Goal: Task Accomplishment & Management: Manage account settings

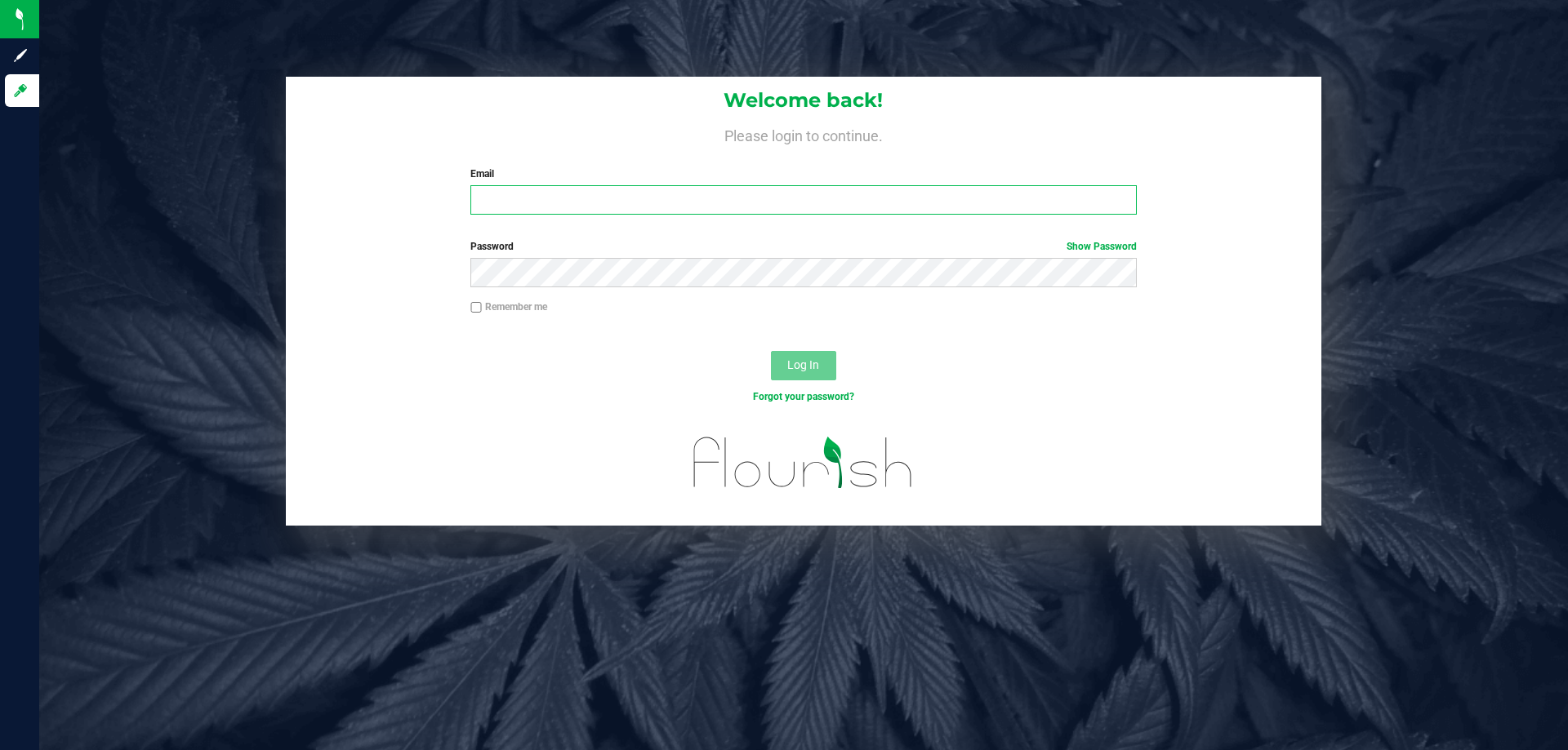
click at [535, 191] on input "Email" at bounding box center [802, 200] width 665 height 29
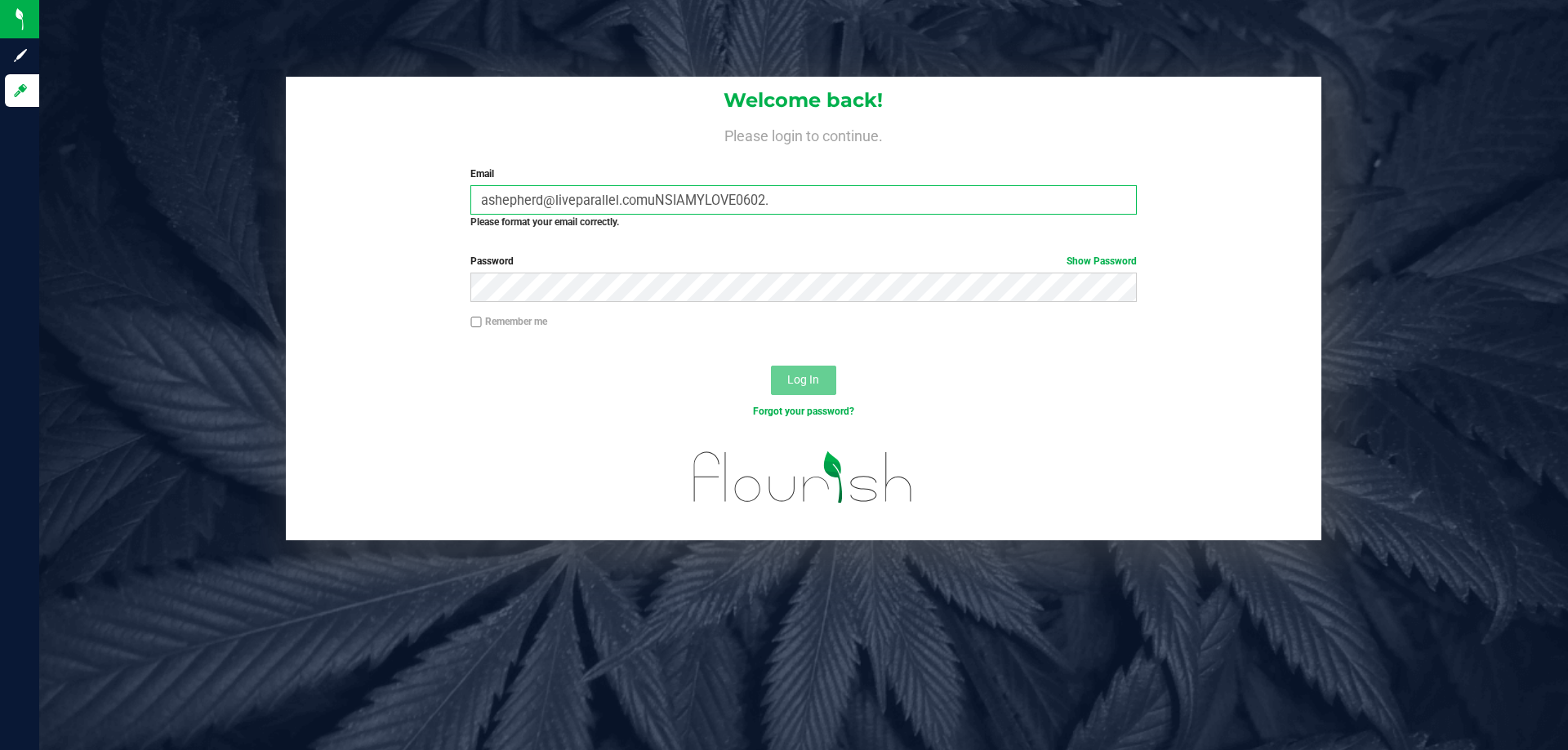
drag, startPoint x: 789, startPoint y: 196, endPoint x: 650, endPoint y: 207, distance: 139.4
click at [650, 207] on input "ashepherd@liveparallel.comuNSIAMYLOVE0602." at bounding box center [802, 200] width 665 height 29
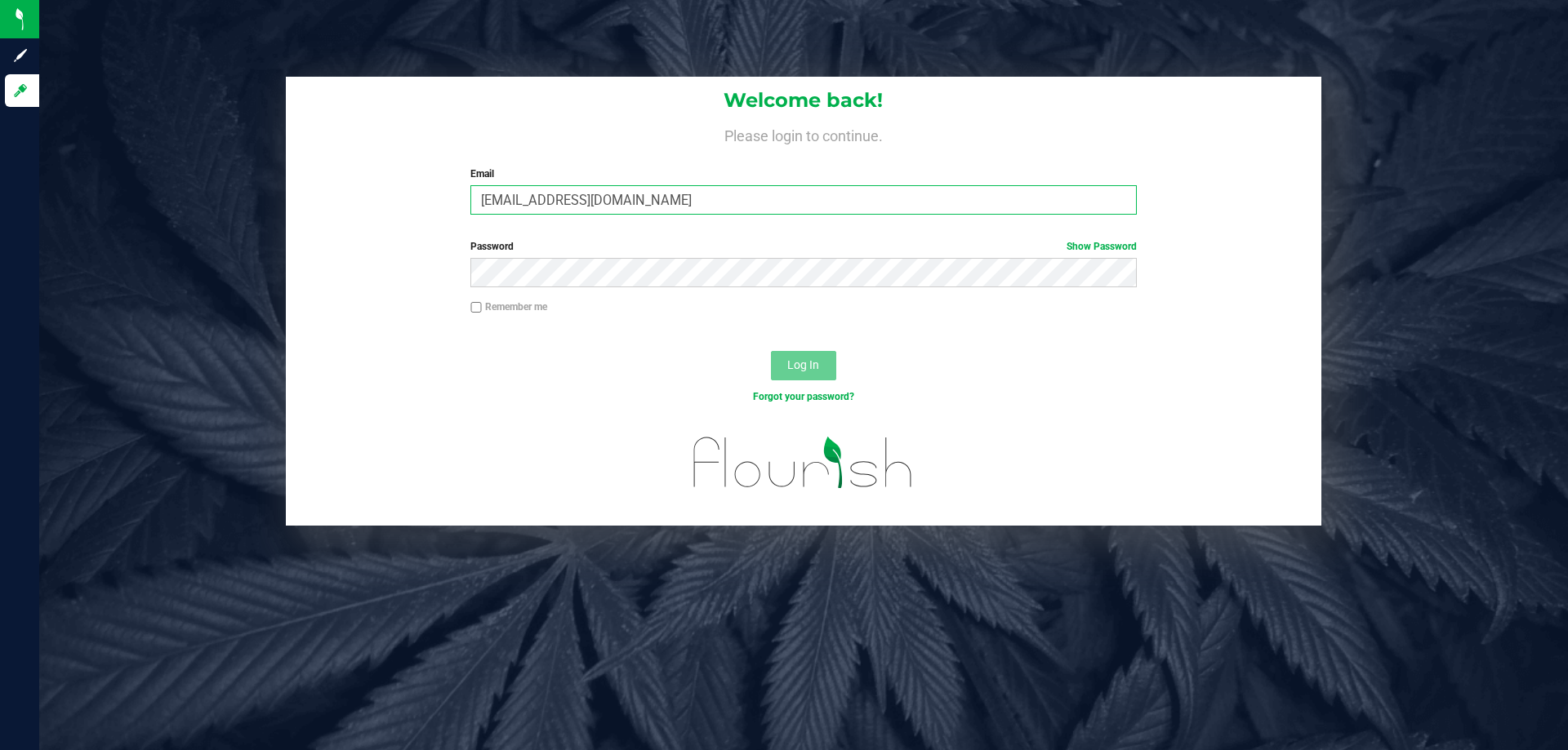
type input "[EMAIL_ADDRESS][DOMAIN_NAME]"
click at [771, 351] on button "Log In" at bounding box center [803, 365] width 65 height 29
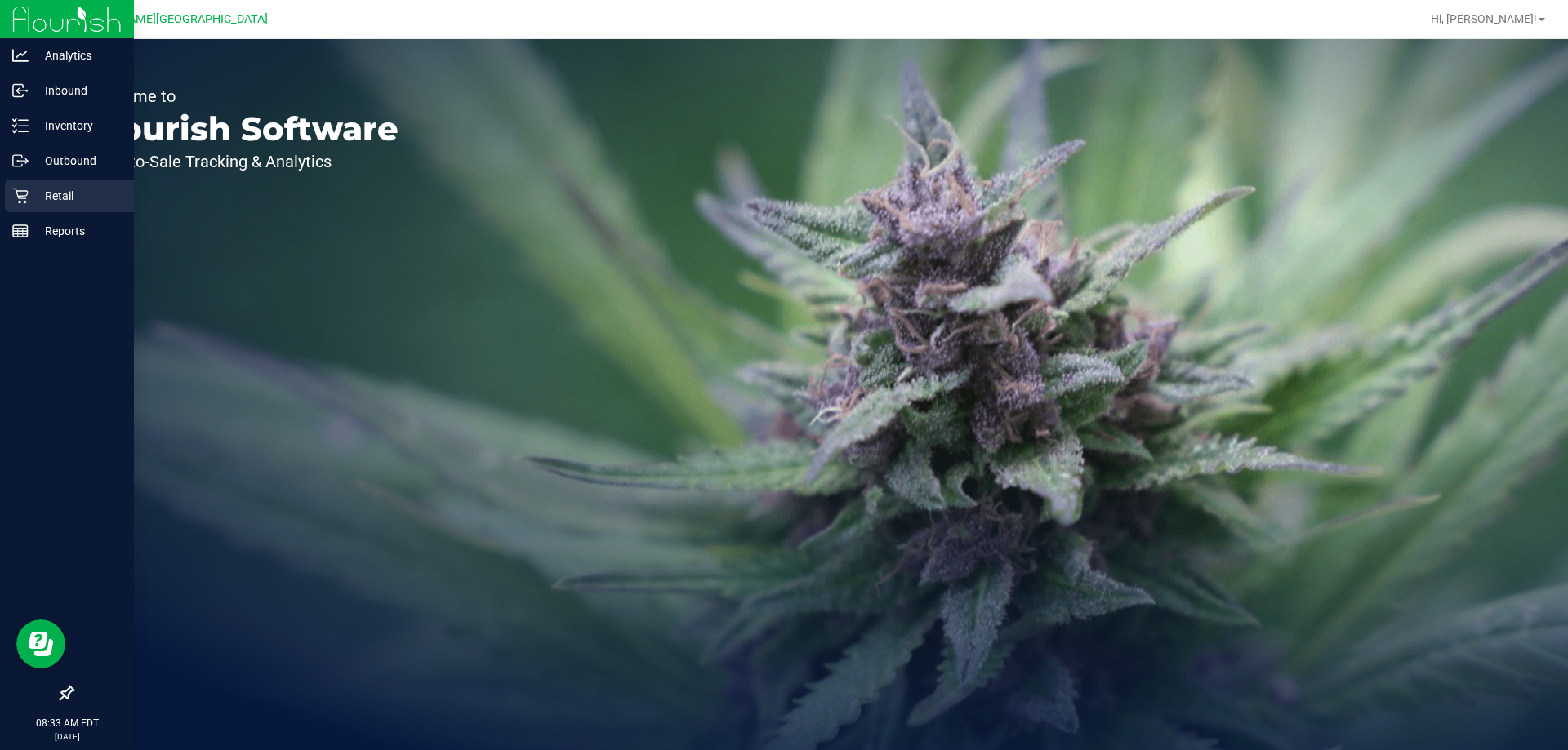
click at [31, 201] on p "Retail" at bounding box center [77, 196] width 98 height 20
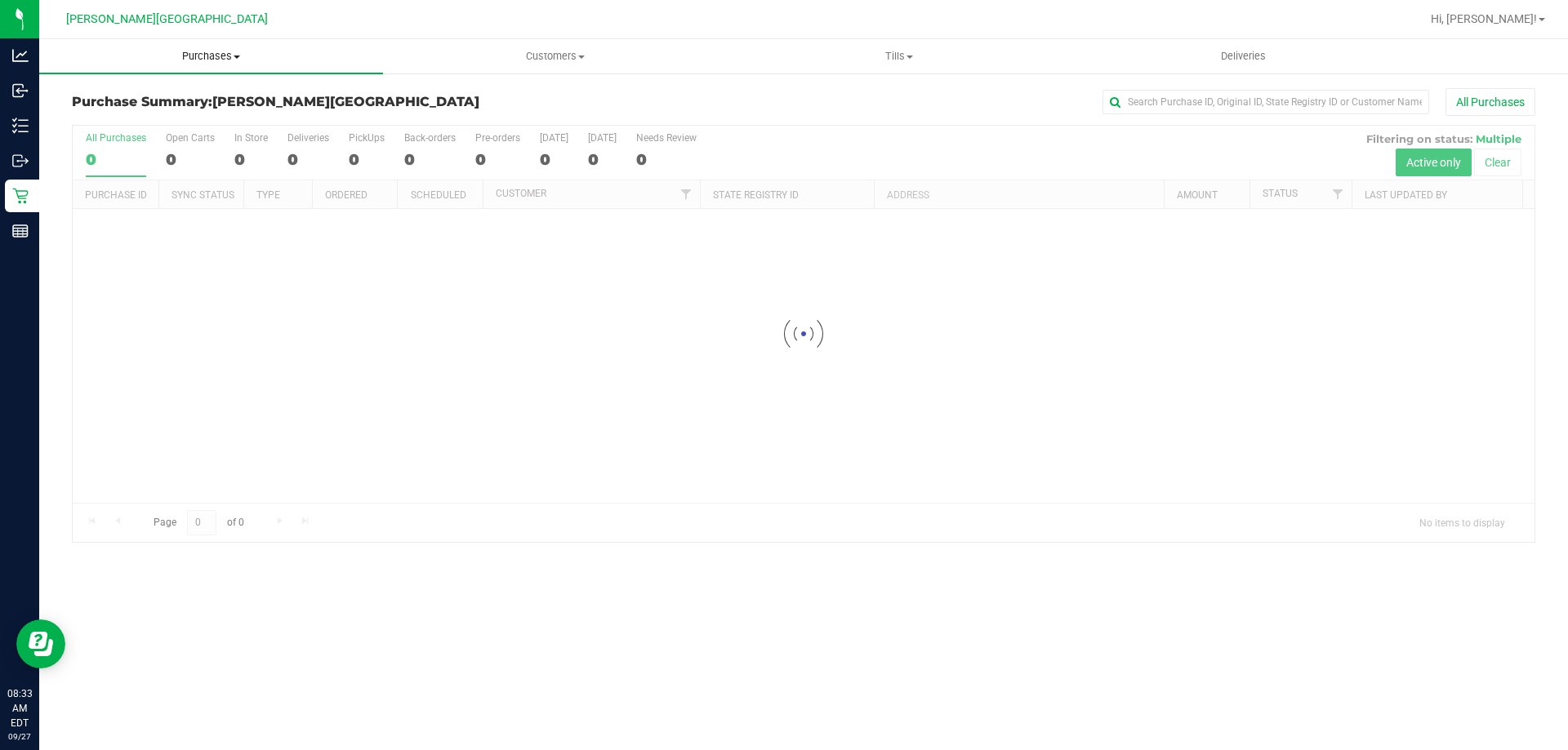
click at [227, 54] on span "Purchases" at bounding box center [211, 56] width 344 height 15
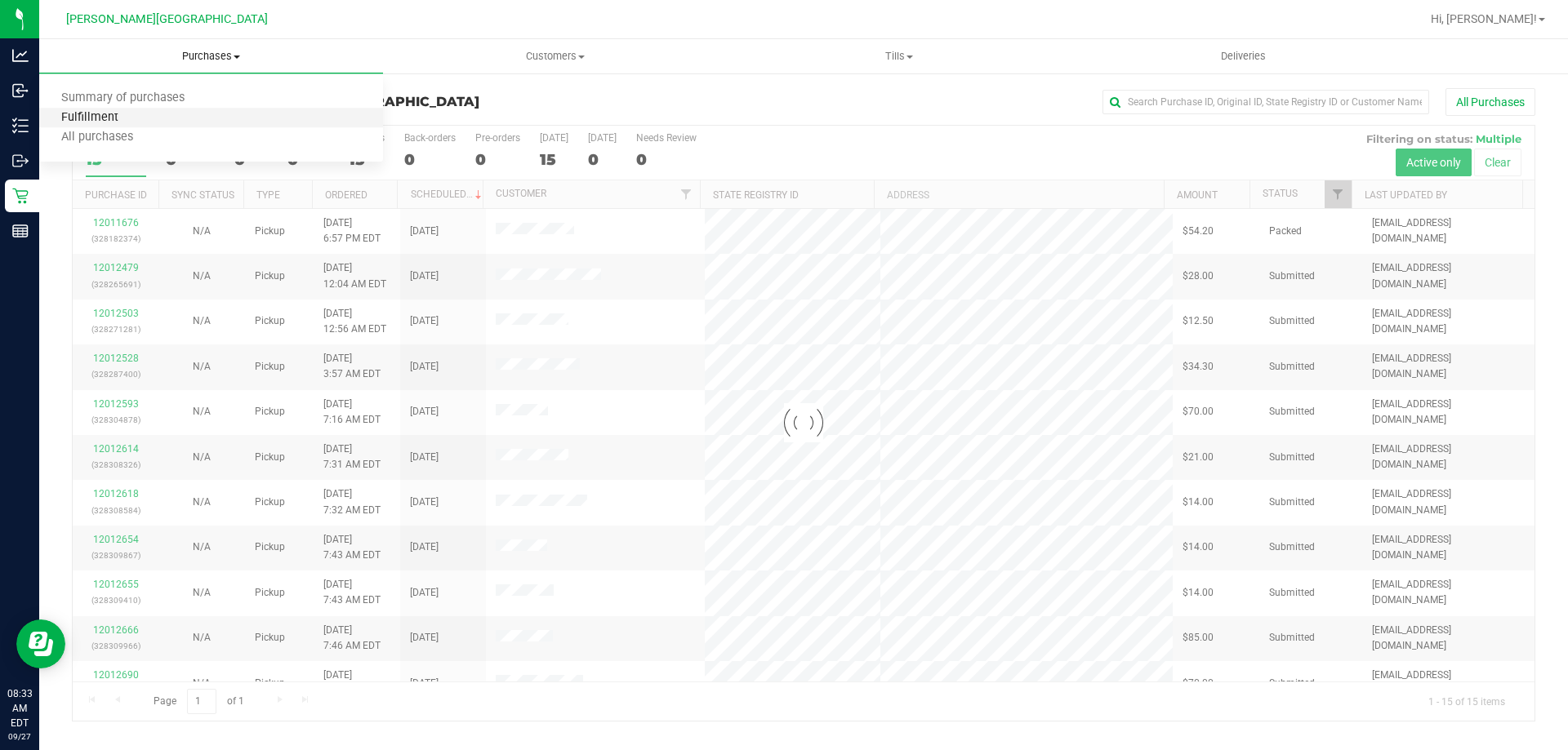
click at [127, 115] on span "Fulfillment" at bounding box center [90, 118] width 102 height 14
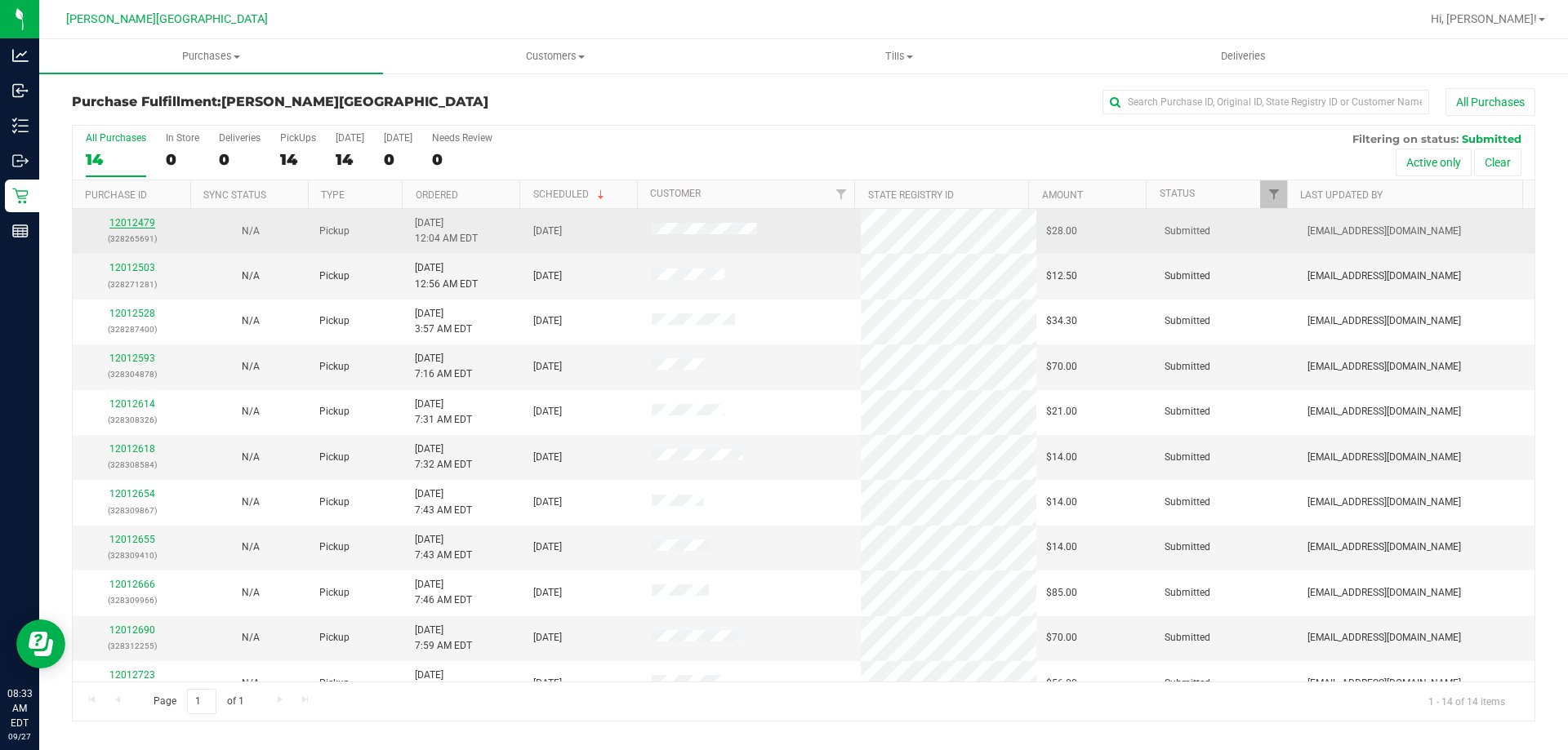
click at [139, 225] on link "12012479" at bounding box center [132, 223] width 46 height 12
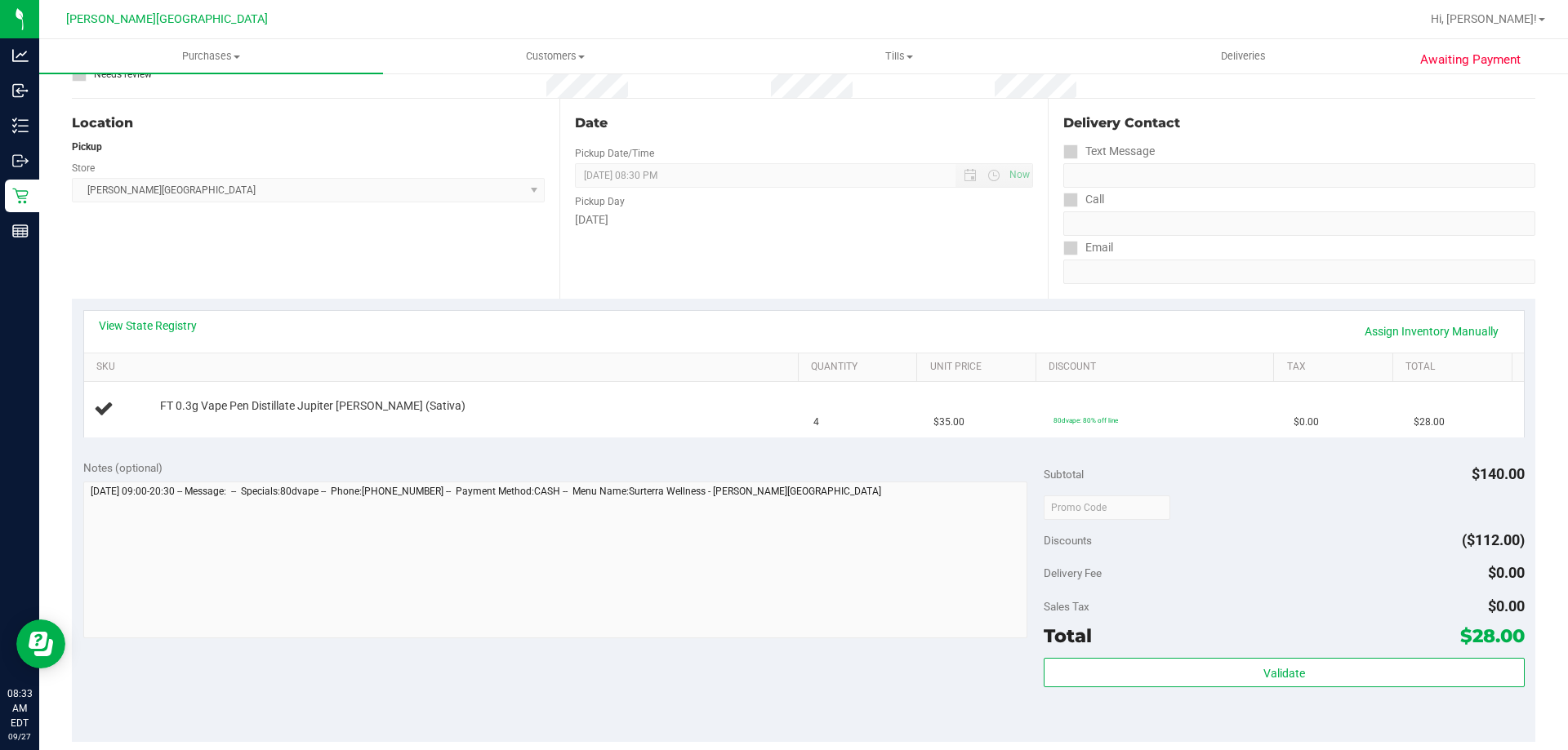
scroll to position [326, 0]
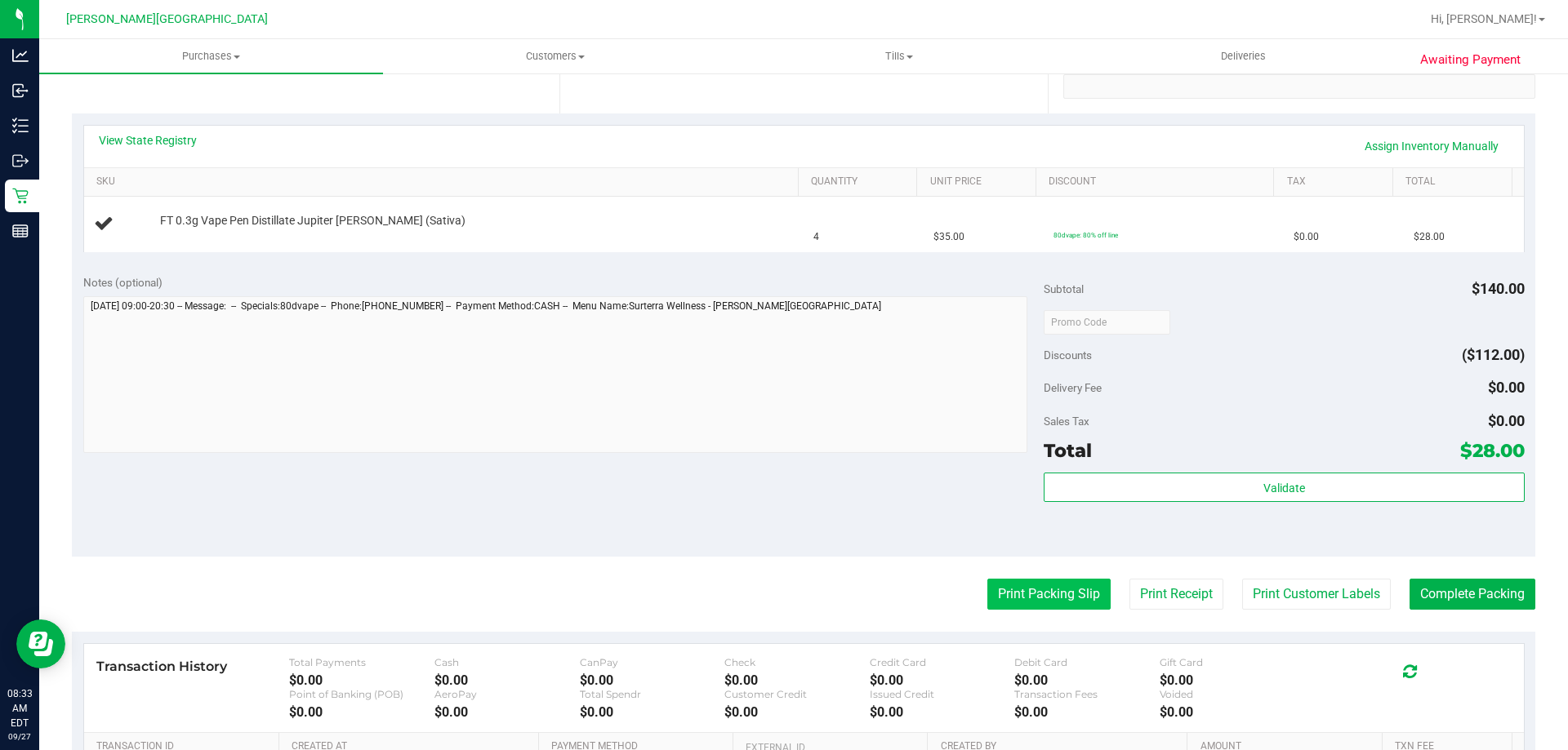
click at [1055, 582] on button "Print Packing Slip" at bounding box center [1048, 595] width 123 height 31
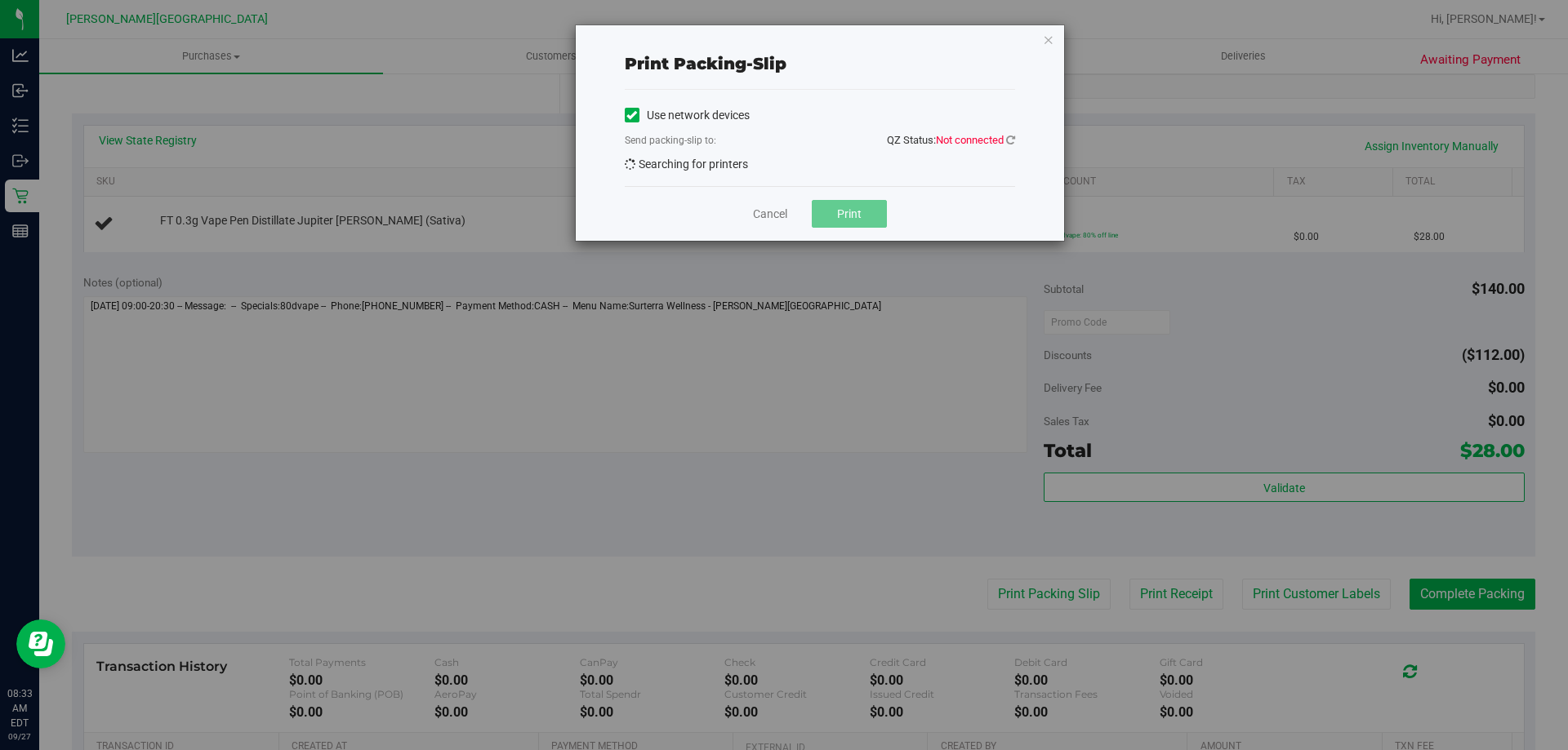
click at [1017, 142] on div "Print packing-slip Use network devices Send packing-slip to: QZ Status: Not con…" at bounding box center [820, 133] width 488 height 216
click at [1006, 138] on icon at bounding box center [1010, 140] width 9 height 11
click at [773, 221] on link "Cancel" at bounding box center [770, 215] width 34 height 18
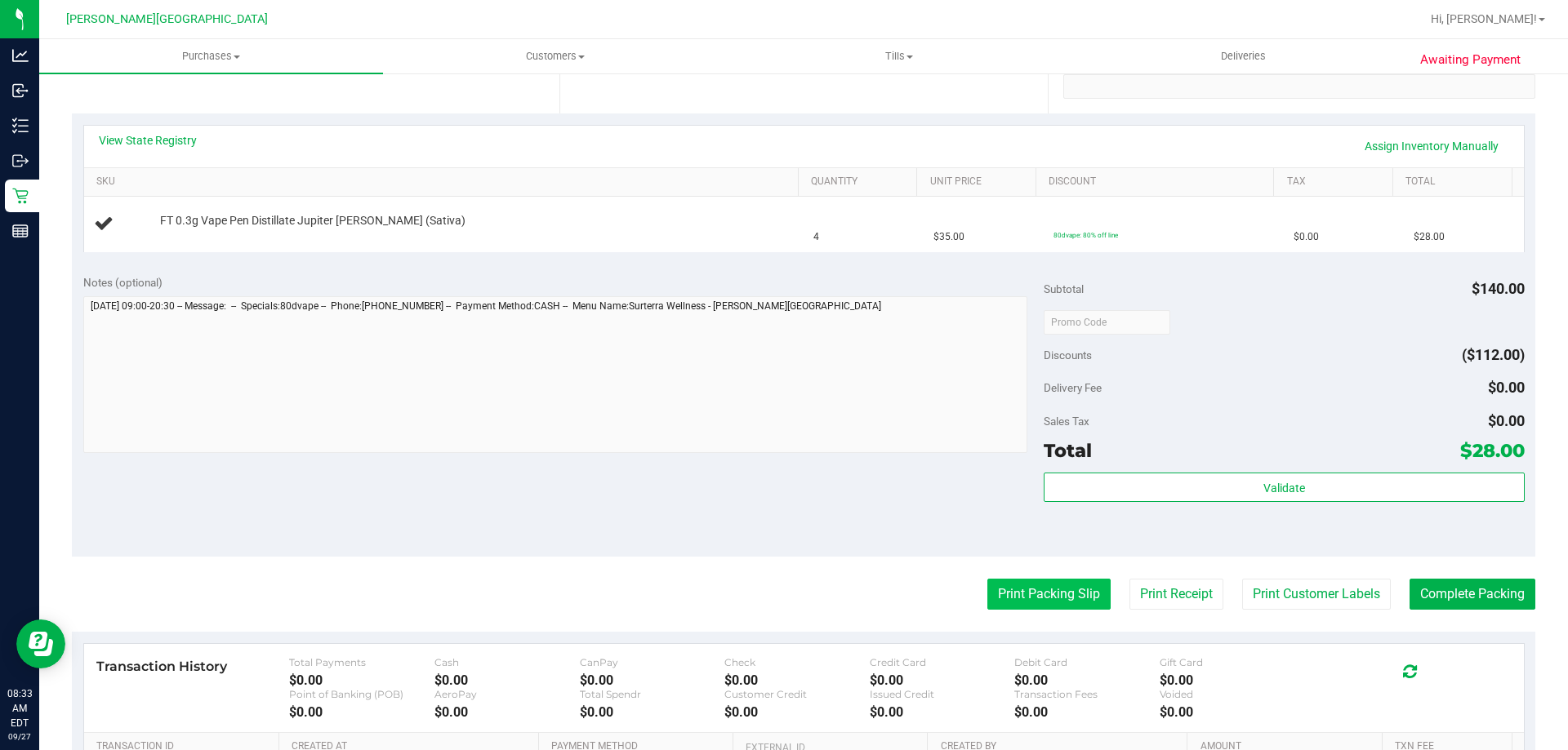
click at [1050, 599] on button "Print Packing Slip" at bounding box center [1048, 595] width 123 height 31
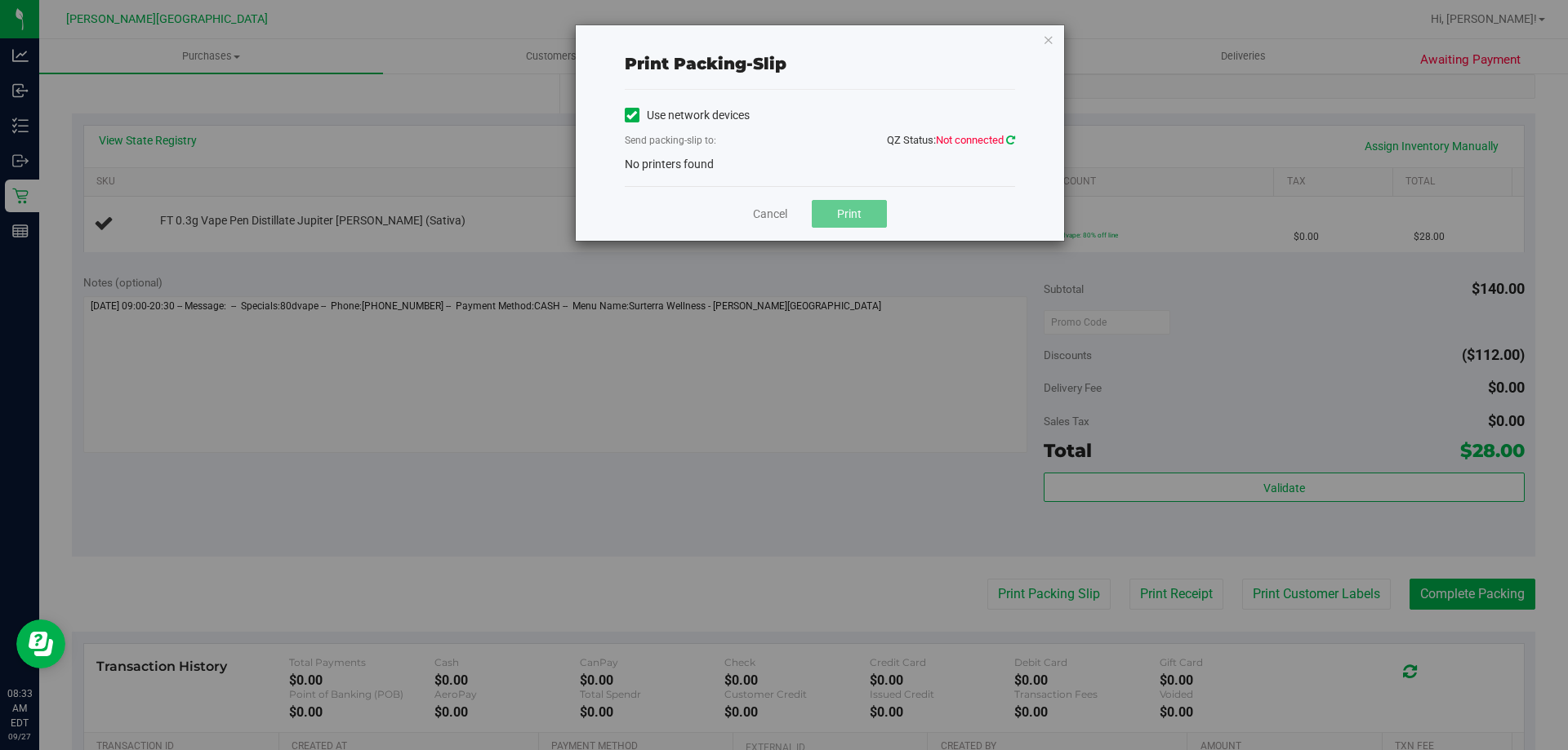
click at [1006, 143] on icon at bounding box center [1010, 140] width 9 height 11
click at [1010, 141] on icon at bounding box center [1010, 140] width 9 height 11
click at [734, 164] on div "Use network devices Send packing-slip to: QZ Status: Connected No printers found" at bounding box center [819, 138] width 390 height 70
click at [1043, 47] on icon "button" at bounding box center [1048, 39] width 12 height 20
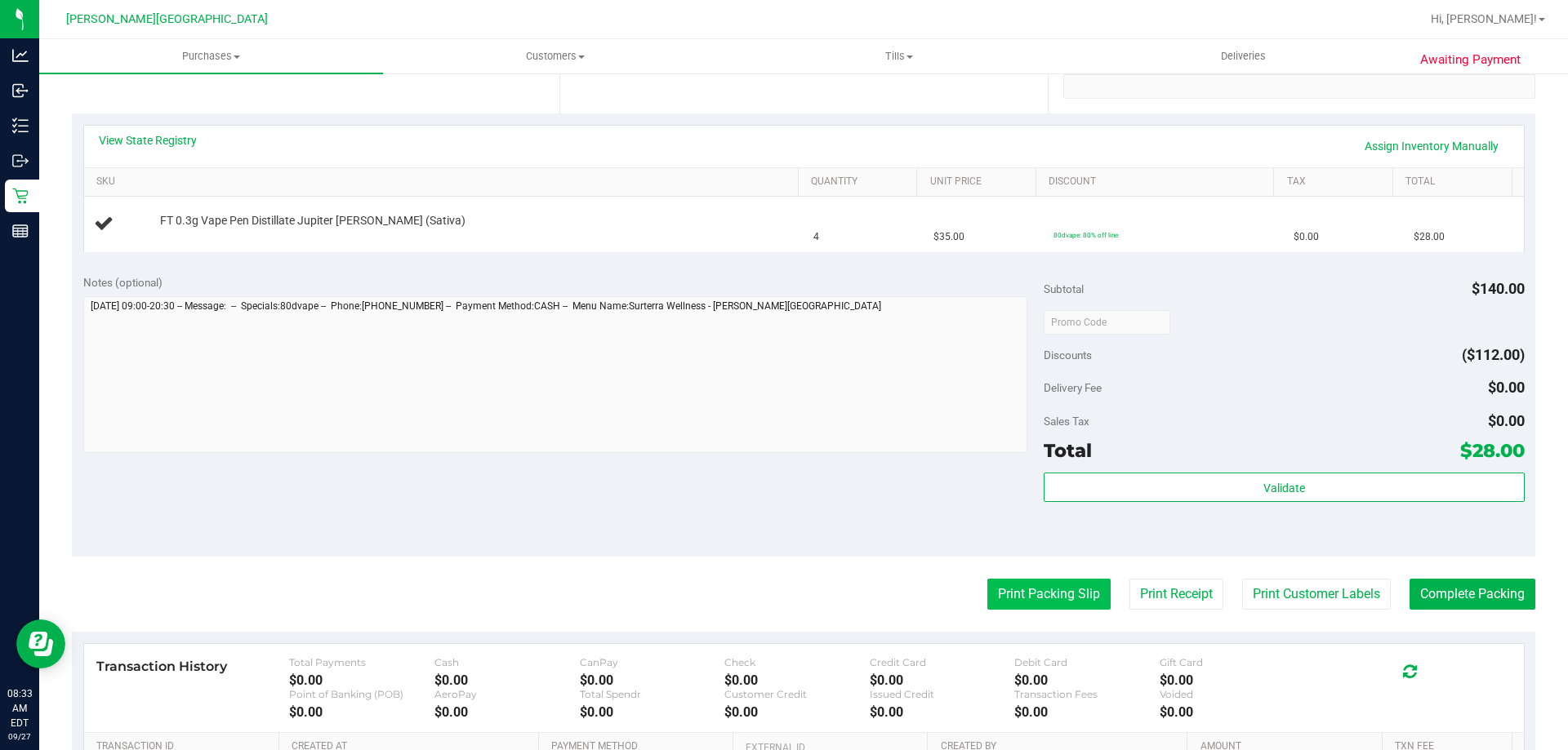
click at [1010, 594] on button "Print Packing Slip" at bounding box center [1048, 595] width 123 height 31
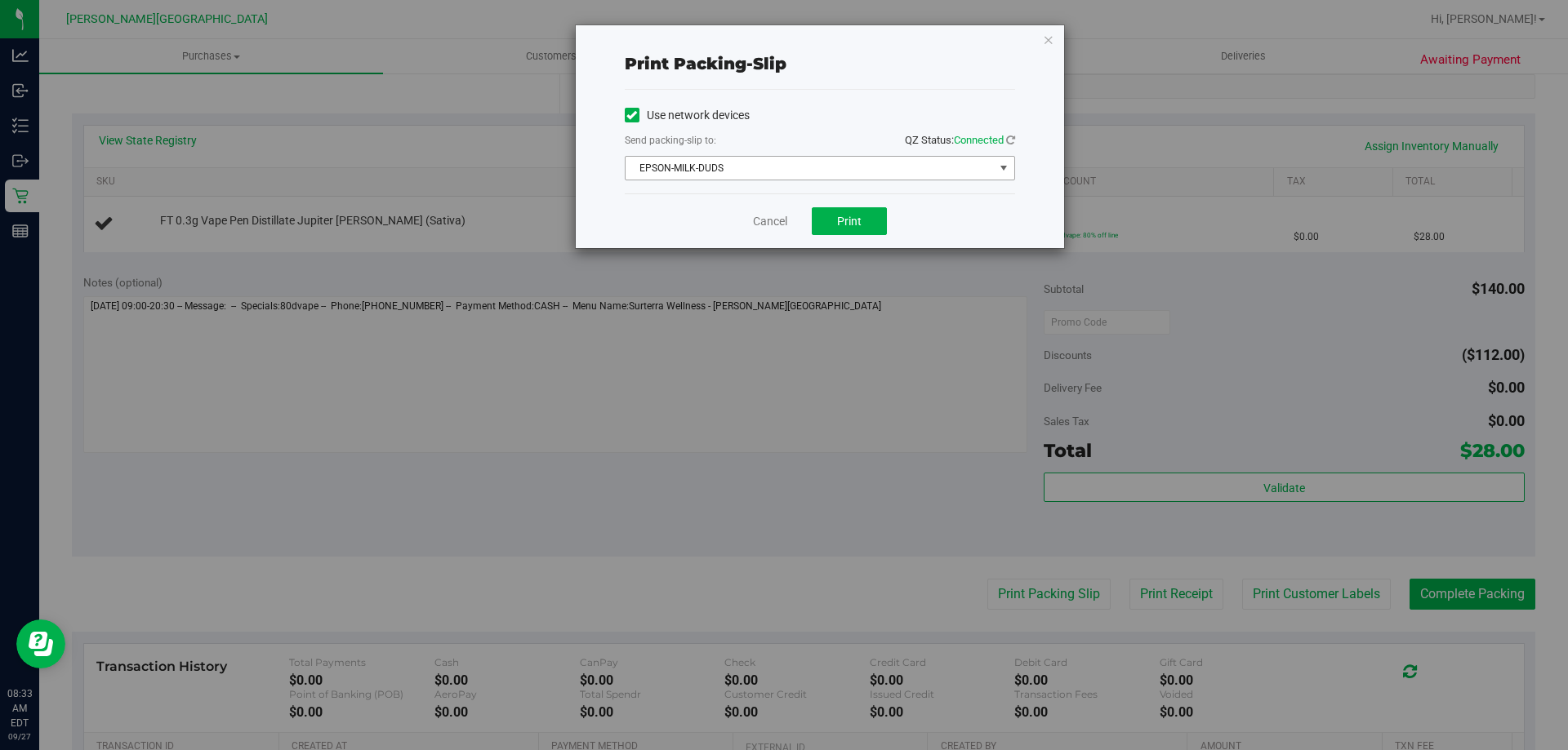
click at [826, 177] on span "EPSON-MILK-DUDS" at bounding box center [809, 167] width 368 height 22
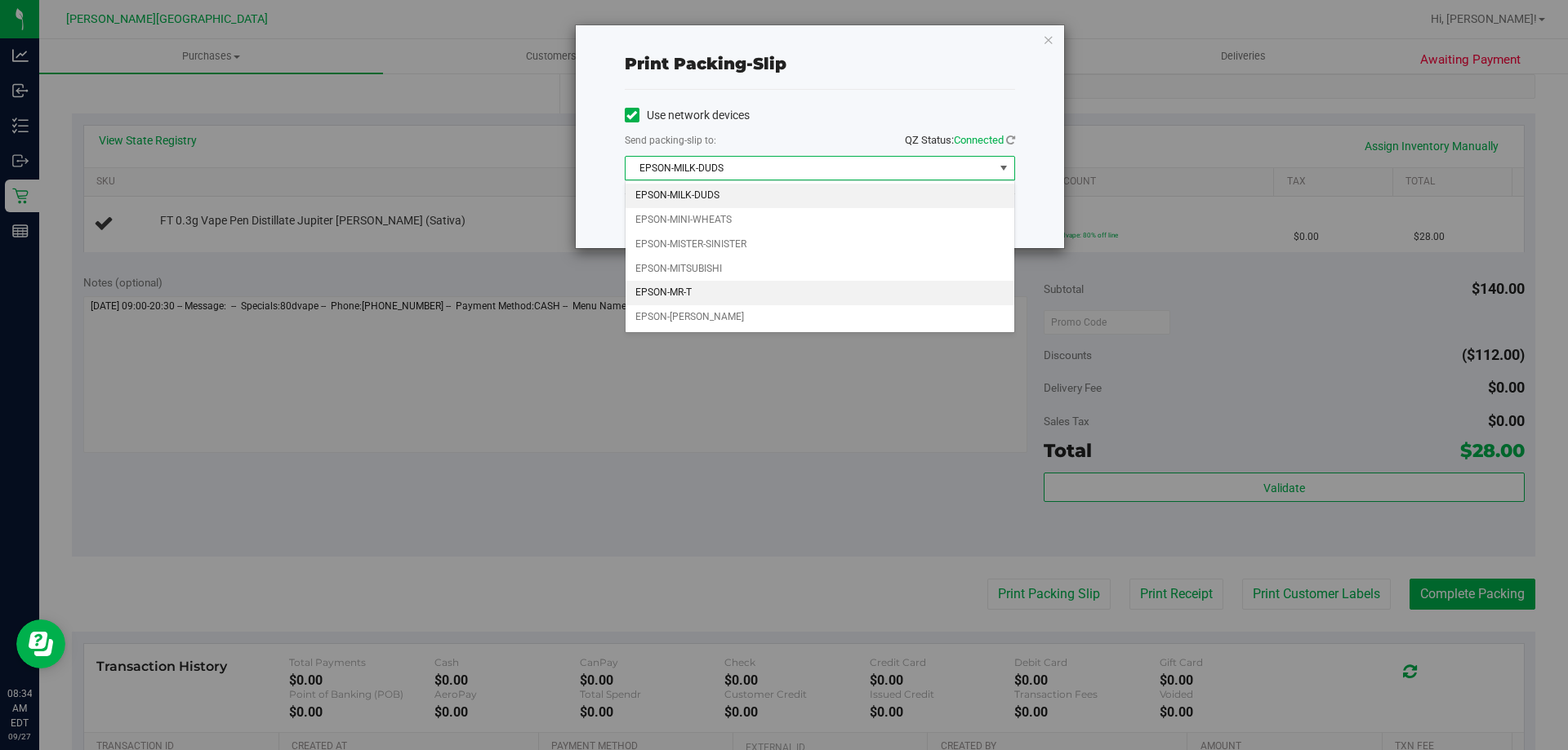
click at [691, 296] on li "EPSON-MR-T" at bounding box center [820, 292] width 389 height 24
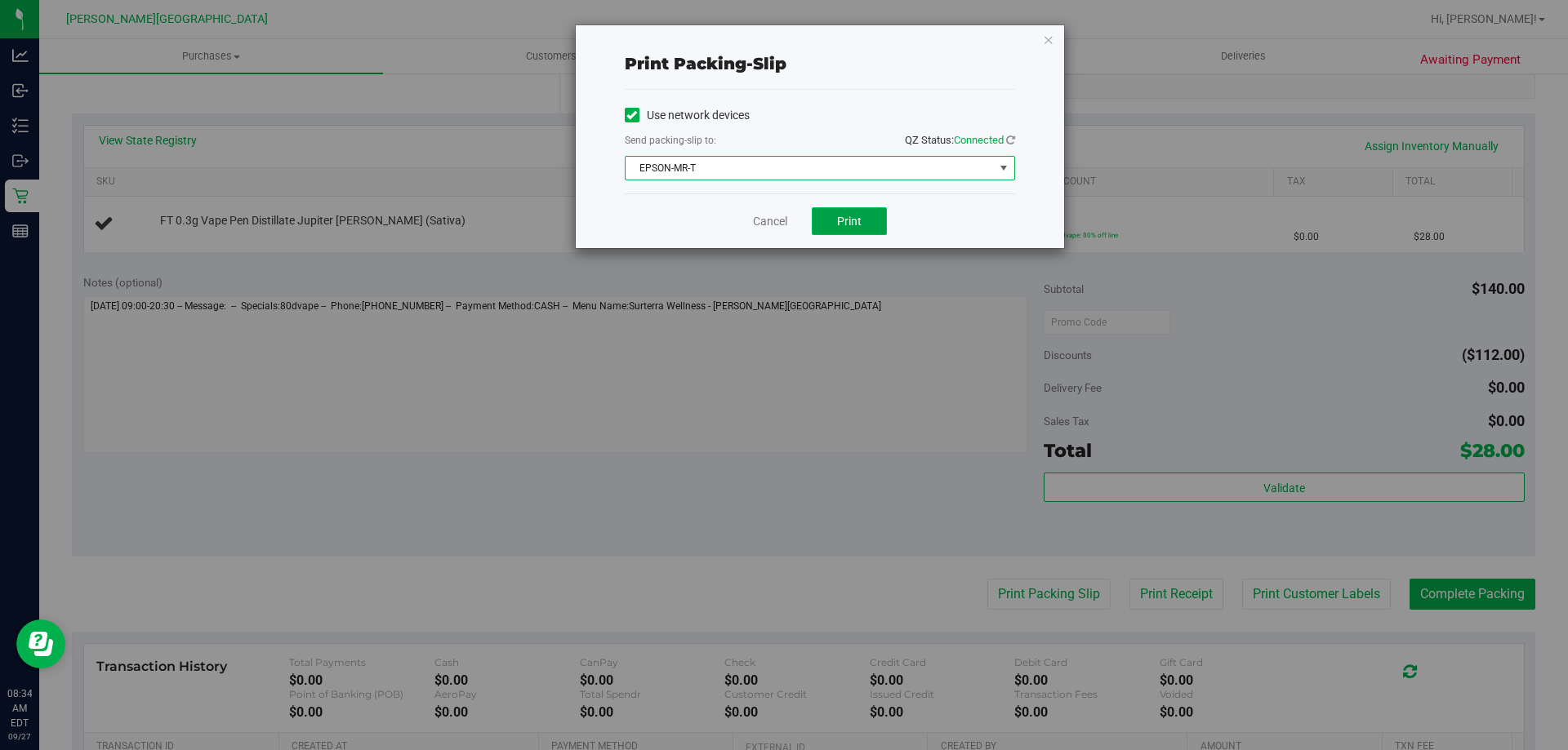
click at [869, 215] on button "Print" at bounding box center [849, 221] width 75 height 27
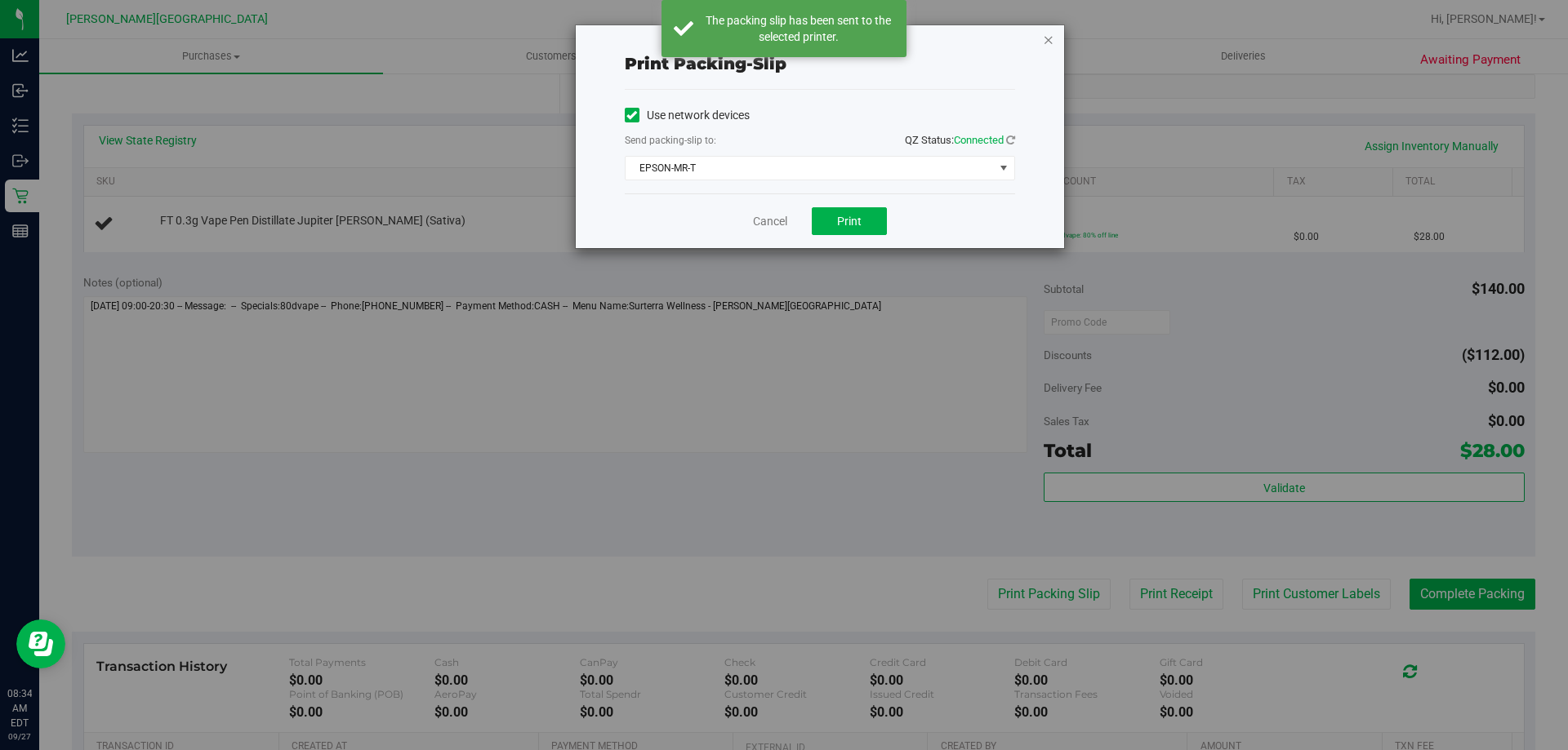
click at [1048, 39] on icon "button" at bounding box center [1048, 39] width 12 height 20
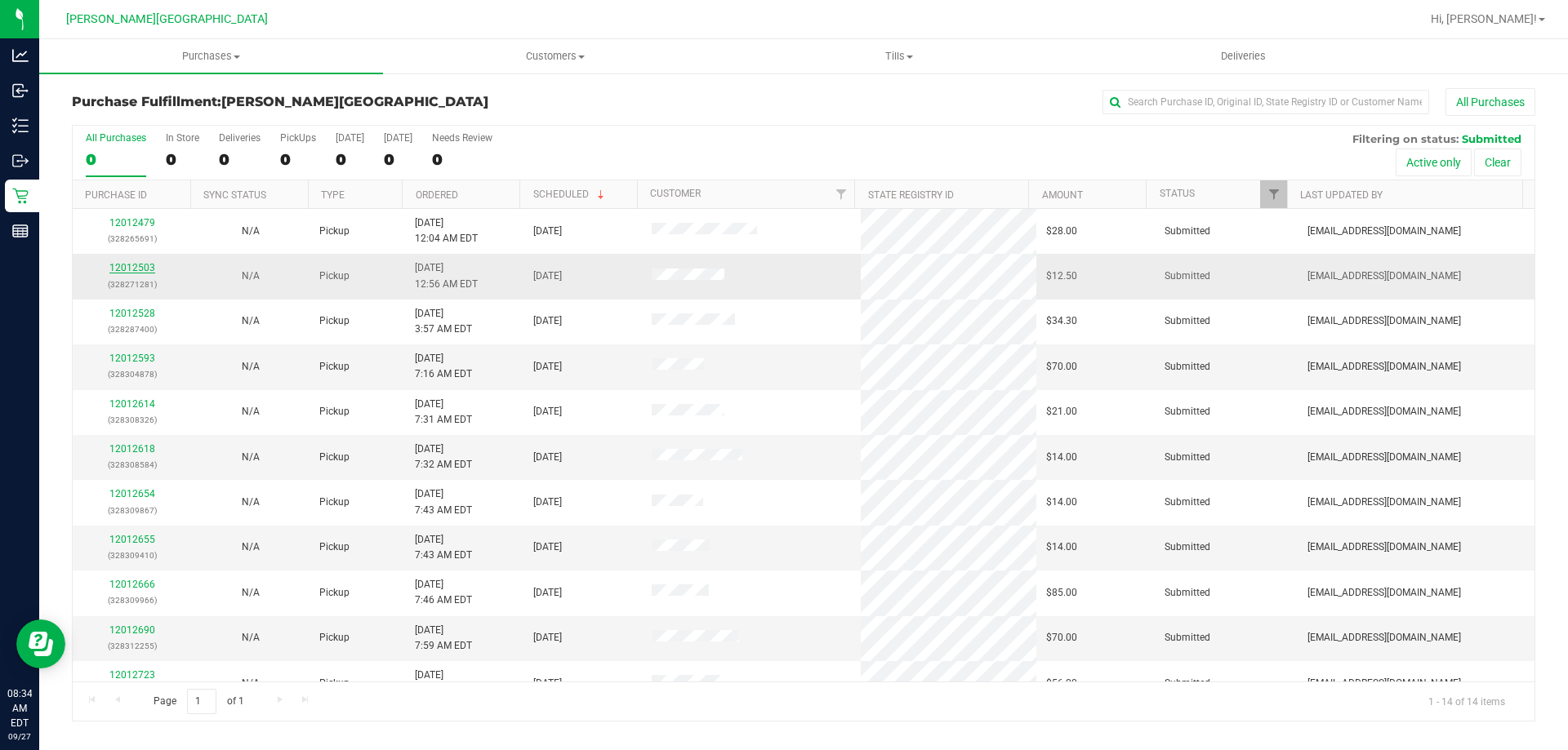
click at [142, 271] on link "12012503" at bounding box center [132, 268] width 46 height 12
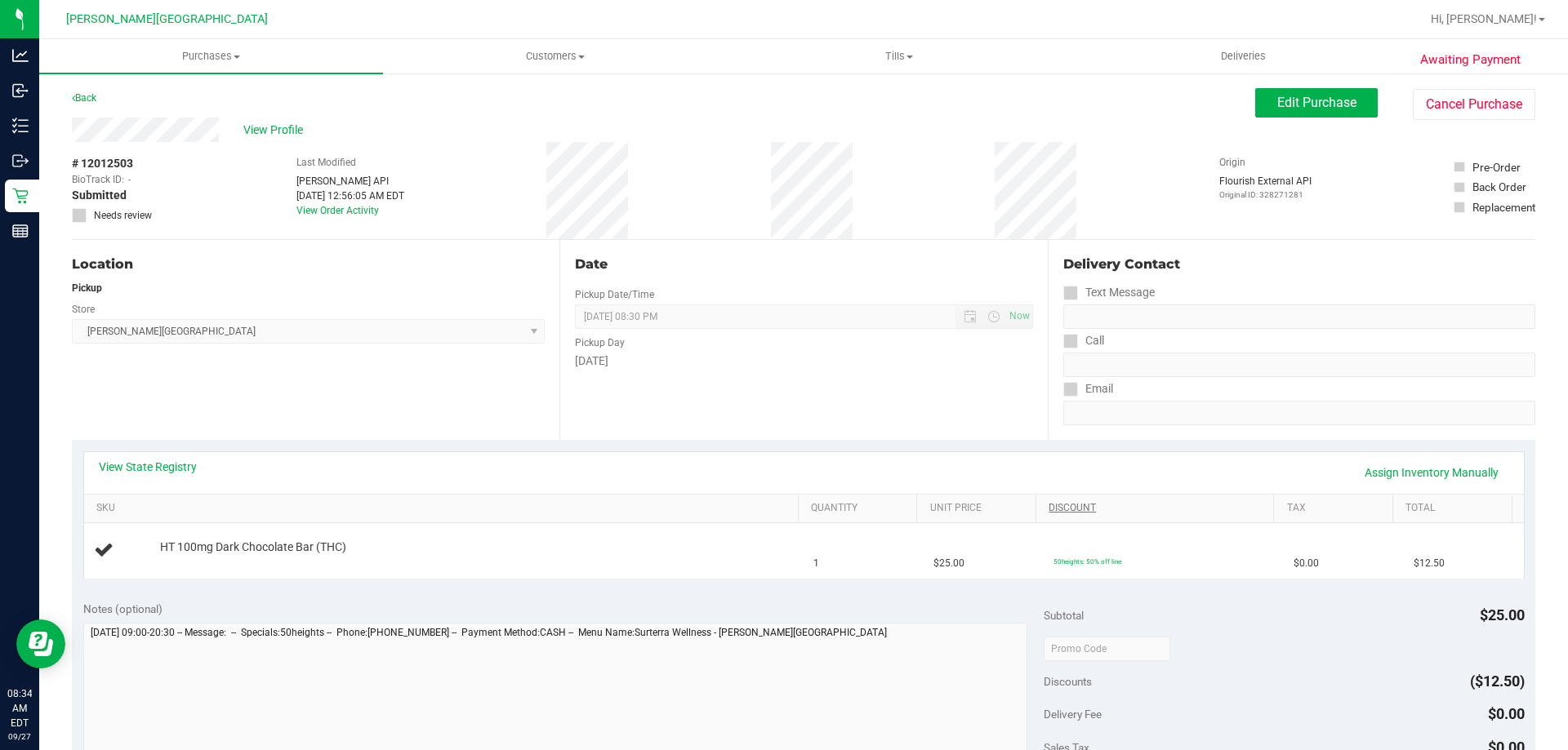
scroll to position [326, 0]
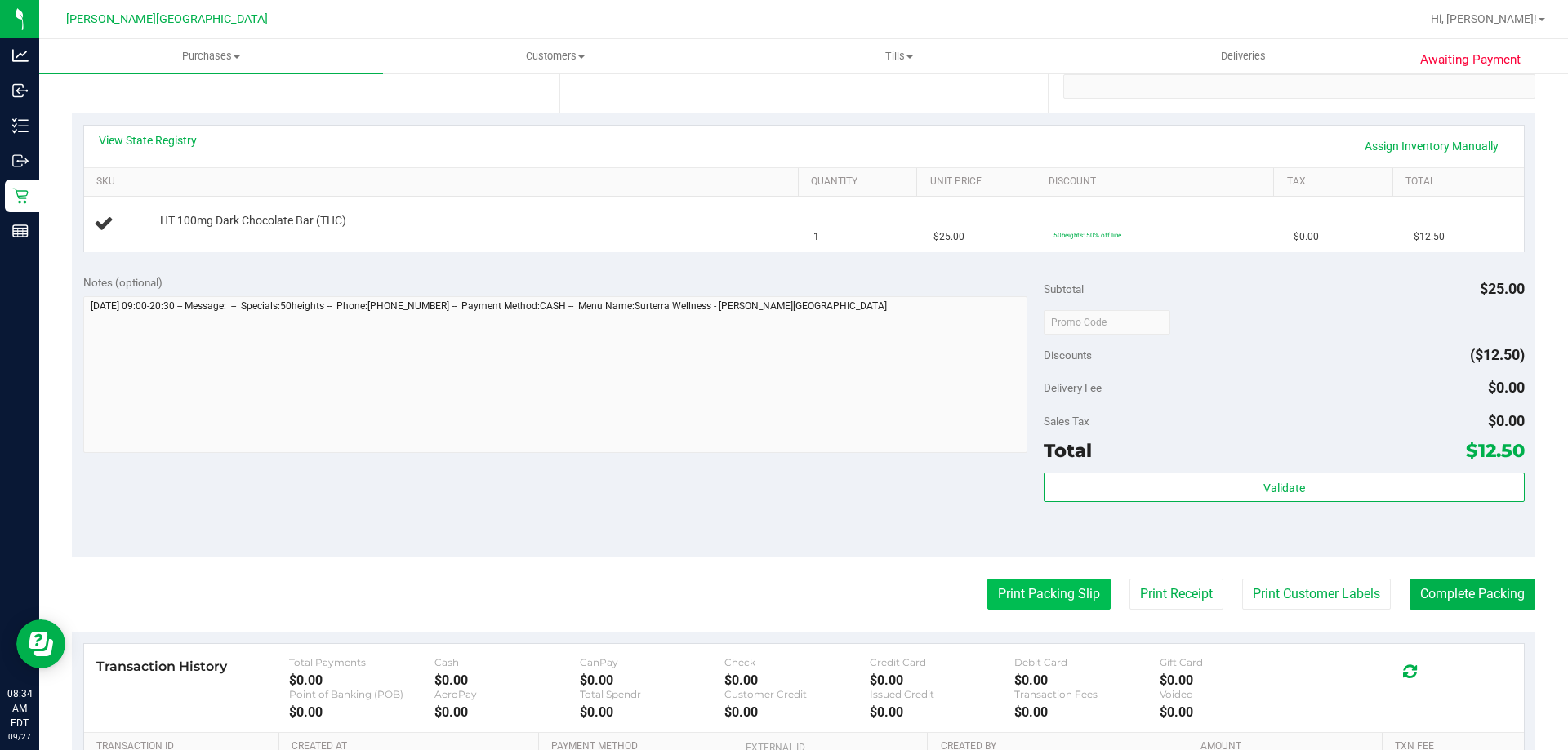
click at [1090, 598] on button "Print Packing Slip" at bounding box center [1048, 595] width 123 height 31
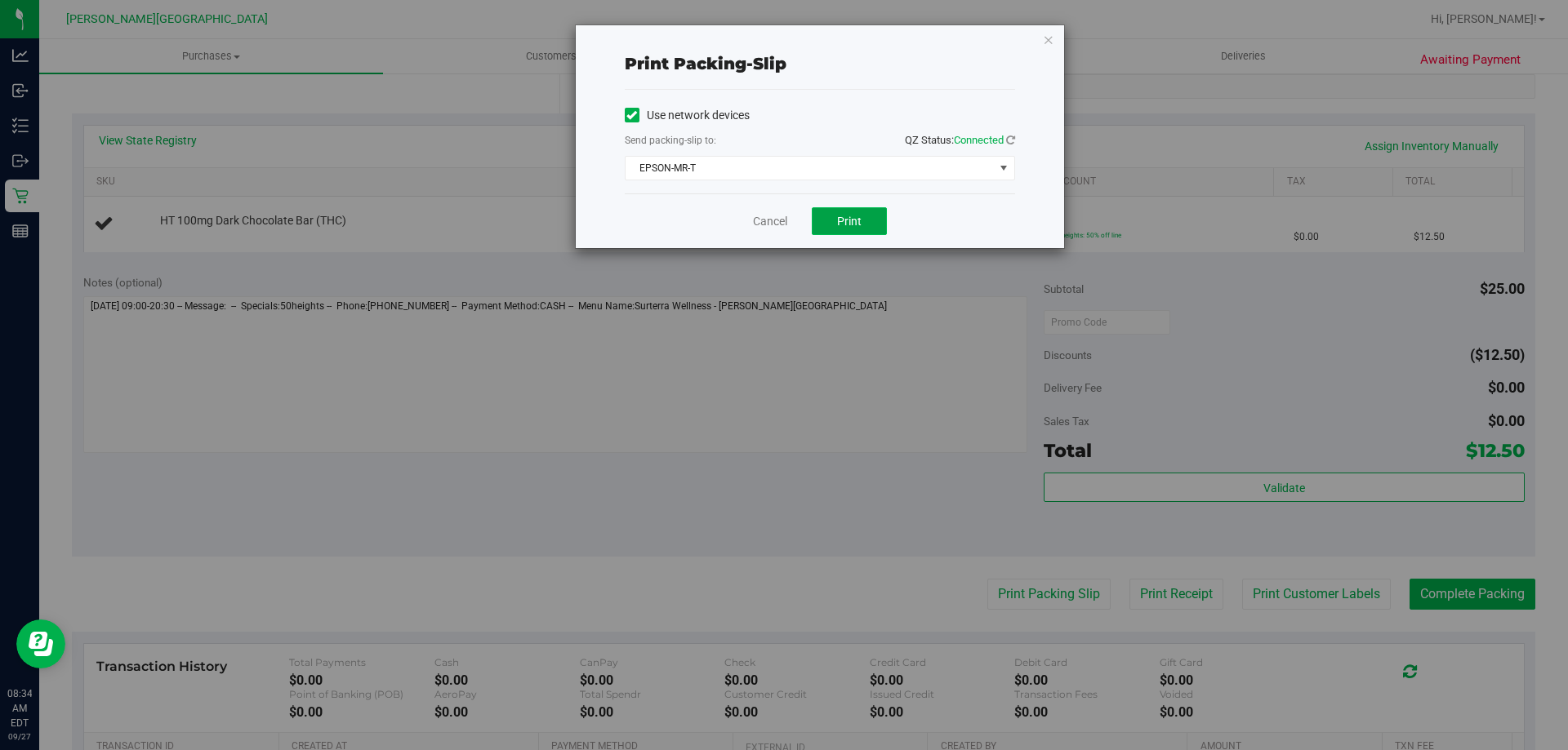
click at [871, 219] on button "Print" at bounding box center [849, 221] width 75 height 27
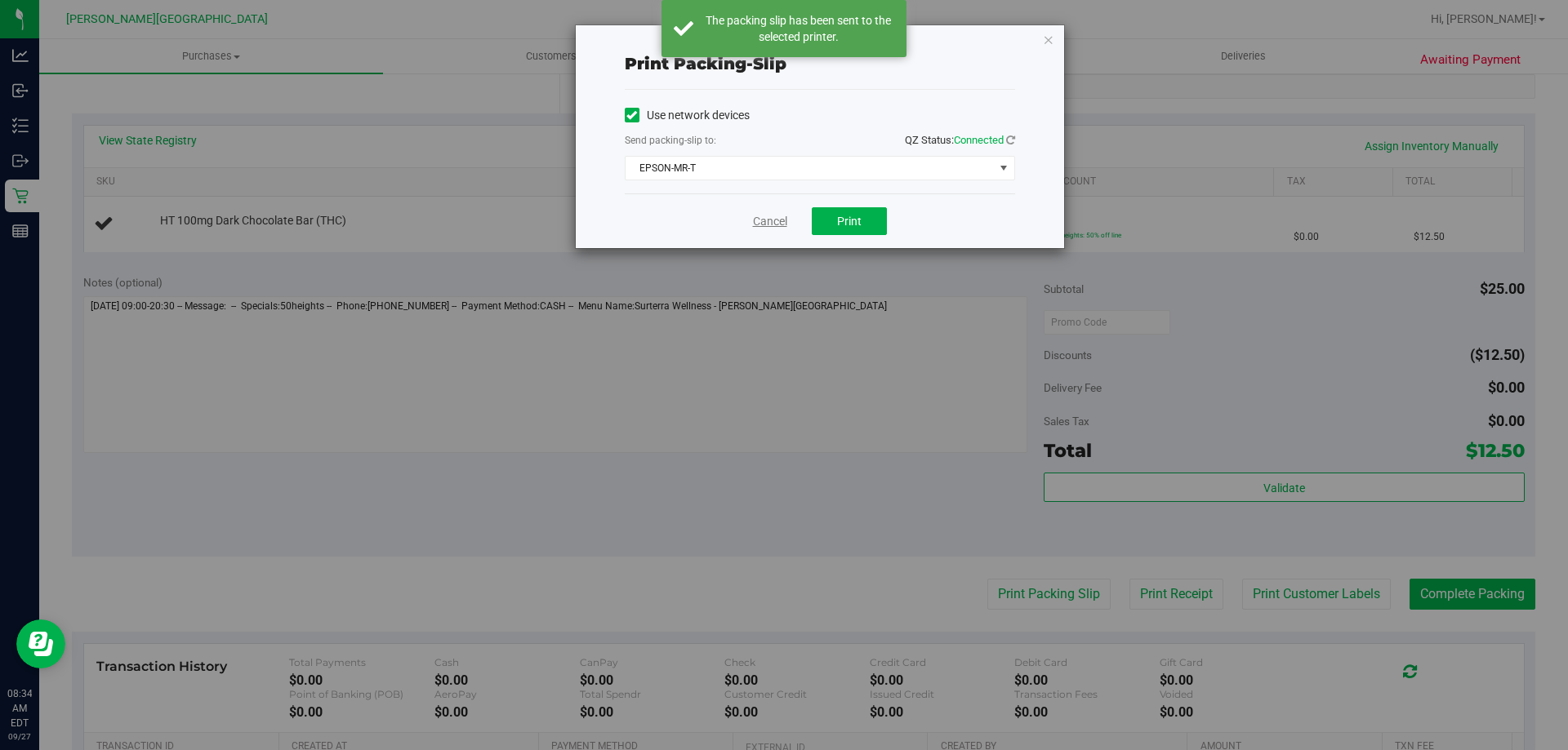
click at [763, 229] on link "Cancel" at bounding box center [770, 222] width 34 height 18
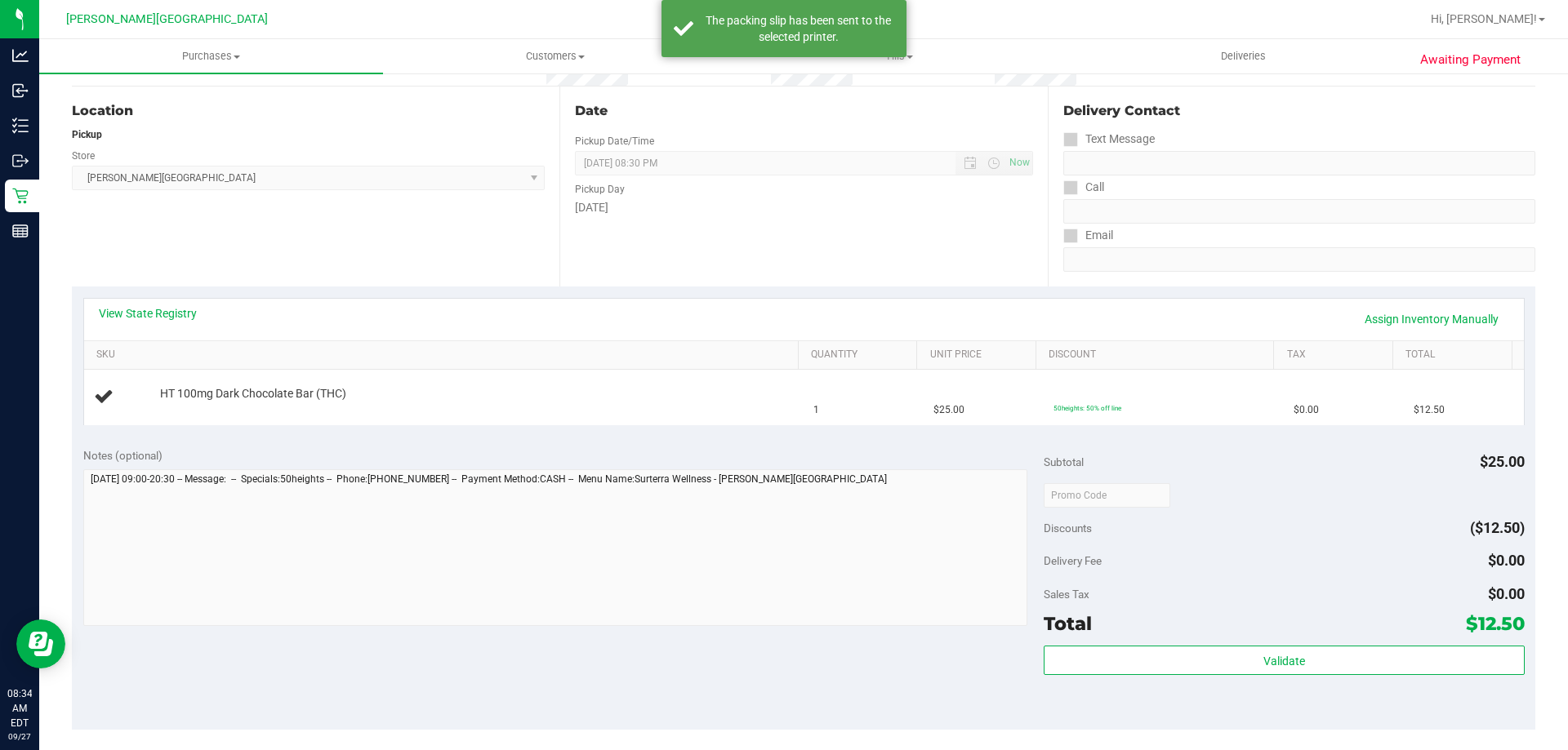
scroll to position [0, 0]
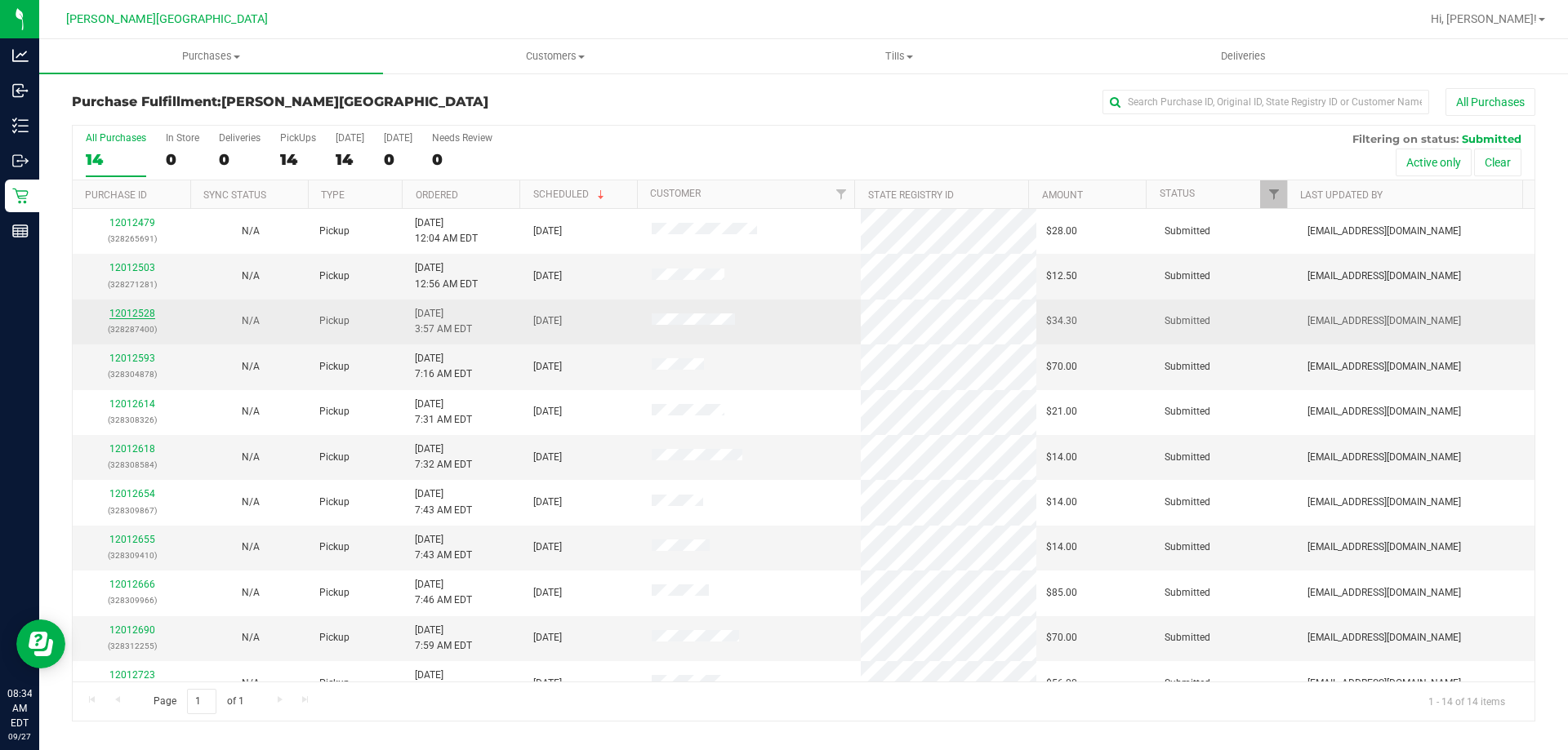
click at [139, 314] on link "12012528" at bounding box center [132, 313] width 46 height 12
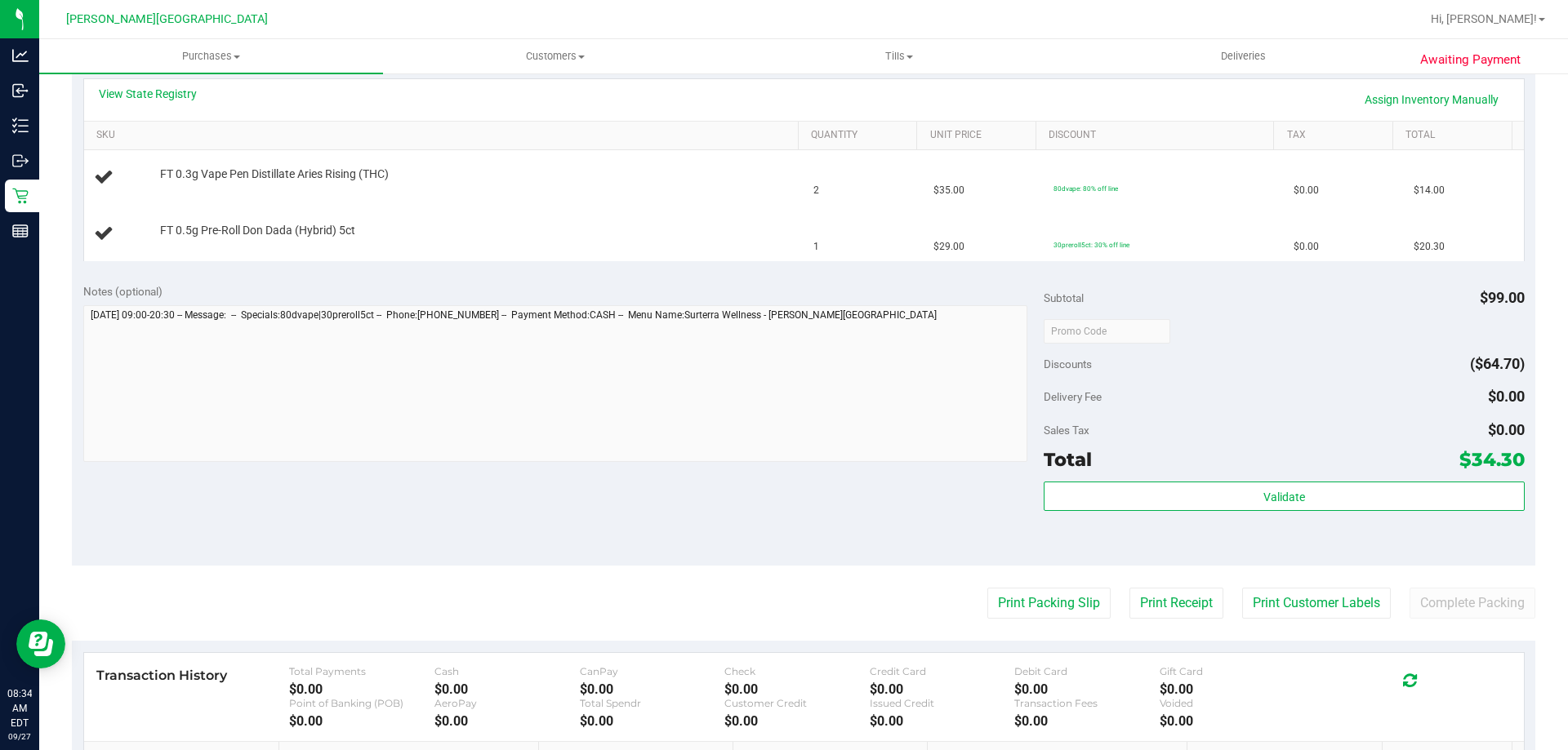
scroll to position [408, 0]
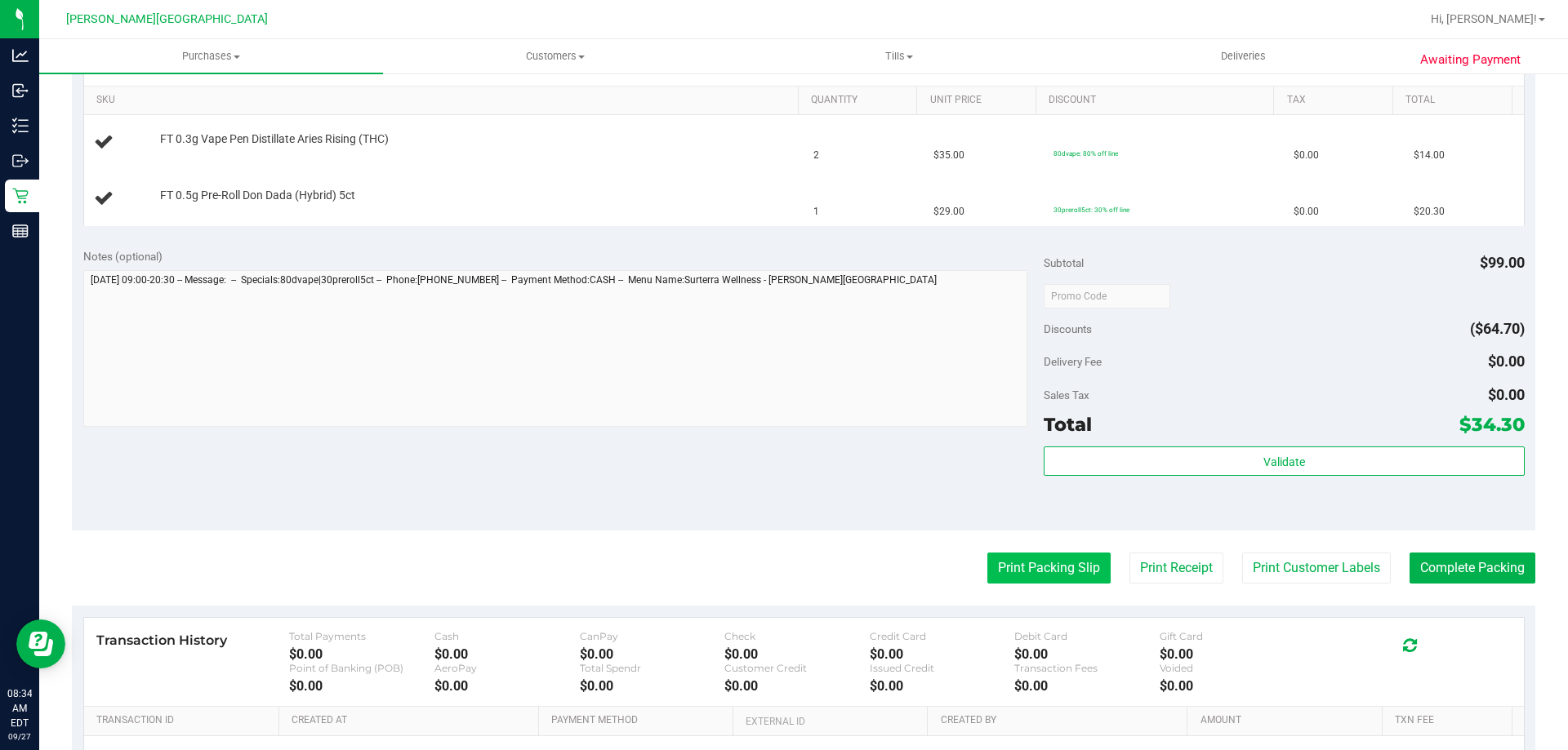
click at [1049, 559] on button "Print Packing Slip" at bounding box center [1048, 568] width 123 height 31
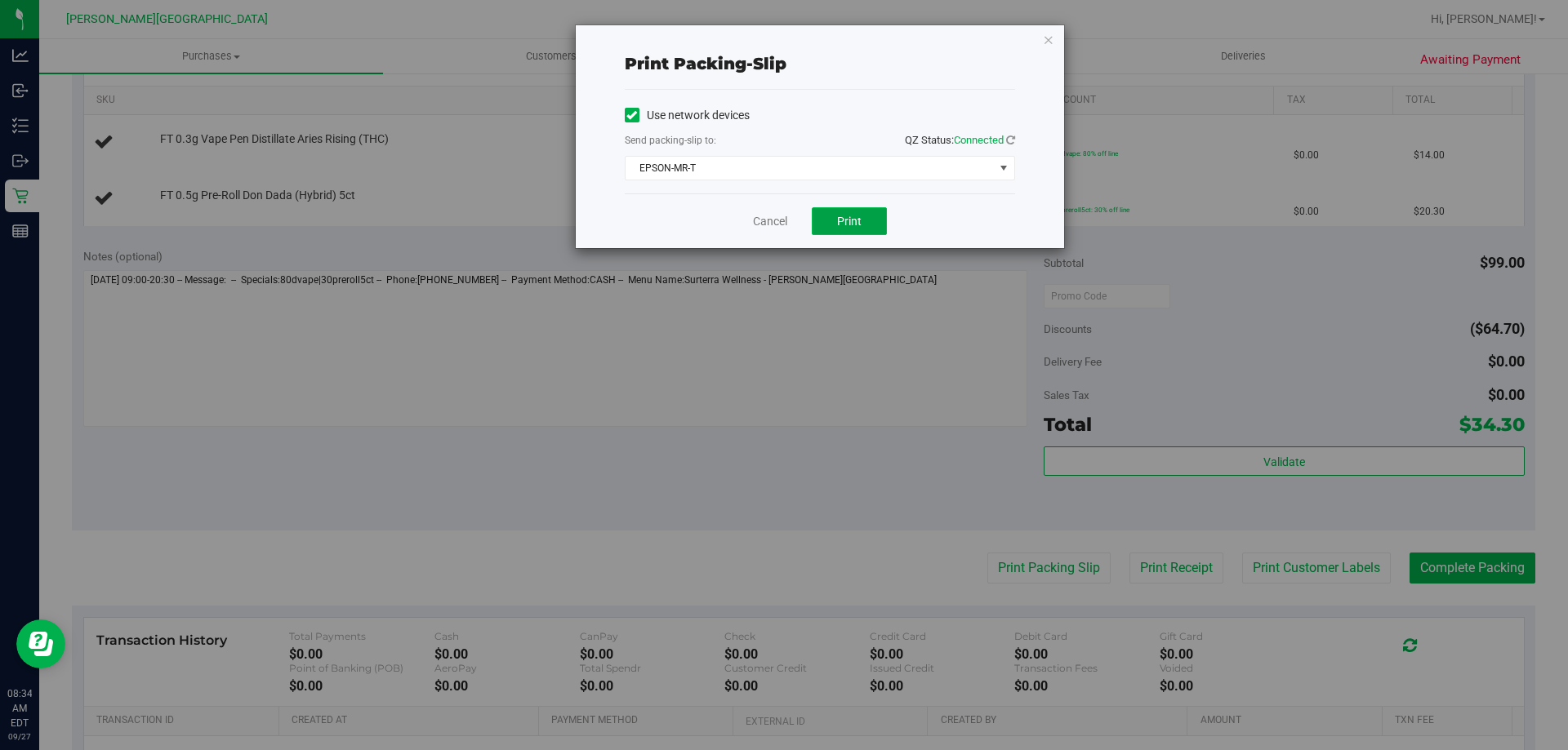
click at [850, 215] on span "Print" at bounding box center [849, 221] width 24 height 13
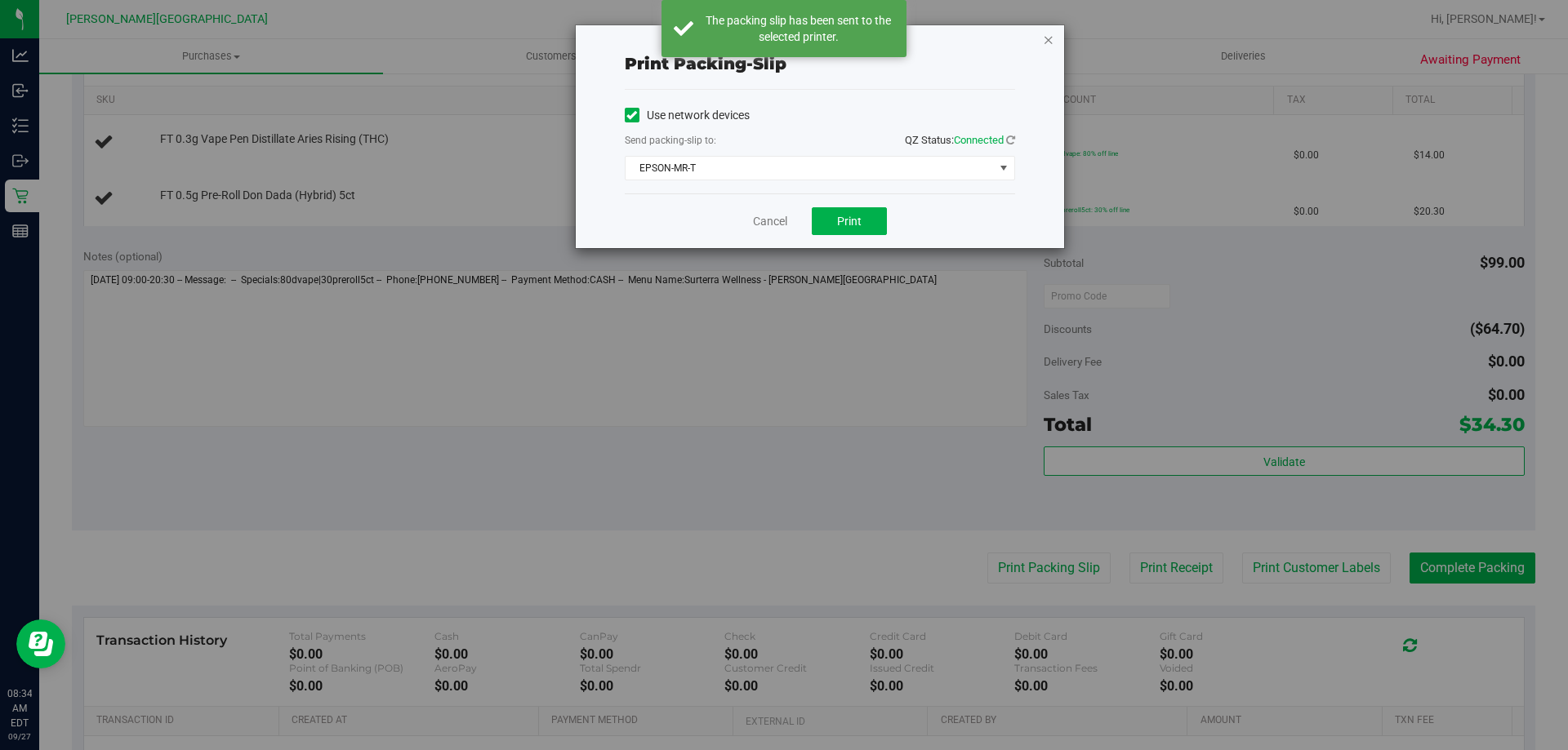
click at [1050, 41] on icon "button" at bounding box center [1048, 39] width 12 height 20
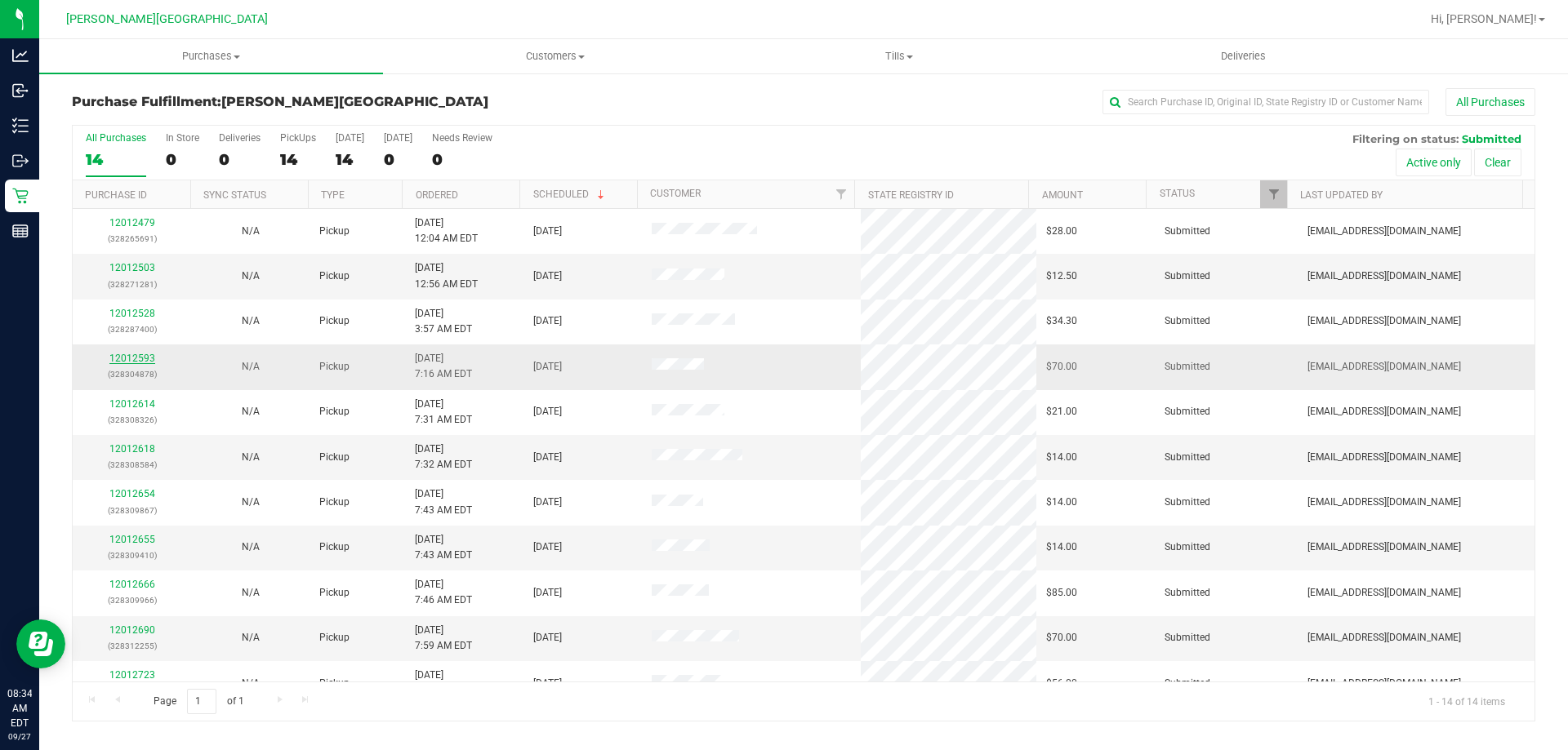
click at [132, 356] on link "12012593" at bounding box center [132, 358] width 46 height 12
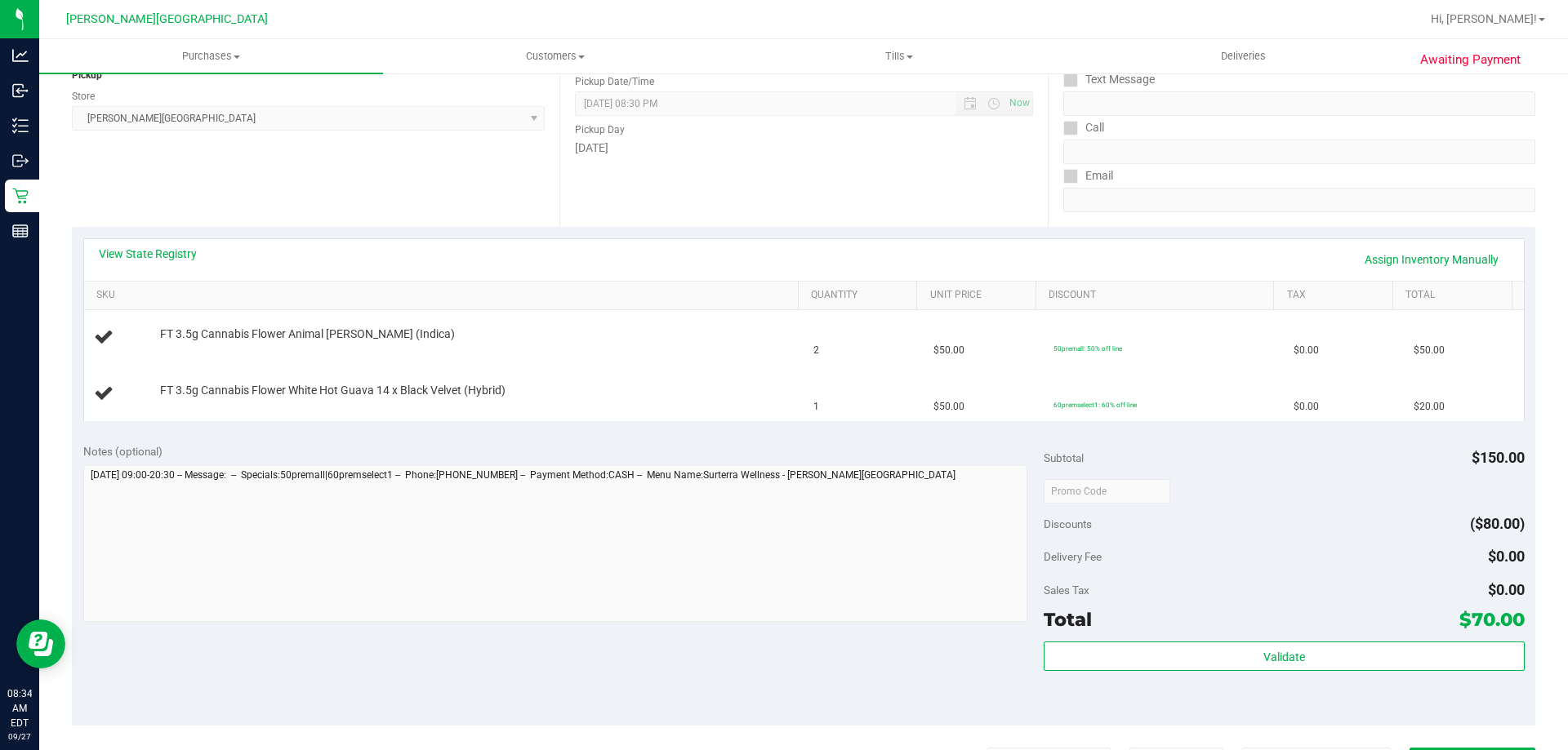
scroll to position [326, 0]
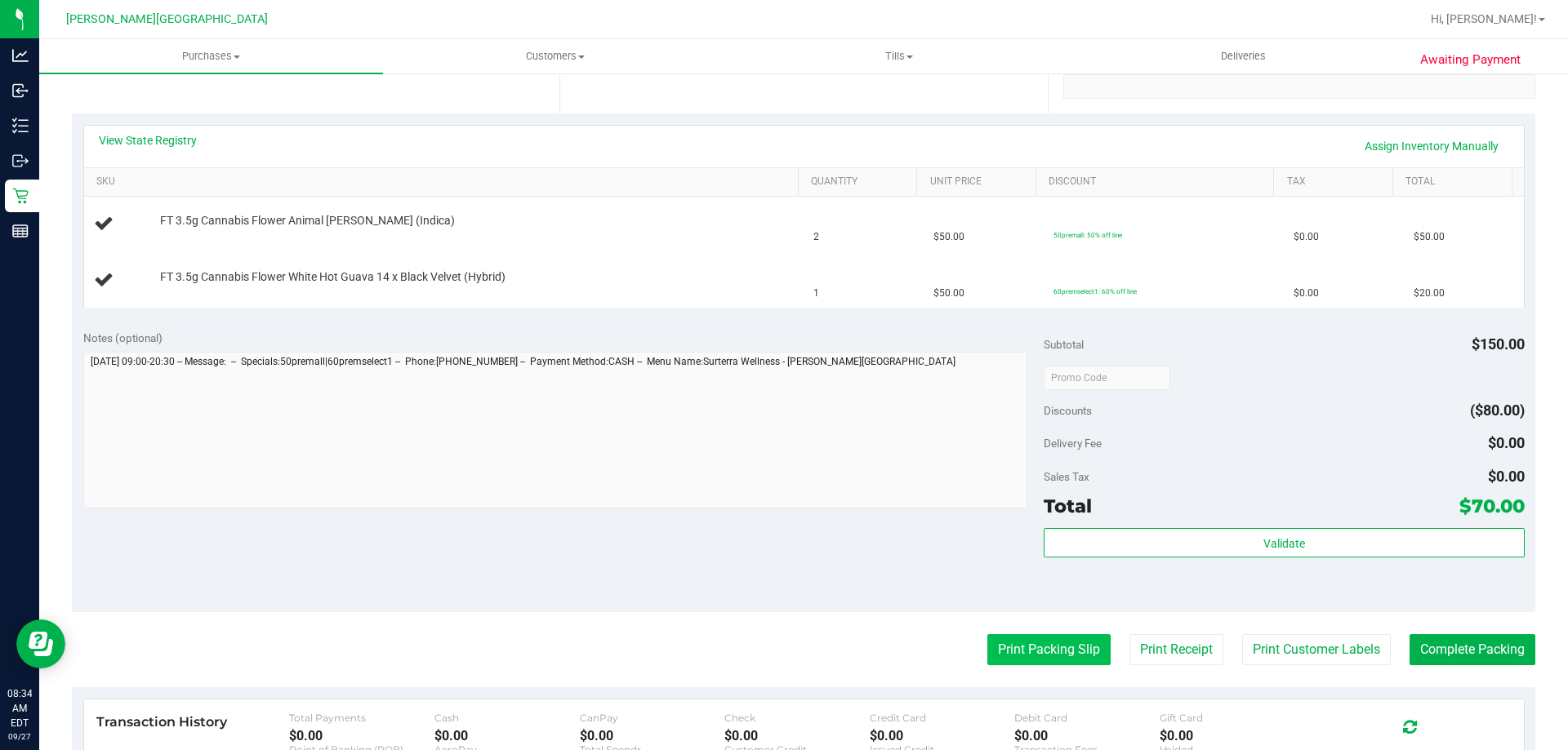
click at [1051, 646] on button "Print Packing Slip" at bounding box center [1048, 649] width 123 height 31
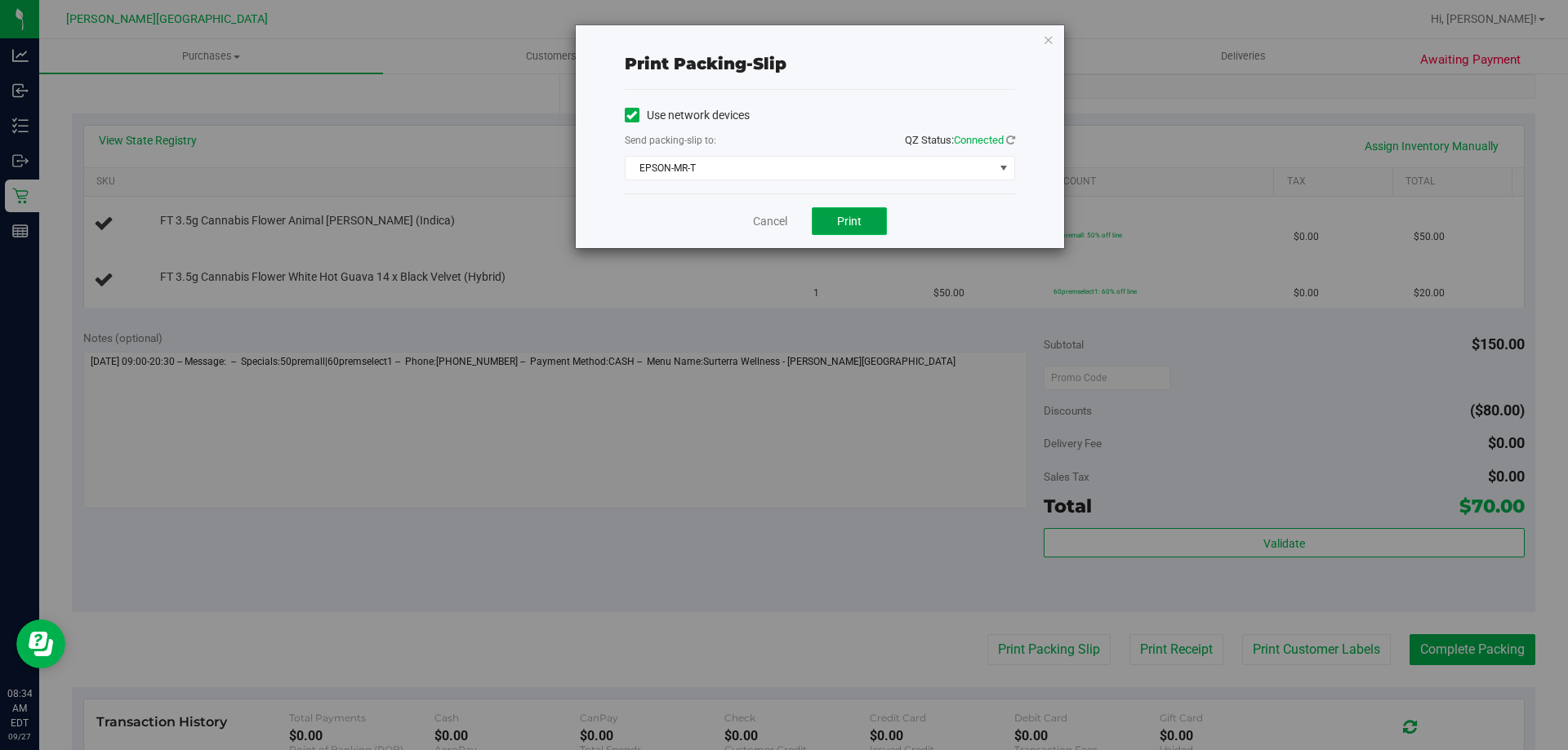
click at [855, 222] on span "Print" at bounding box center [849, 221] width 24 height 13
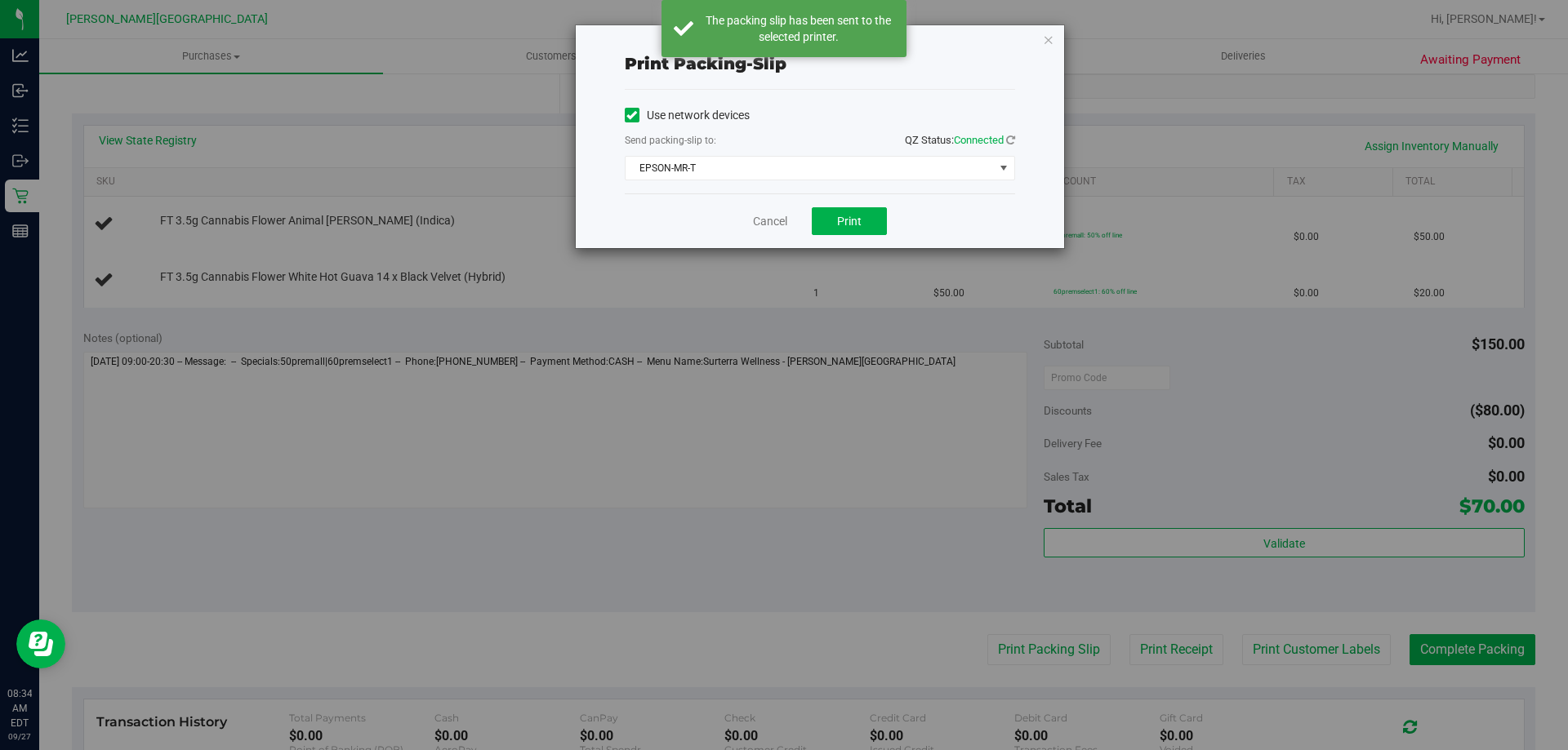
drag, startPoint x: 1048, startPoint y: 42, endPoint x: 664, endPoint y: 309, distance: 467.7
click at [1047, 42] on icon "button" at bounding box center [1048, 39] width 12 height 20
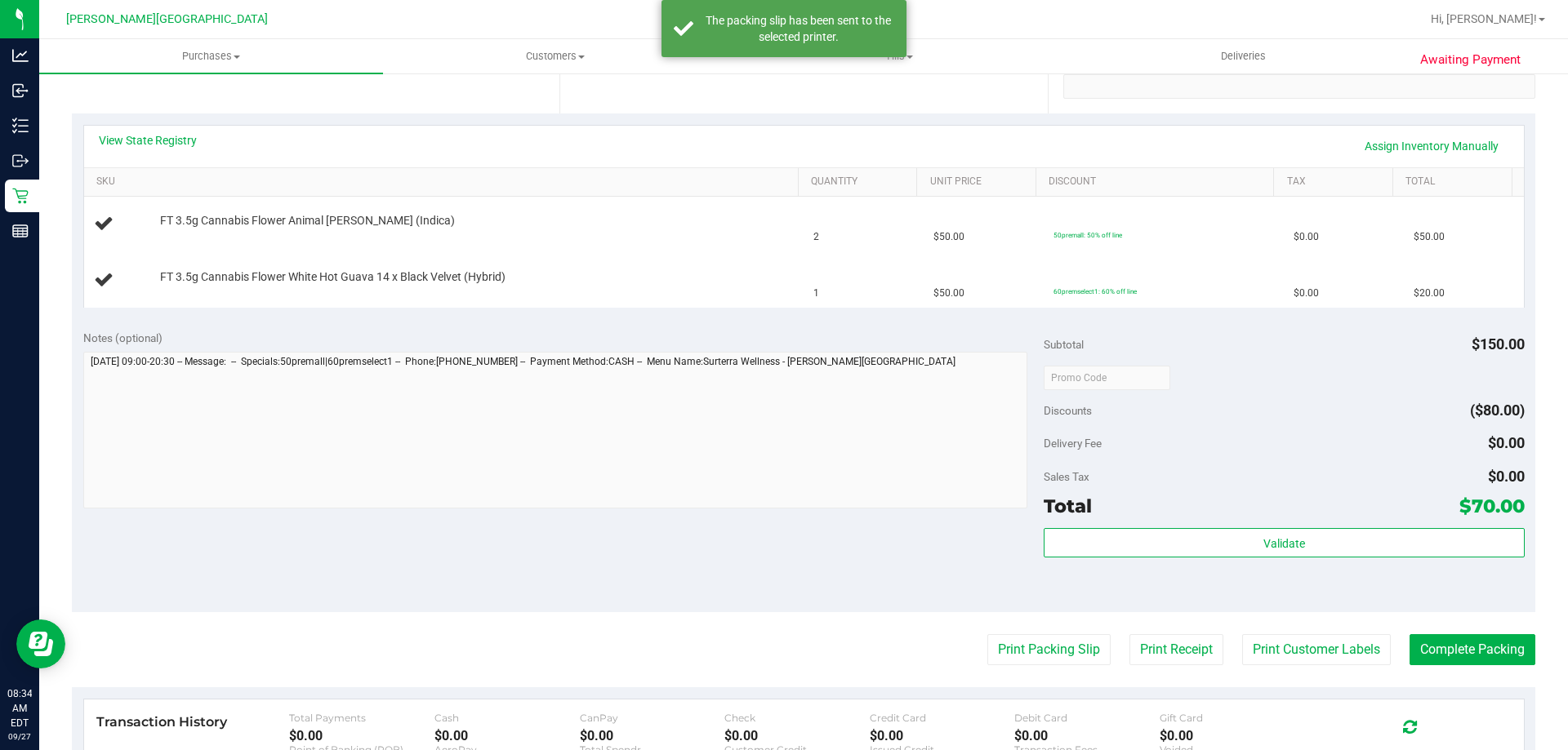
scroll to position [0, 0]
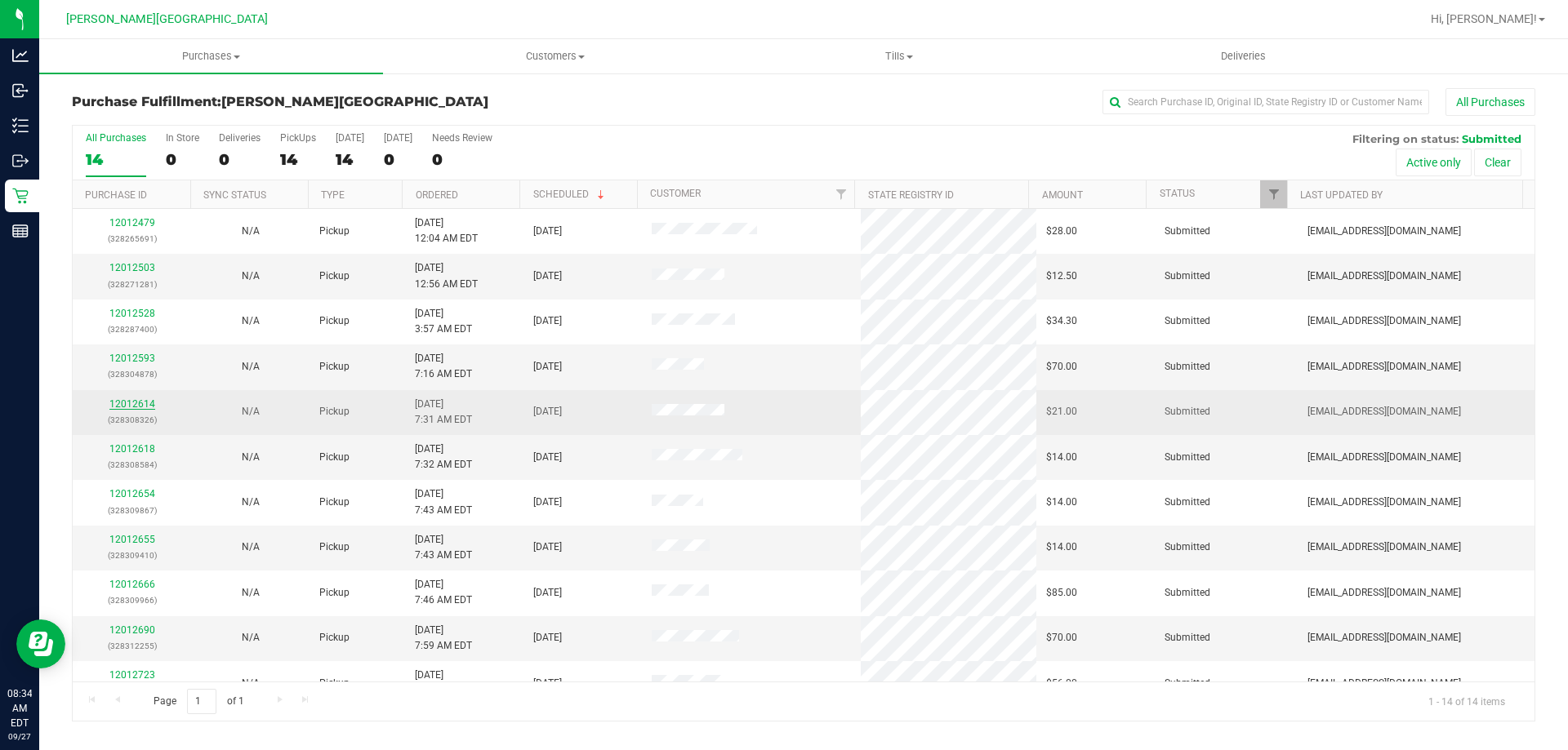
click at [137, 405] on link "12012614" at bounding box center [132, 404] width 46 height 12
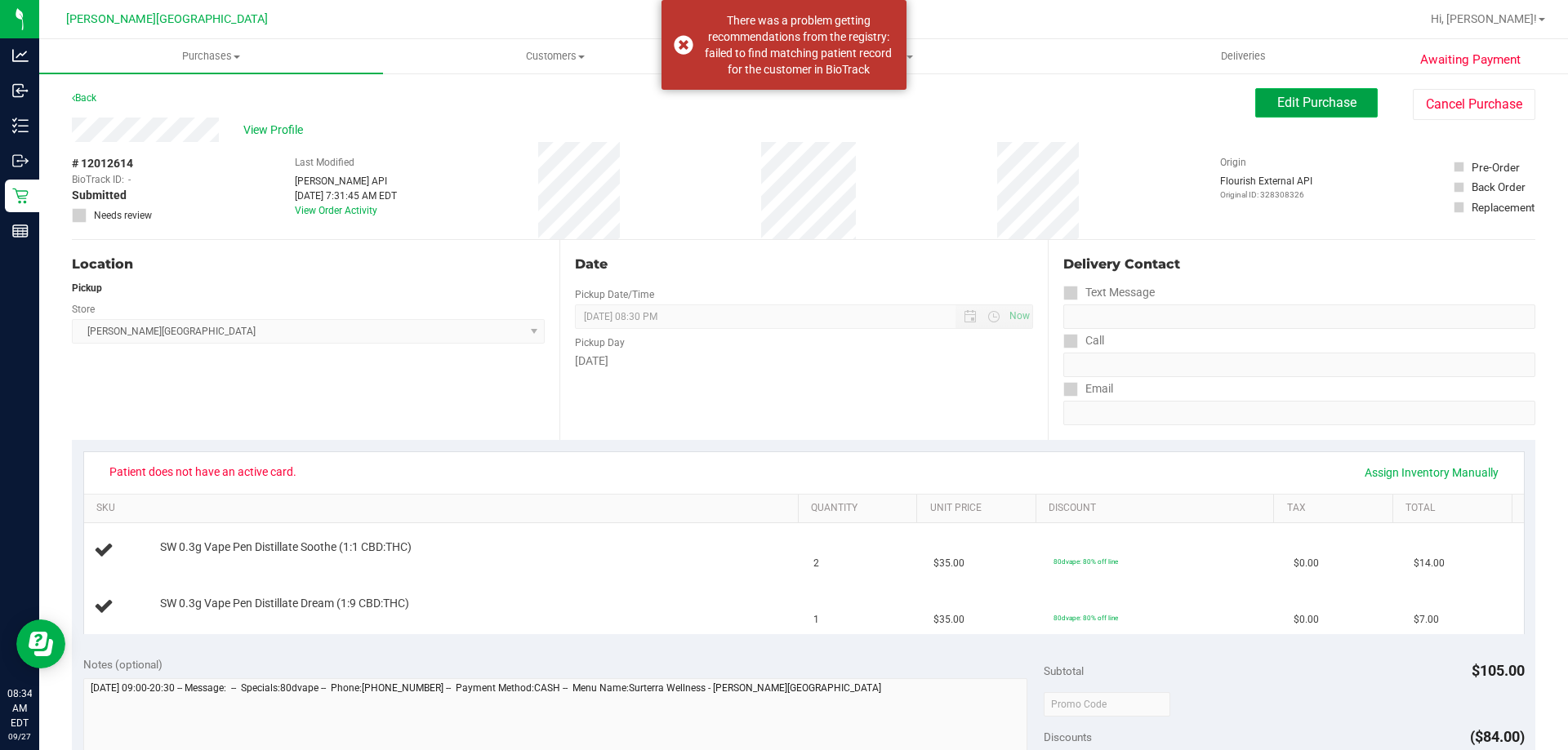
click at [1325, 104] on span "Edit Purchase" at bounding box center [1316, 103] width 79 height 16
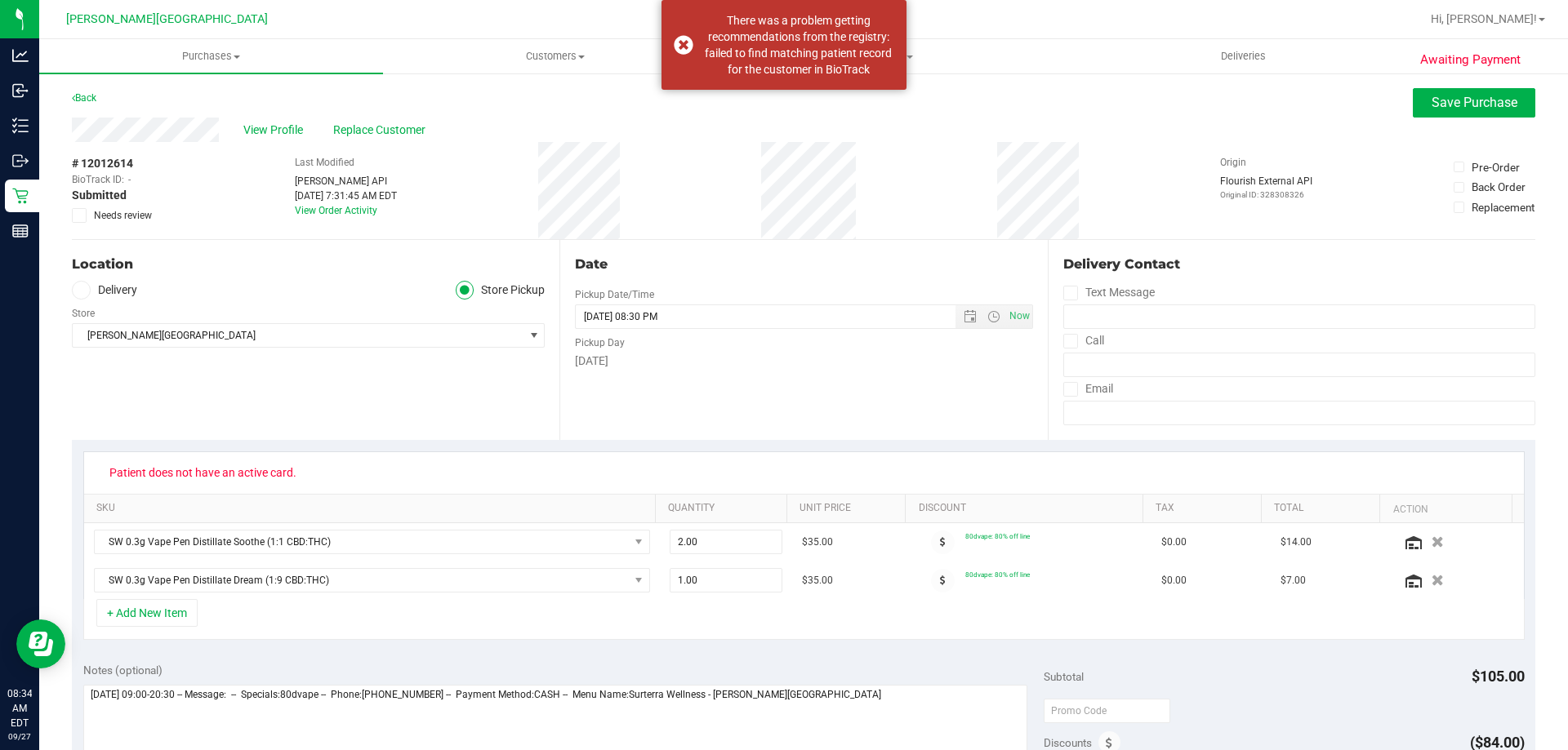
click at [77, 216] on icon at bounding box center [79, 216] width 11 height 0
click at [0, 0] on input "Needs review" at bounding box center [0, 0] width 0 height 0
click at [1476, 113] on button "Save Purchase" at bounding box center [1473, 103] width 122 height 29
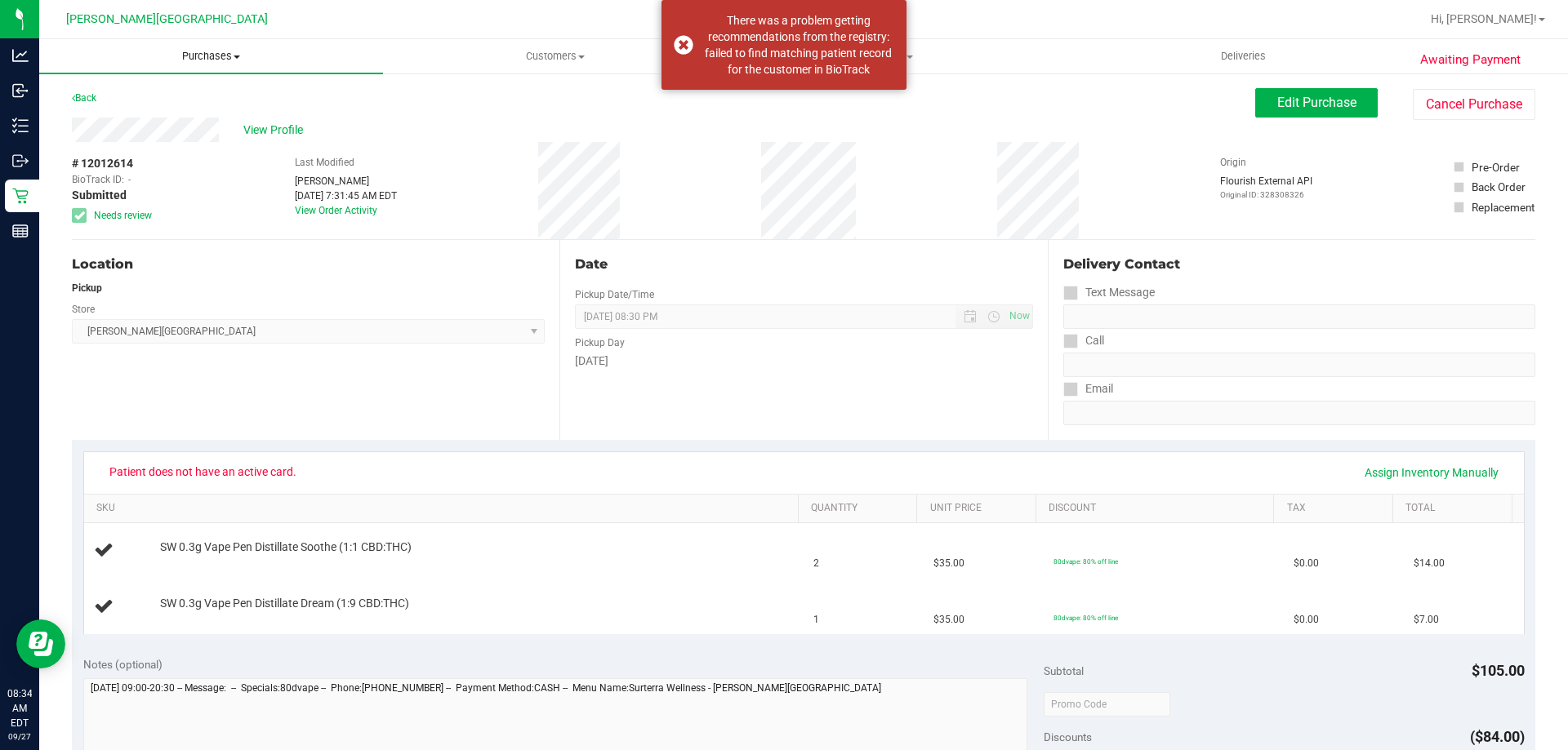
click at [226, 49] on span "Purchases" at bounding box center [211, 56] width 344 height 15
click at [145, 114] on li "Fulfillment" at bounding box center [211, 118] width 344 height 20
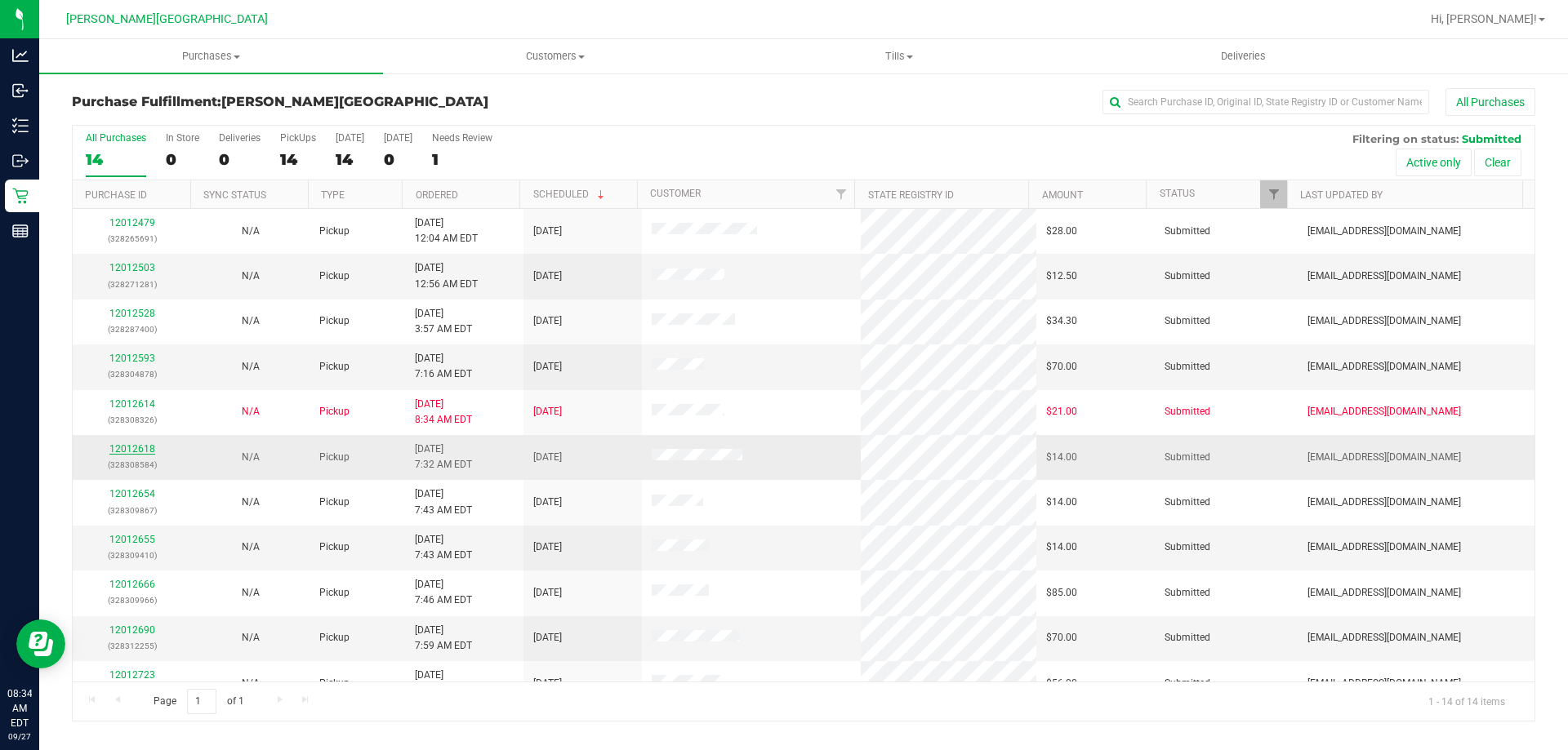
click at [148, 449] on link "12012618" at bounding box center [132, 449] width 46 height 12
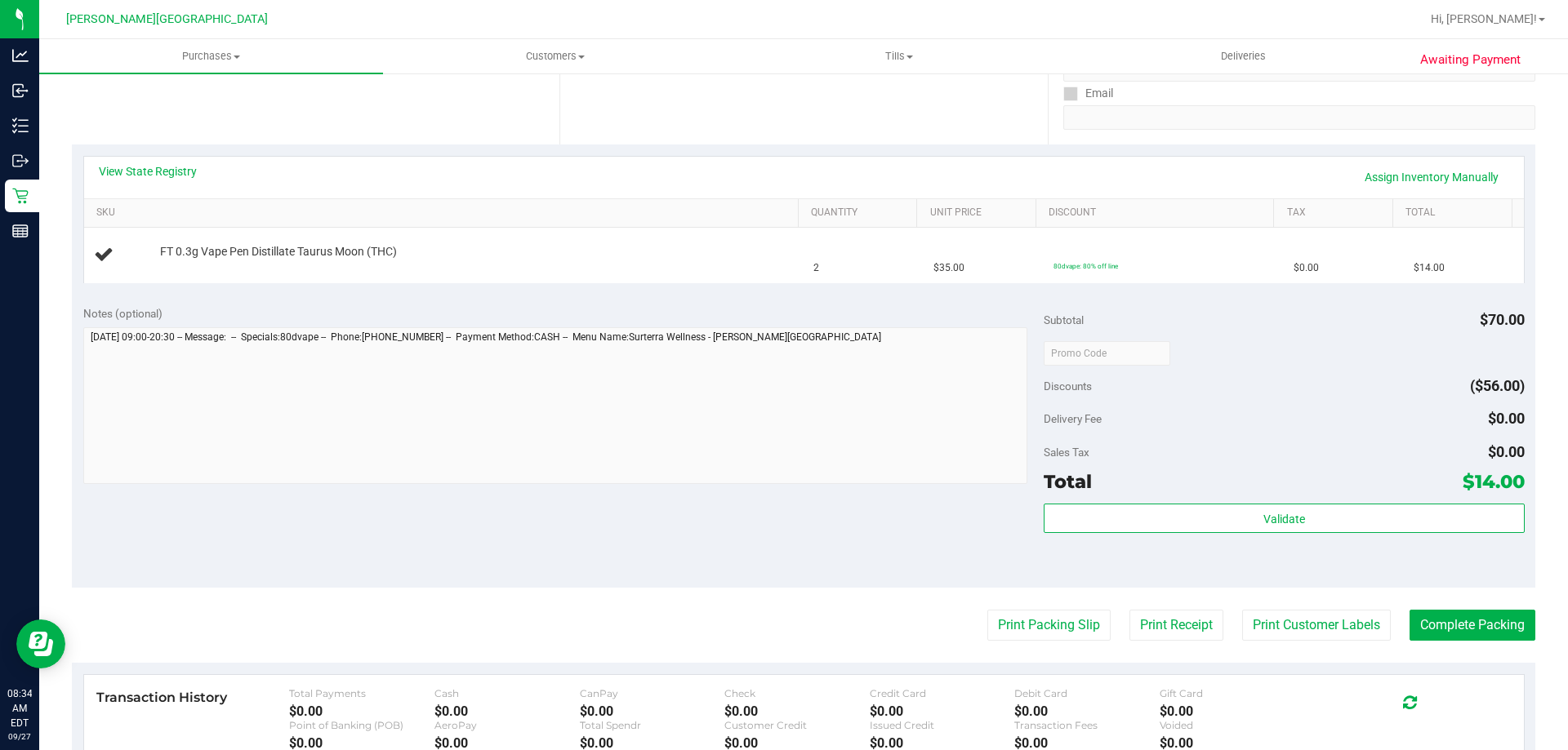
scroll to position [326, 0]
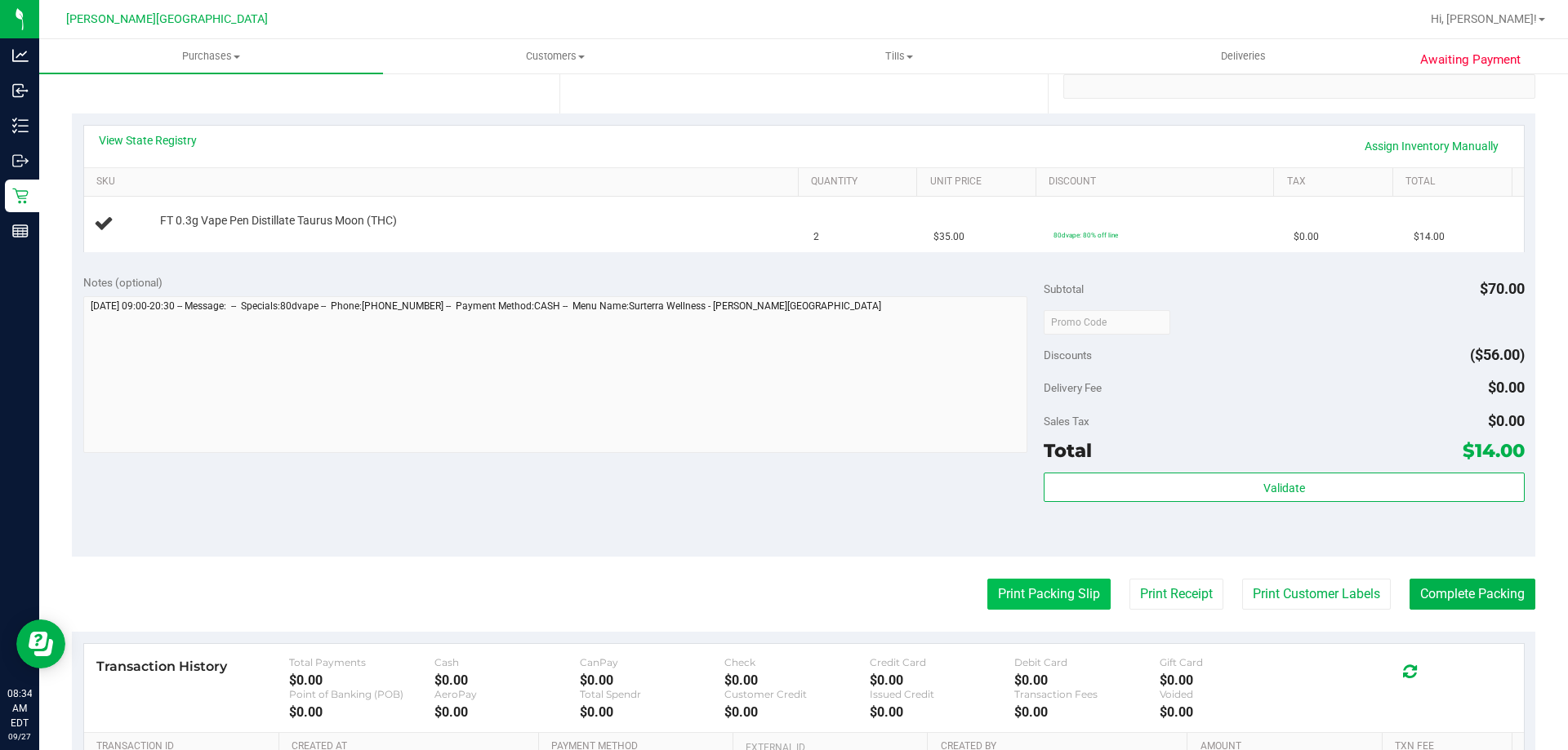
click at [1083, 593] on button "Print Packing Slip" at bounding box center [1048, 595] width 123 height 31
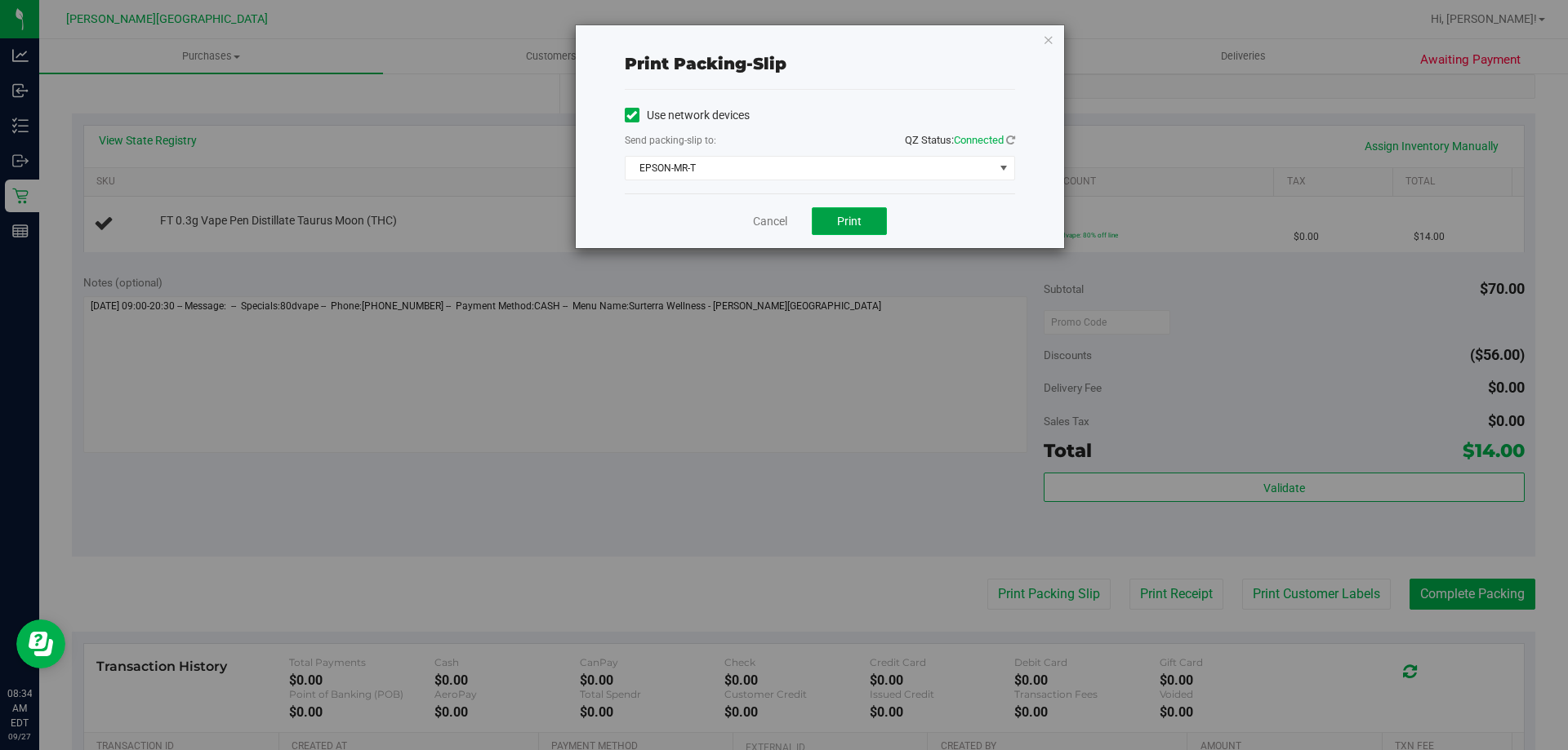
click at [858, 222] on span "Print" at bounding box center [849, 221] width 24 height 13
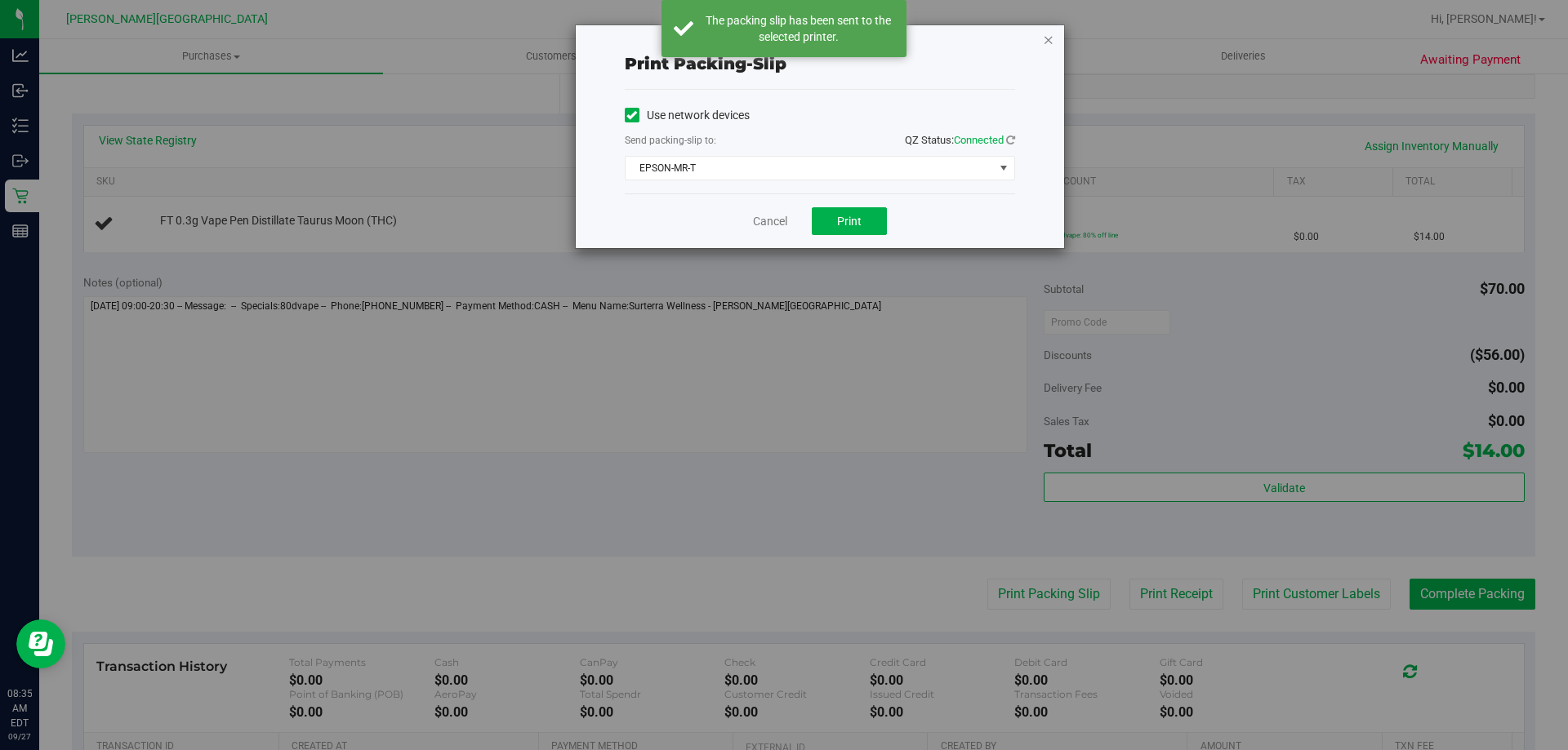
click at [1047, 41] on icon "button" at bounding box center [1048, 39] width 12 height 20
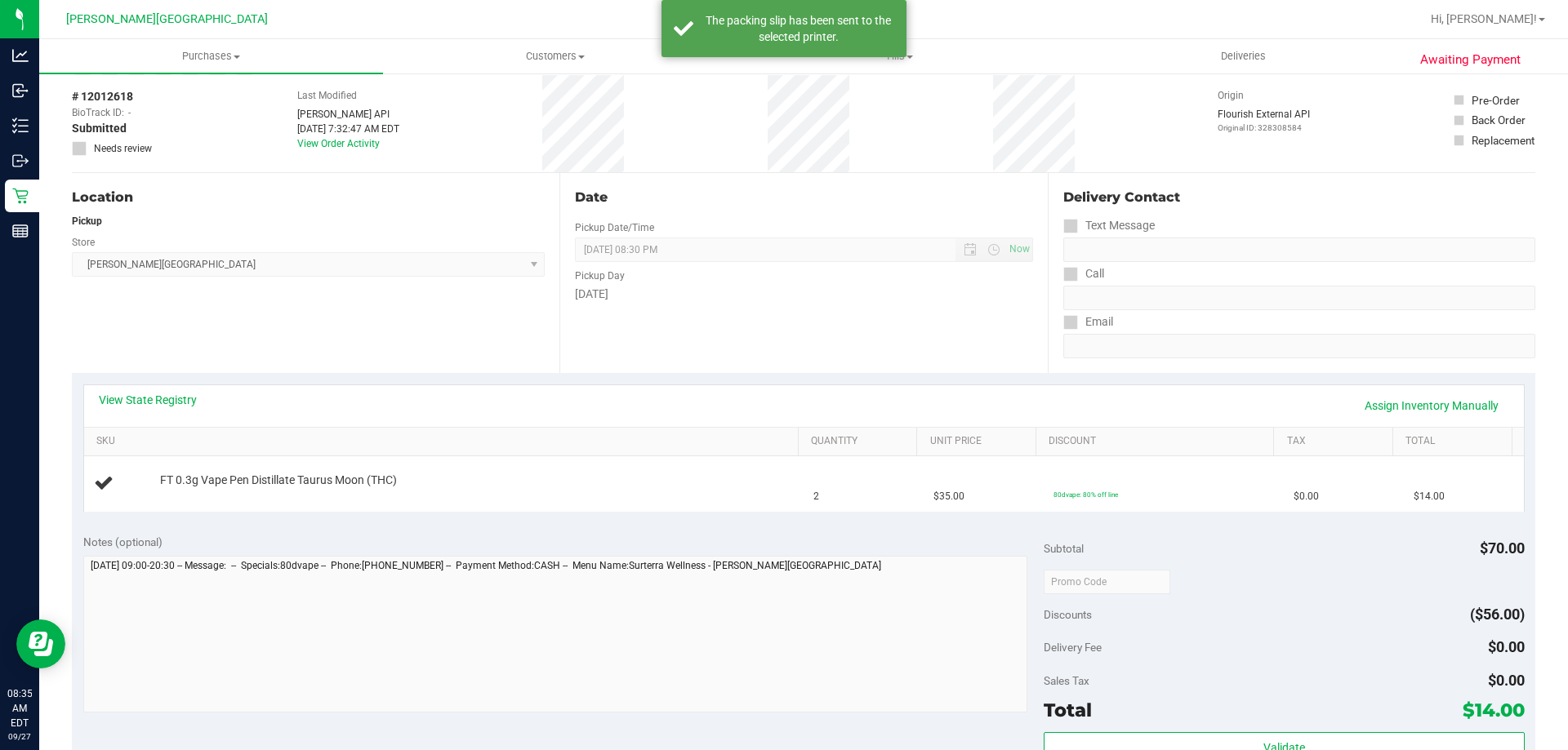
scroll to position [0, 0]
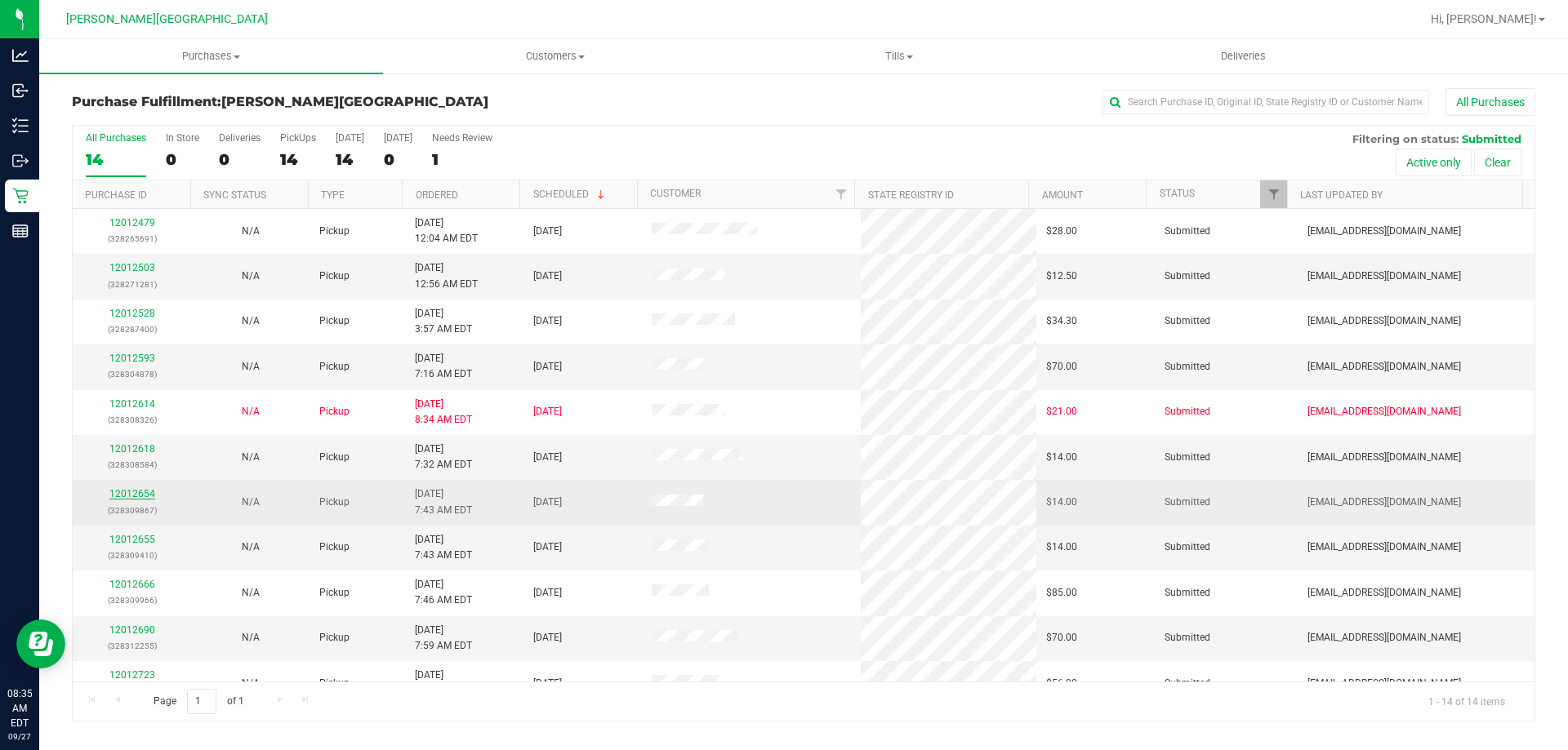
click at [145, 495] on link "12012654" at bounding box center [132, 494] width 46 height 12
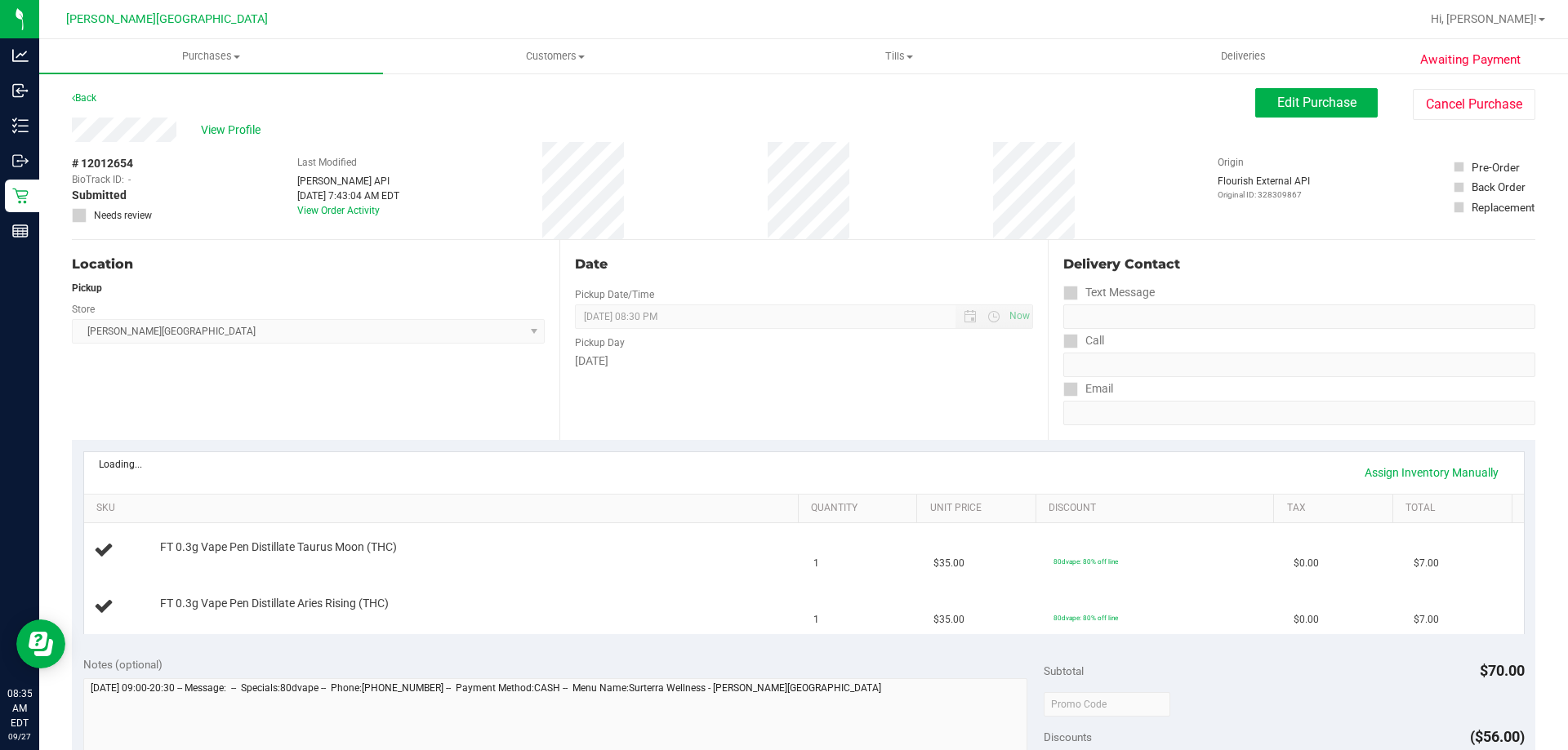
scroll to position [326, 0]
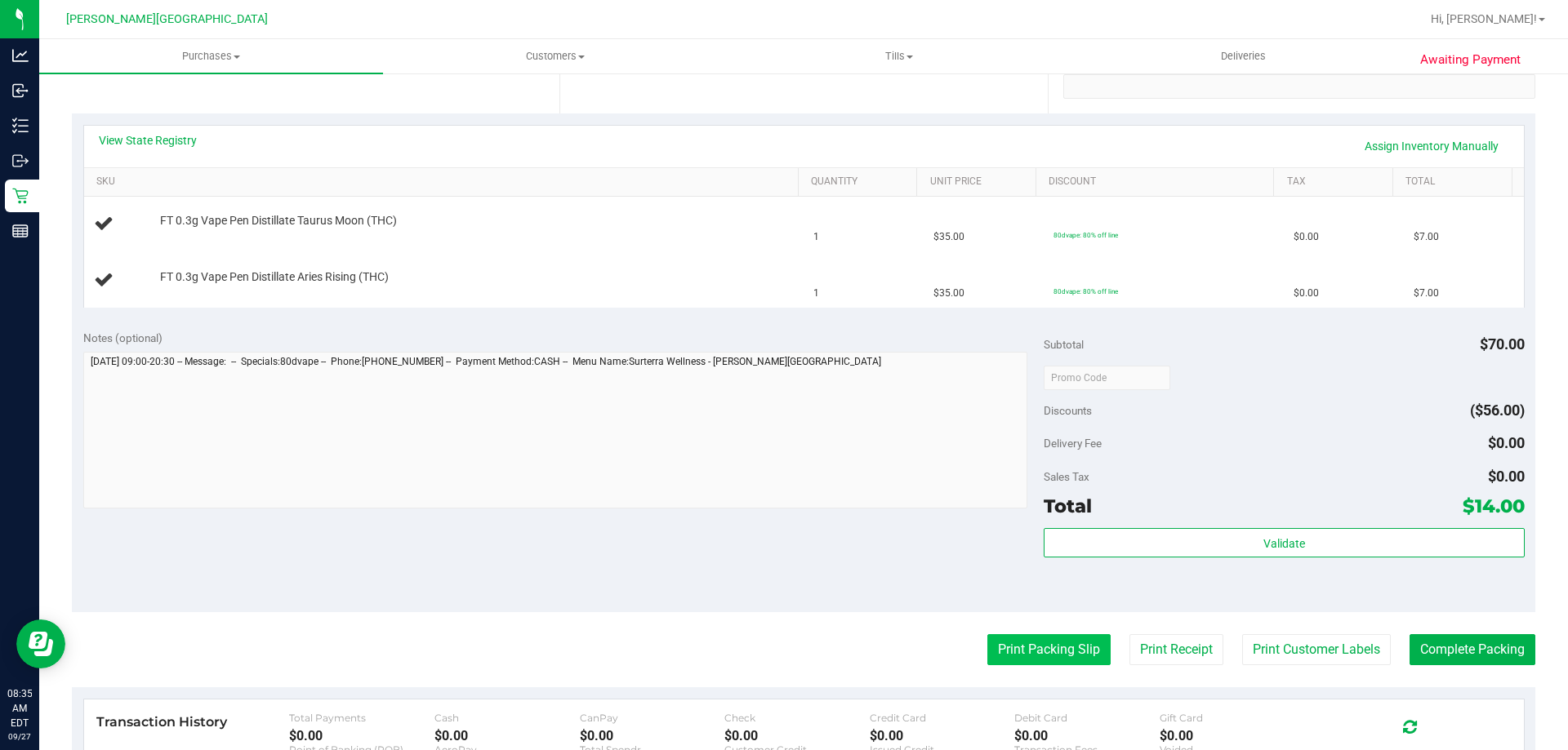
click at [1038, 652] on button "Print Packing Slip" at bounding box center [1048, 649] width 123 height 31
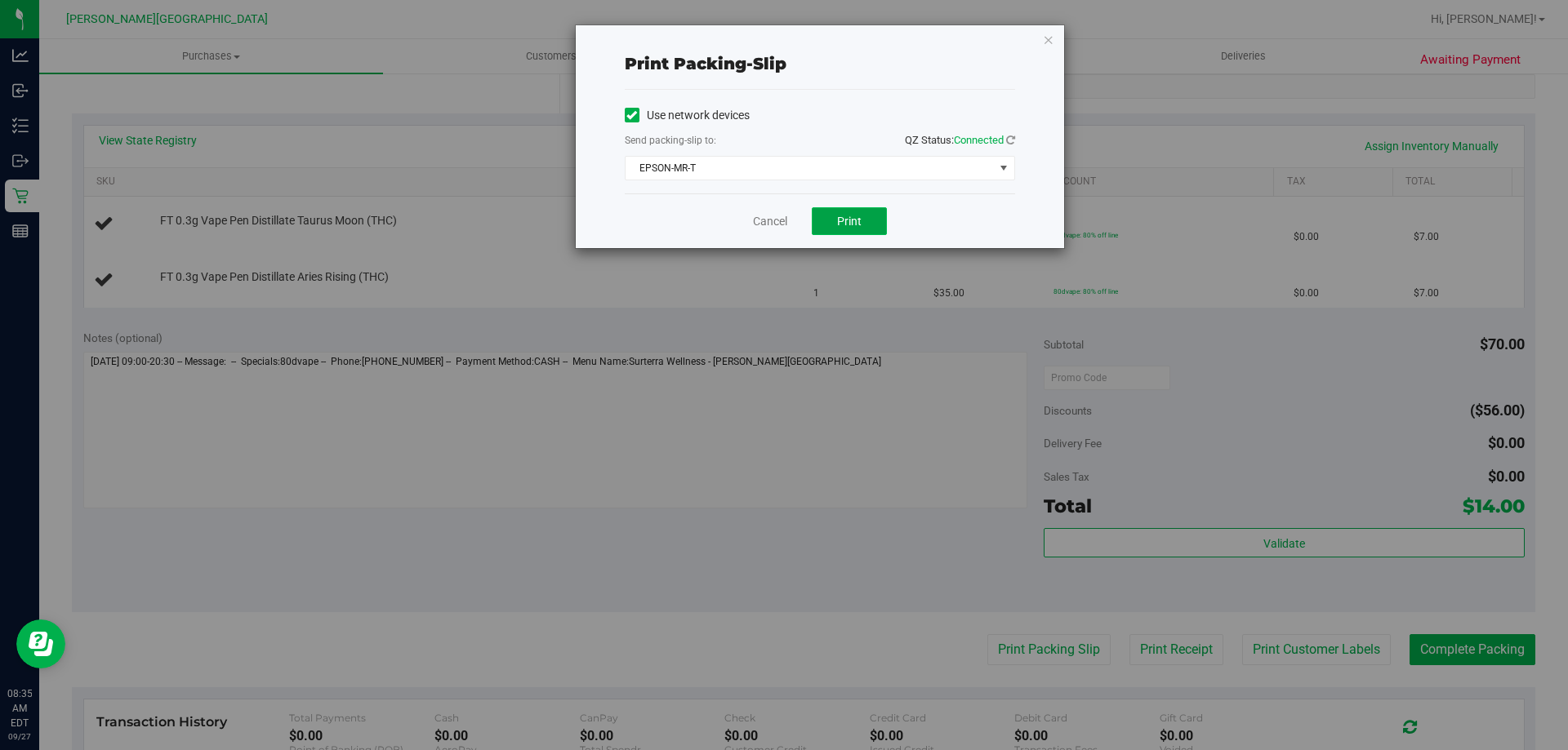
click at [850, 213] on button "Print" at bounding box center [849, 221] width 75 height 27
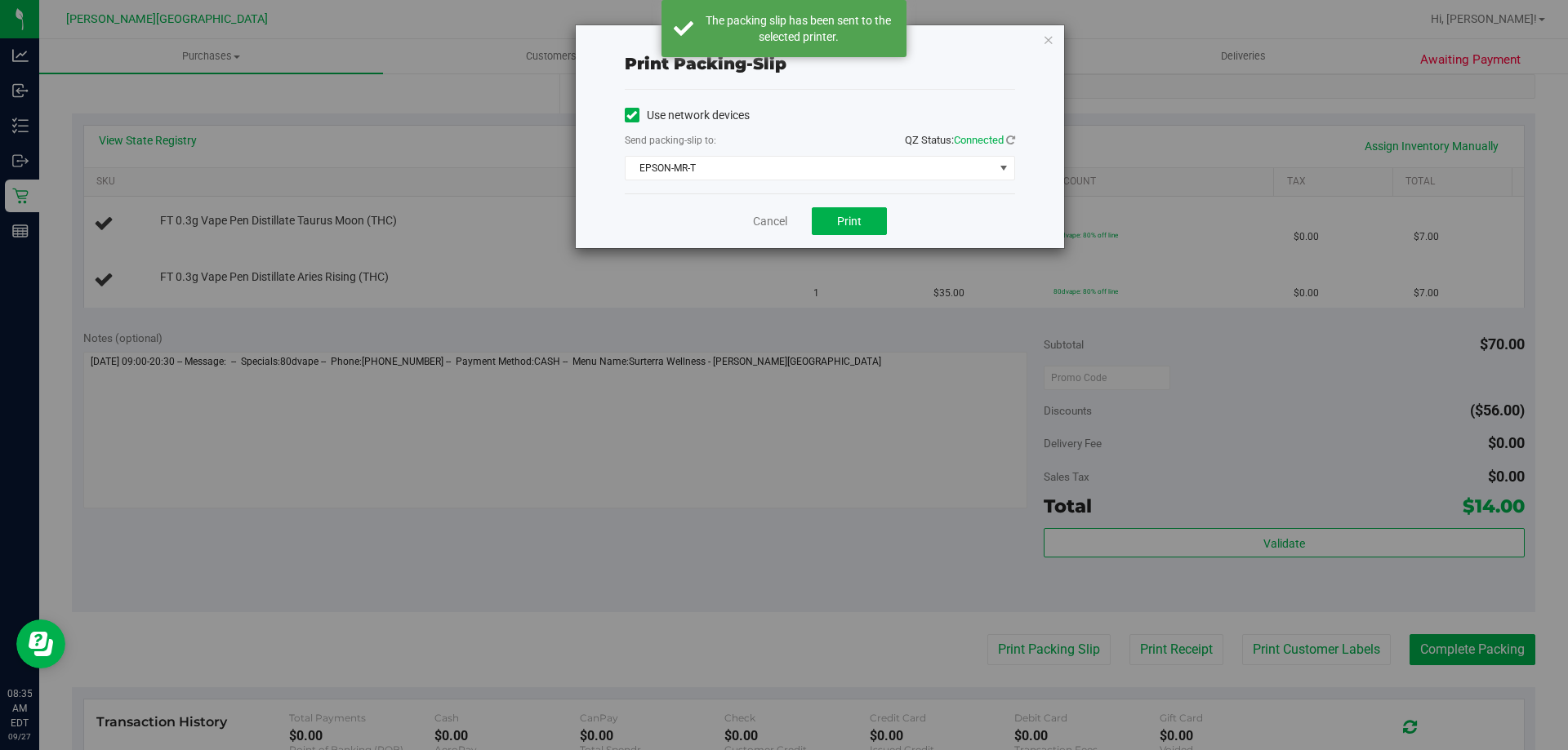
drag, startPoint x: 1047, startPoint y: 45, endPoint x: 945, endPoint y: 312, distance: 285.8
click at [1047, 45] on icon "button" at bounding box center [1048, 39] width 12 height 20
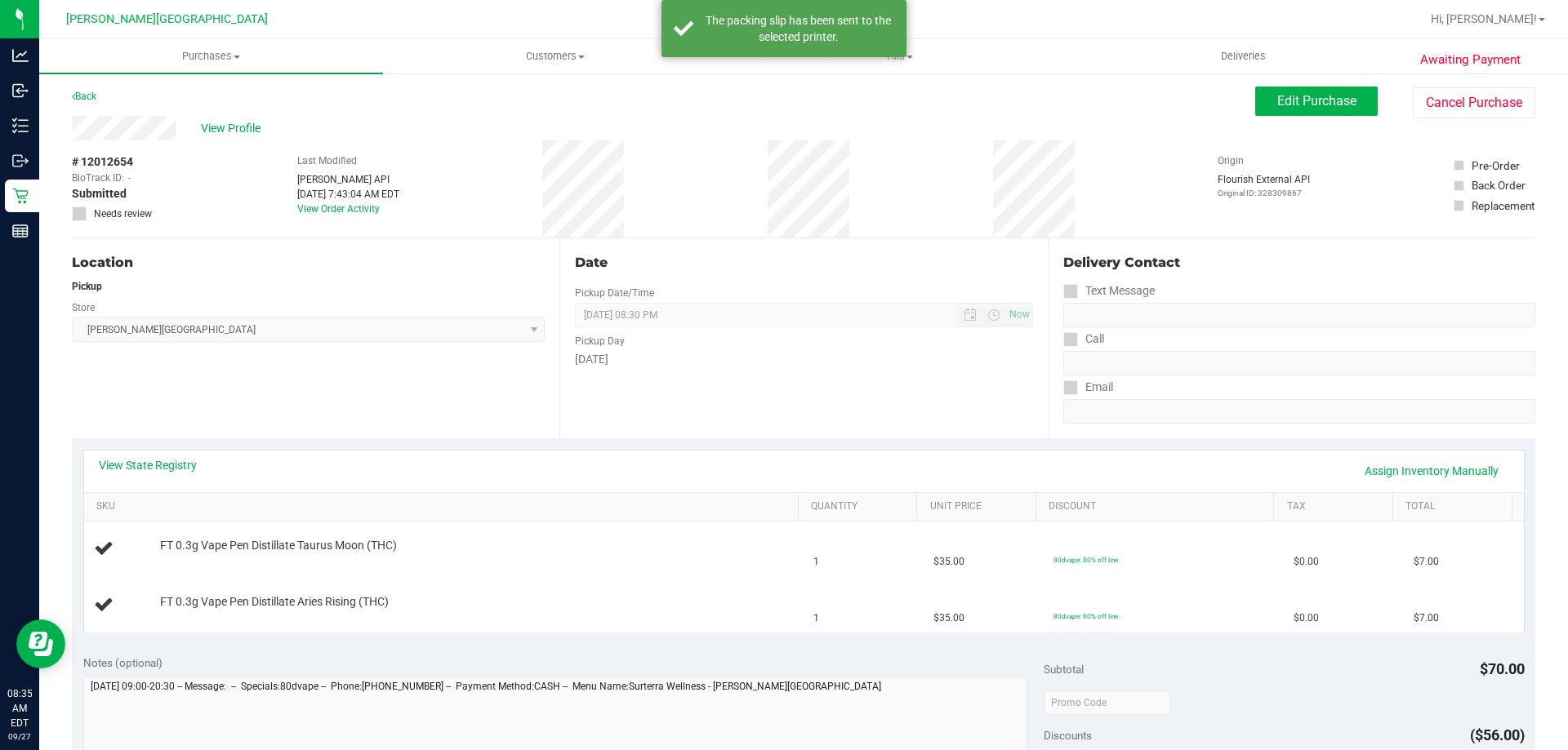
scroll to position [0, 0]
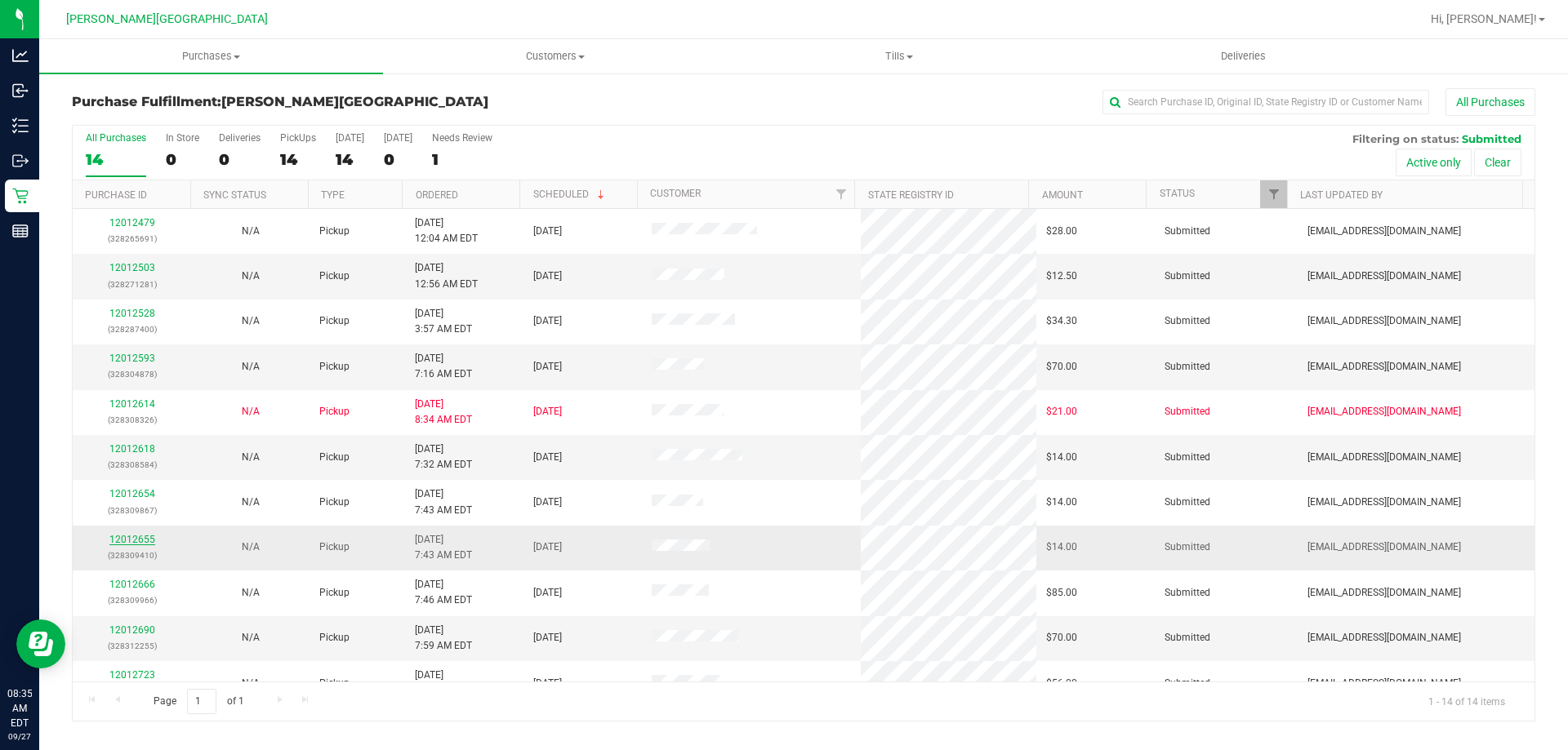
click at [122, 539] on link "12012655" at bounding box center [132, 540] width 46 height 12
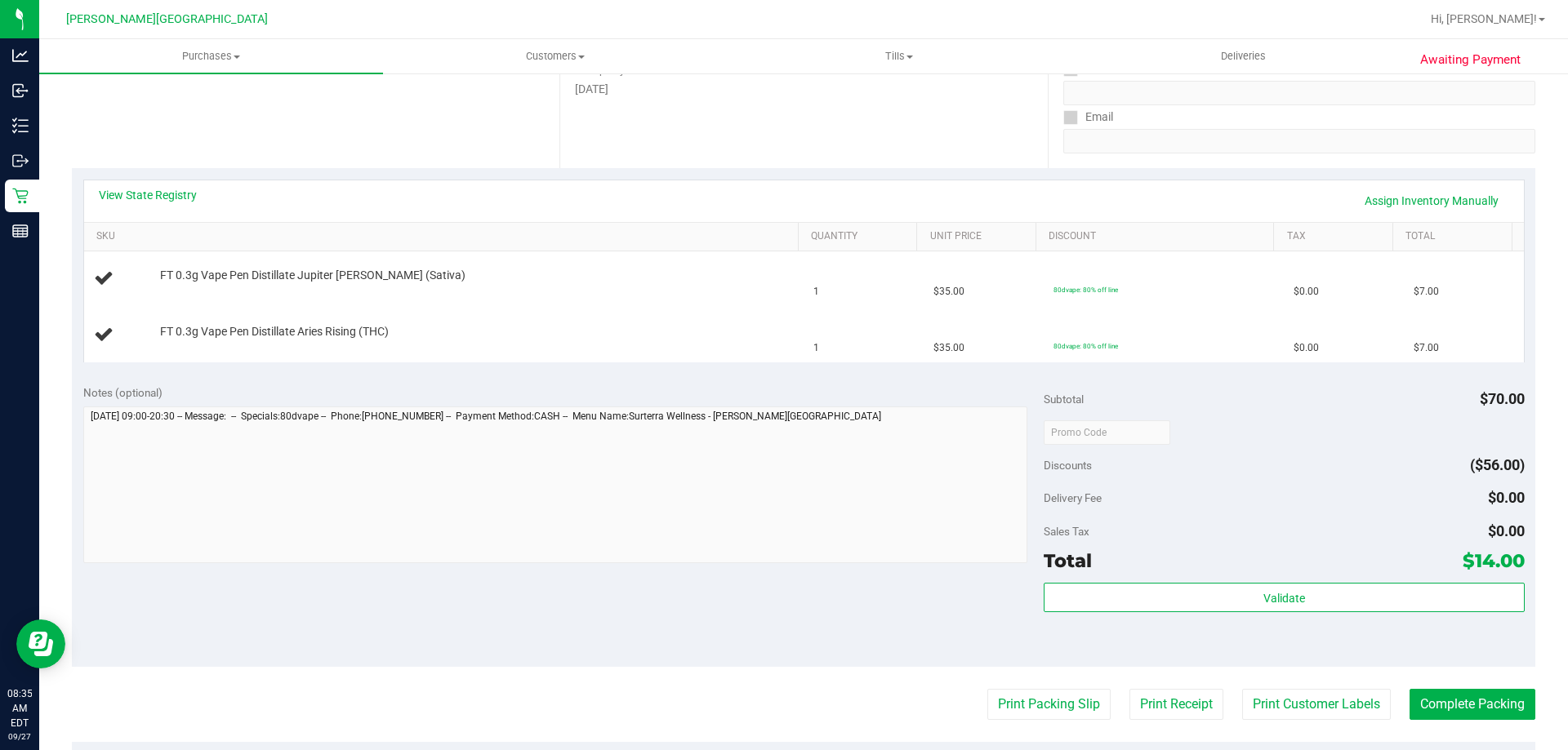
scroll to position [326, 0]
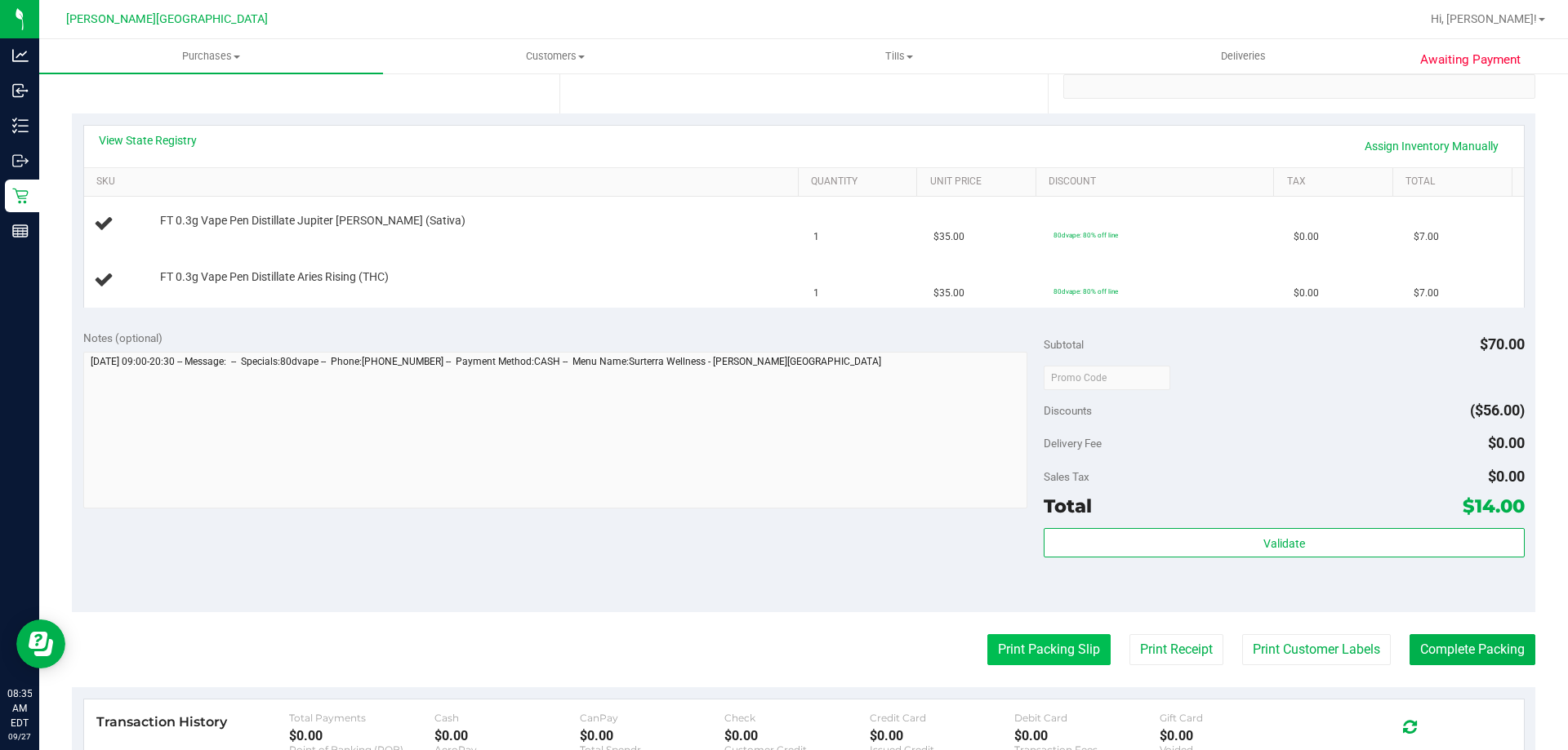
click at [1051, 658] on button "Print Packing Slip" at bounding box center [1048, 649] width 123 height 31
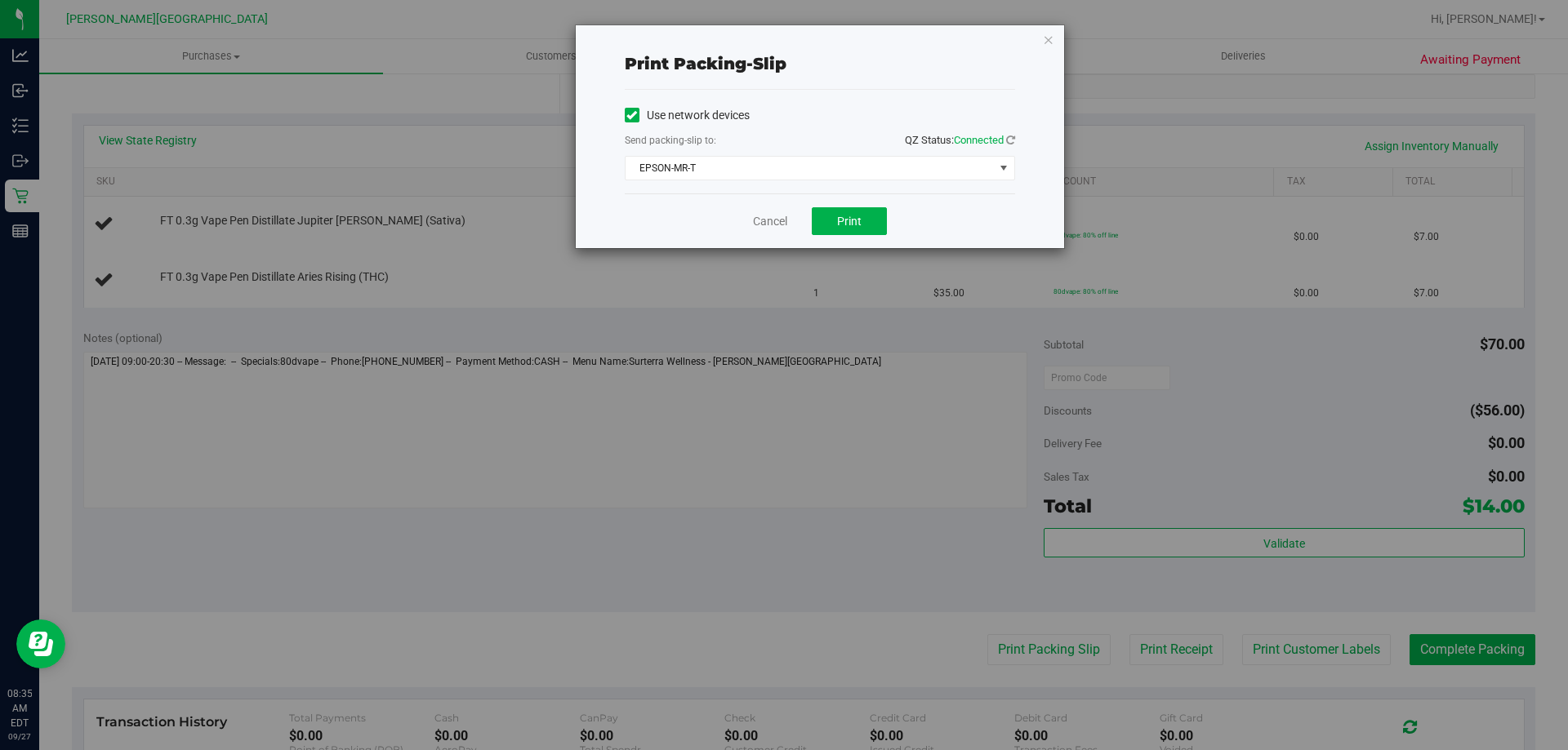
click at [867, 236] on div "Cancel Print" at bounding box center [819, 221] width 390 height 55
click at [865, 223] on button "Print" at bounding box center [849, 221] width 75 height 27
click at [1051, 41] on icon "button" at bounding box center [1048, 39] width 12 height 20
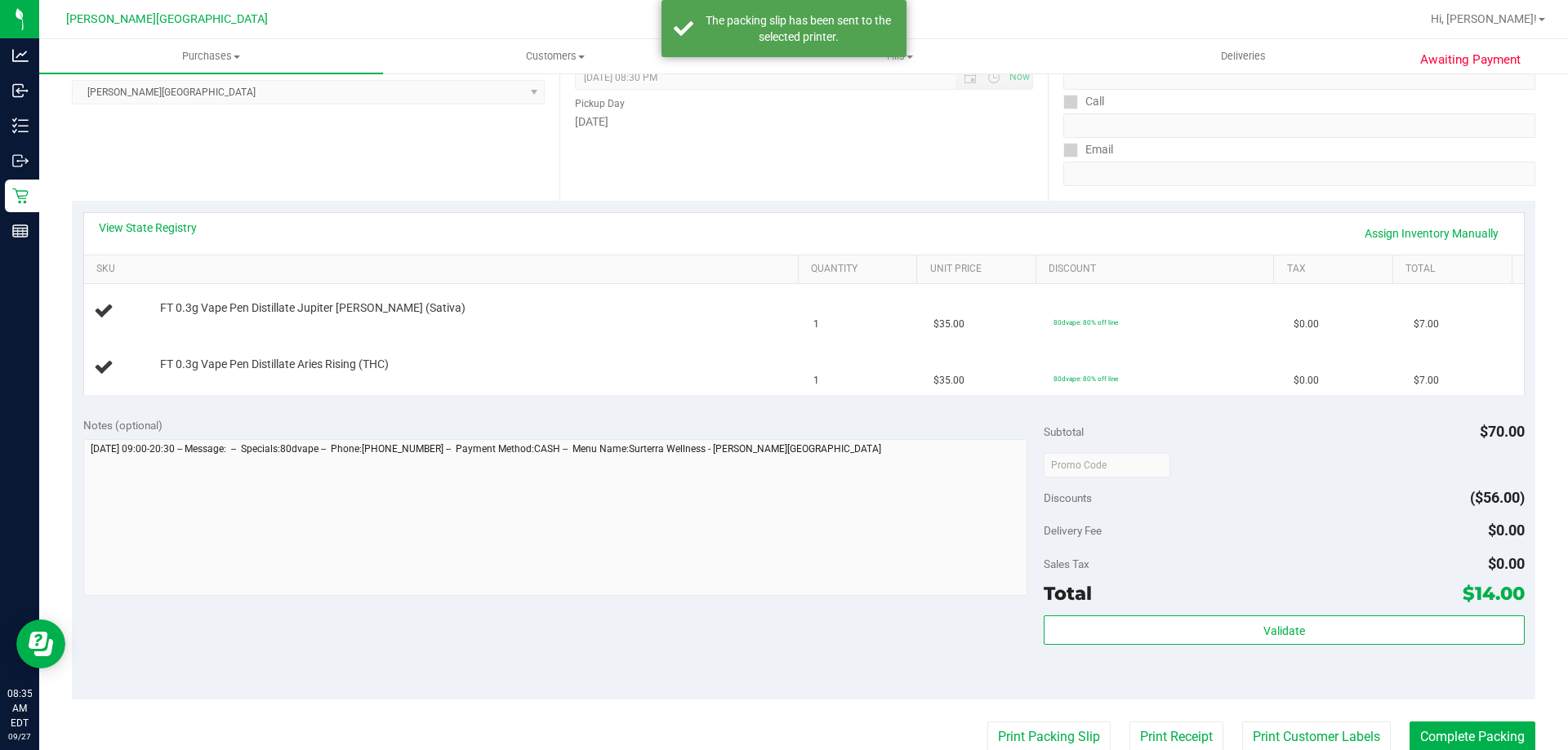
scroll to position [0, 0]
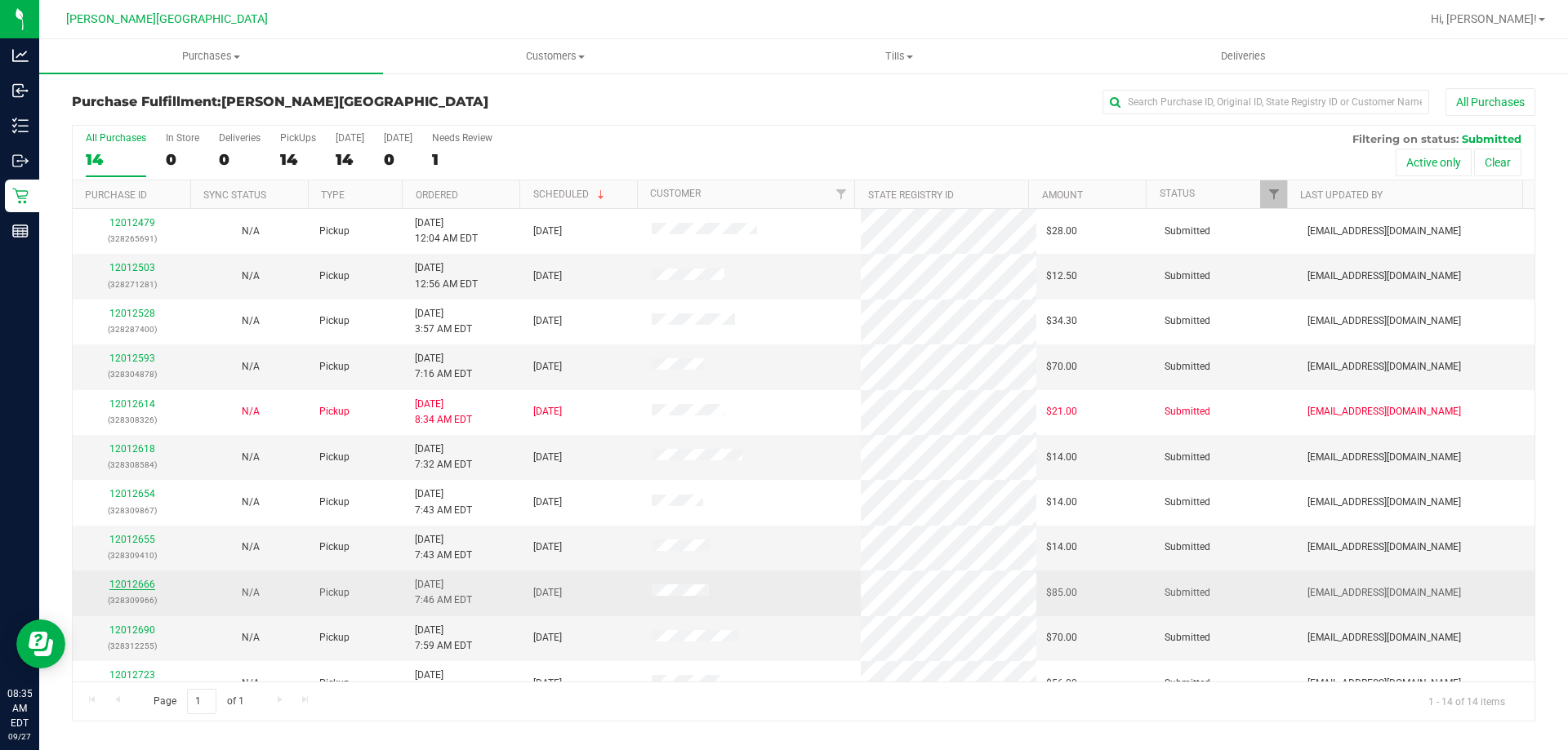
click at [120, 585] on link "12012666" at bounding box center [132, 585] width 46 height 12
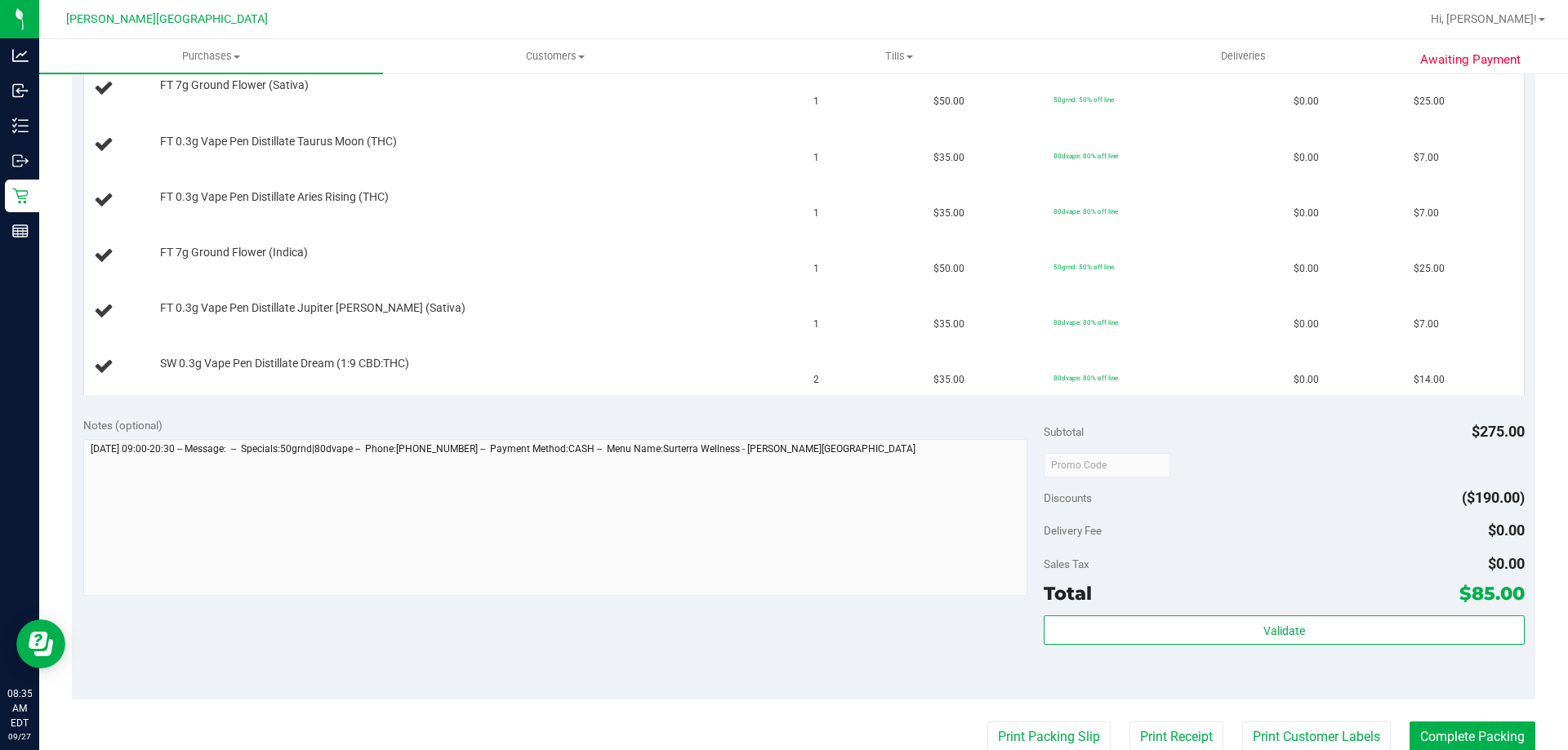
scroll to position [653, 0]
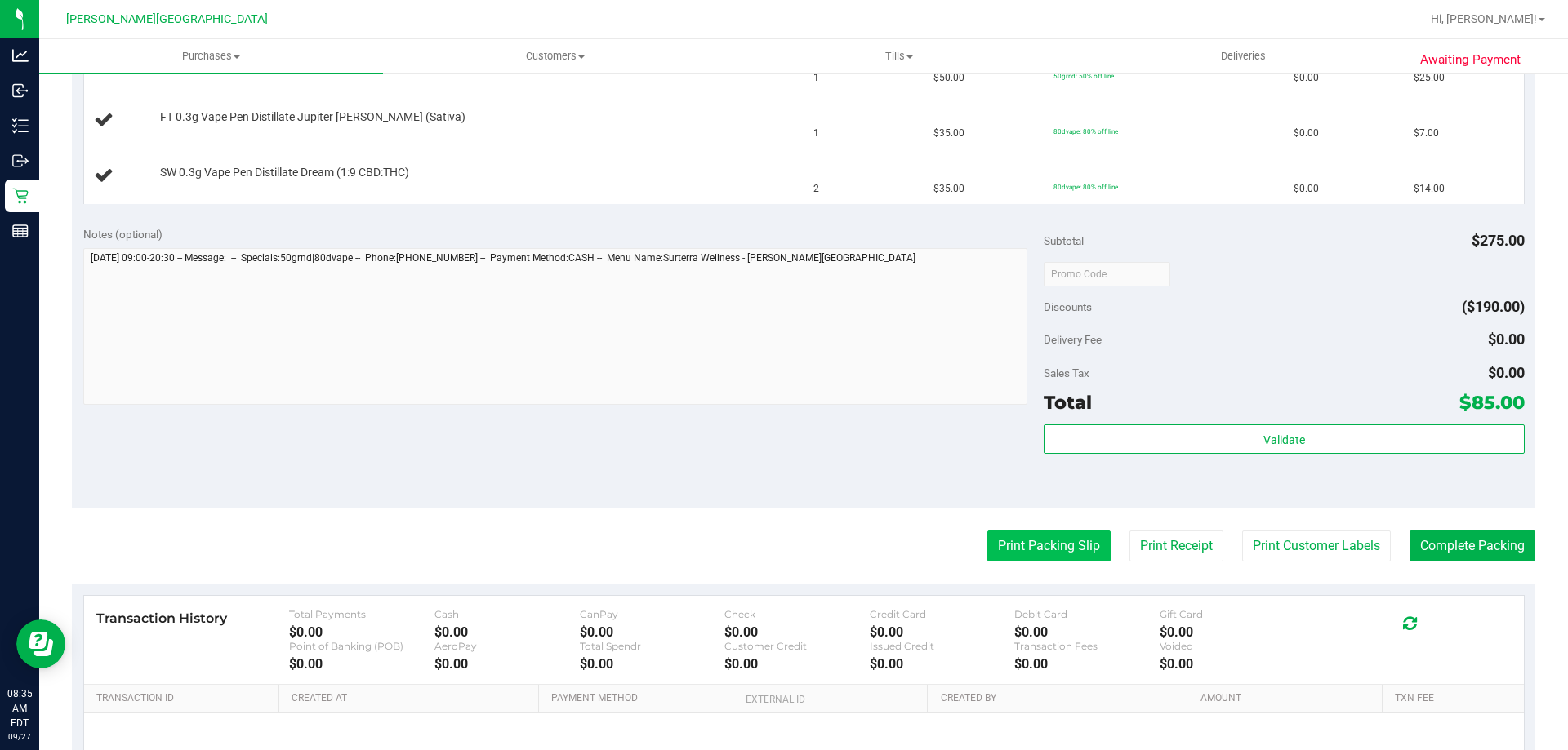
click at [1056, 556] on button "Print Packing Slip" at bounding box center [1048, 546] width 123 height 31
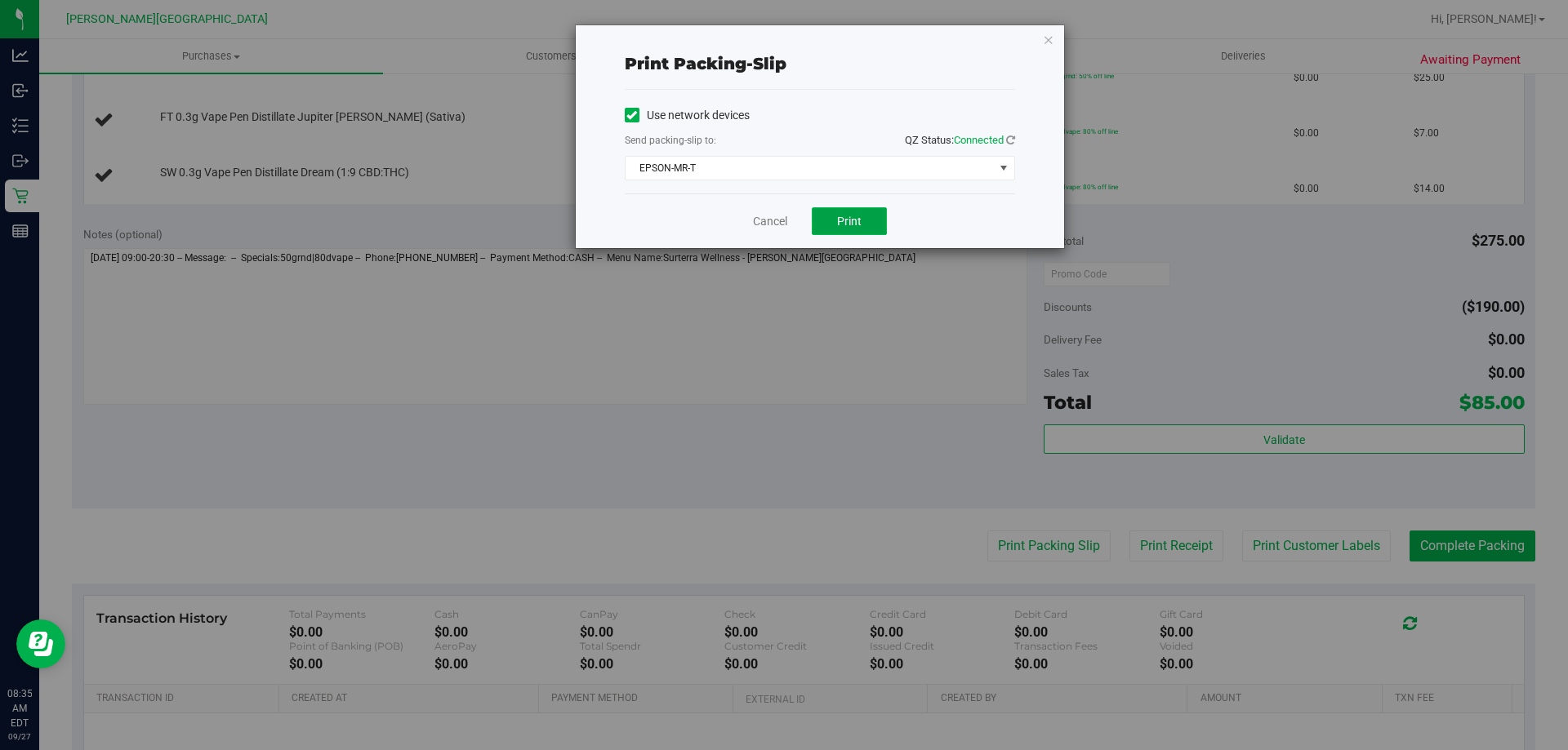
click at [872, 227] on button "Print" at bounding box center [849, 221] width 75 height 27
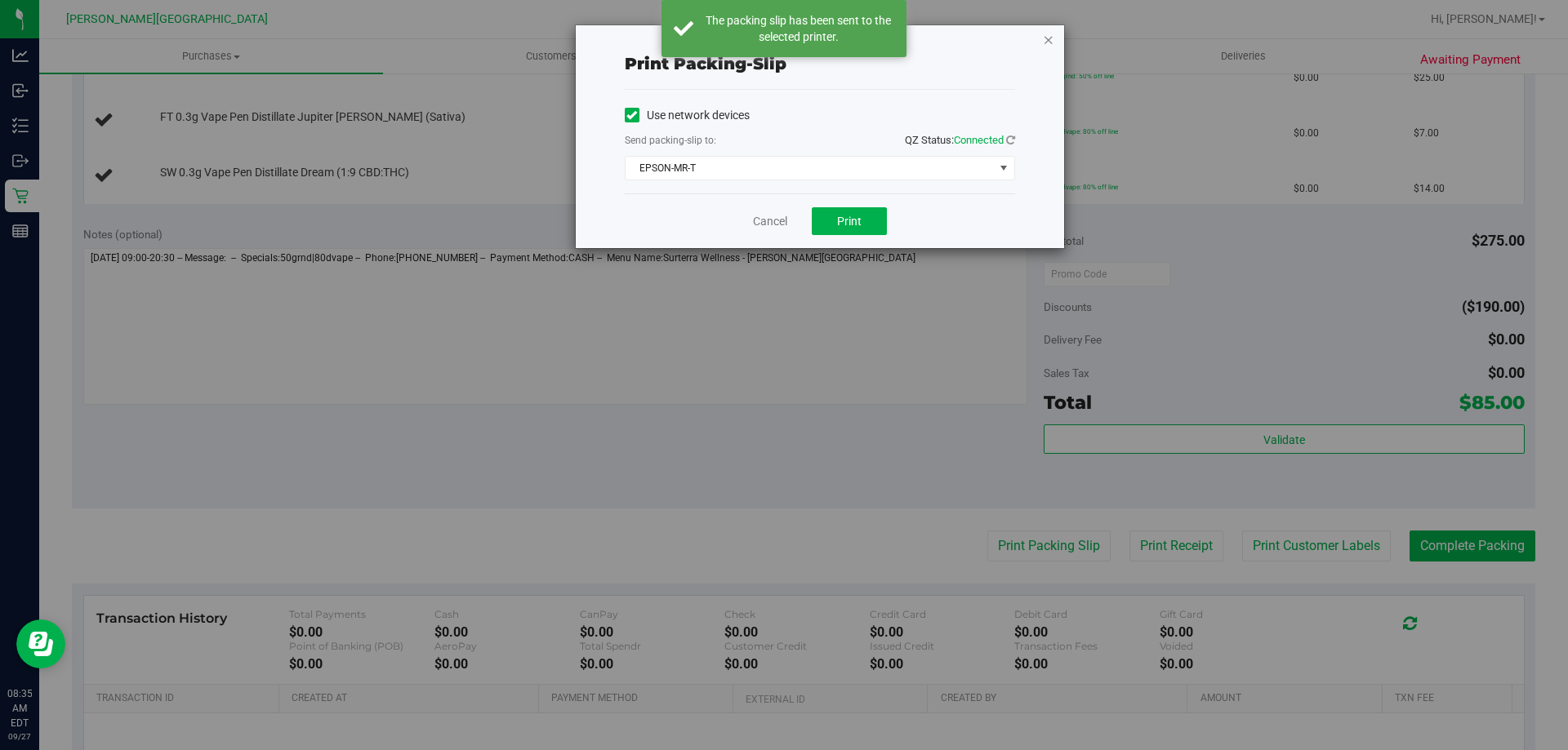
click at [1043, 38] on icon "button" at bounding box center [1048, 39] width 12 height 20
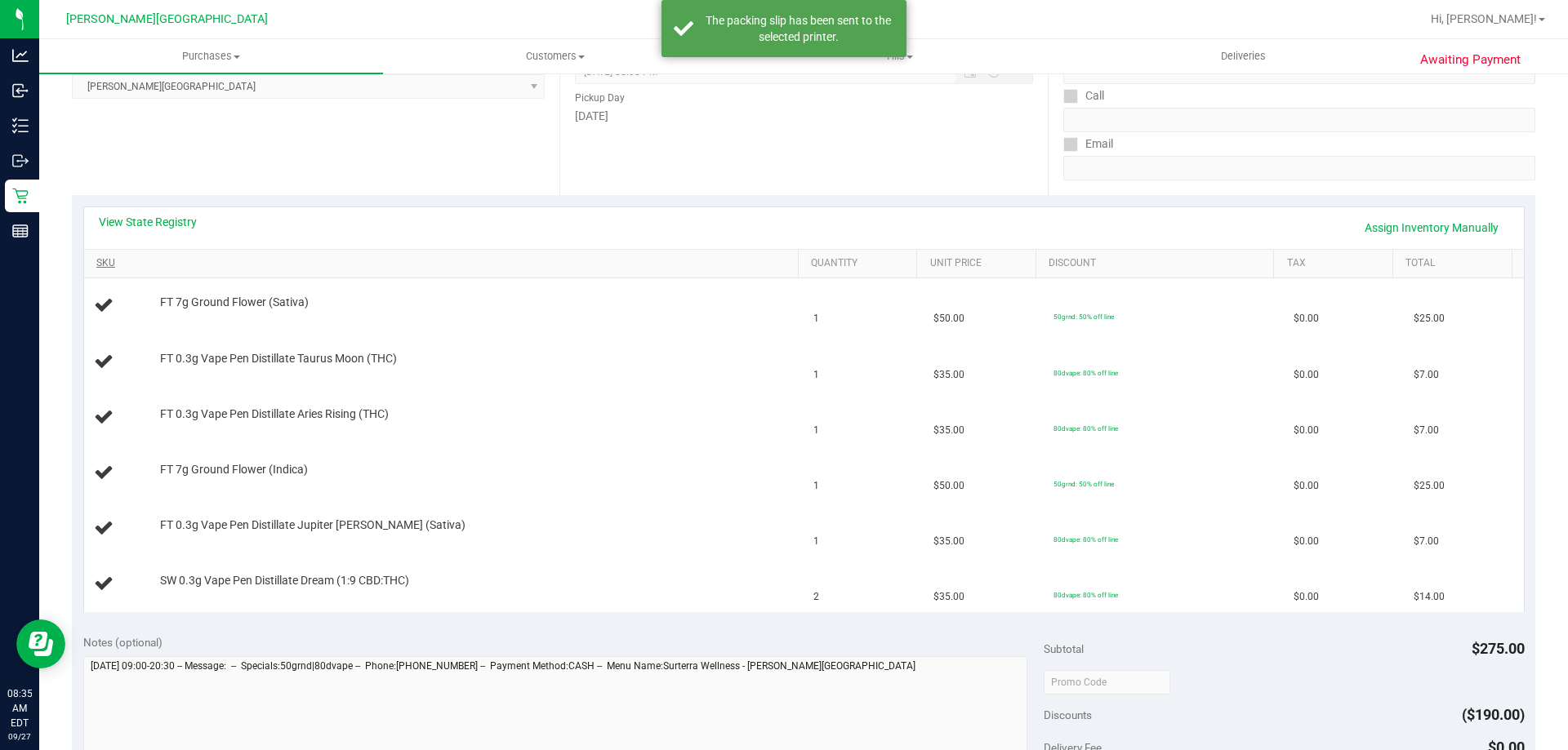
scroll to position [0, 0]
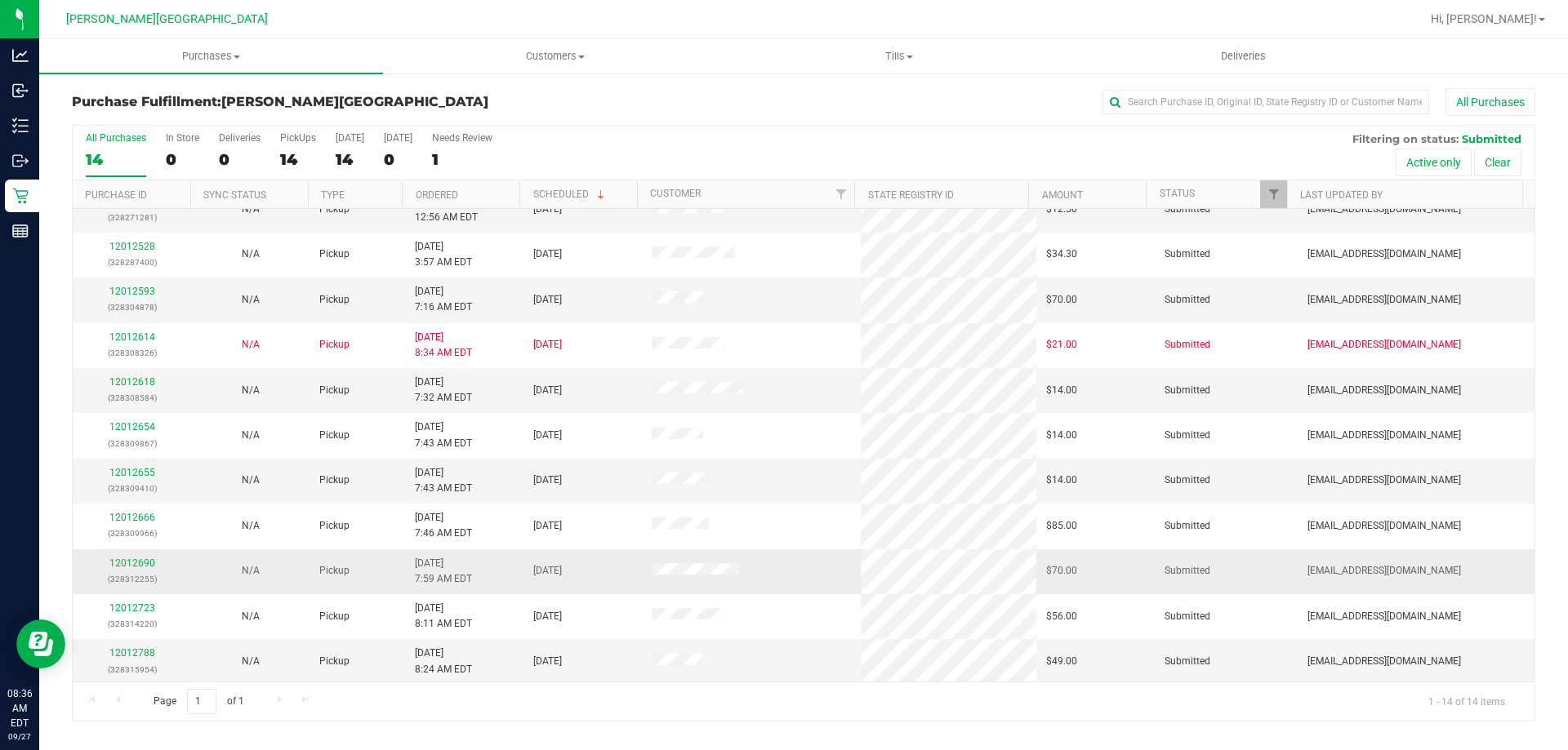
scroll to position [160, 0]
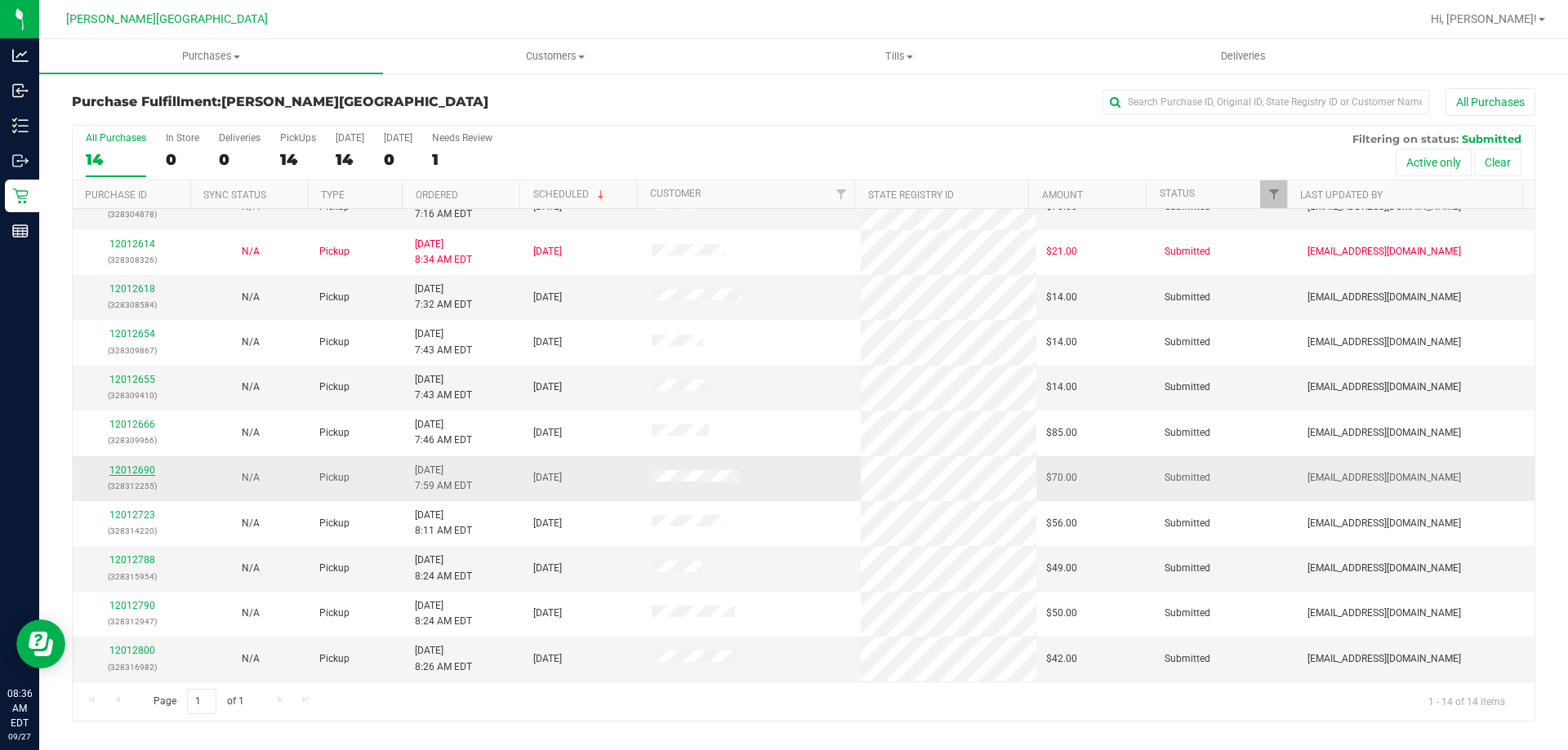
click at [118, 474] on link "12012690" at bounding box center [132, 471] width 46 height 12
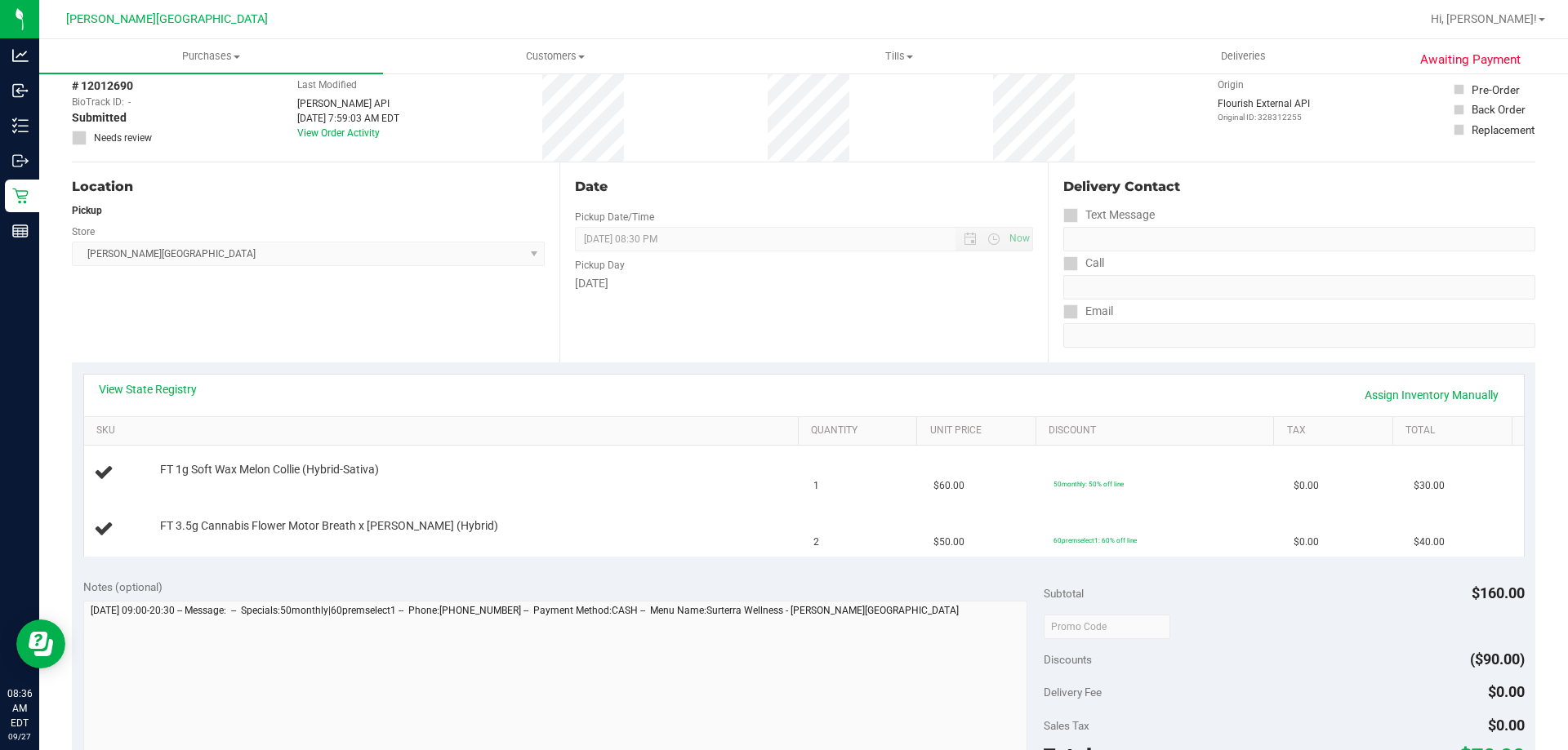
scroll to position [245, 0]
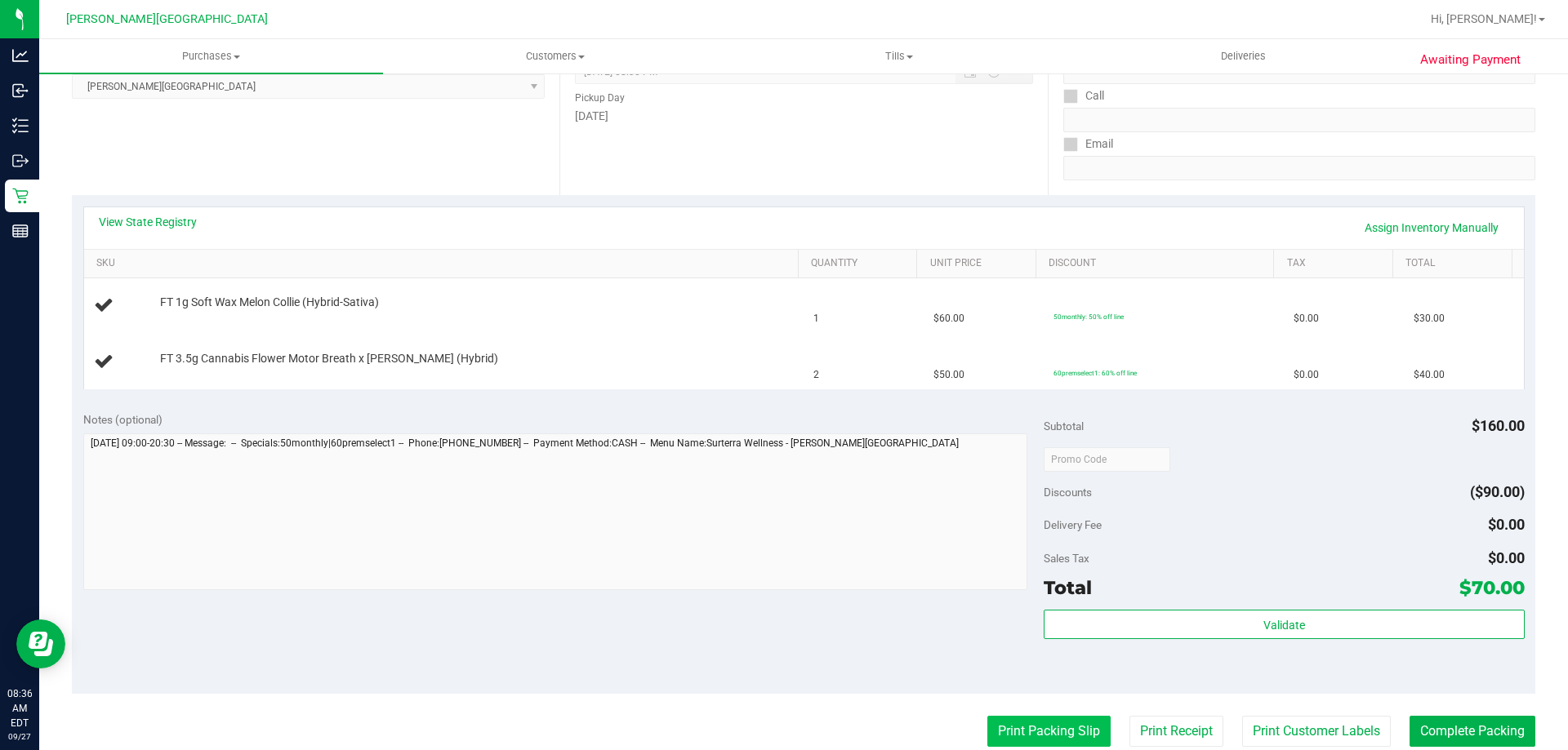
click at [1069, 728] on button "Print Packing Slip" at bounding box center [1048, 731] width 123 height 31
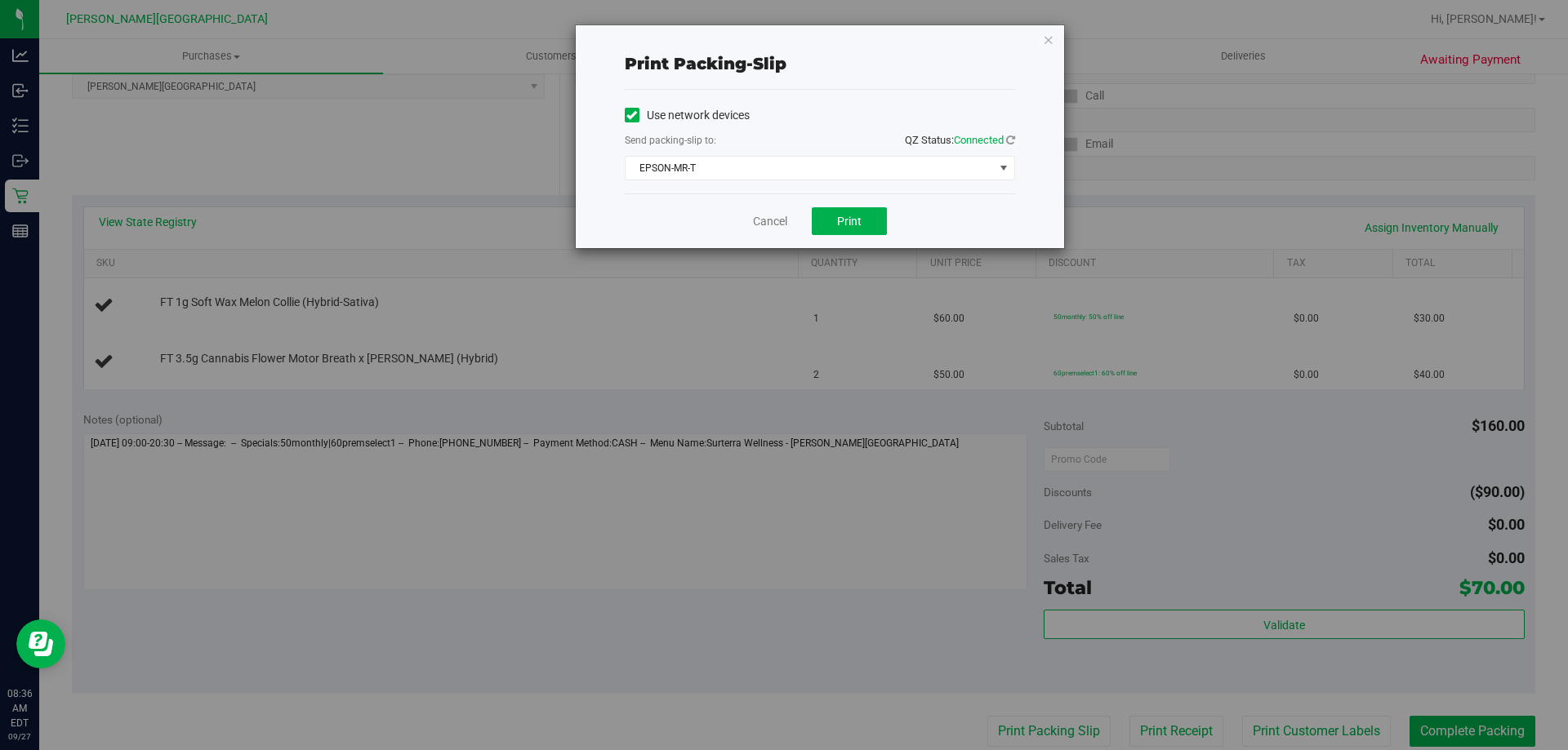
click at [853, 204] on div "Cancel Print" at bounding box center [819, 221] width 390 height 55
click at [857, 220] on span "Print" at bounding box center [849, 221] width 24 height 13
click at [1048, 37] on icon "button" at bounding box center [1048, 39] width 12 height 20
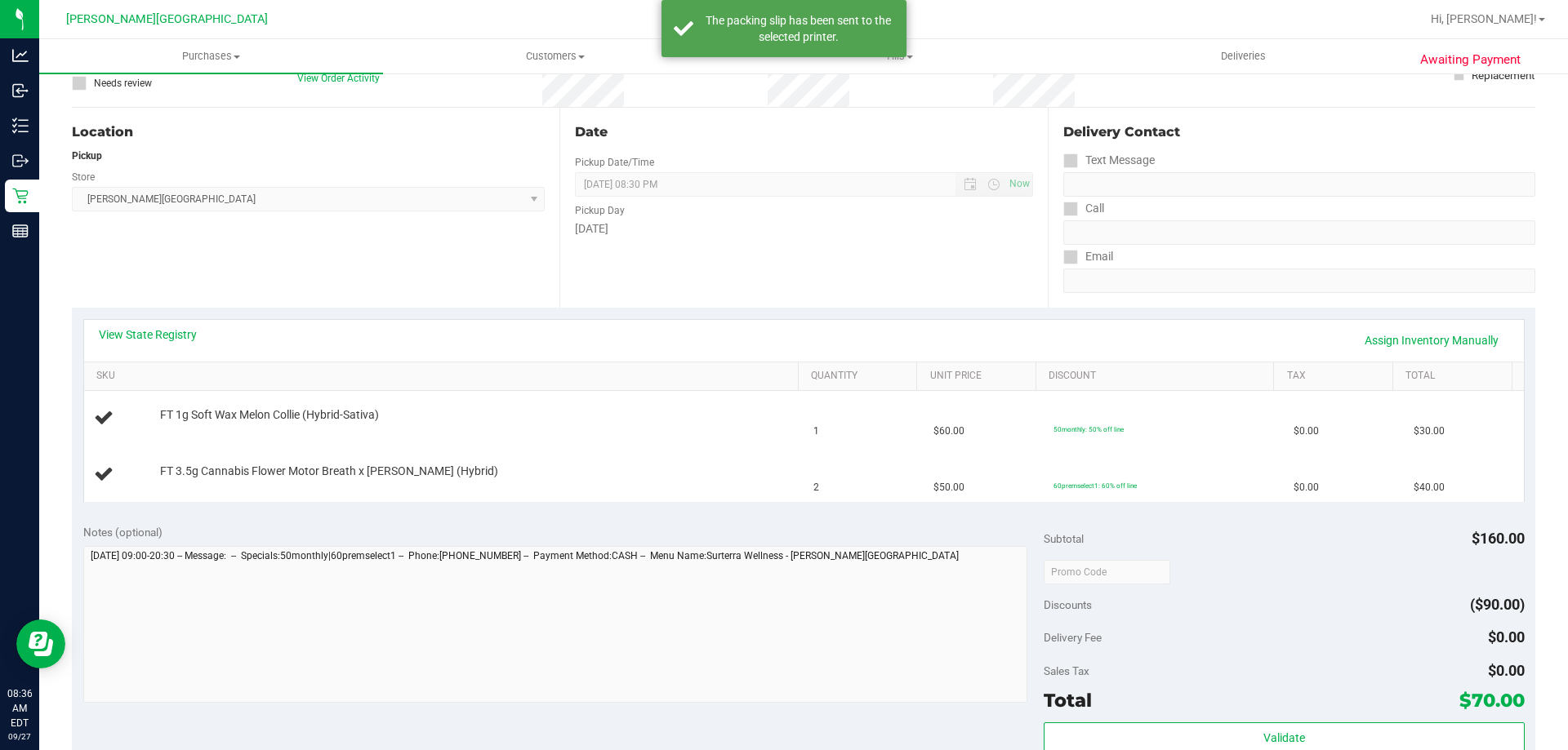
scroll to position [0, 0]
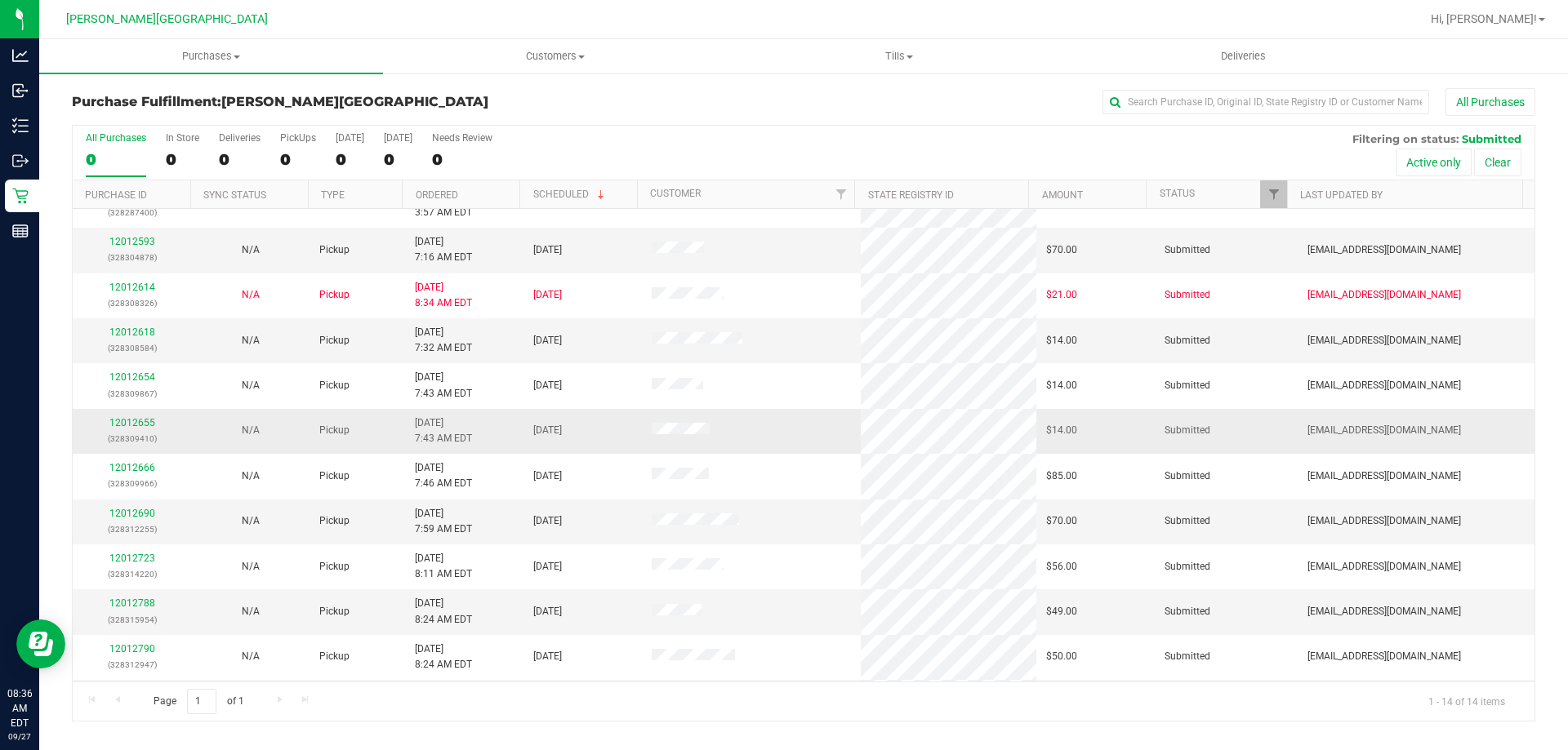
scroll to position [160, 0]
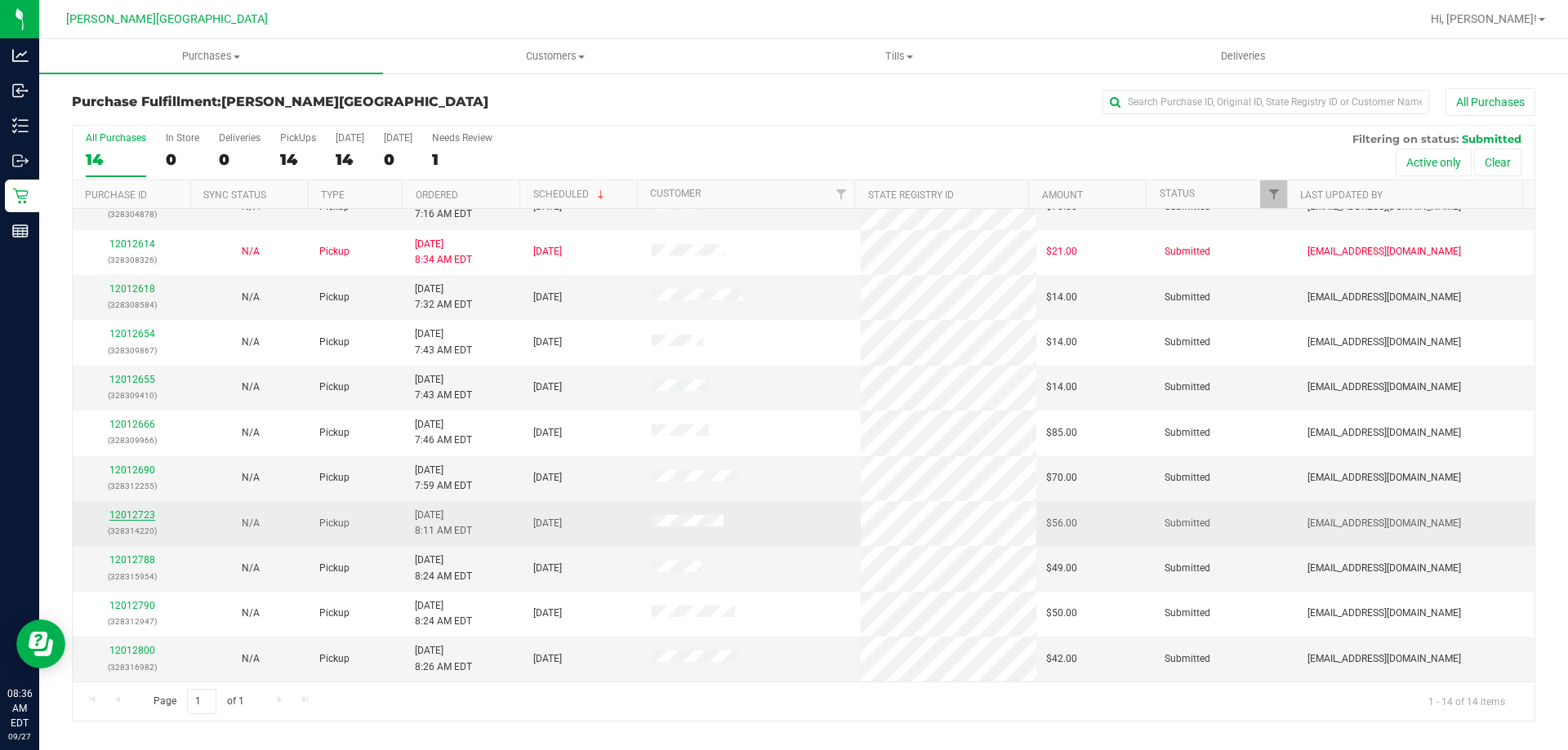
click at [152, 514] on div "12012723 (328314220)" at bounding box center [131, 523] width 99 height 31
click at [145, 516] on link "12012723" at bounding box center [132, 516] width 46 height 12
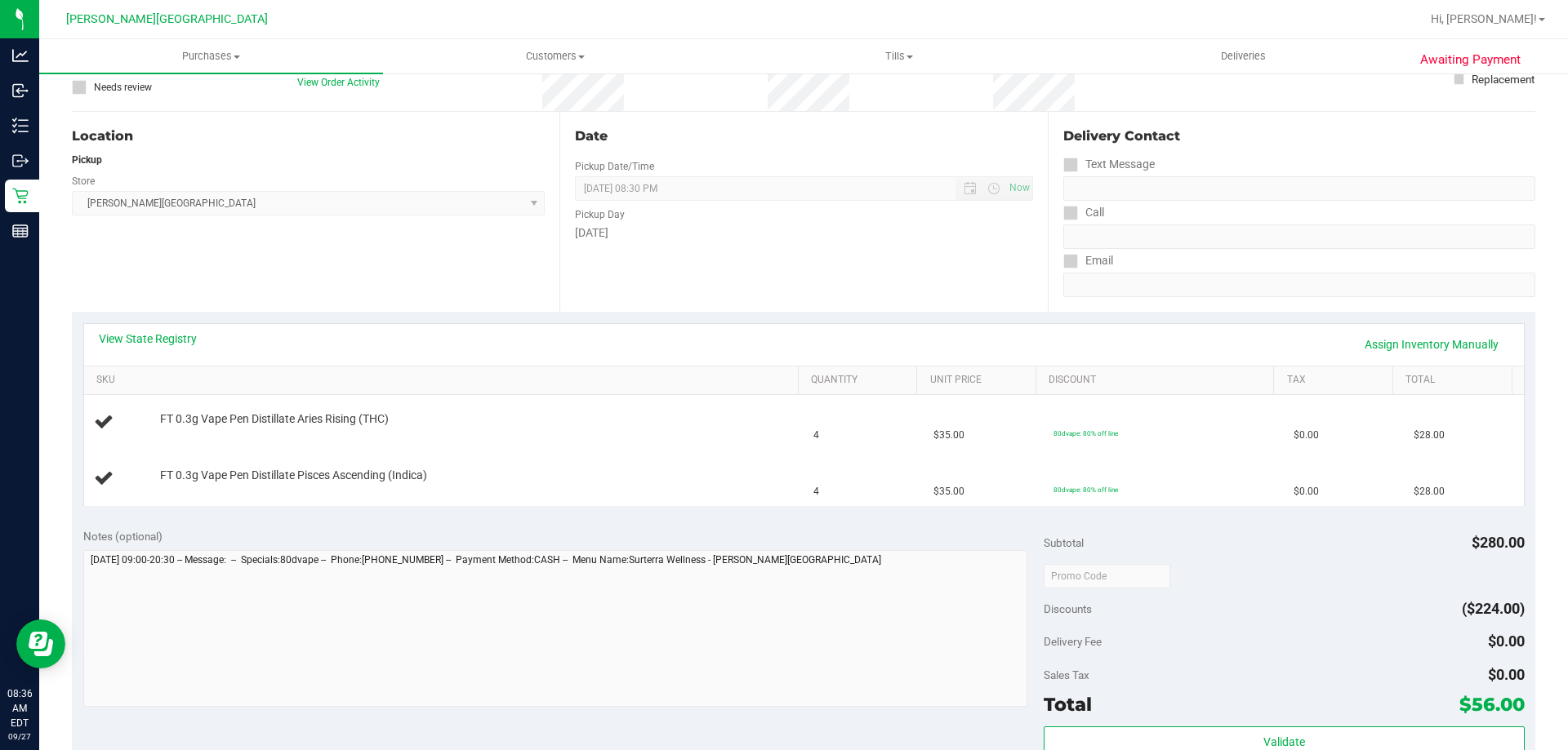
scroll to position [326, 0]
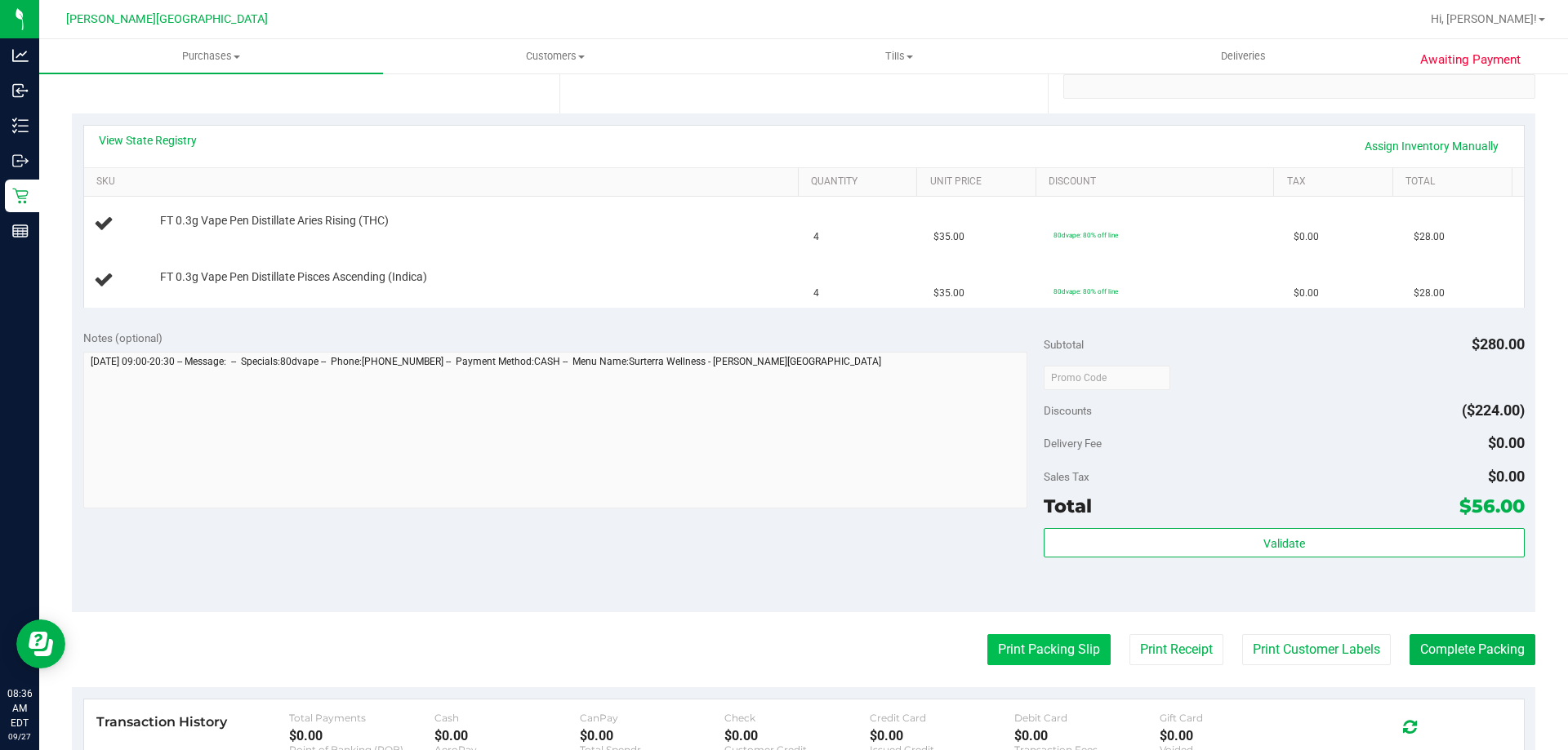
click at [1046, 654] on button "Print Packing Slip" at bounding box center [1048, 649] width 123 height 31
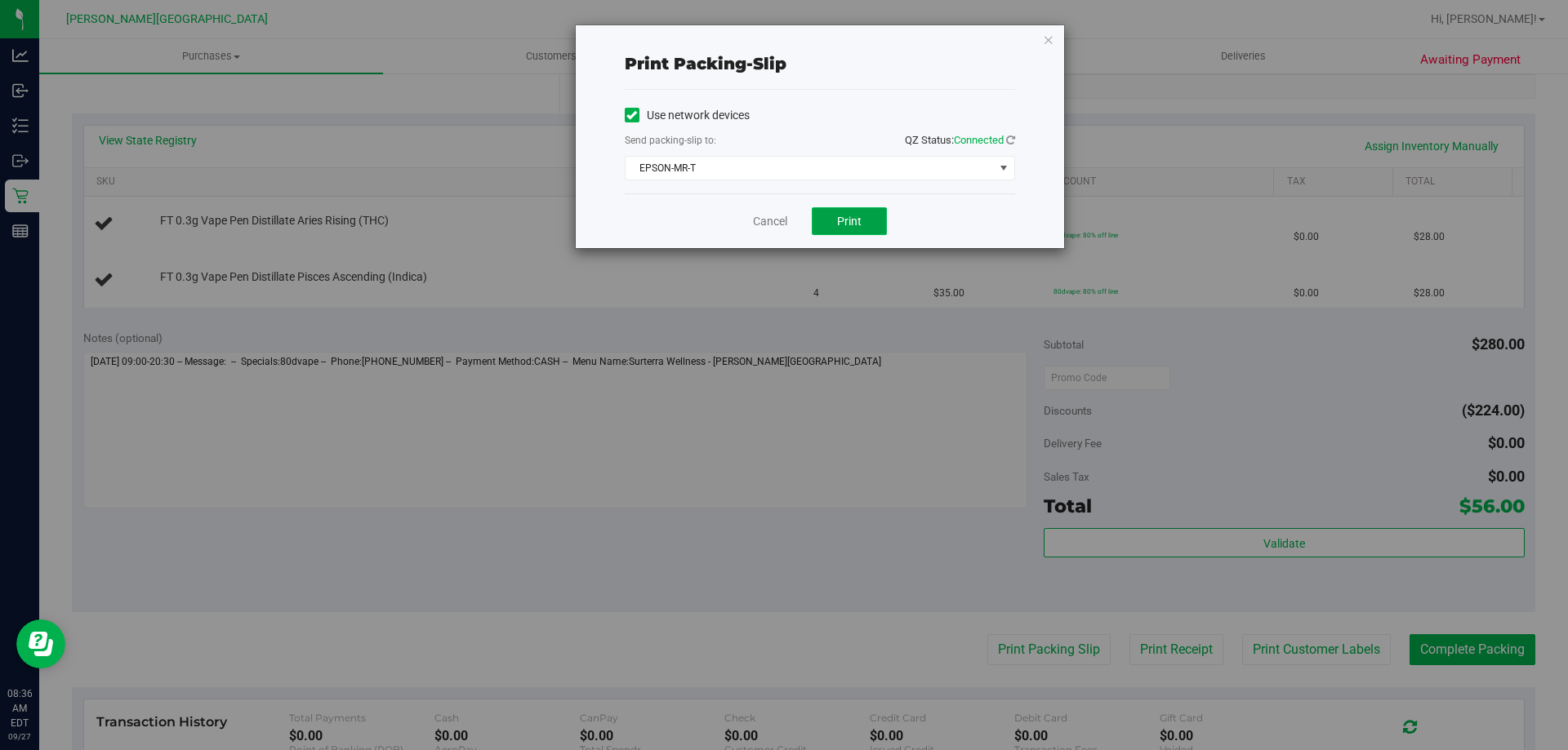
click at [862, 226] on button "Print" at bounding box center [849, 221] width 75 height 27
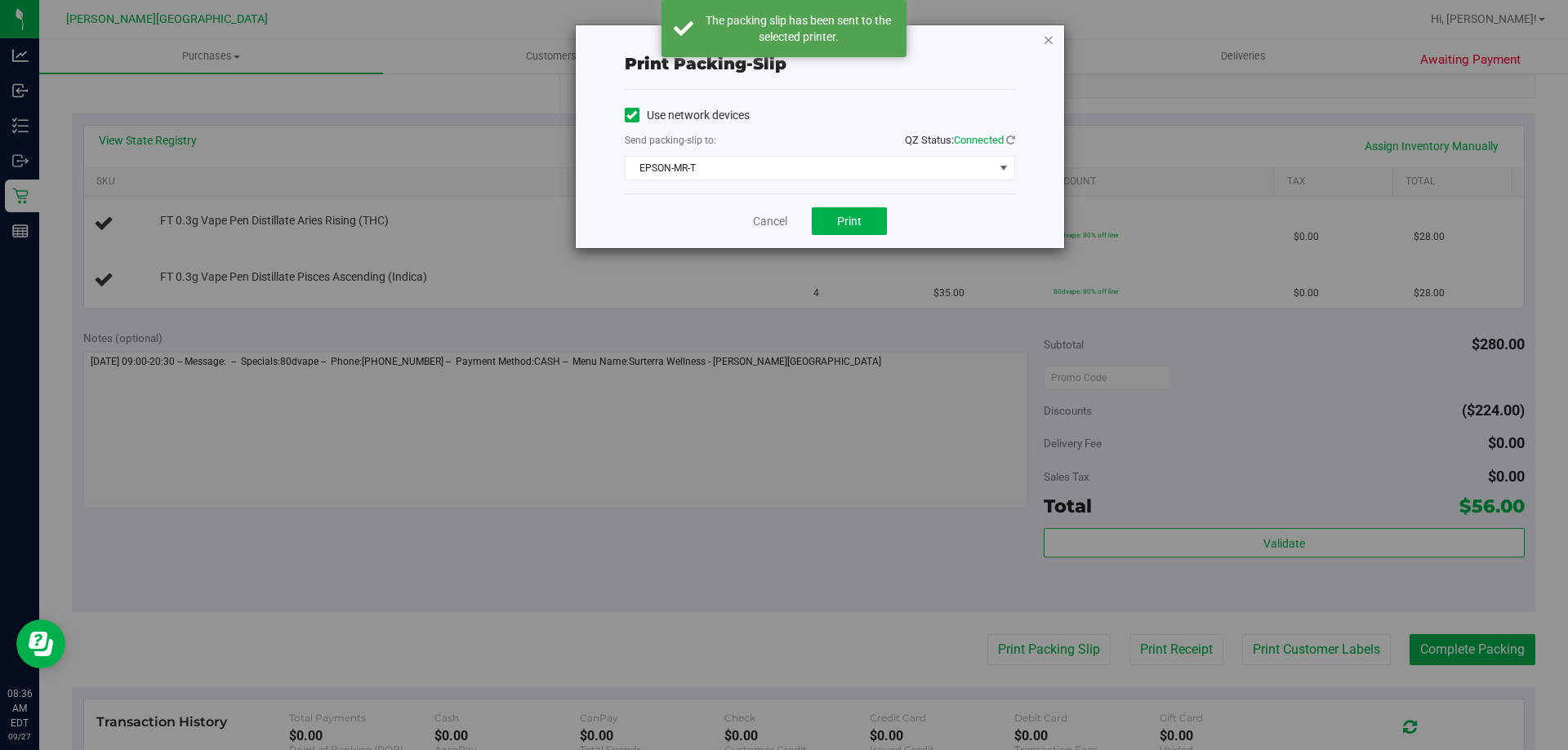
click at [1047, 43] on icon "button" at bounding box center [1048, 39] width 12 height 20
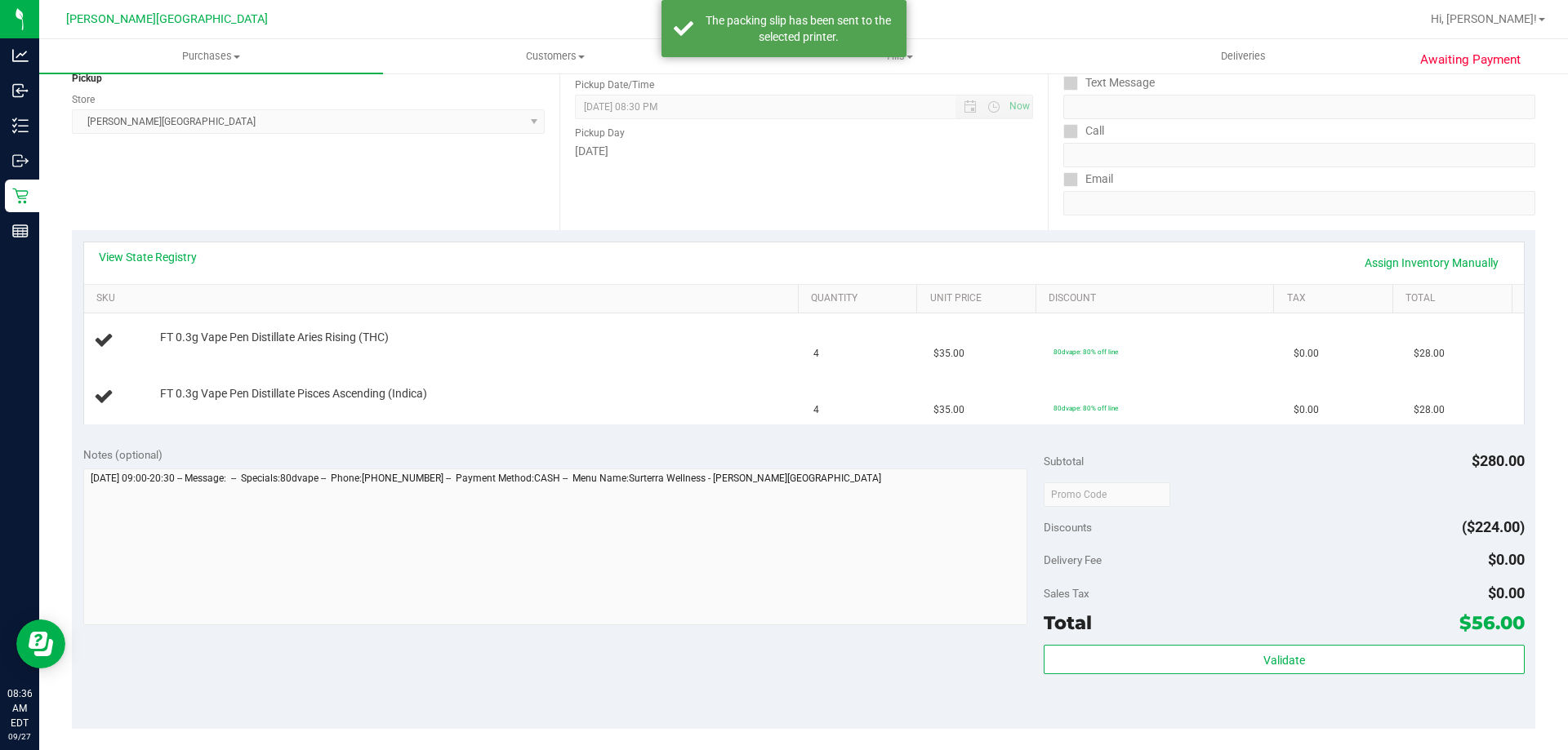
scroll to position [0, 0]
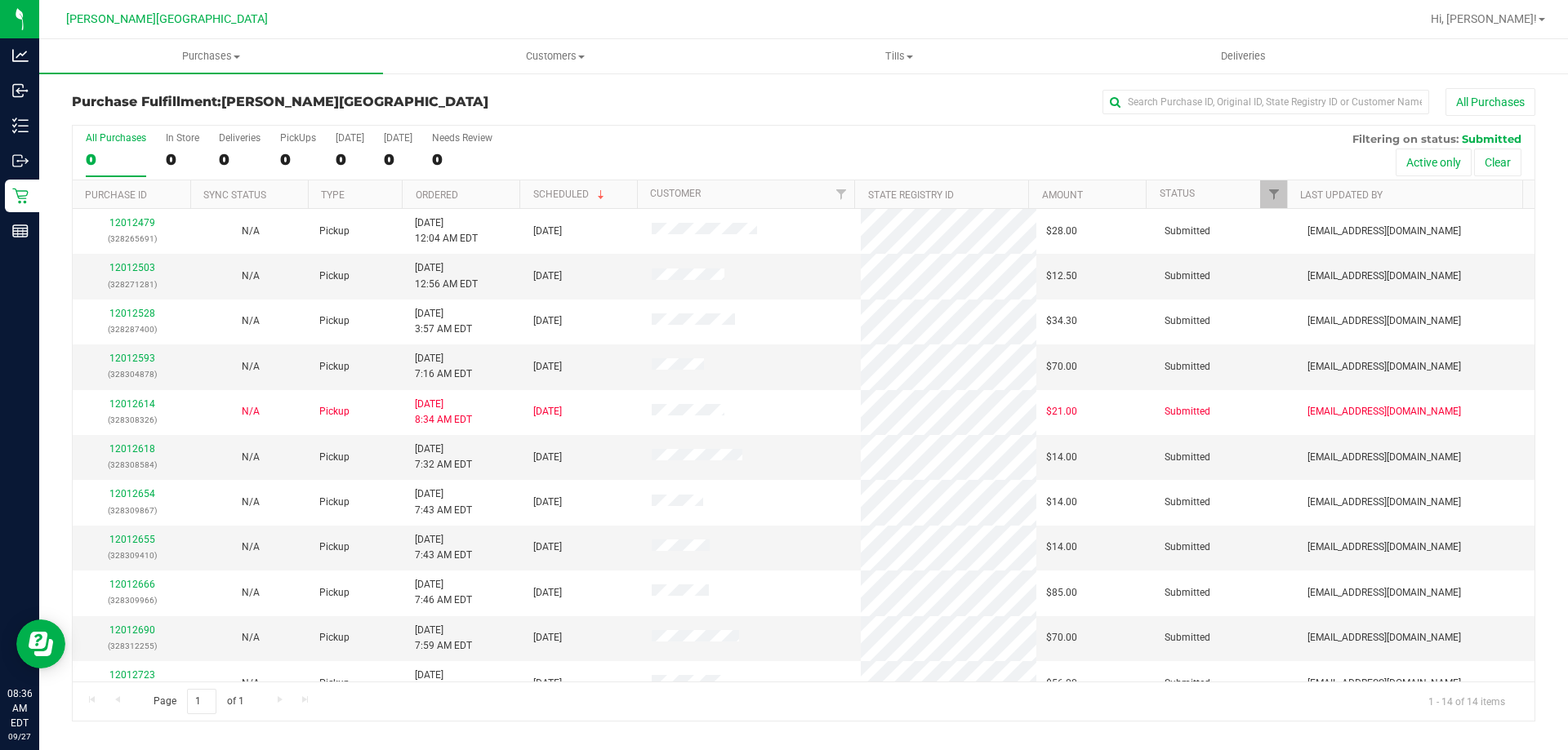
scroll to position [160, 0]
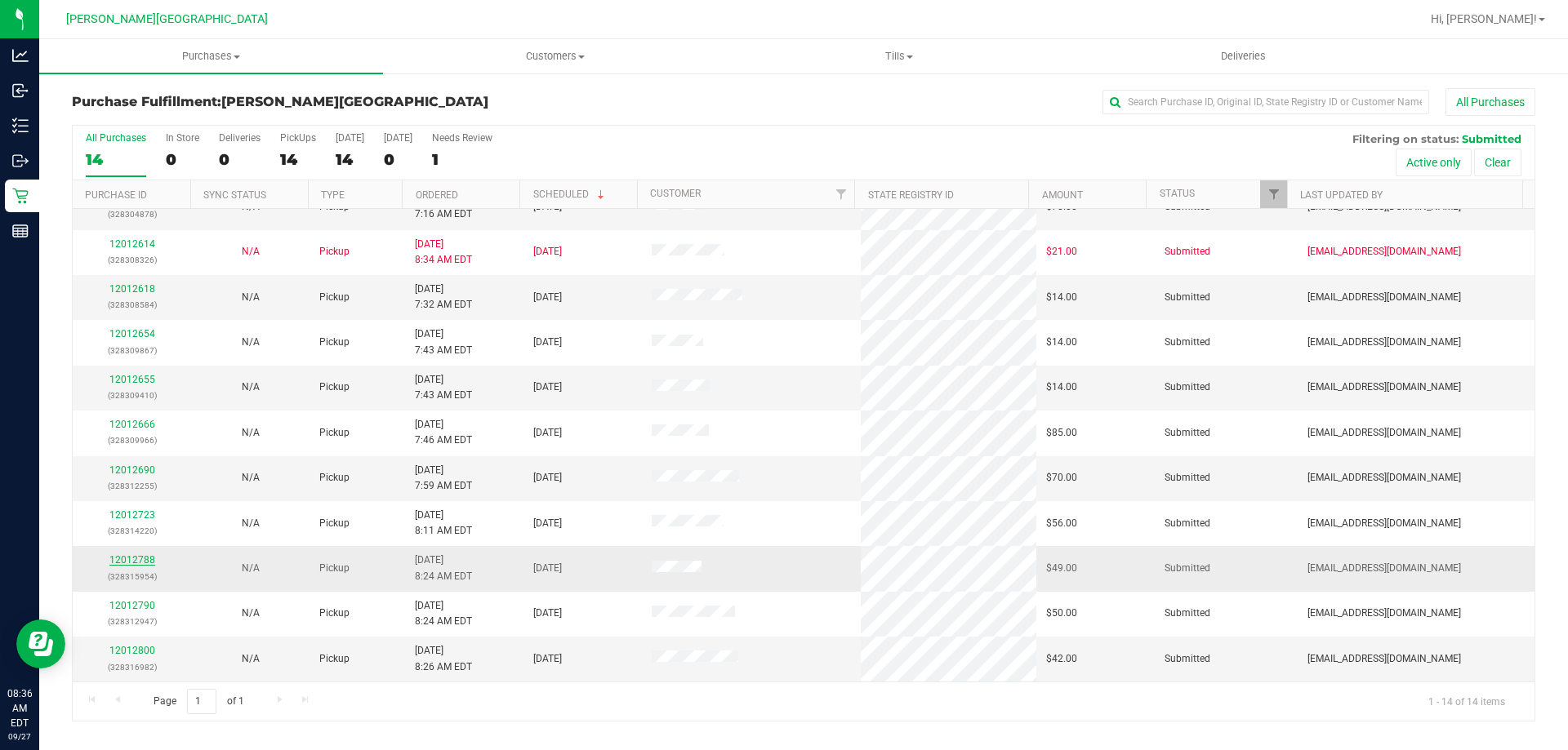
click at [137, 562] on link "12012788" at bounding box center [132, 560] width 46 height 12
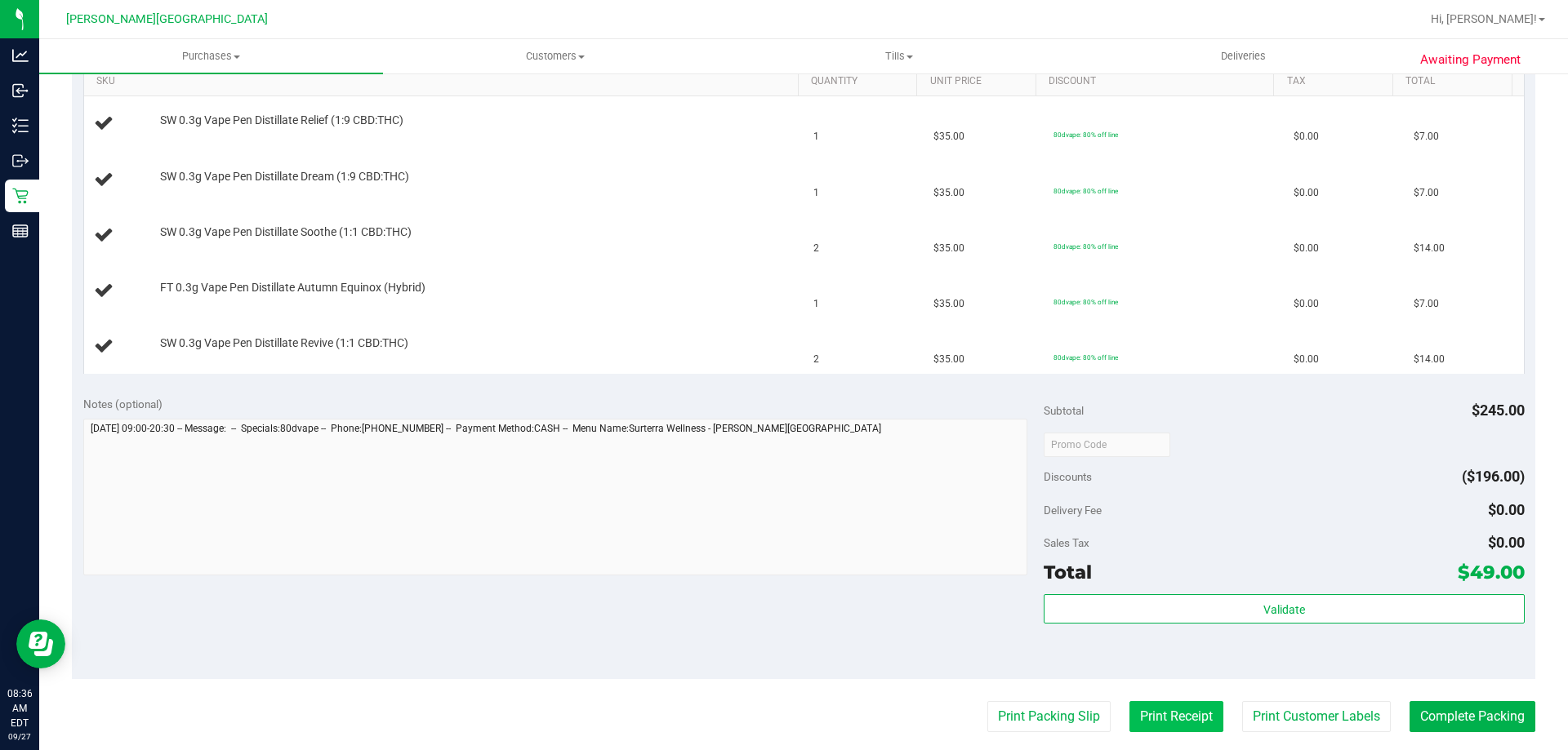
scroll to position [489, 0]
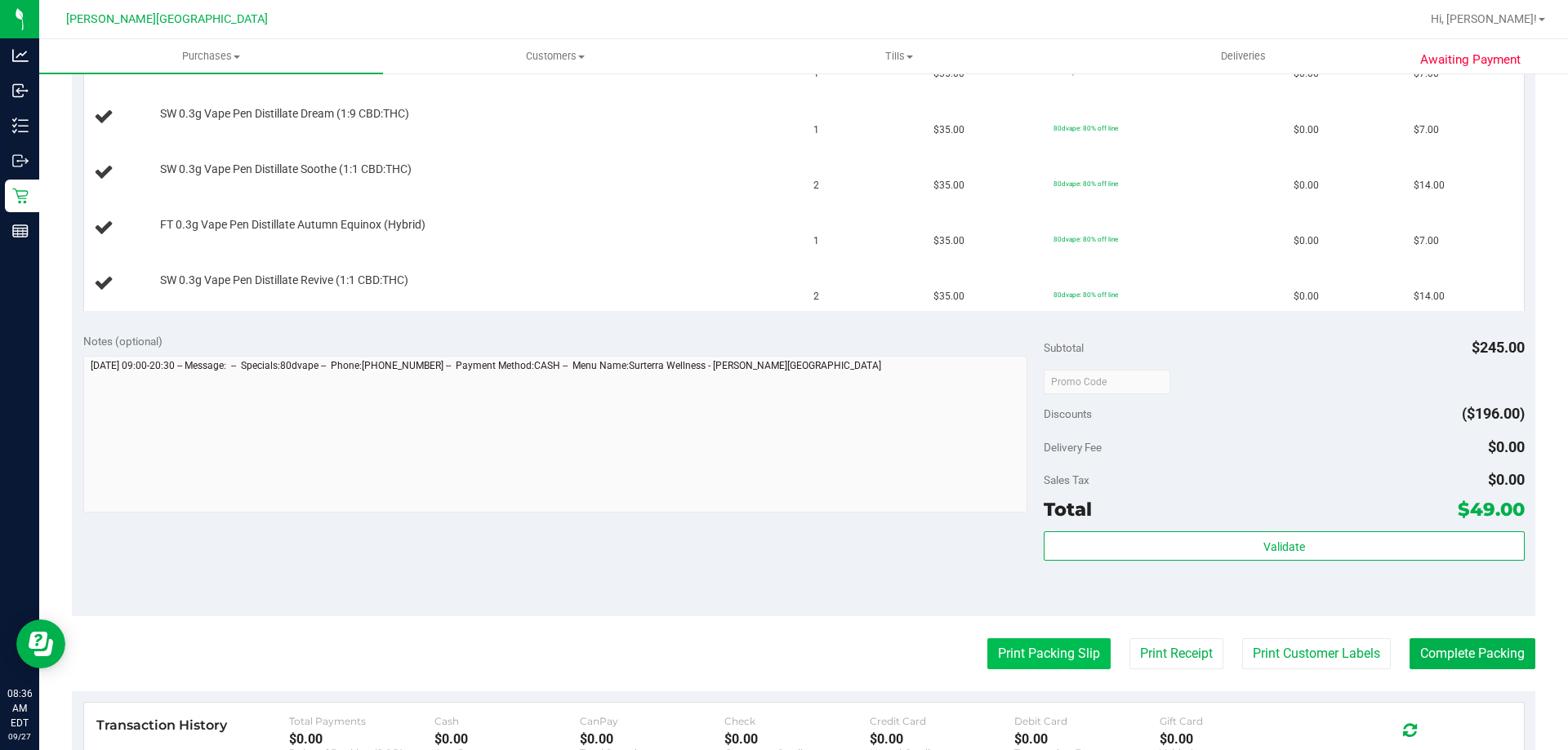
click at [1057, 648] on button "Print Packing Slip" at bounding box center [1048, 654] width 123 height 31
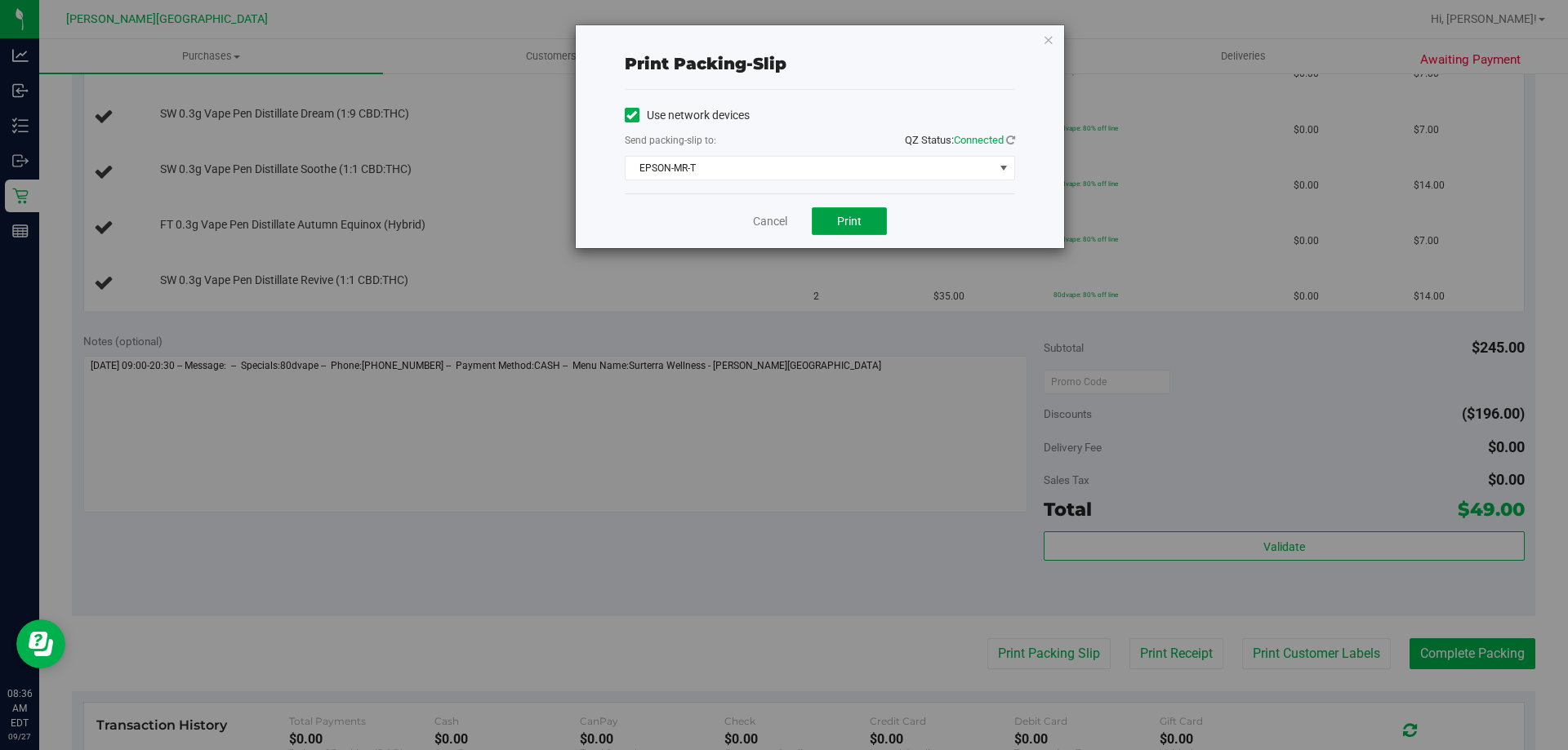
click at [867, 228] on button "Print" at bounding box center [849, 221] width 75 height 27
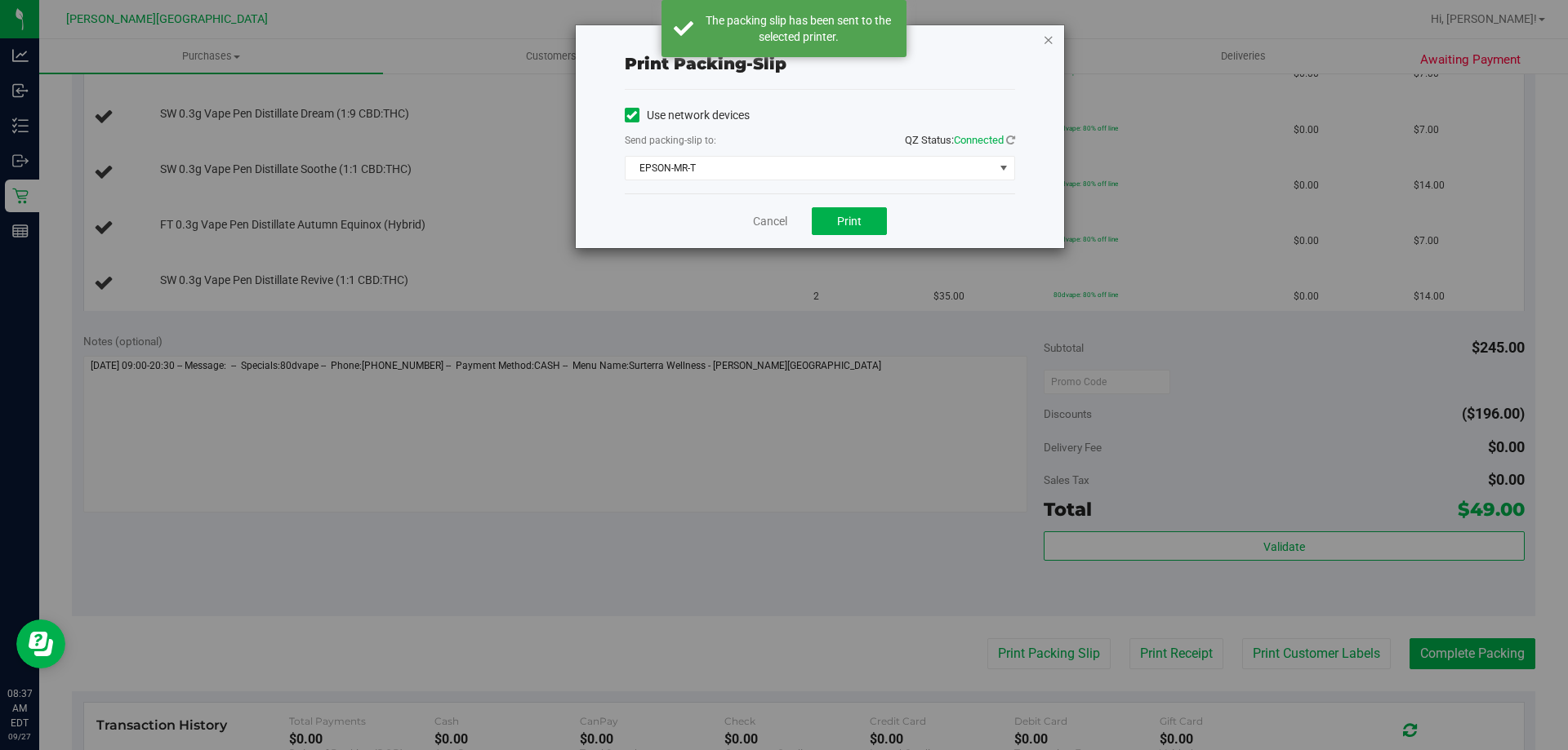
click at [1045, 39] on icon "button" at bounding box center [1048, 39] width 12 height 20
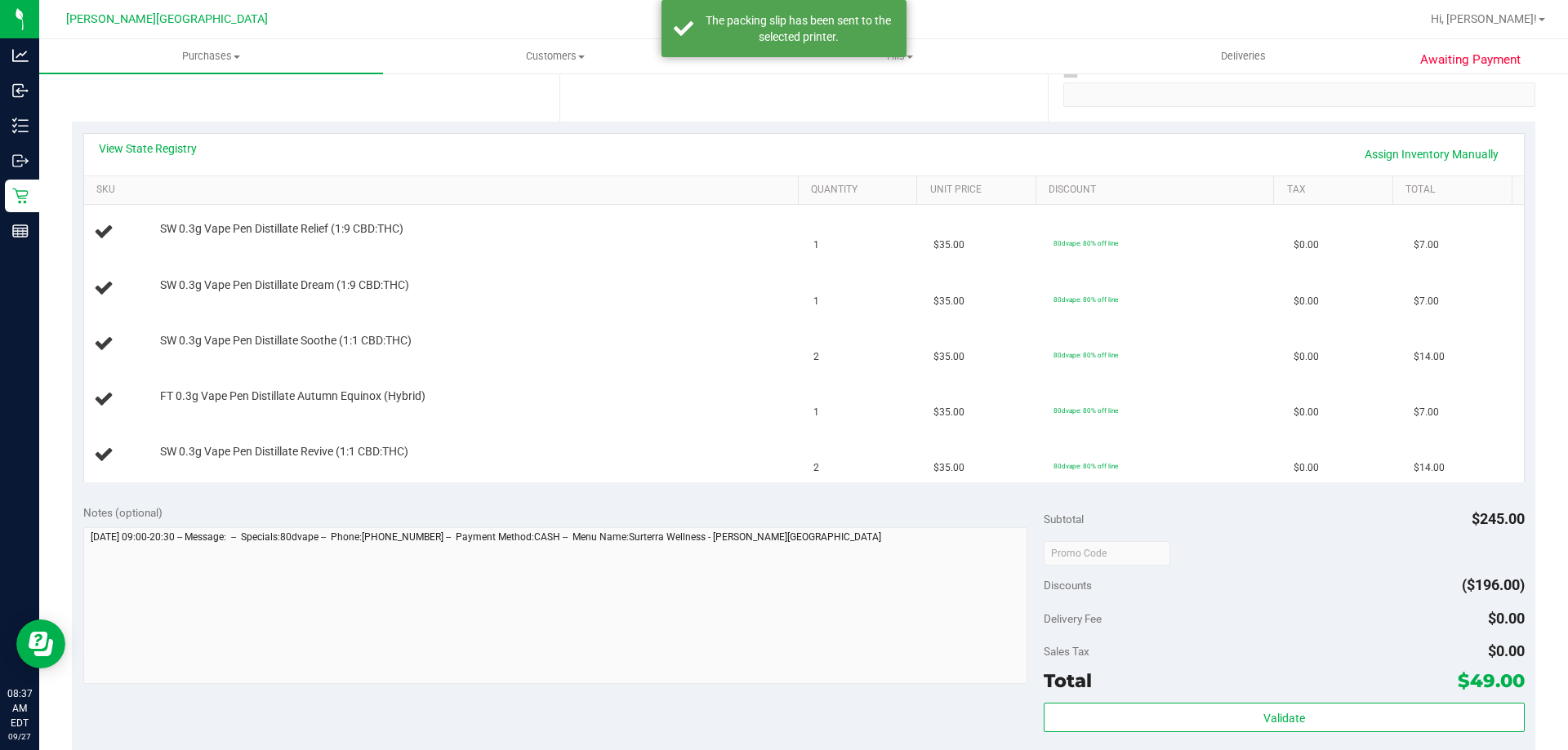
scroll to position [0, 0]
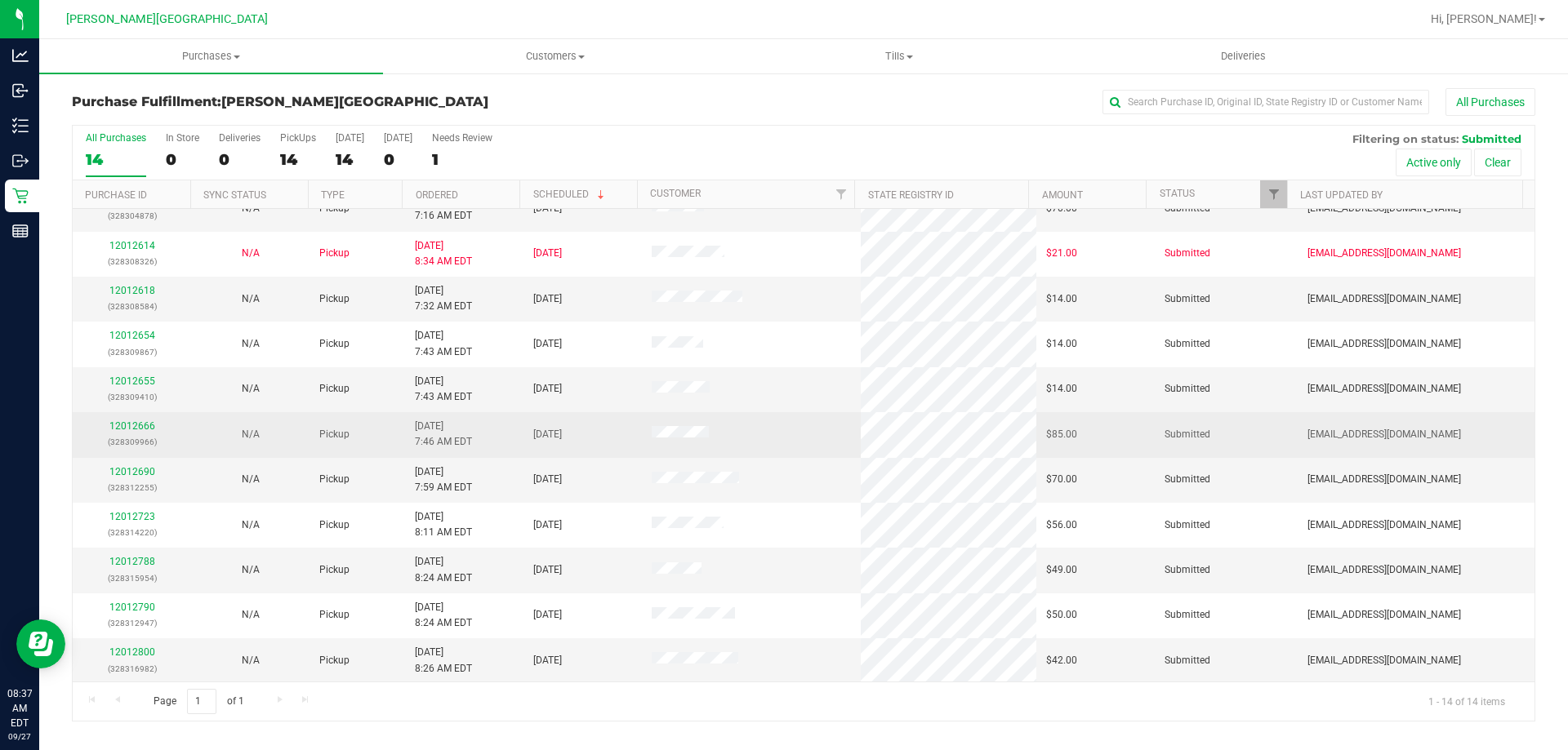
scroll to position [160, 0]
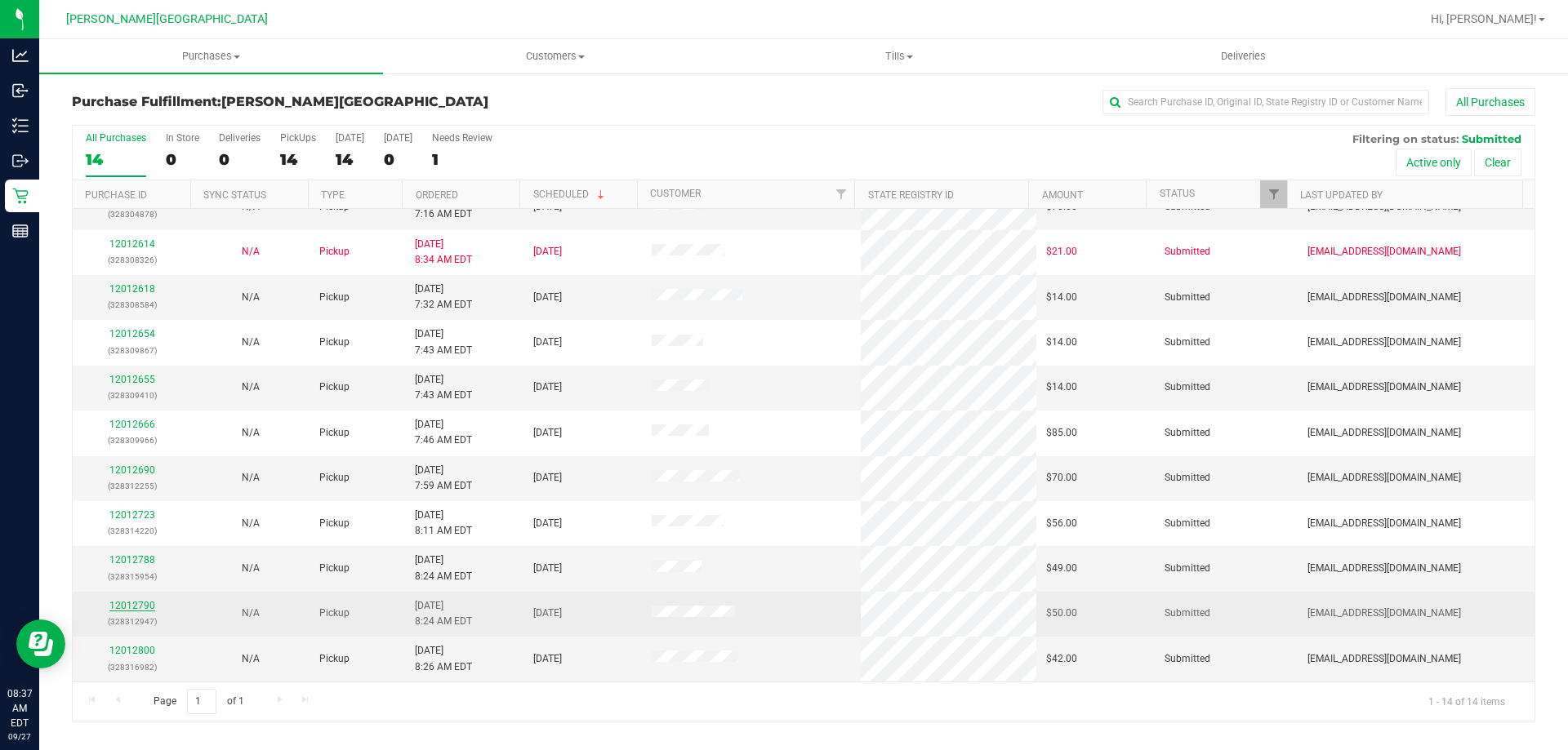
click at [122, 610] on link "12012790" at bounding box center [132, 605] width 46 height 12
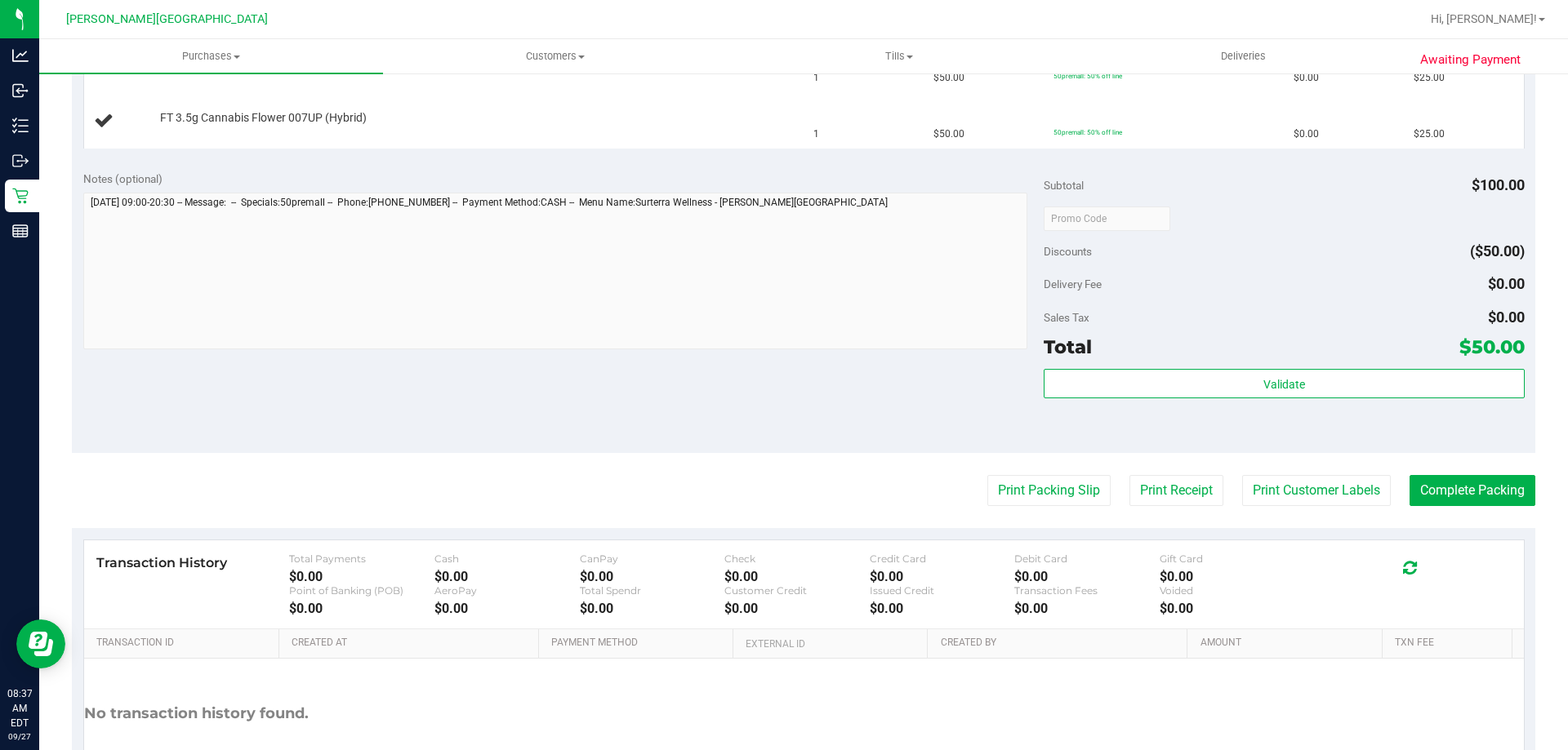
scroll to position [489, 0]
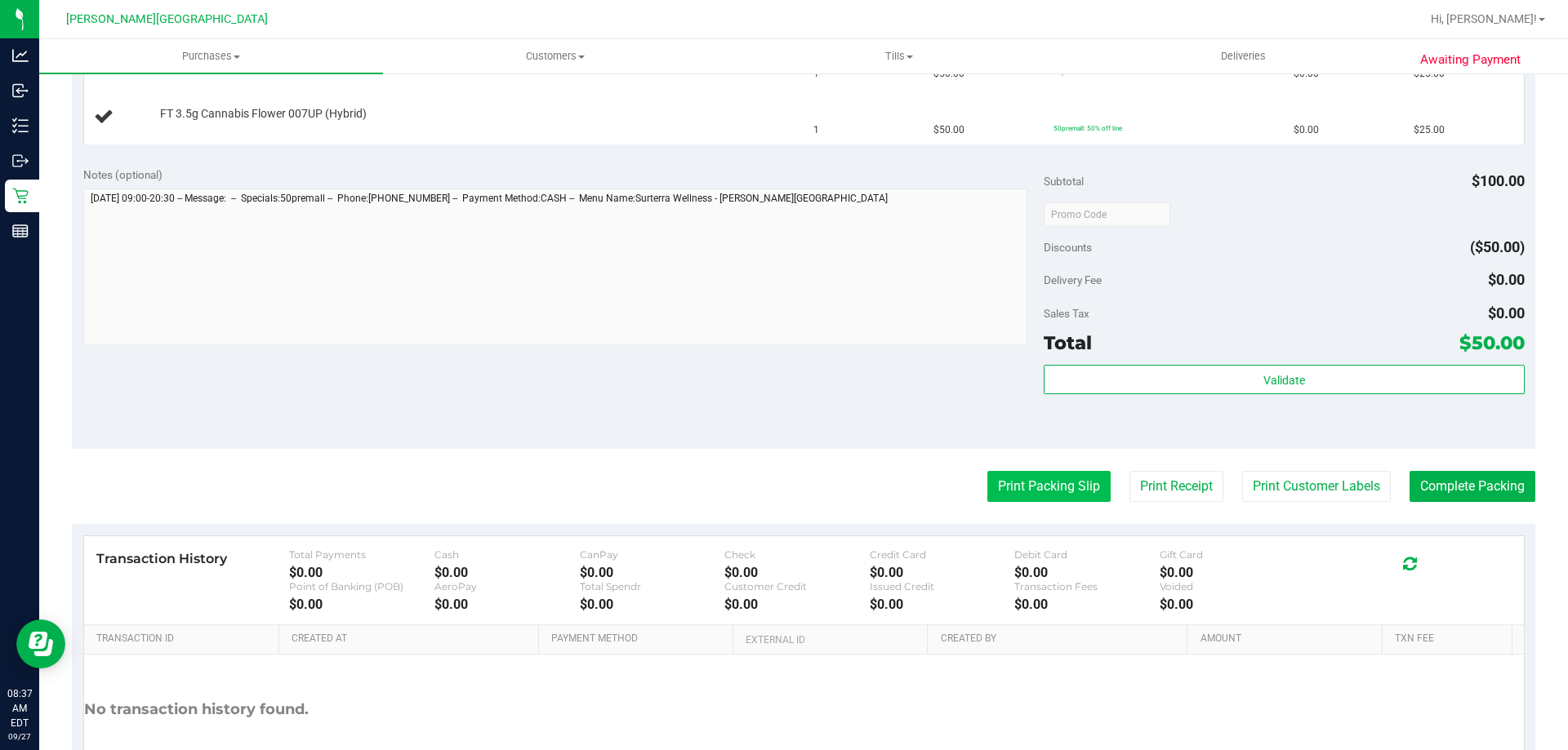
click at [1022, 489] on button "Print Packing Slip" at bounding box center [1048, 486] width 123 height 31
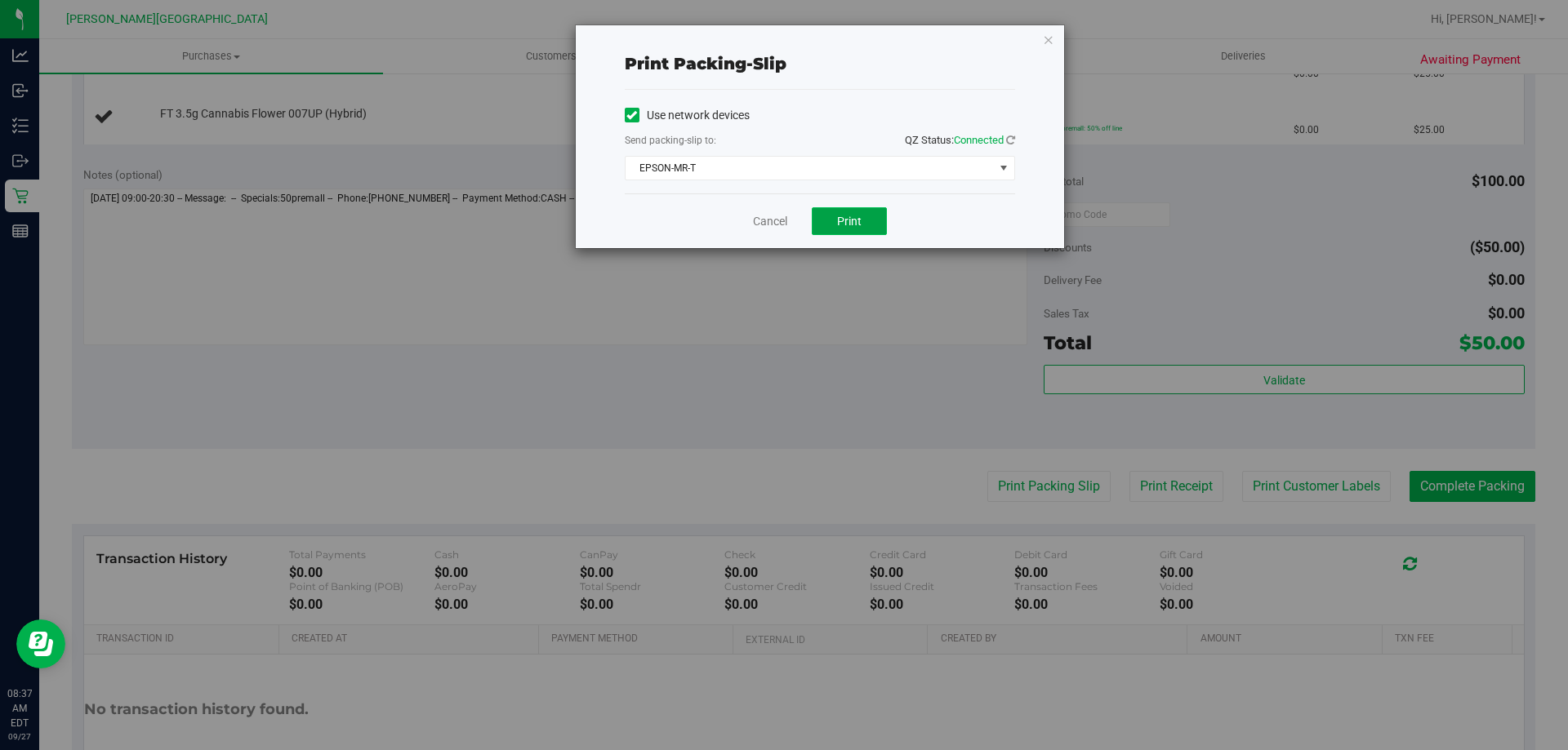
click at [842, 209] on button "Print" at bounding box center [849, 221] width 75 height 27
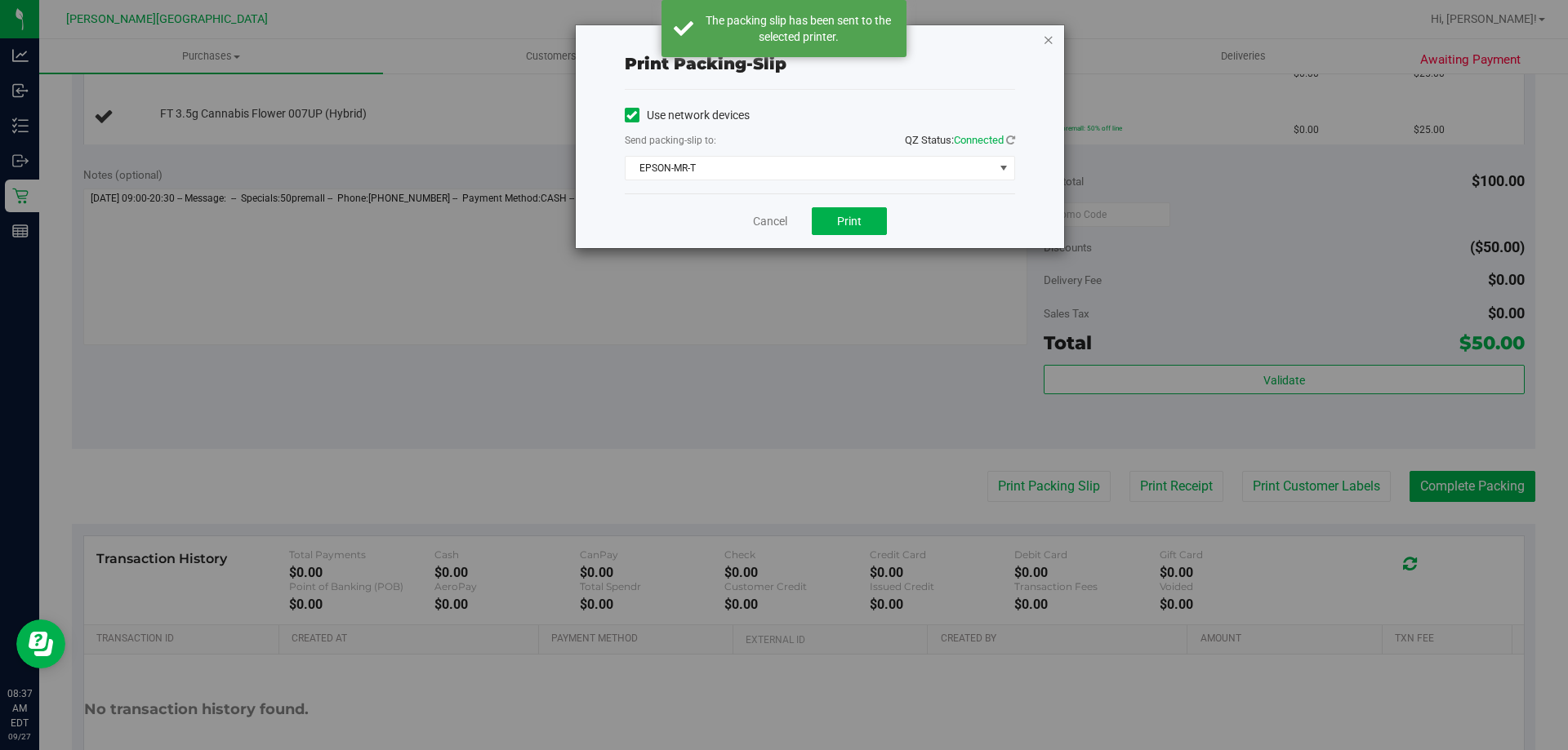
click at [1048, 38] on icon "button" at bounding box center [1048, 39] width 12 height 20
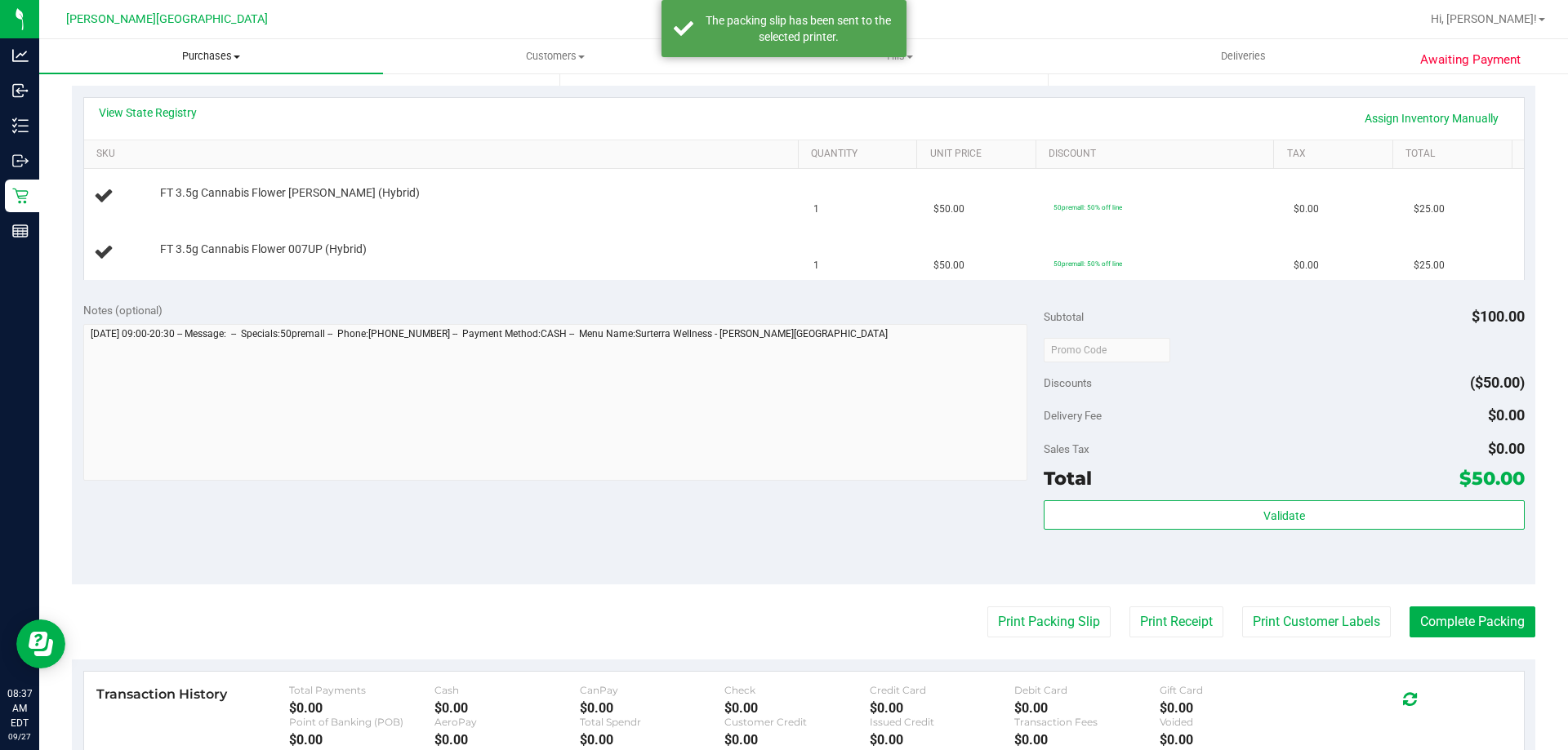
scroll to position [82, 0]
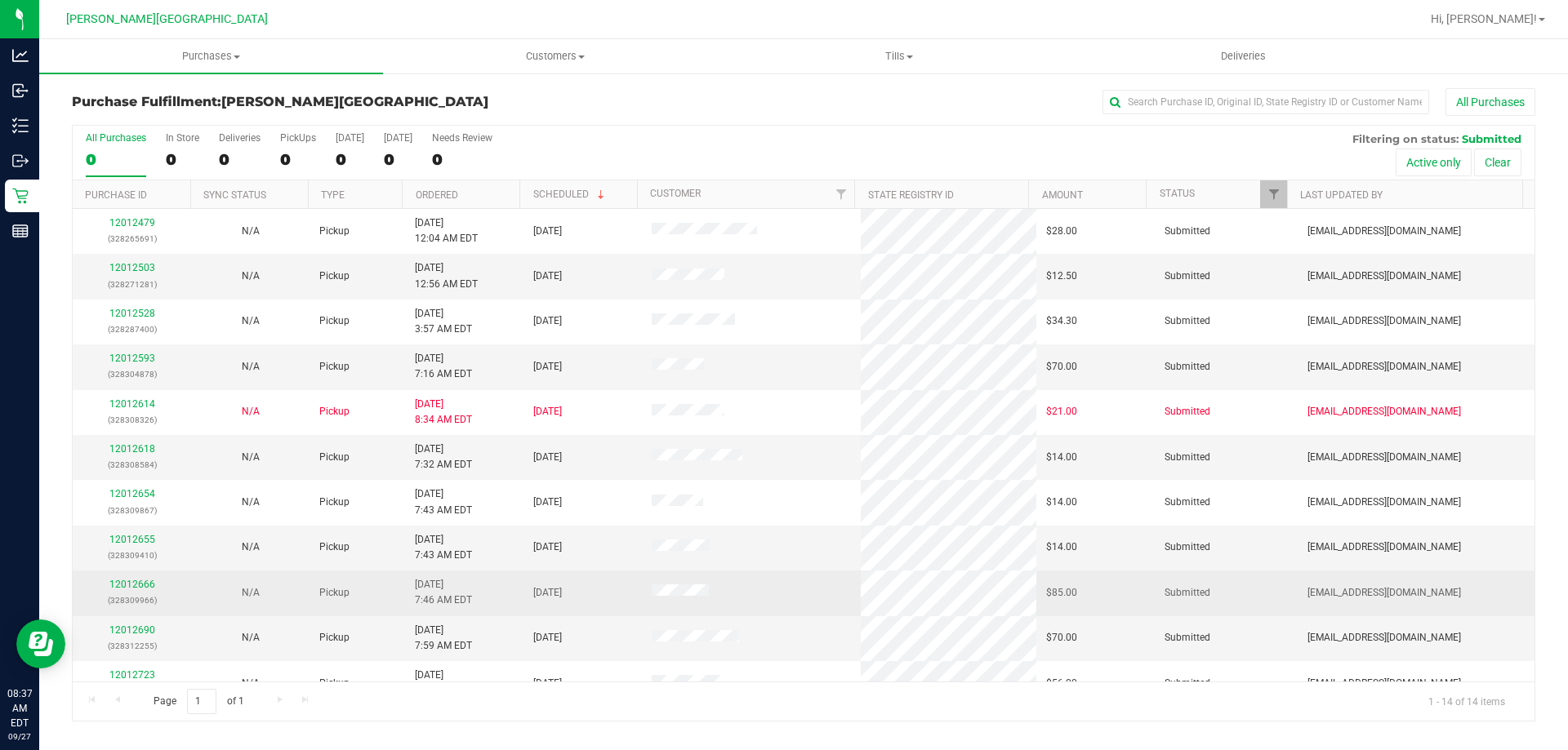
scroll to position [160, 0]
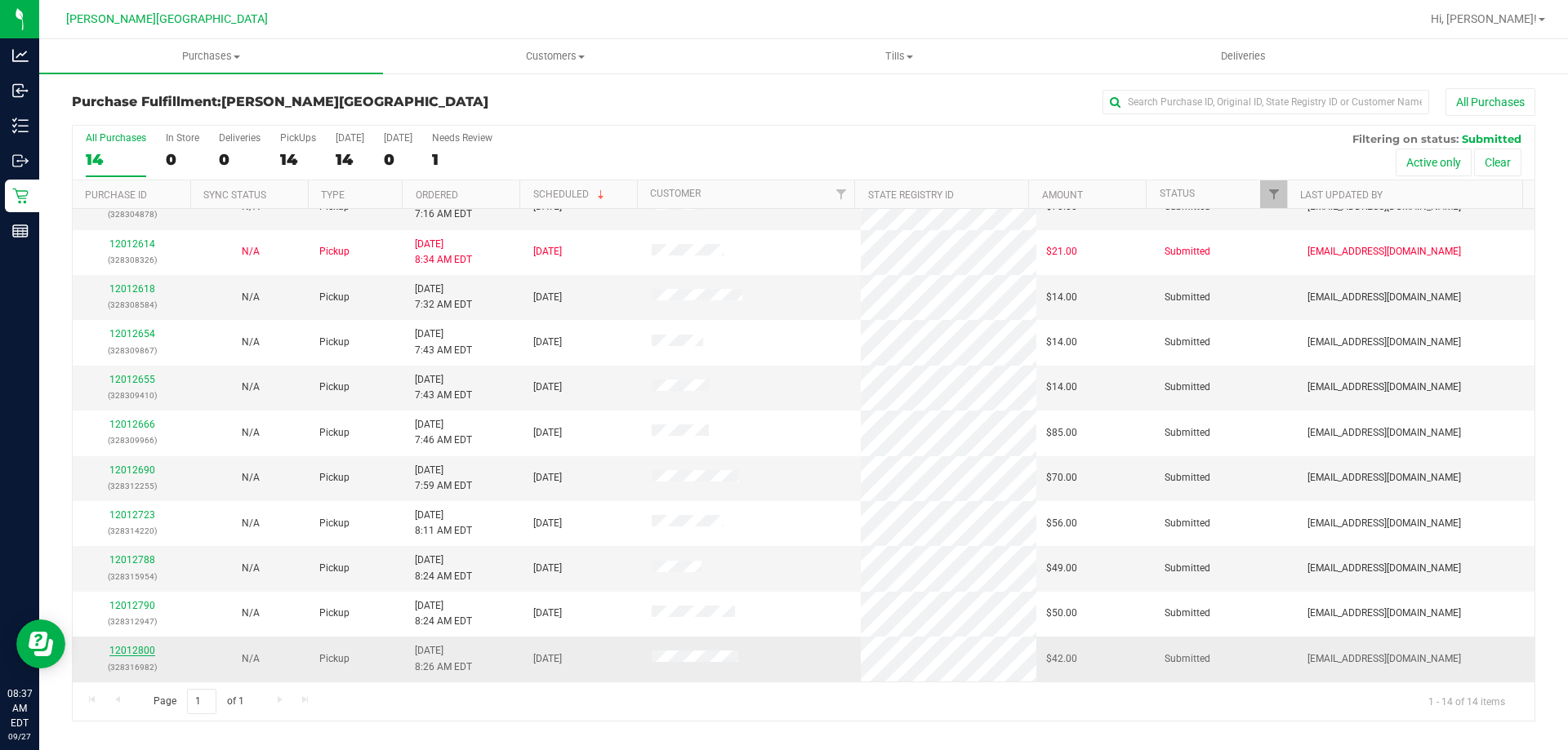
click at [117, 651] on link "12012800" at bounding box center [132, 650] width 46 height 12
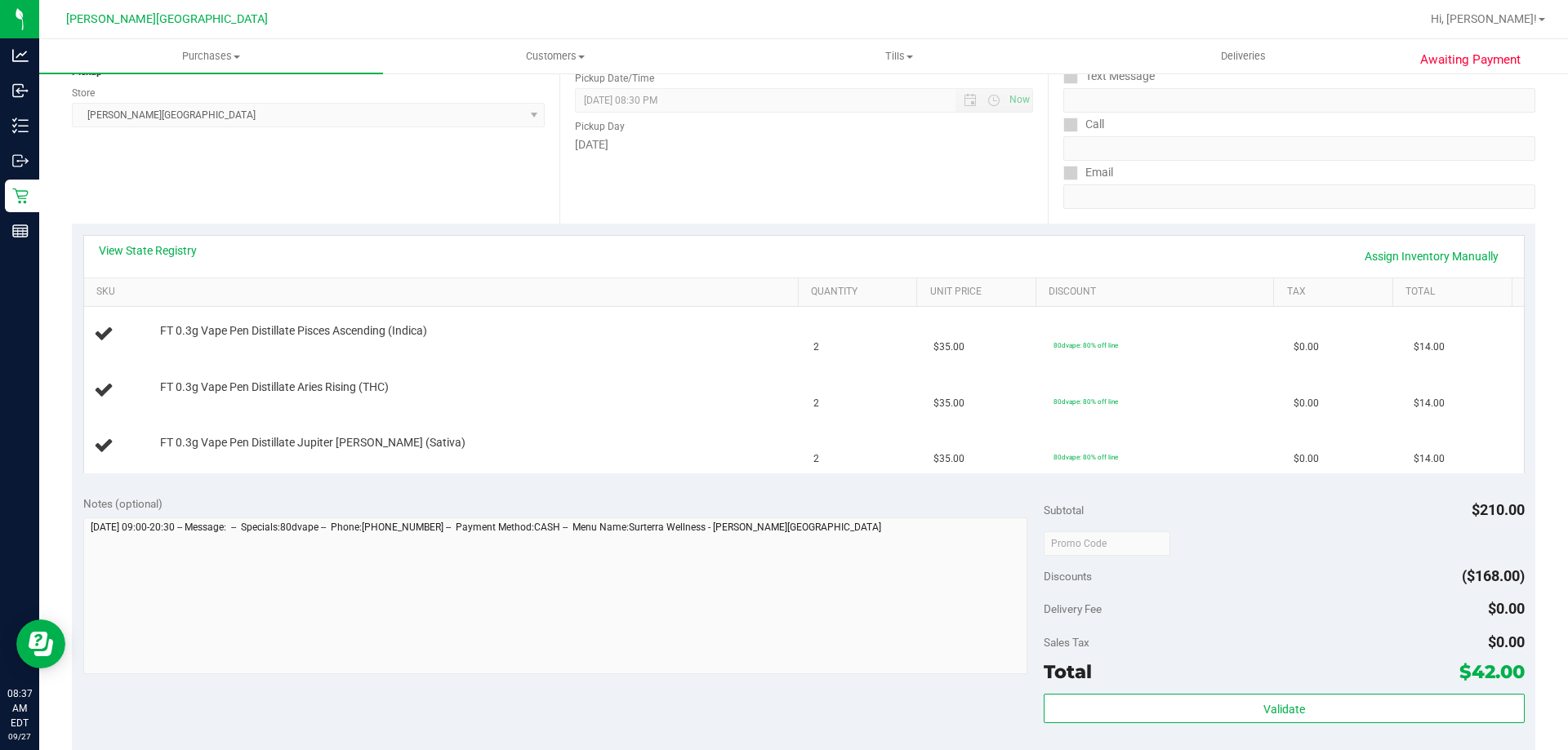
scroll to position [408, 0]
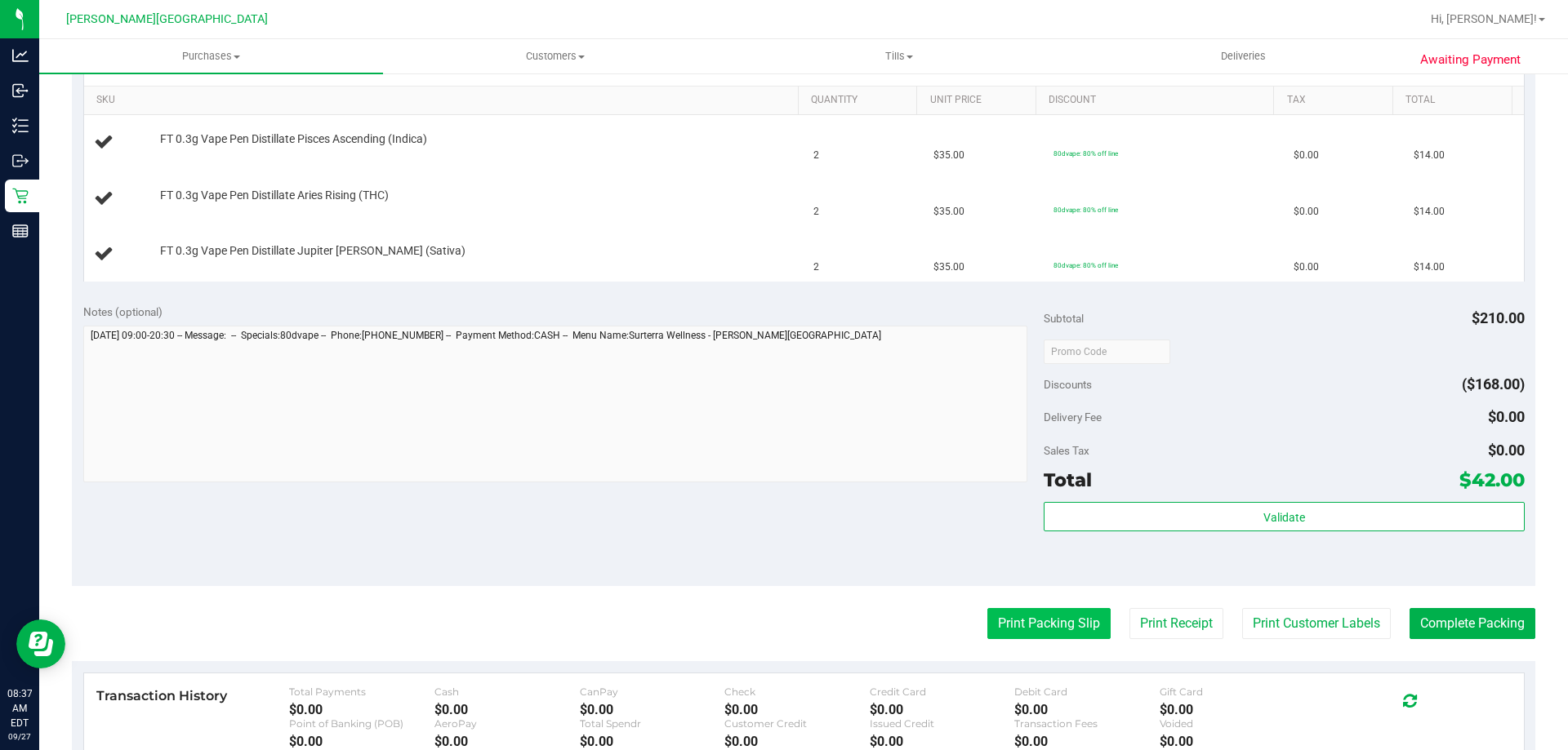
click at [1017, 613] on button "Print Packing Slip" at bounding box center [1048, 624] width 123 height 31
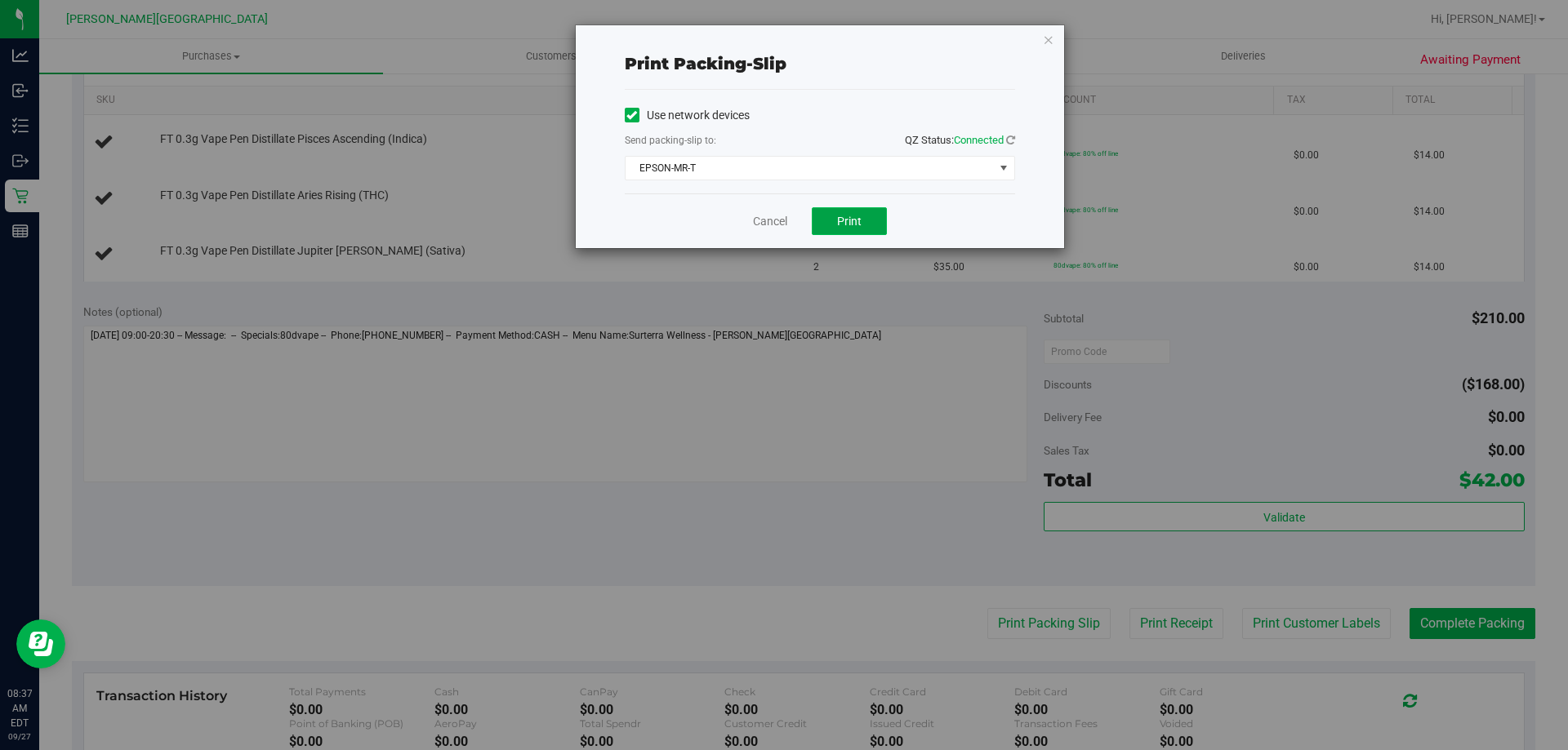
click at [840, 226] on span "Print" at bounding box center [849, 221] width 24 height 13
click at [778, 216] on link "Cancel" at bounding box center [770, 222] width 34 height 18
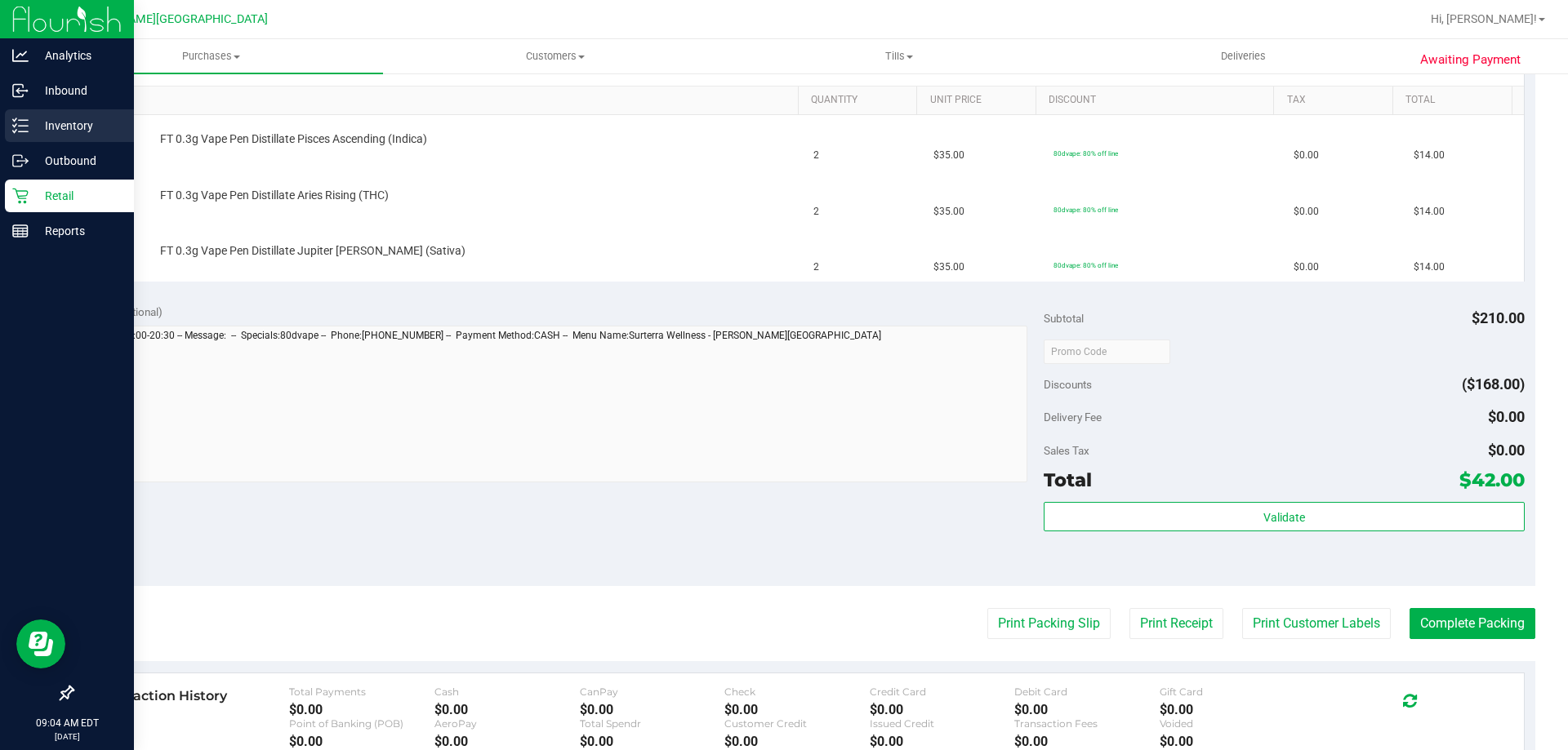
click at [50, 121] on p "Inventory" at bounding box center [77, 126] width 98 height 20
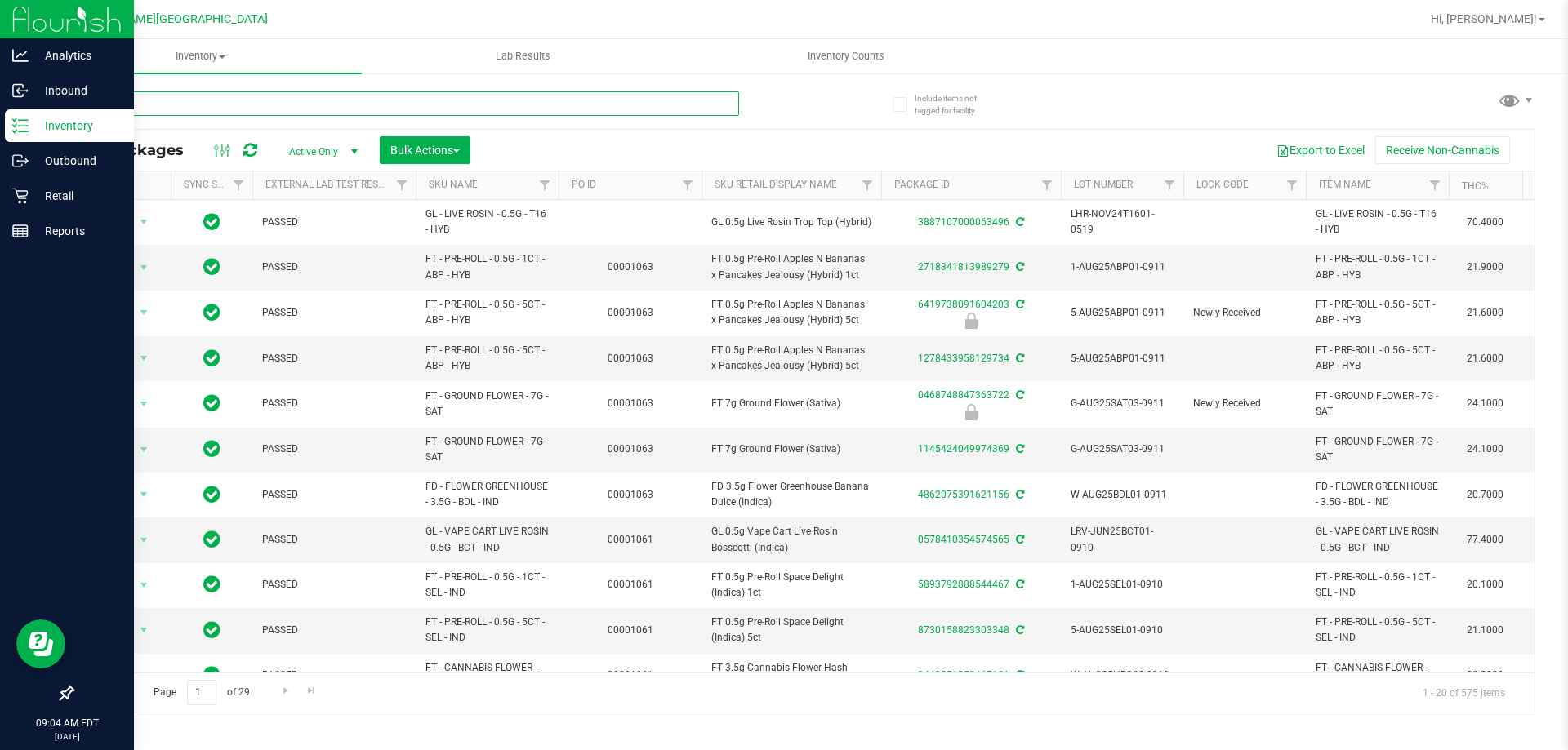
click at [202, 100] on input "text" at bounding box center [405, 104] width 667 height 24
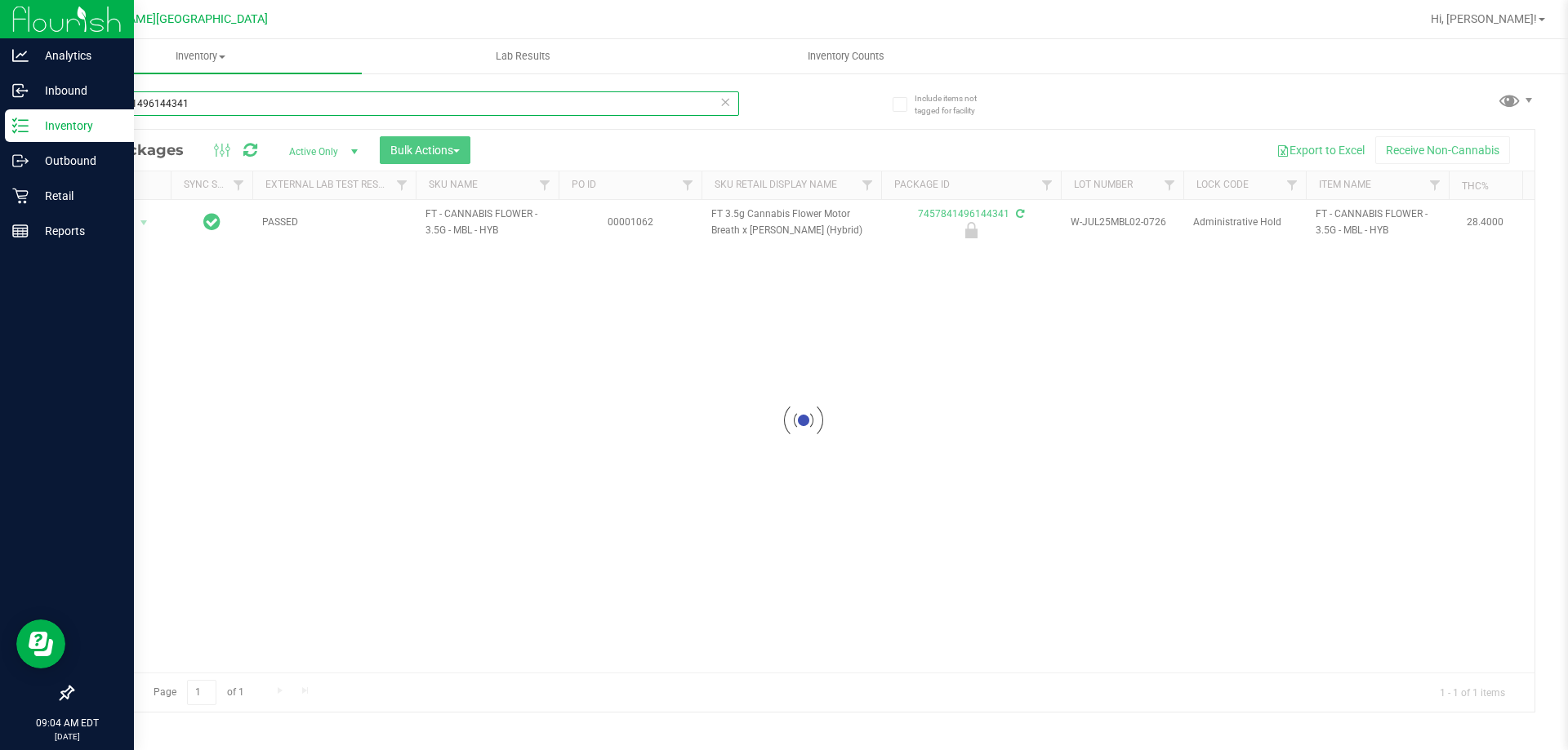
type input "7457841496144341"
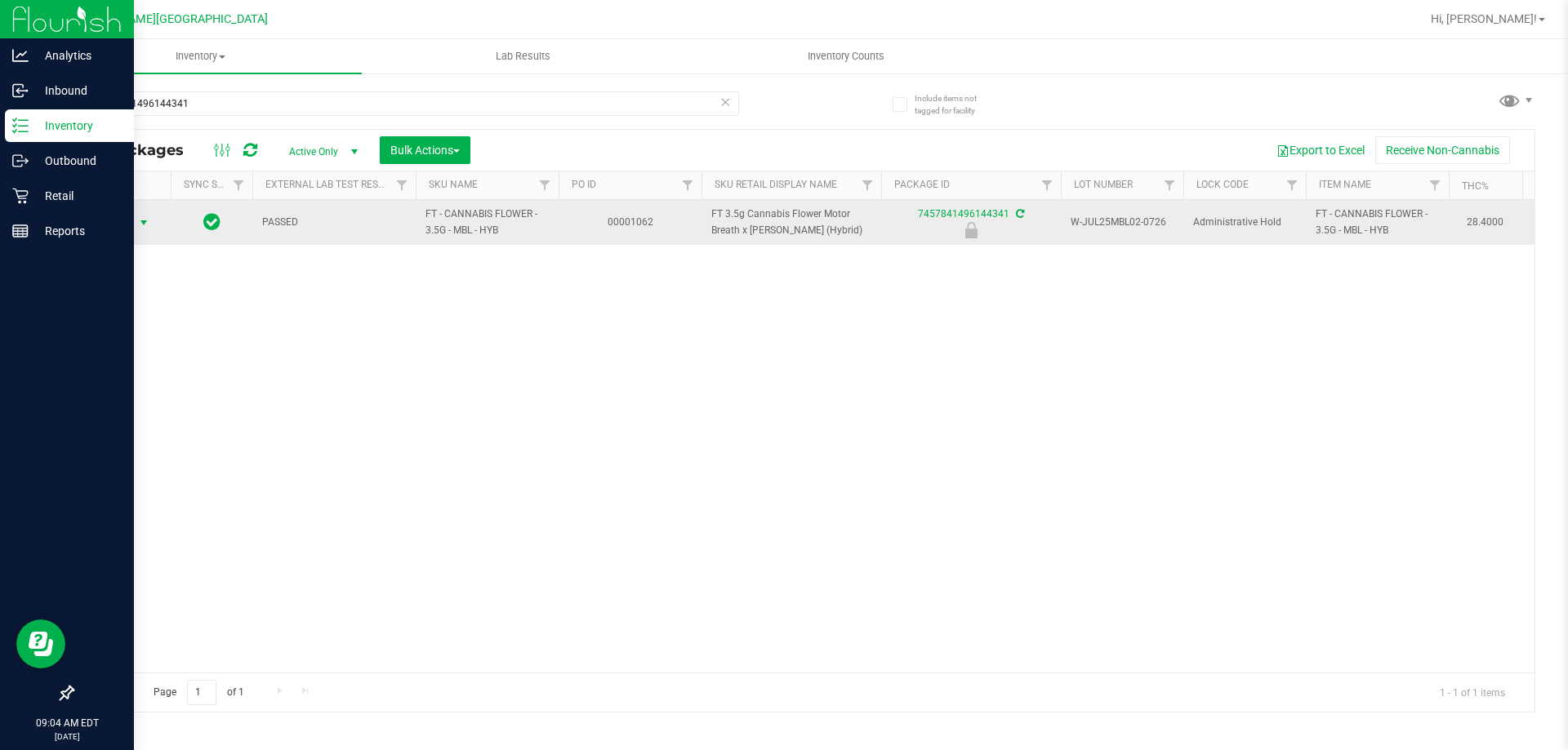
click at [141, 229] on span "select" at bounding box center [143, 222] width 13 height 13
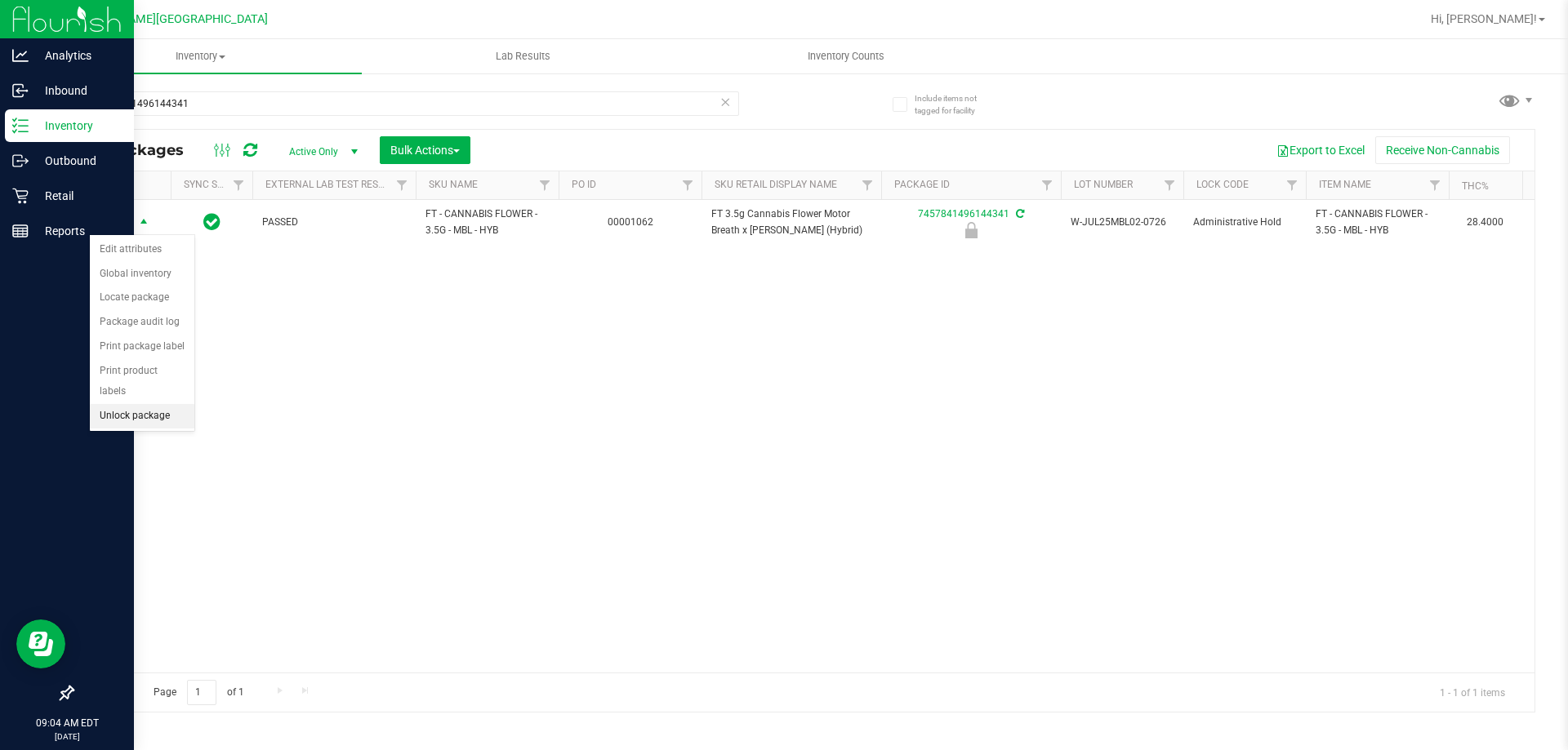
click at [141, 404] on li "Unlock package" at bounding box center [142, 416] width 105 height 24
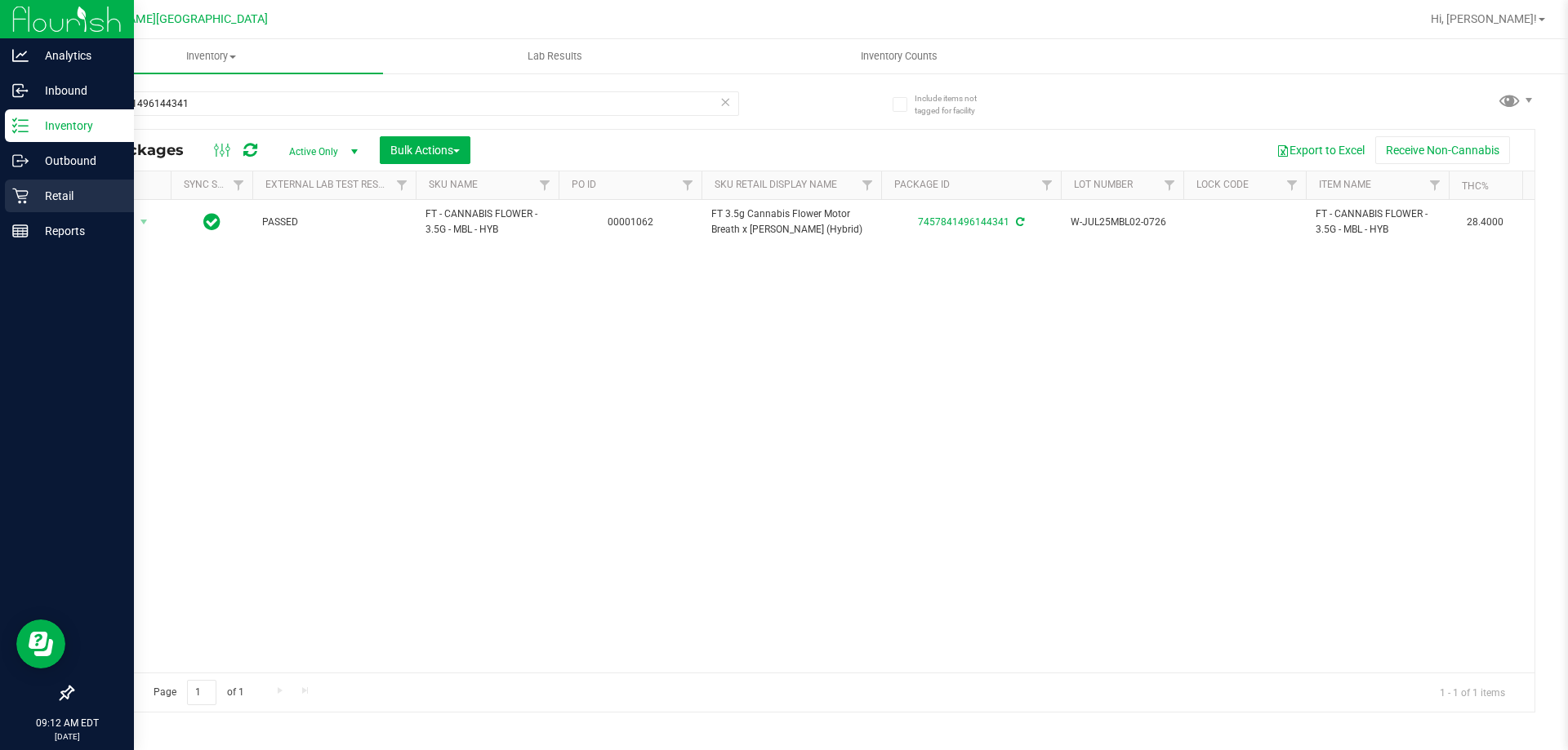
click at [56, 196] on p "Retail" at bounding box center [77, 196] width 98 height 20
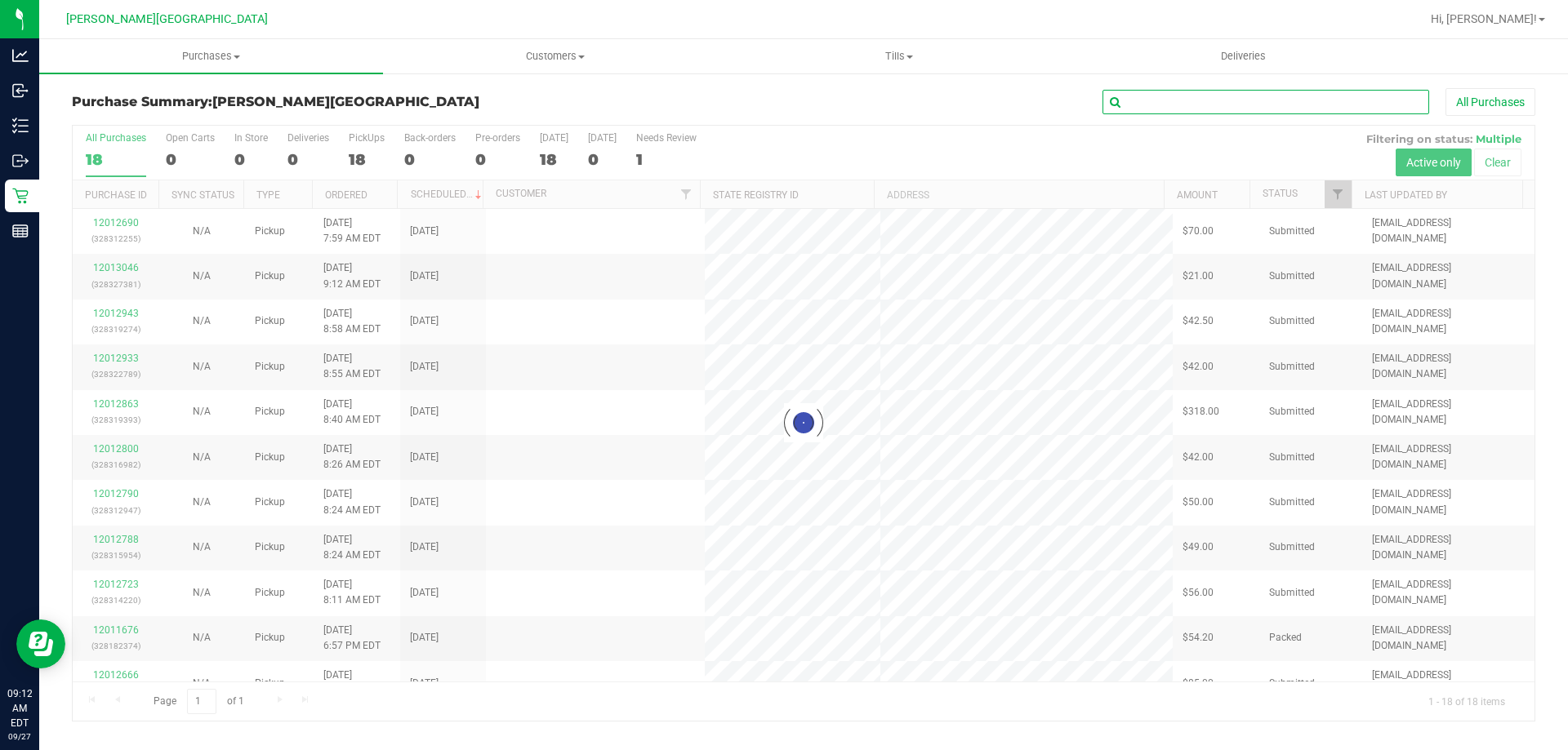
click at [1324, 102] on input "text" at bounding box center [1265, 102] width 326 height 24
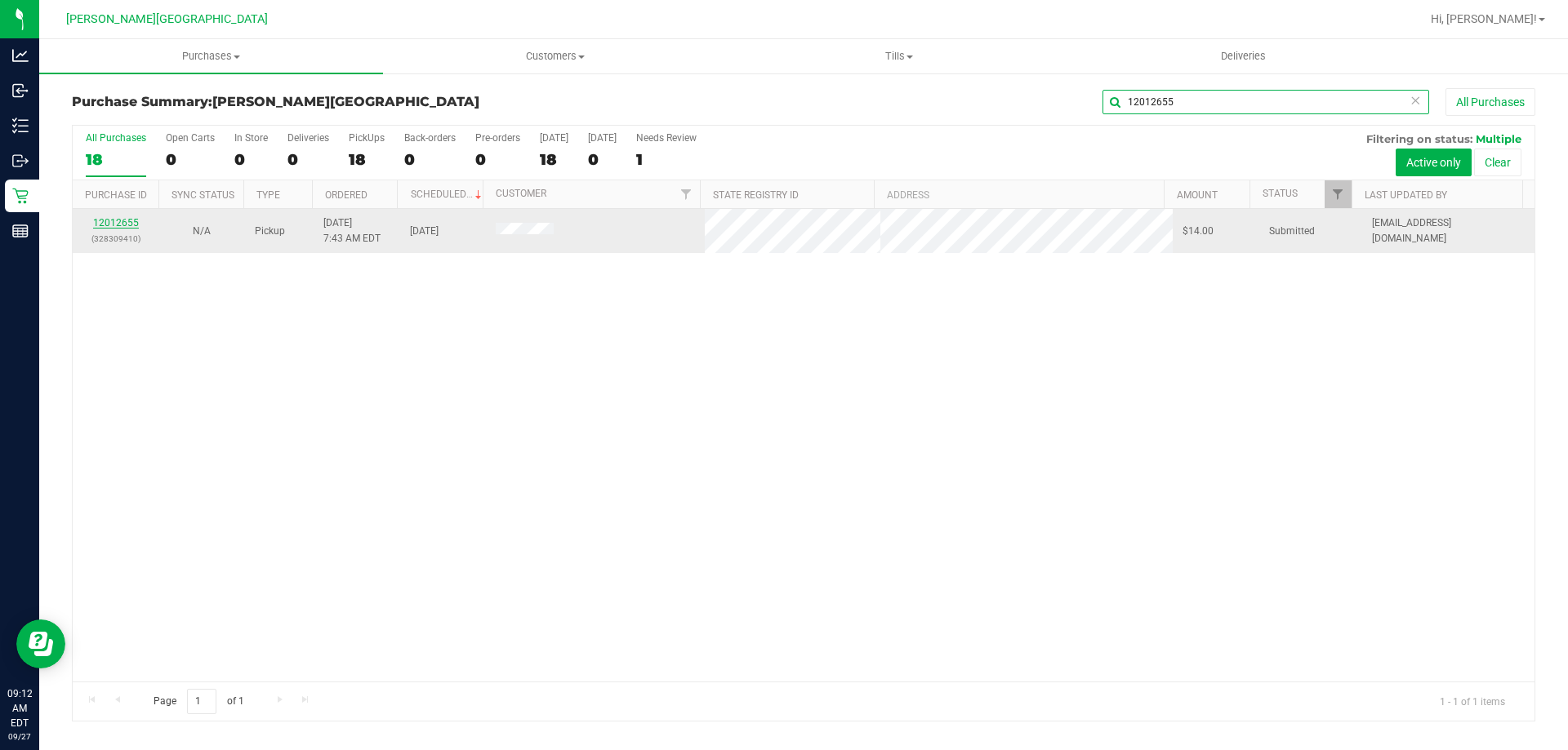
type input "12012655"
click at [108, 224] on link "12012655" at bounding box center [115, 223] width 46 height 12
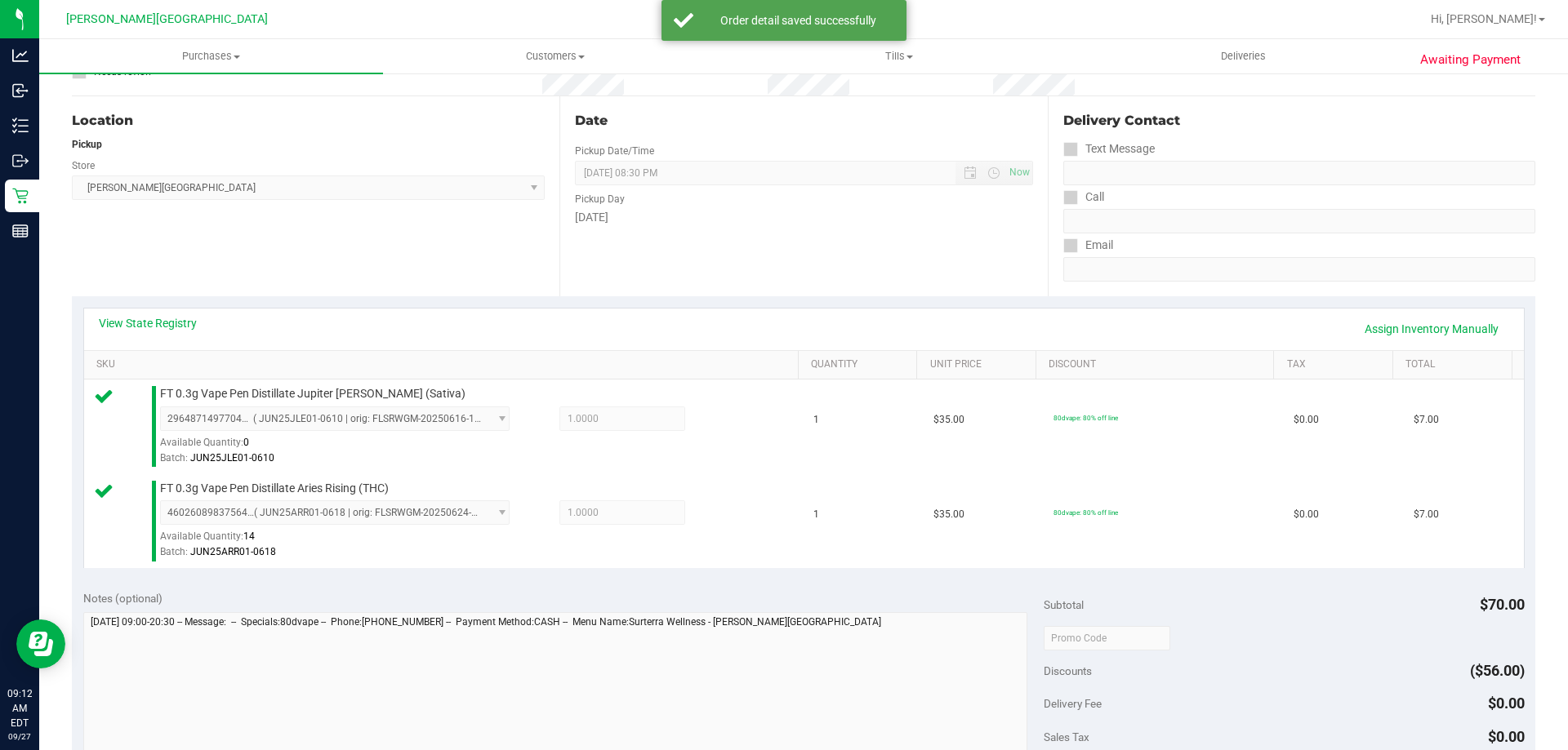
scroll to position [326, 0]
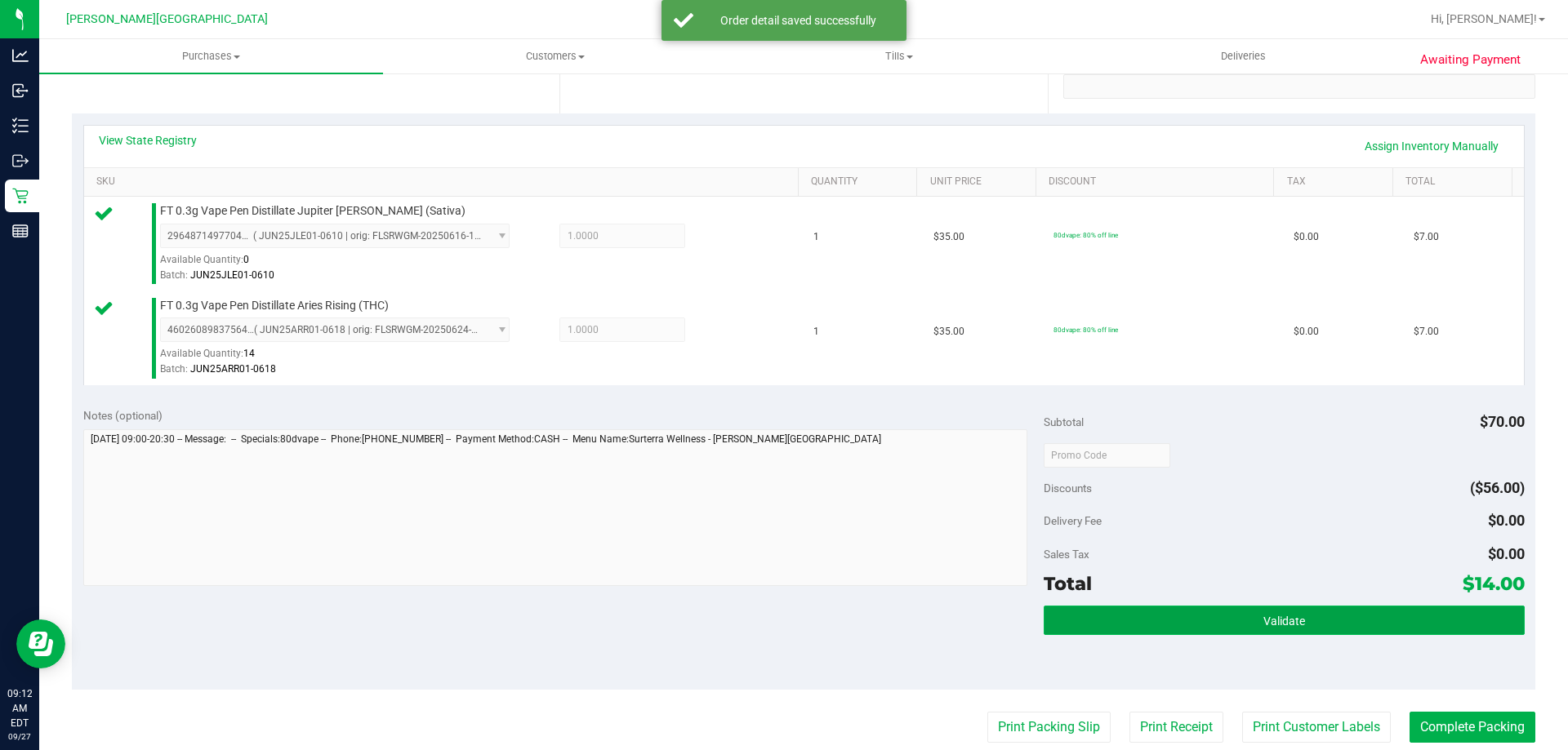
click at [1268, 614] on span "Validate" at bounding box center [1284, 620] width 42 height 13
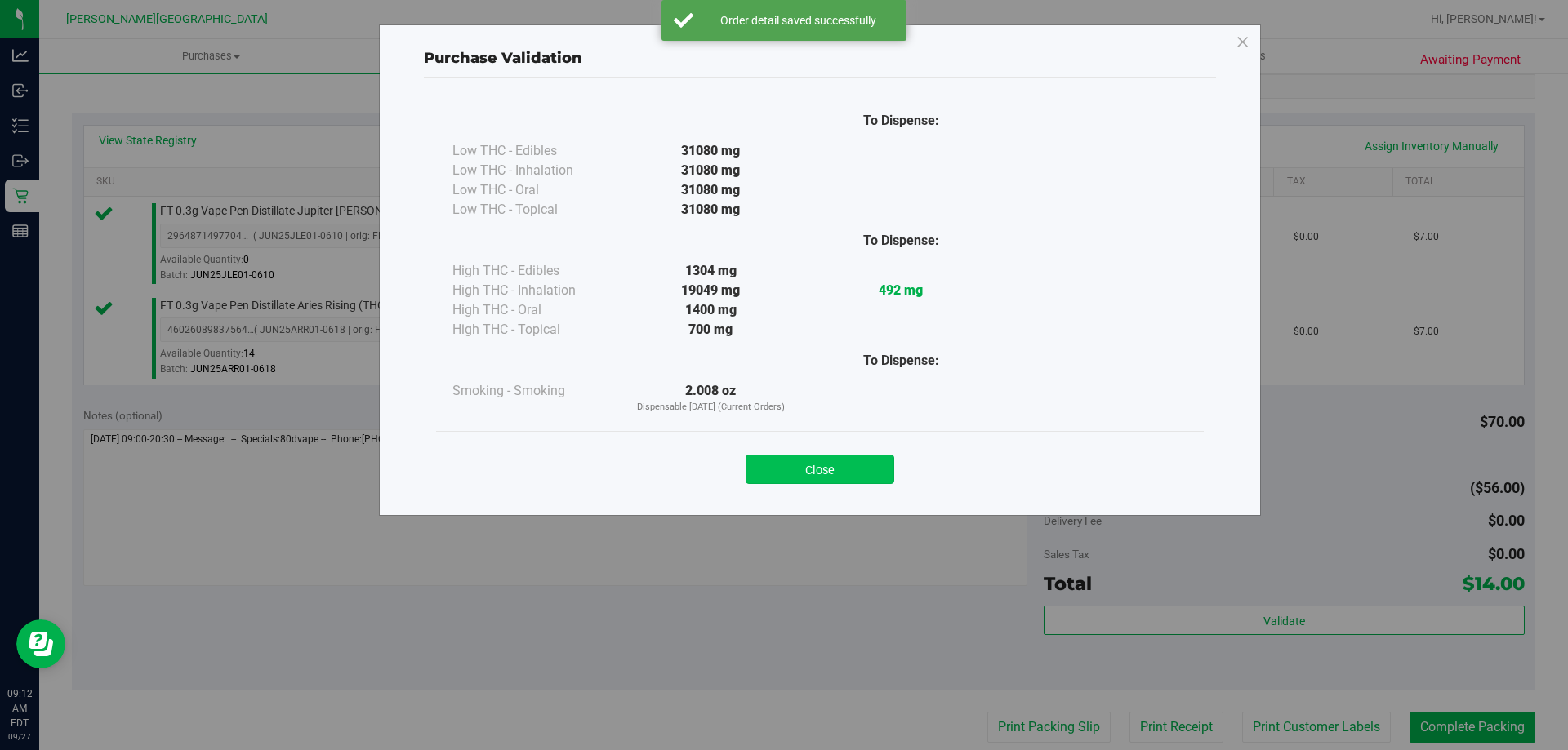
click at [774, 458] on button "Close" at bounding box center [820, 470] width 148 height 29
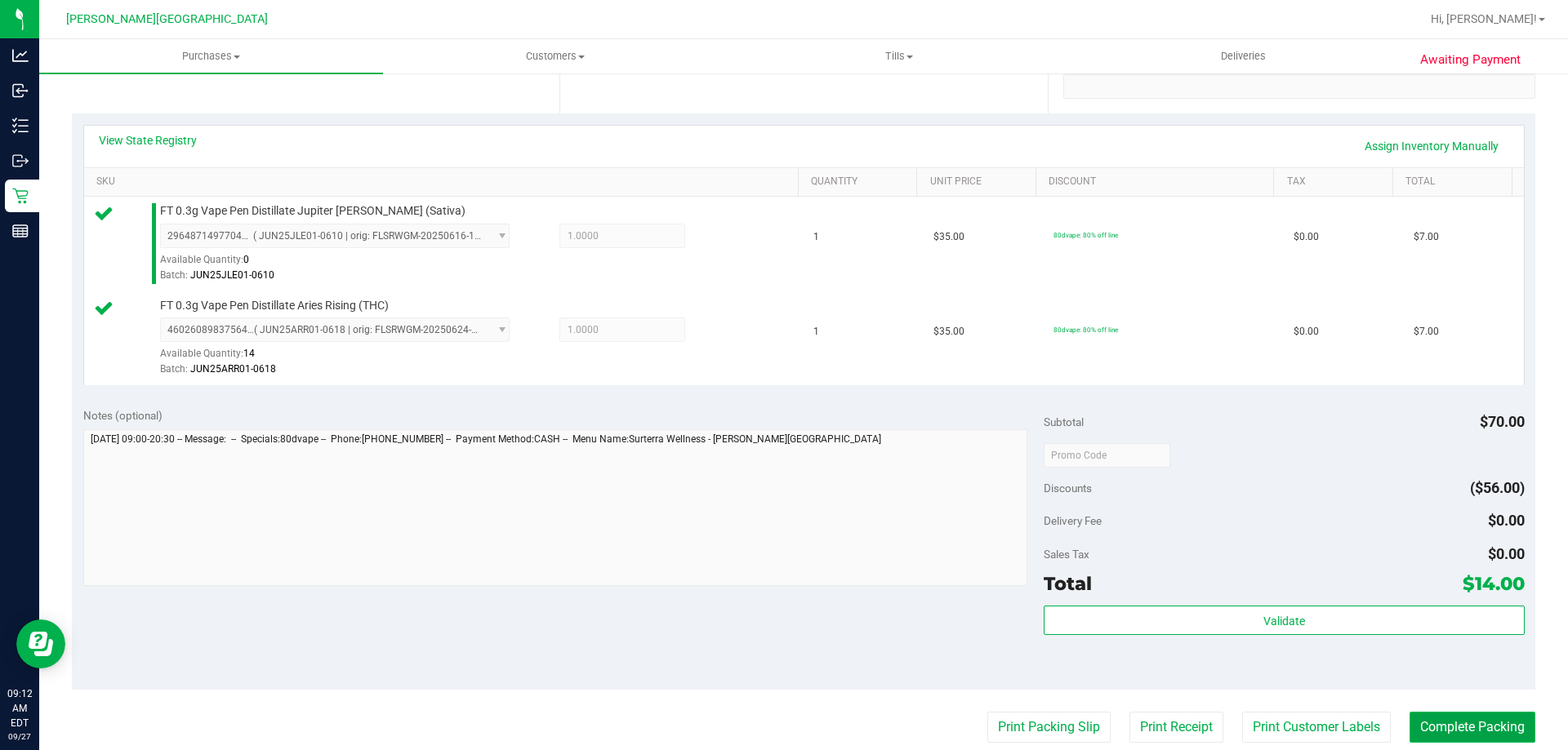
click at [1450, 723] on button "Complete Packing" at bounding box center [1472, 728] width 126 height 31
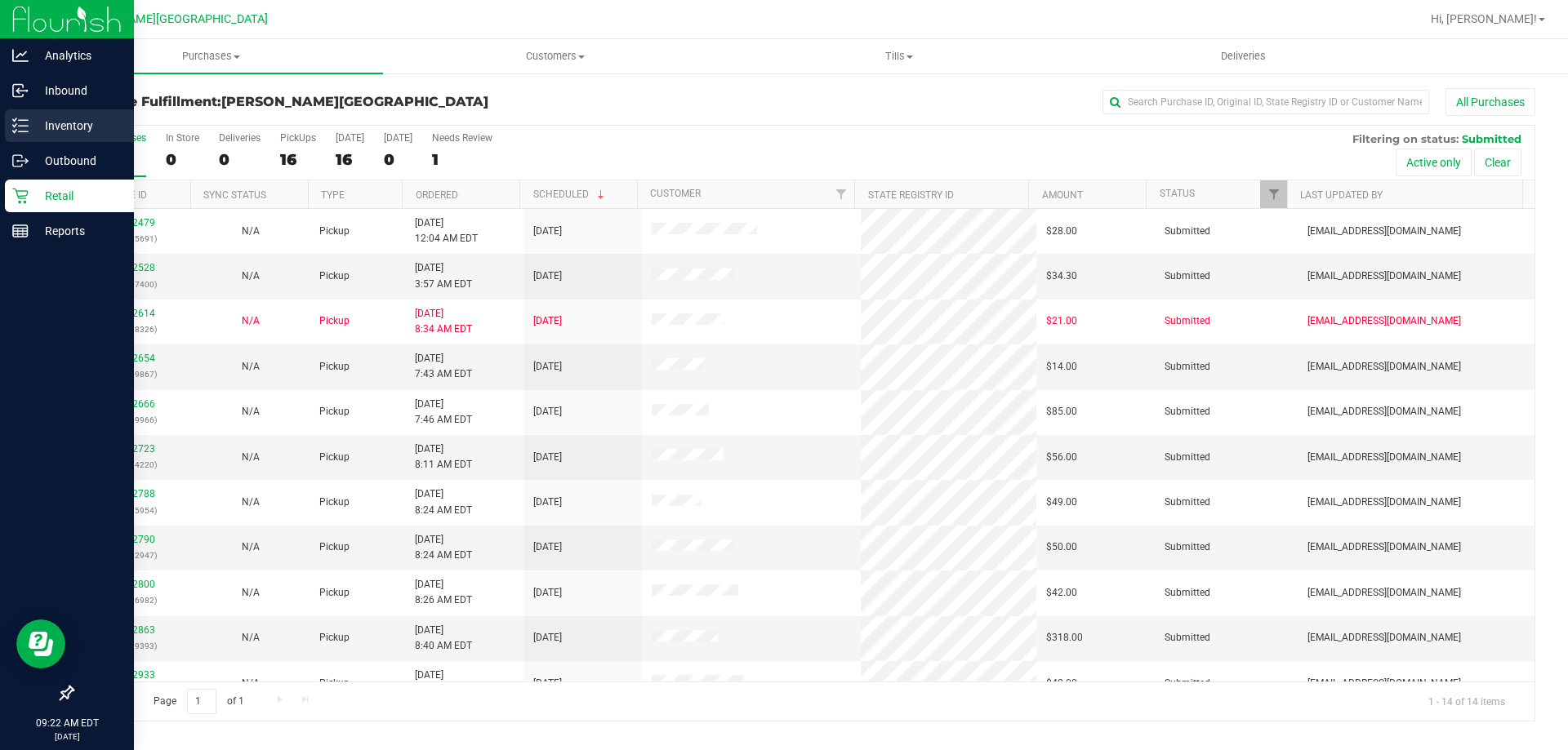
click at [37, 123] on p "Inventory" at bounding box center [77, 126] width 98 height 20
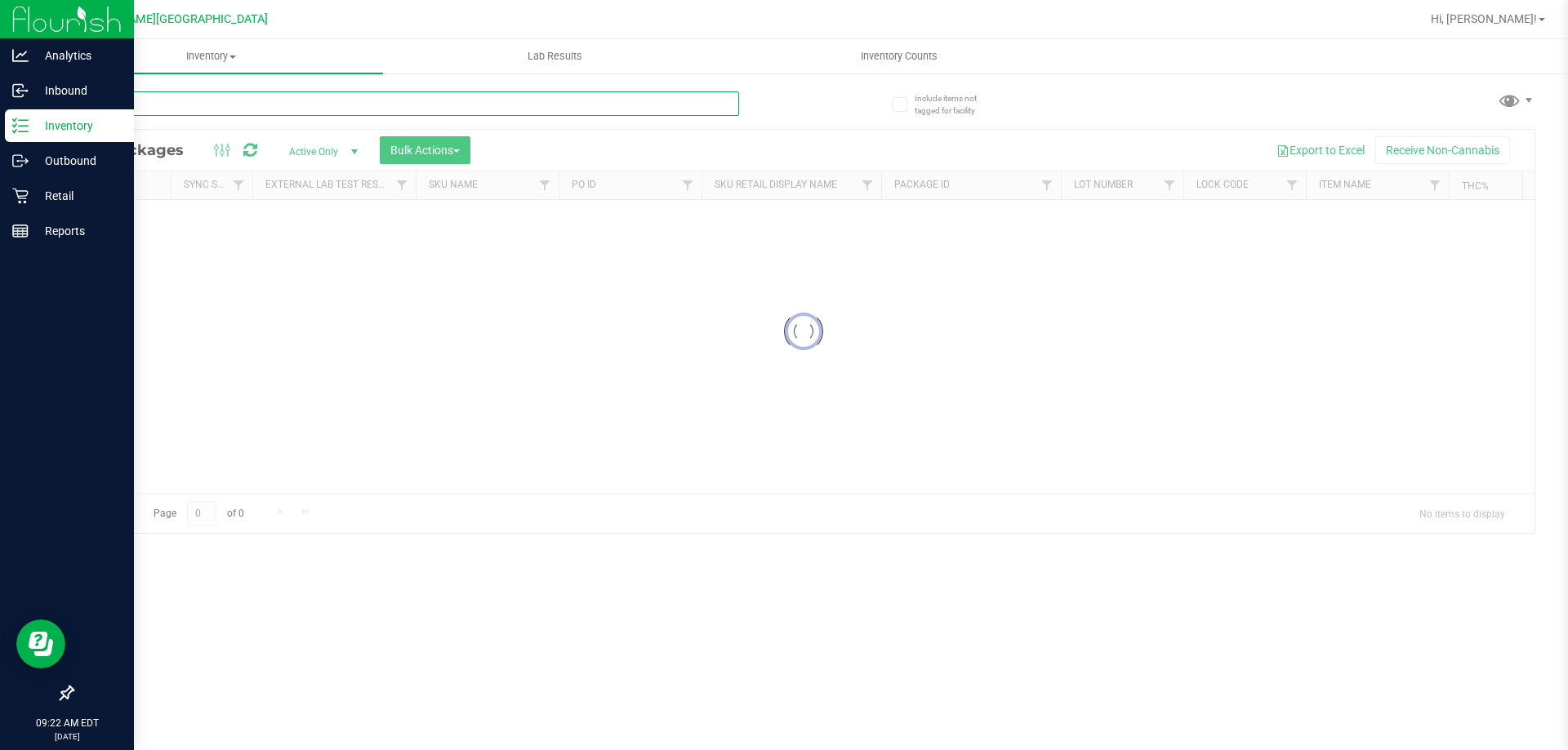
click at [205, 95] on div "Inventory All packages All inventory Waste log Create inventory Lab Results Inv…" at bounding box center [803, 395] width 1529 height 711
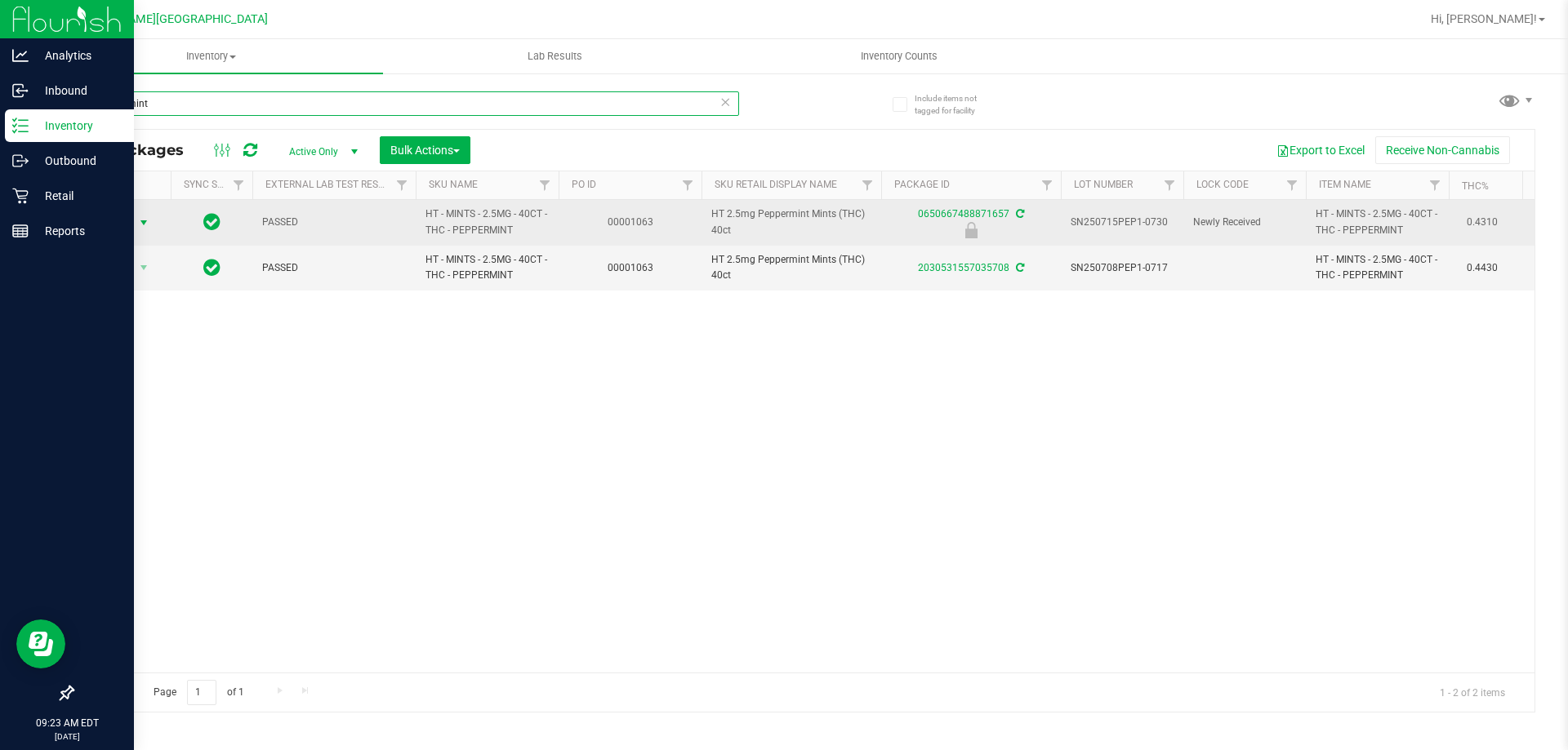
type input "peppermint"
click at [144, 229] on span "select" at bounding box center [144, 222] width 21 height 22
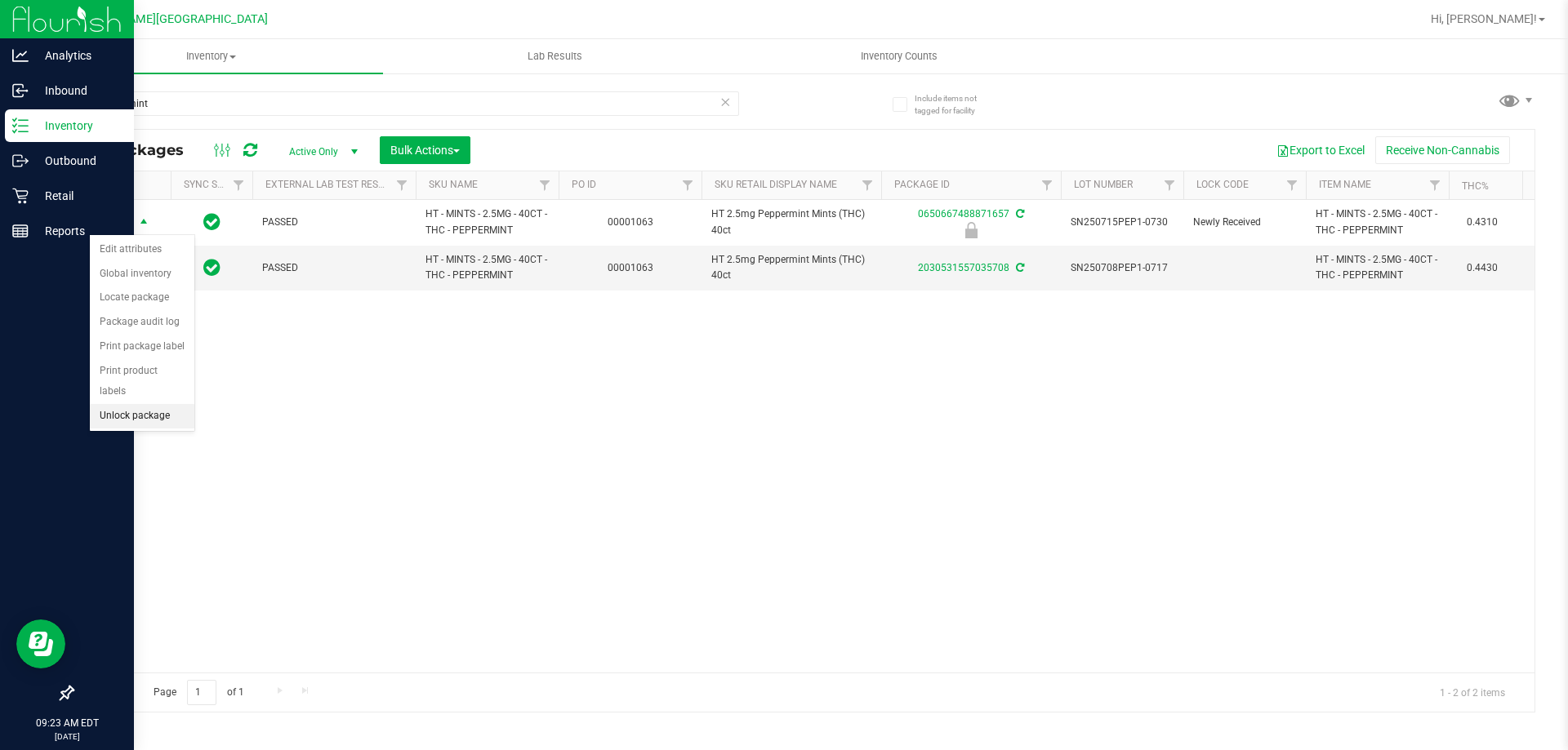
click at [147, 404] on li "Unlock package" at bounding box center [142, 416] width 105 height 24
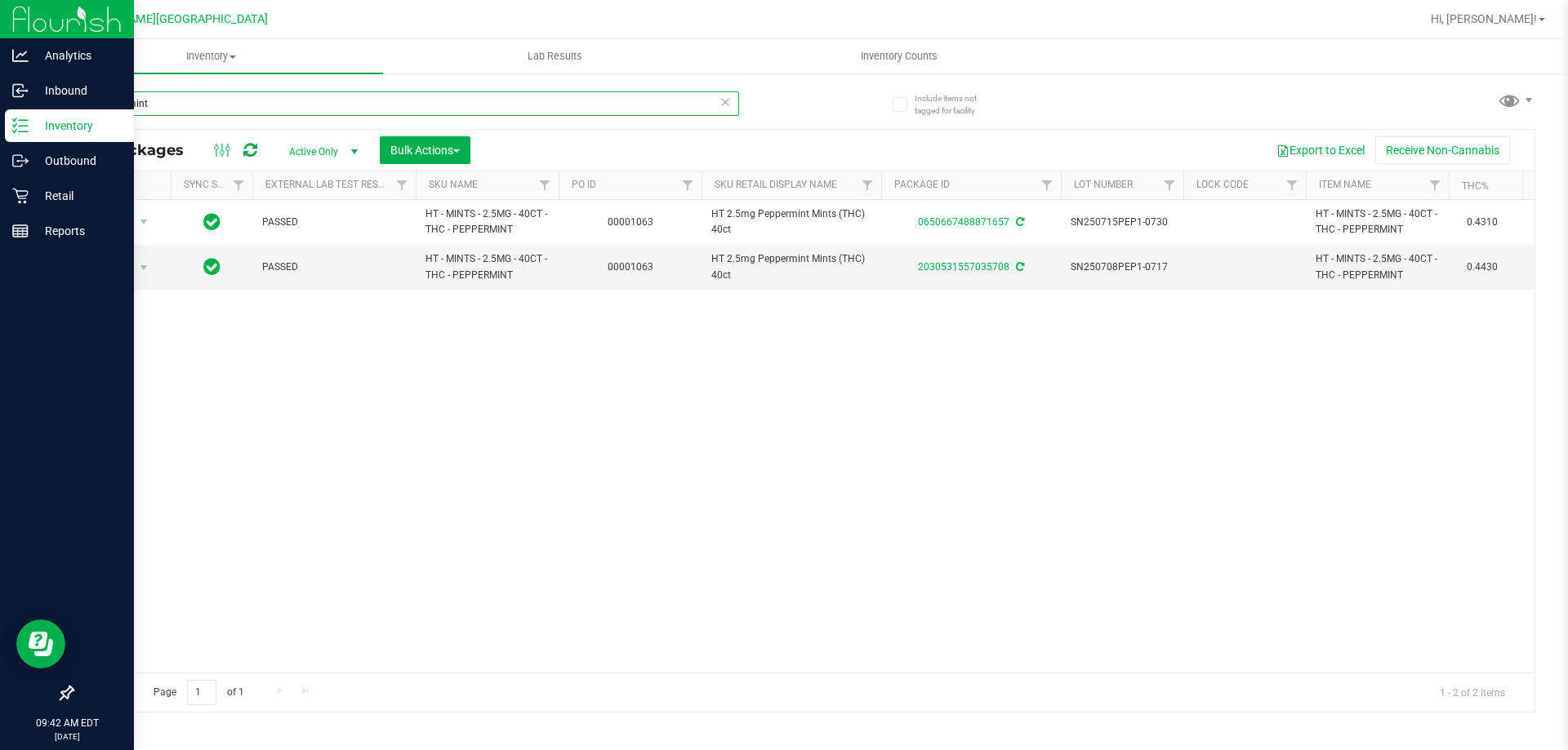
drag, startPoint x: 177, startPoint y: 110, endPoint x: 0, endPoint y: 138, distance: 179.2
click at [0, 141] on div "Analytics Inbound Inventory Outbound Retail Reports 09:42 AM EDT [DATE] 09/27 […" at bounding box center [784, 375] width 1568 height 750
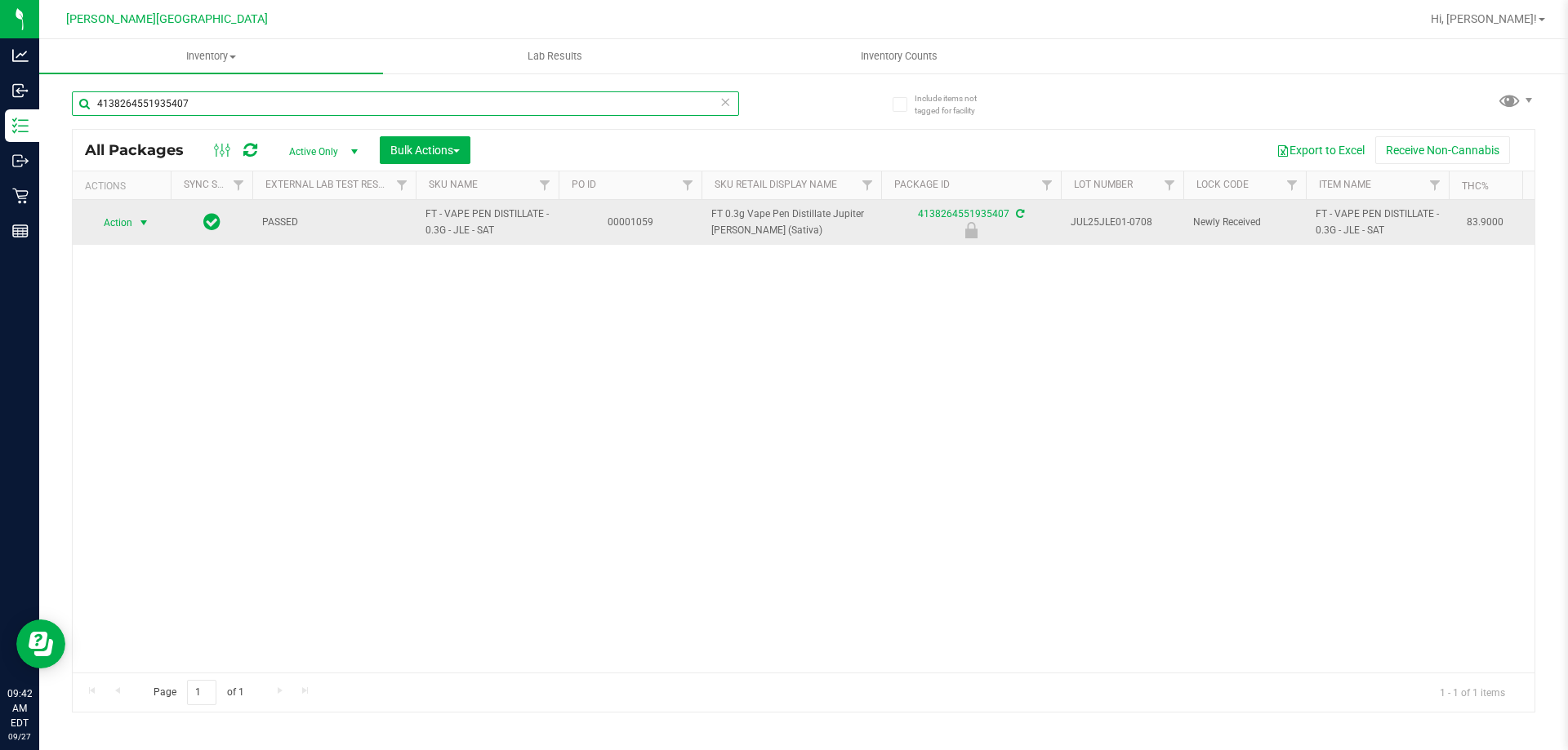
type input "4138264551935407"
click at [121, 221] on span "Action" at bounding box center [110, 222] width 44 height 22
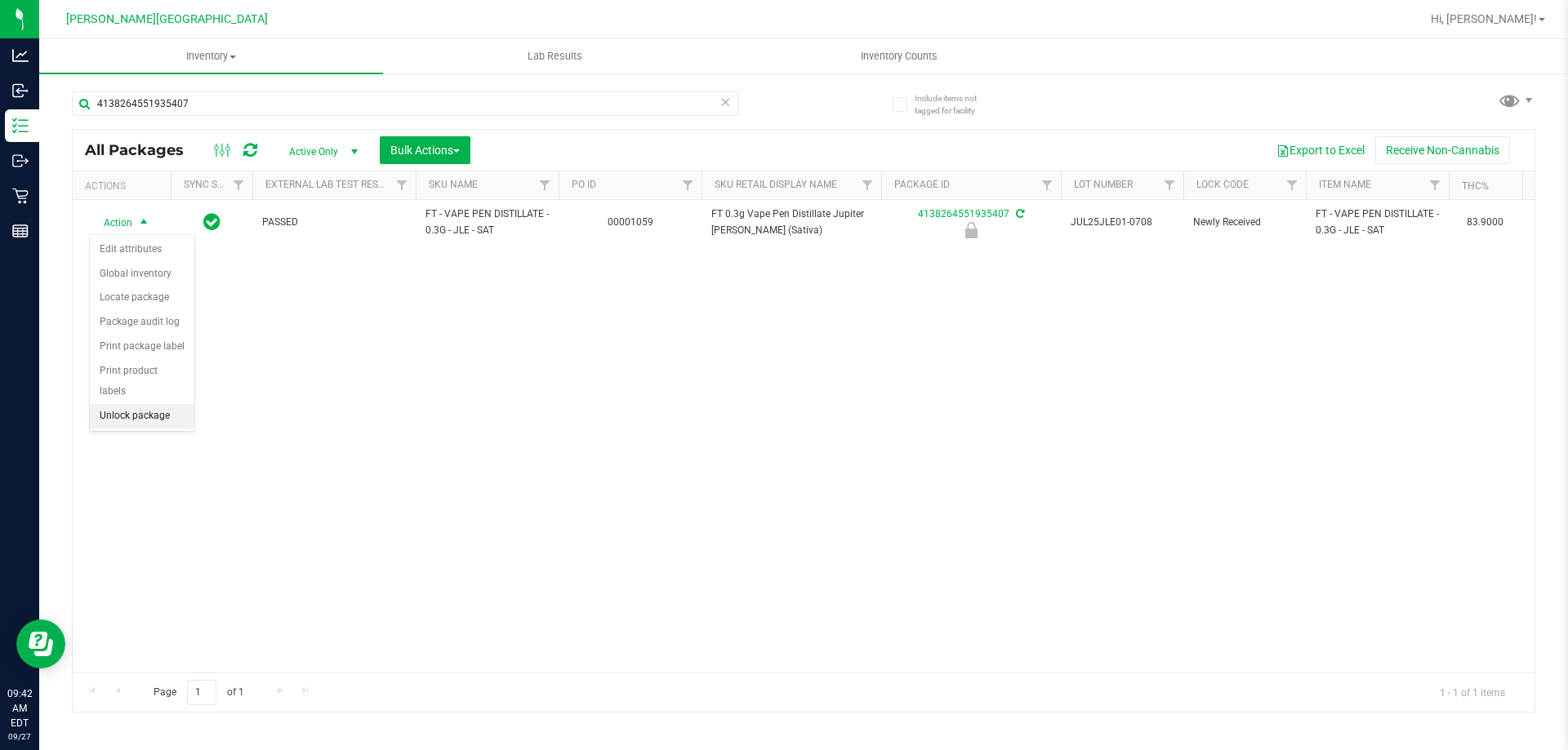
click at [132, 404] on li "Unlock package" at bounding box center [142, 416] width 105 height 24
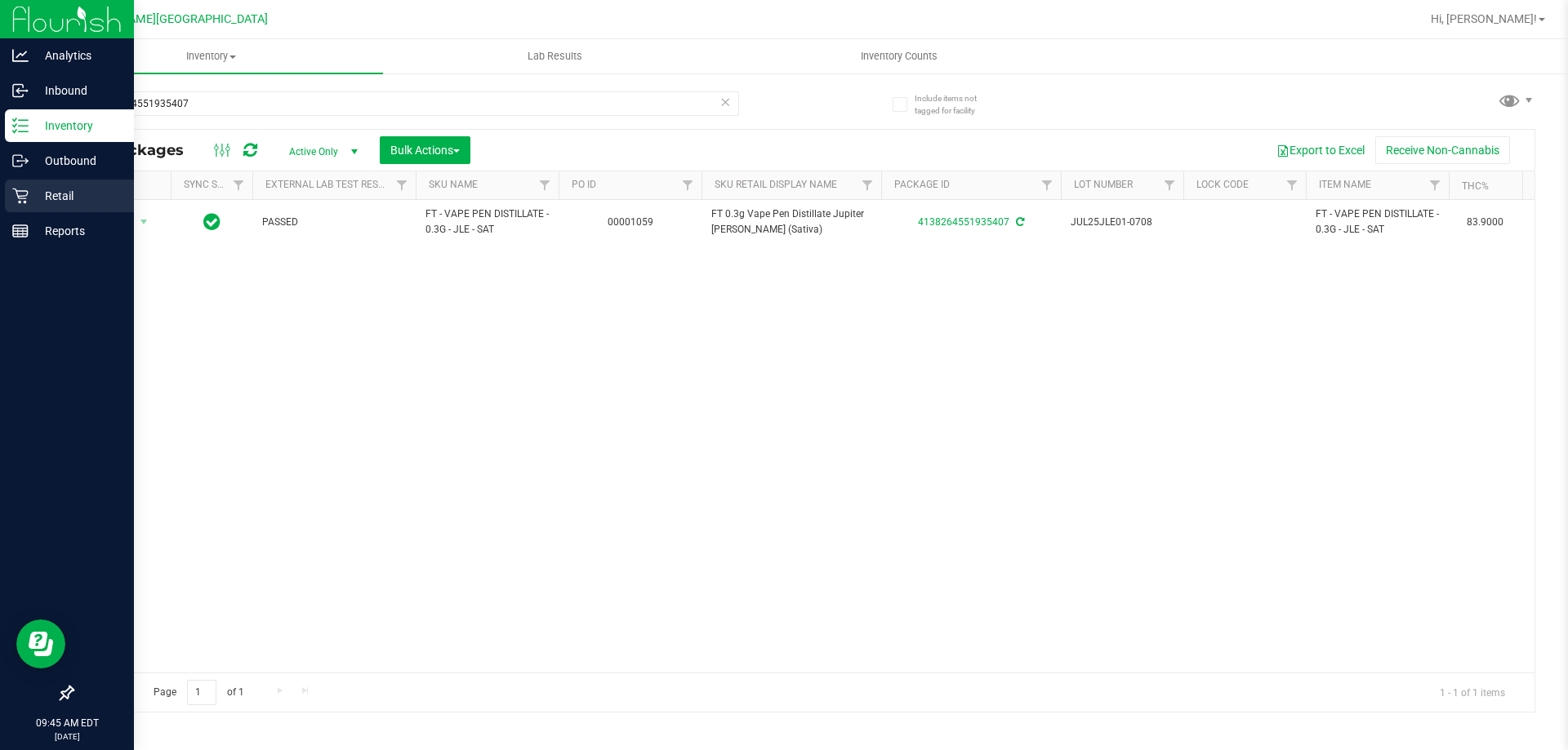
click at [29, 196] on p "Retail" at bounding box center [77, 196] width 98 height 20
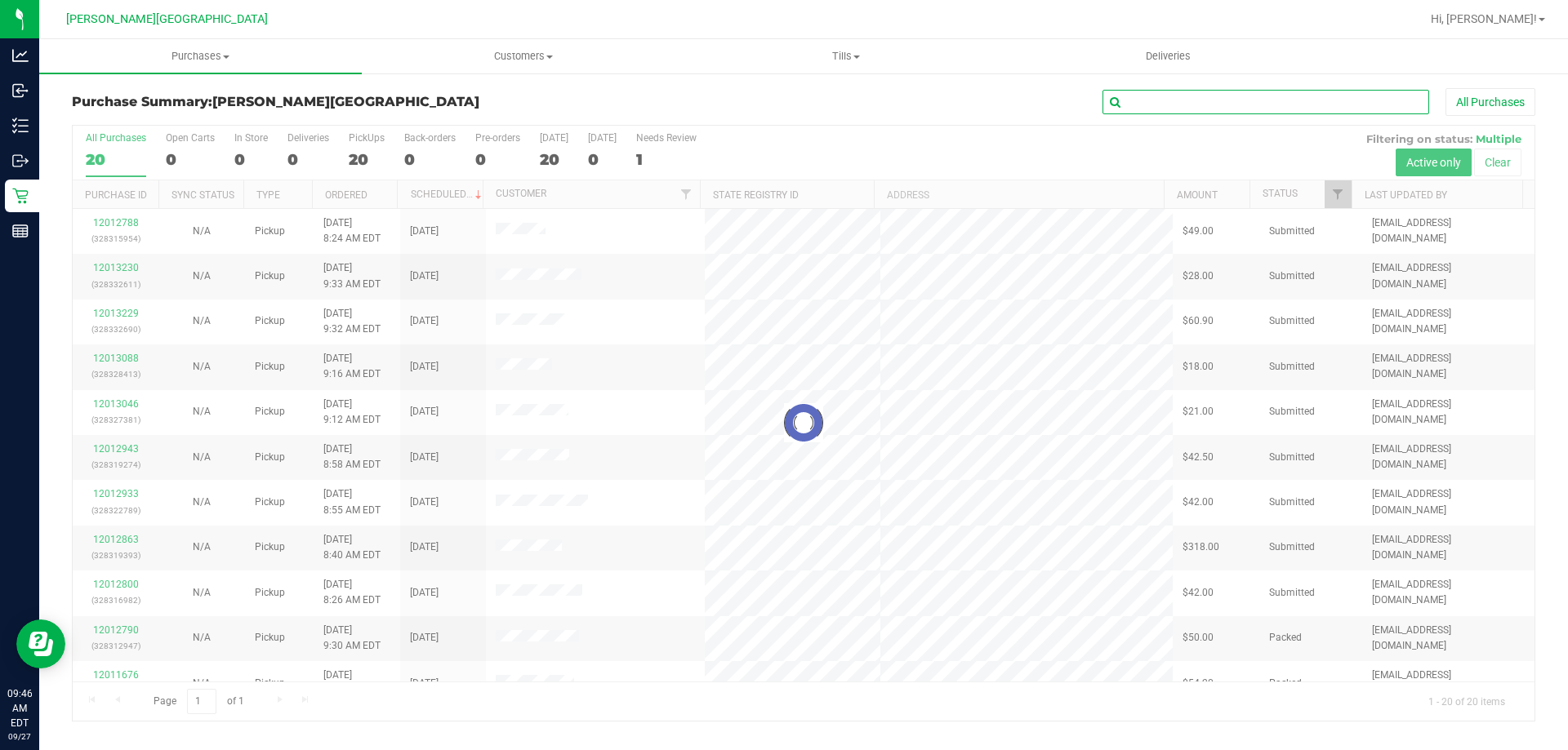
click at [1138, 102] on input "text" at bounding box center [1265, 102] width 326 height 24
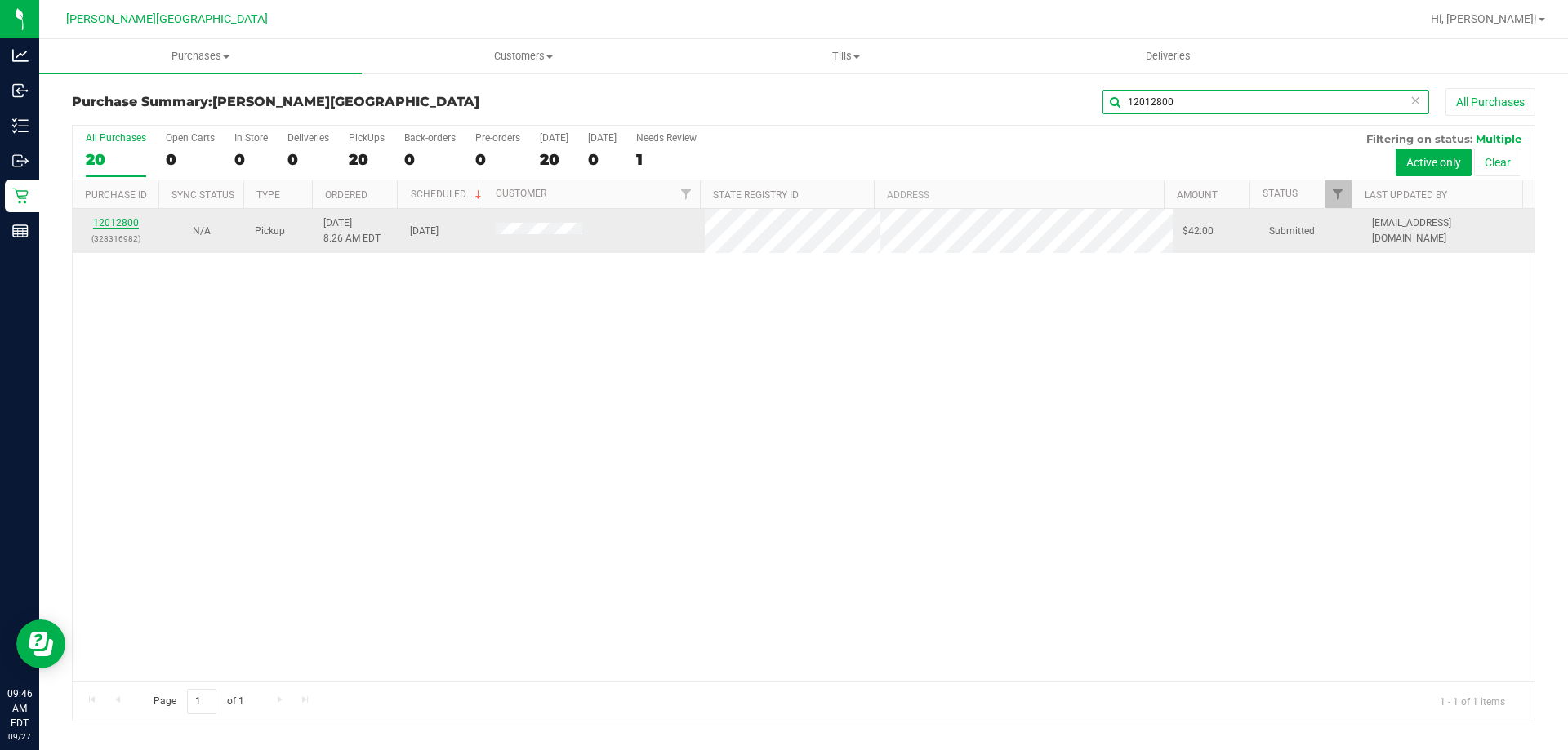
type input "12012800"
click at [106, 222] on link "12012800" at bounding box center [115, 223] width 46 height 12
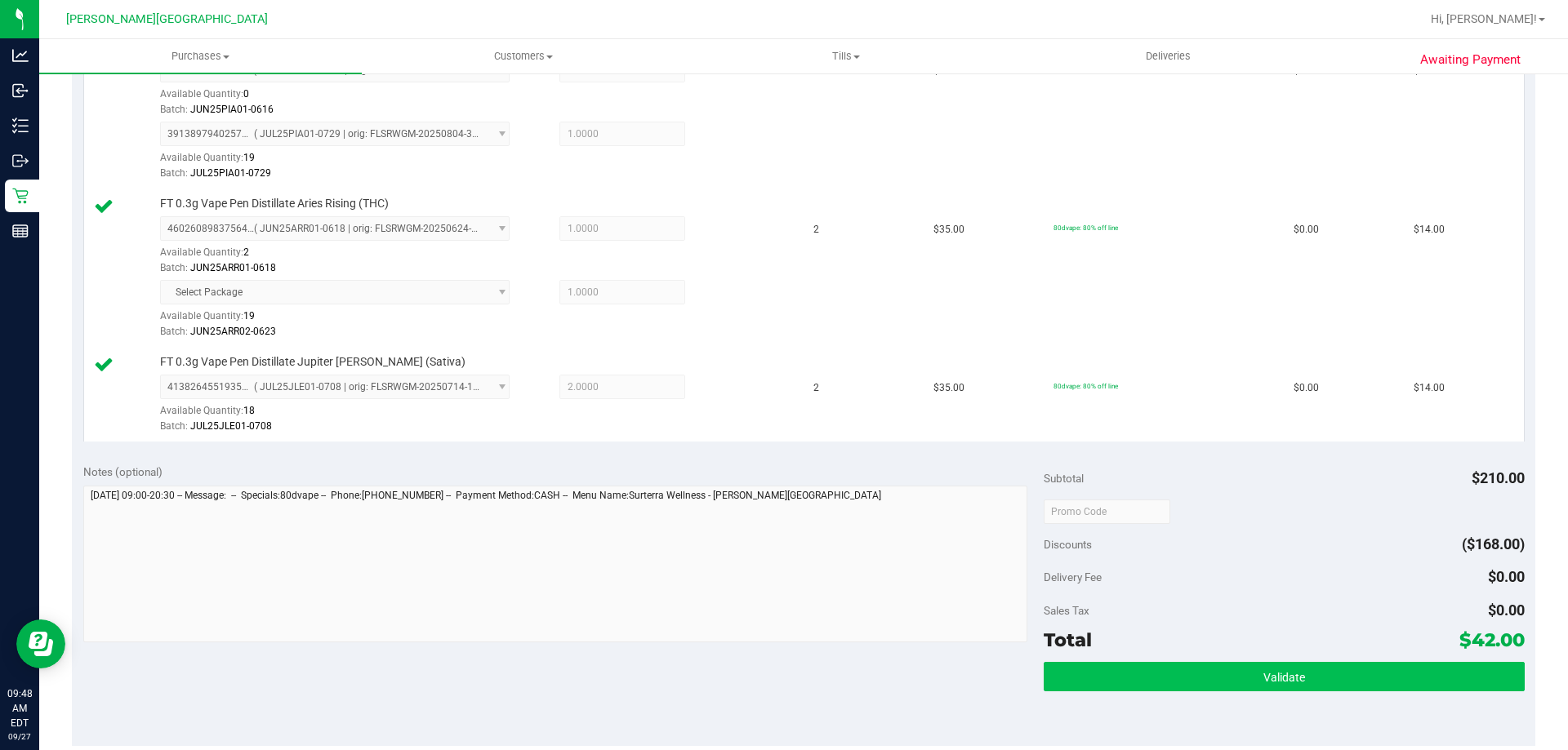
scroll to position [571, 0]
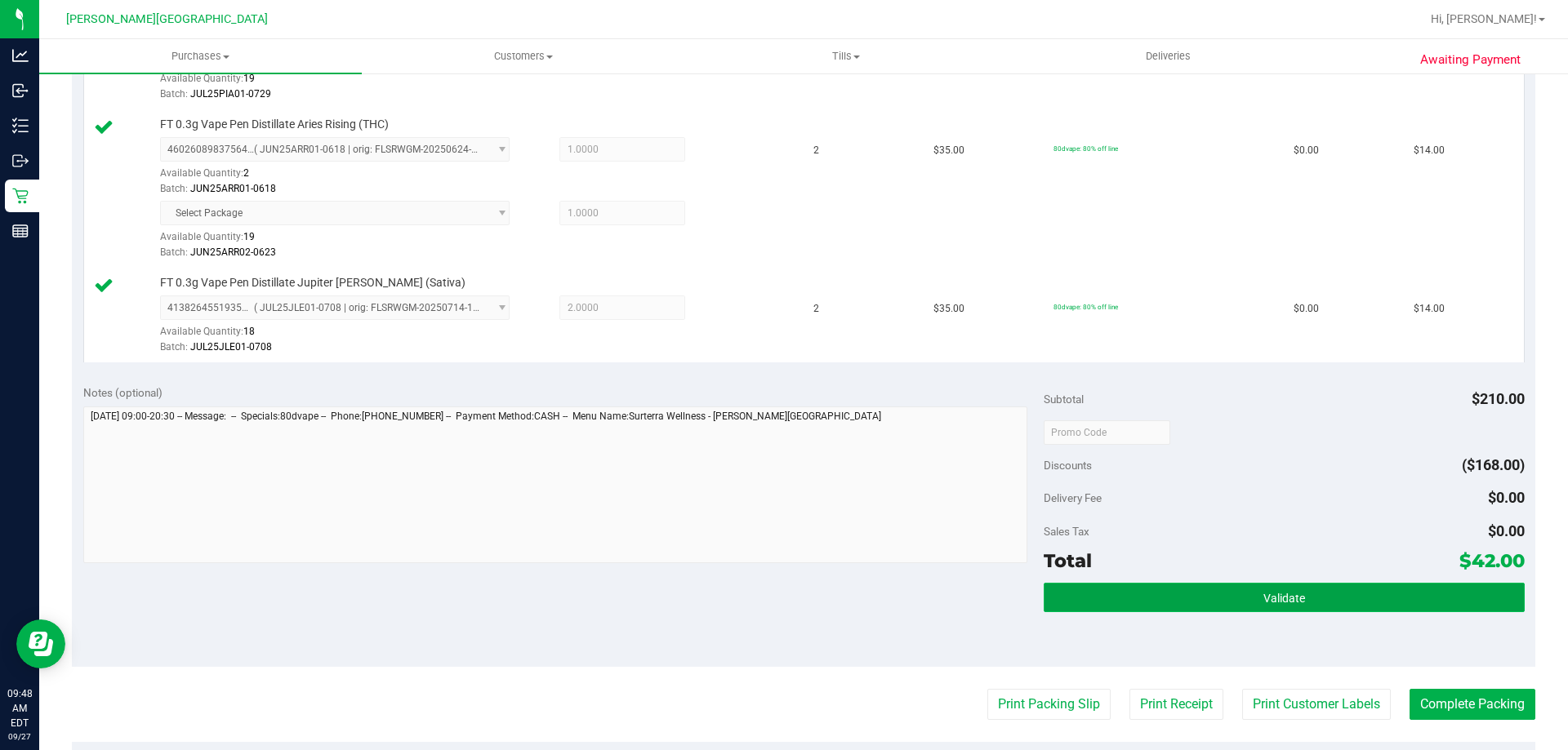
click at [1110, 598] on button "Validate" at bounding box center [1283, 598] width 480 height 29
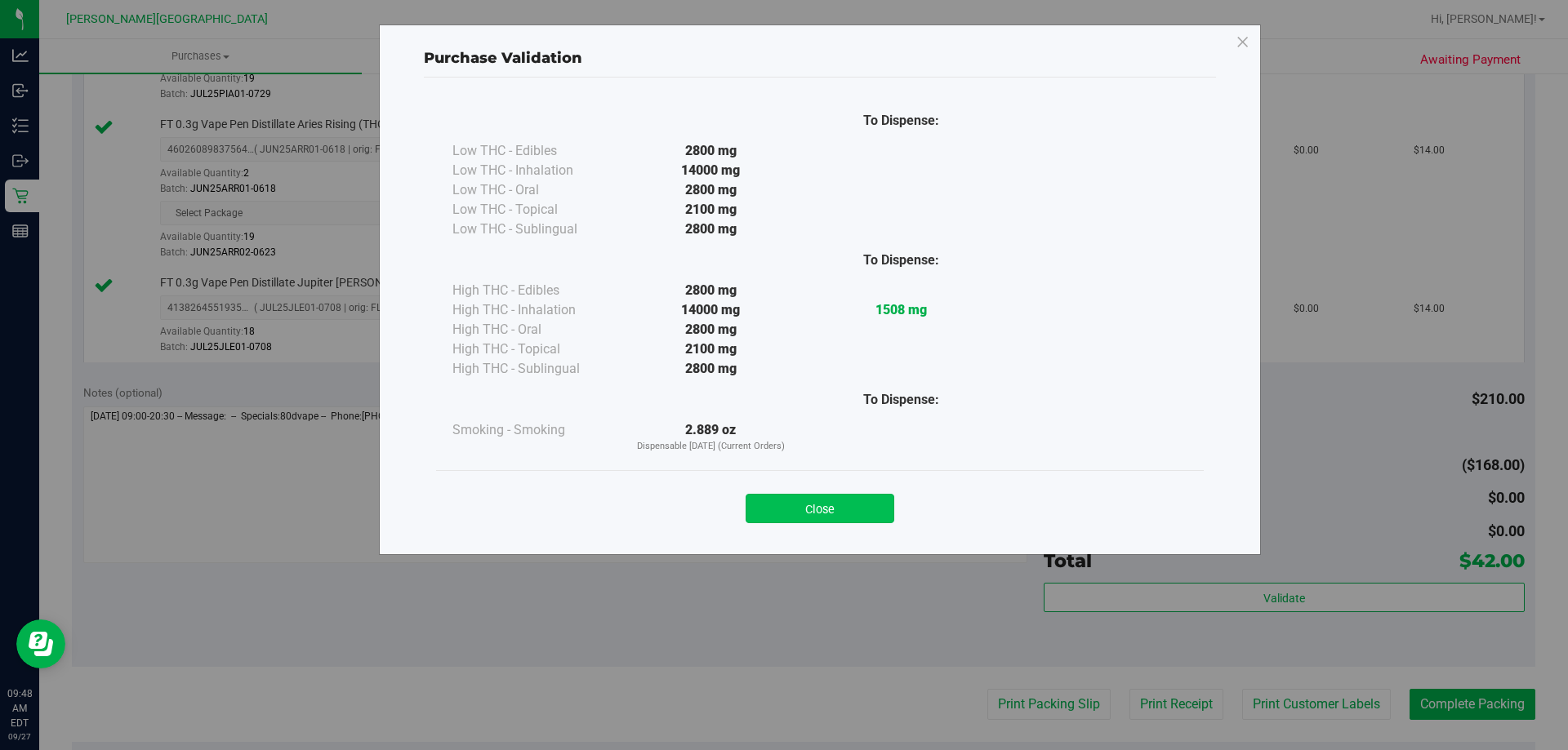
click at [858, 509] on button "Close" at bounding box center [820, 509] width 148 height 29
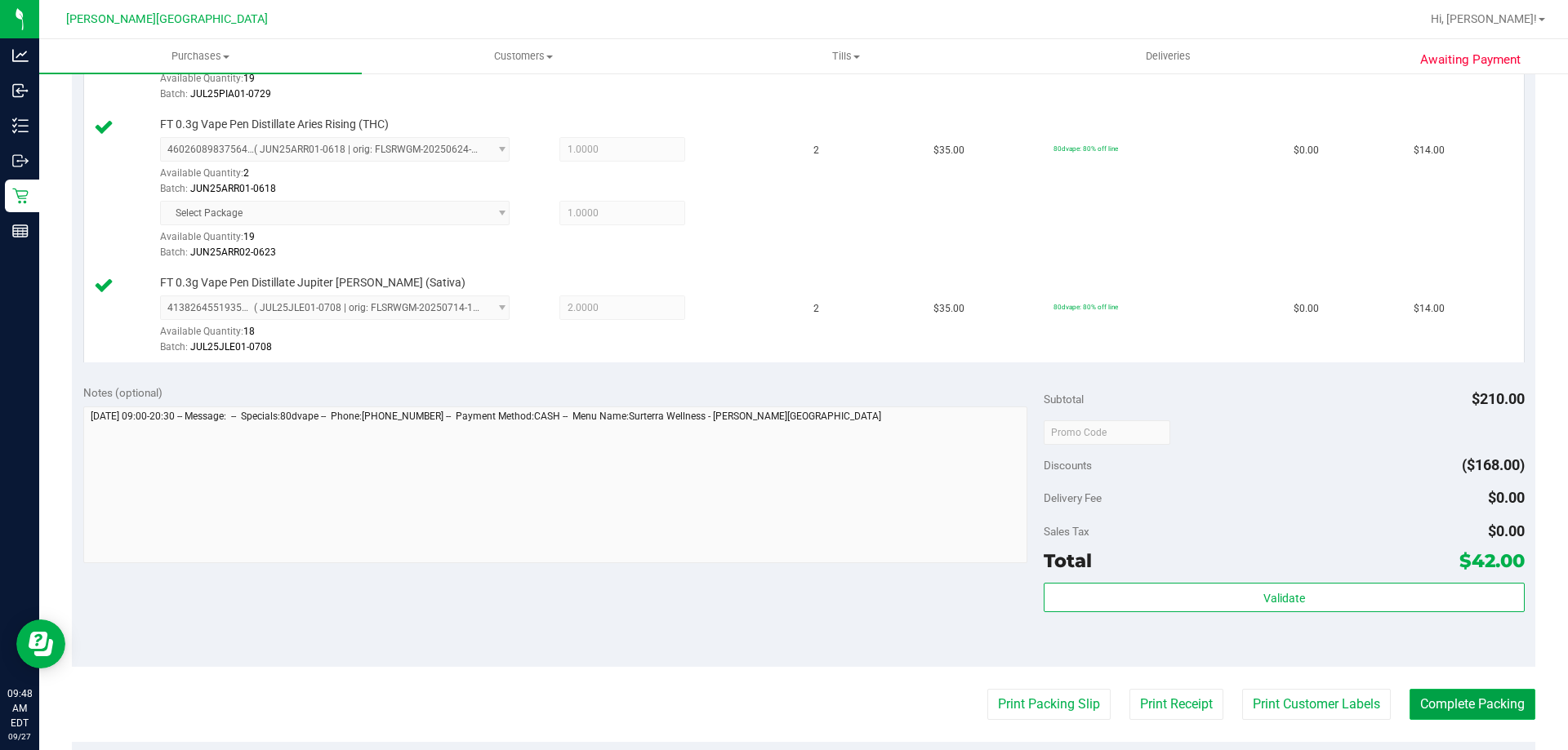
click at [1492, 693] on button "Complete Packing" at bounding box center [1472, 704] width 126 height 31
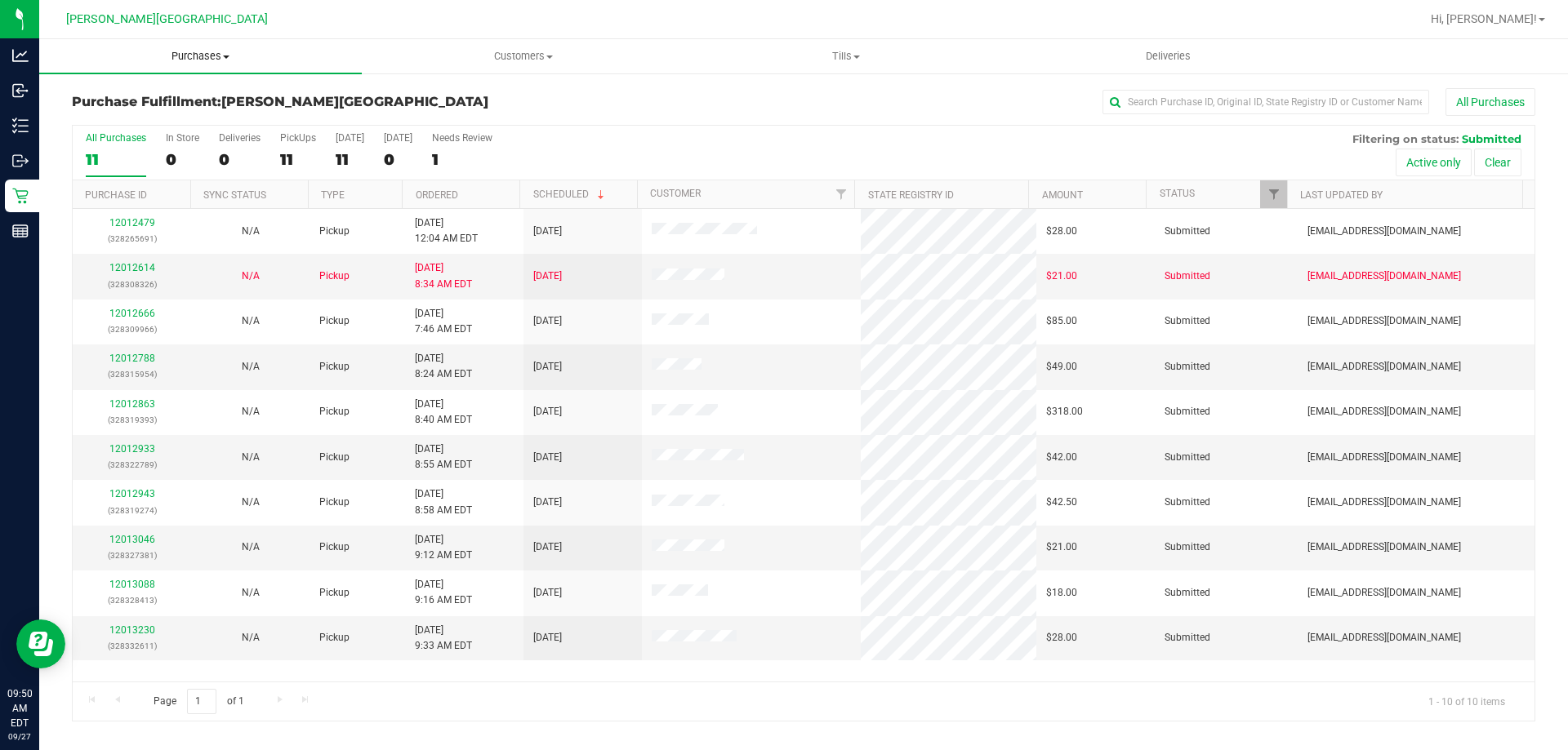
click at [201, 57] on span "Purchases" at bounding box center [200, 56] width 322 height 15
click at [128, 111] on span "Fulfillment" at bounding box center [90, 118] width 102 height 14
click at [1178, 107] on input "text" at bounding box center [1265, 102] width 326 height 24
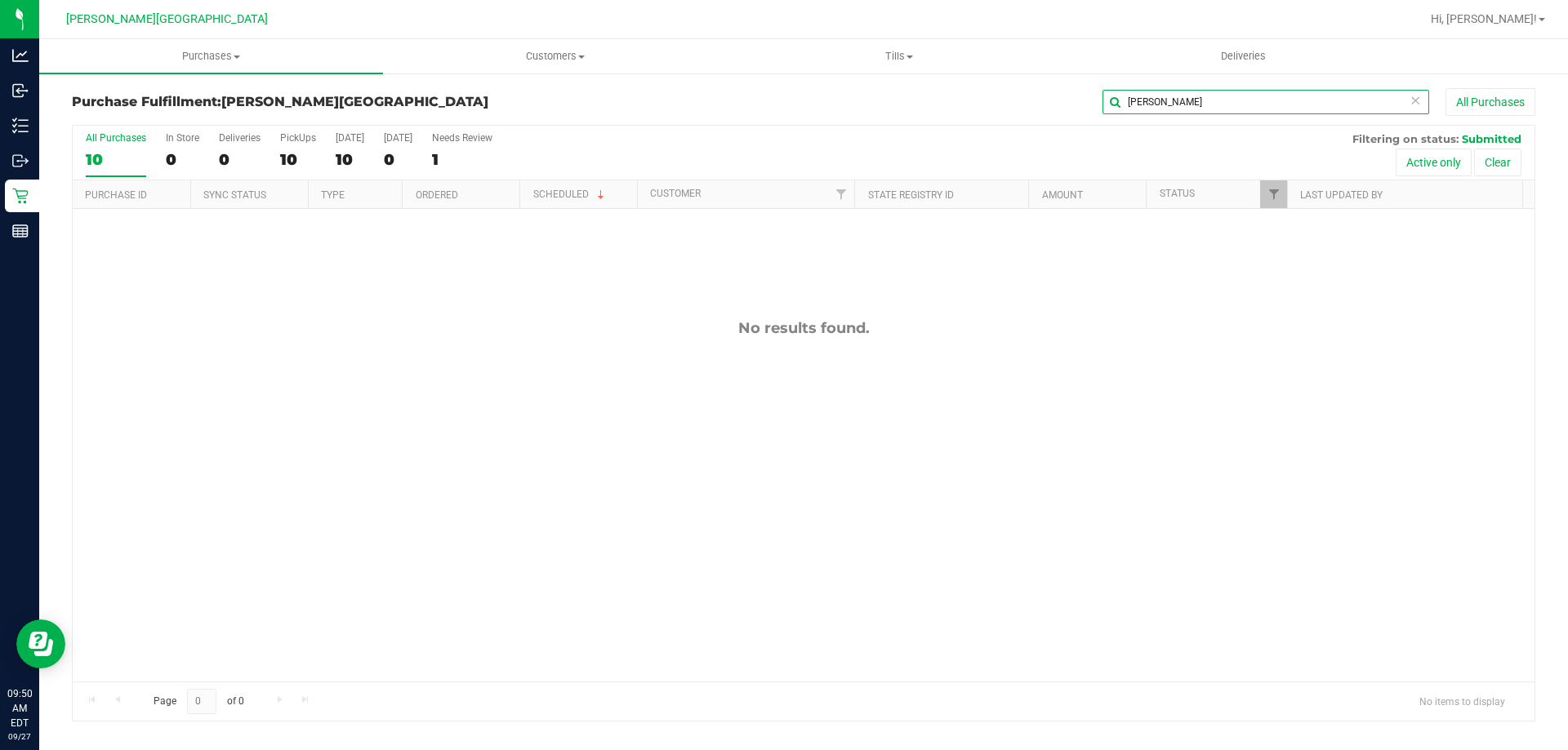
type input "[PERSON_NAME]"
drag, startPoint x: 1230, startPoint y: 104, endPoint x: 948, endPoint y: 171, distance: 289.8
click at [950, 171] on div "Purchase Fulfillment: [PERSON_NAME][GEOGRAPHIC_DATA][PERSON_NAME] All Purchases…" at bounding box center [804, 404] width 1463 height 634
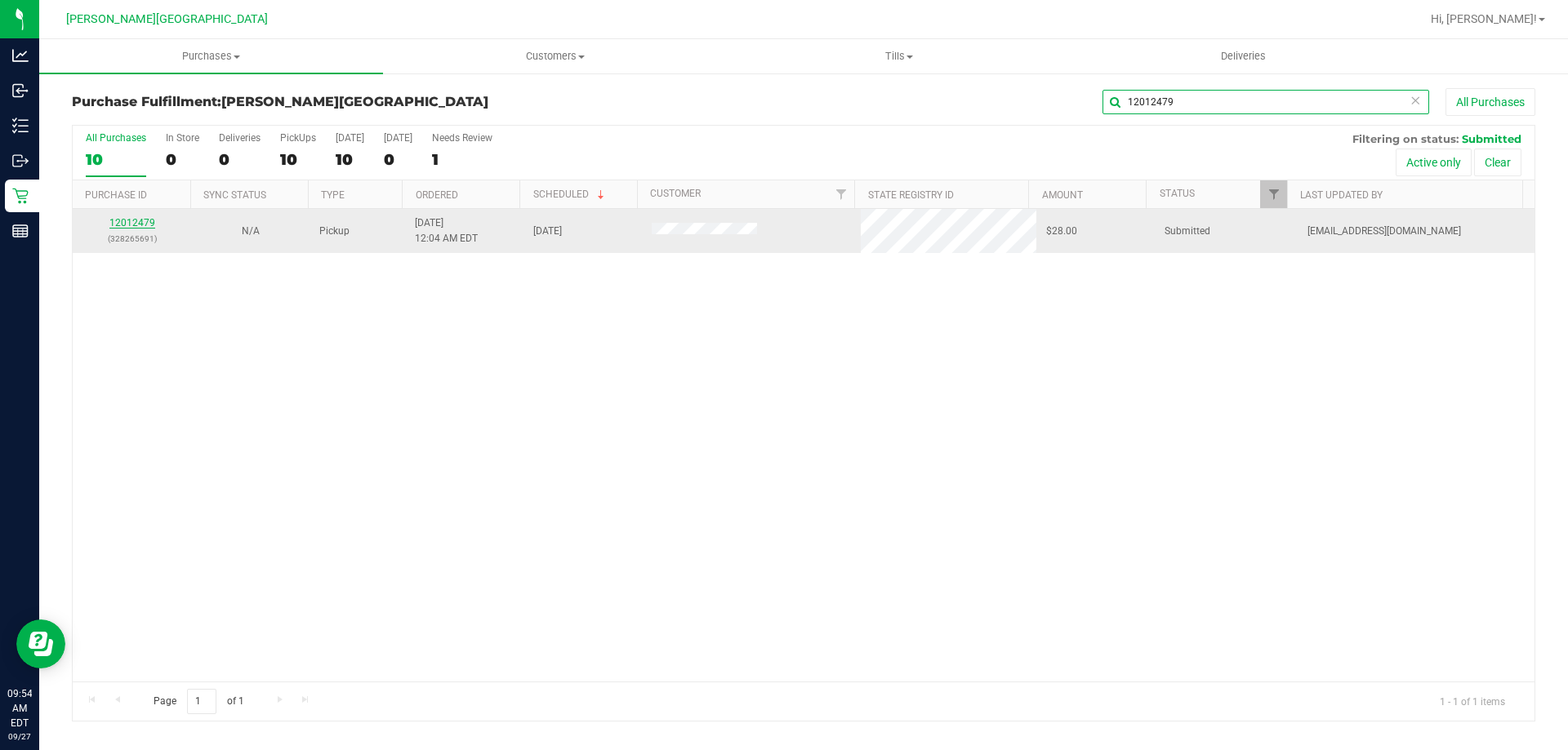
type input "12012479"
click at [141, 226] on link "12012479" at bounding box center [132, 223] width 46 height 12
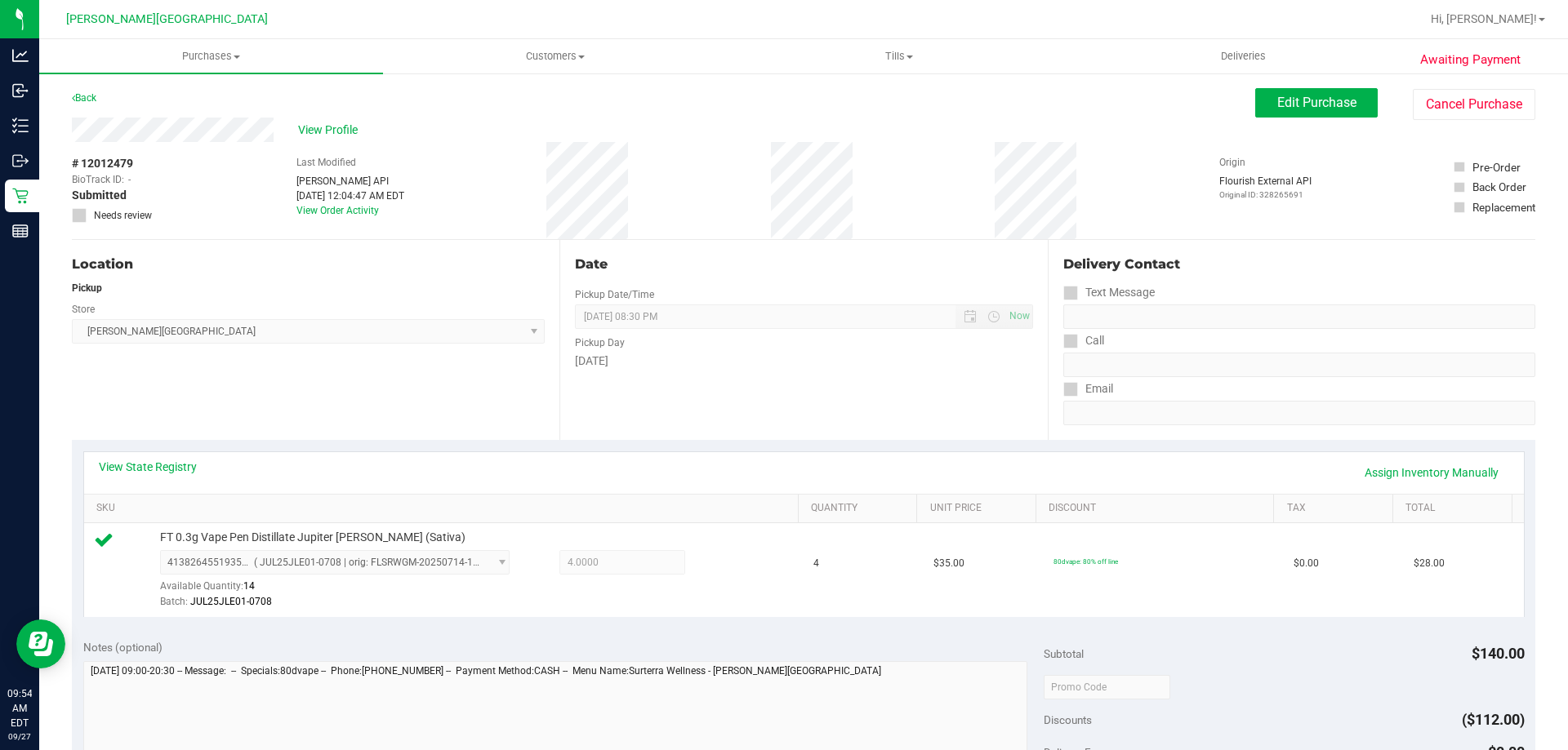
scroll to position [326, 0]
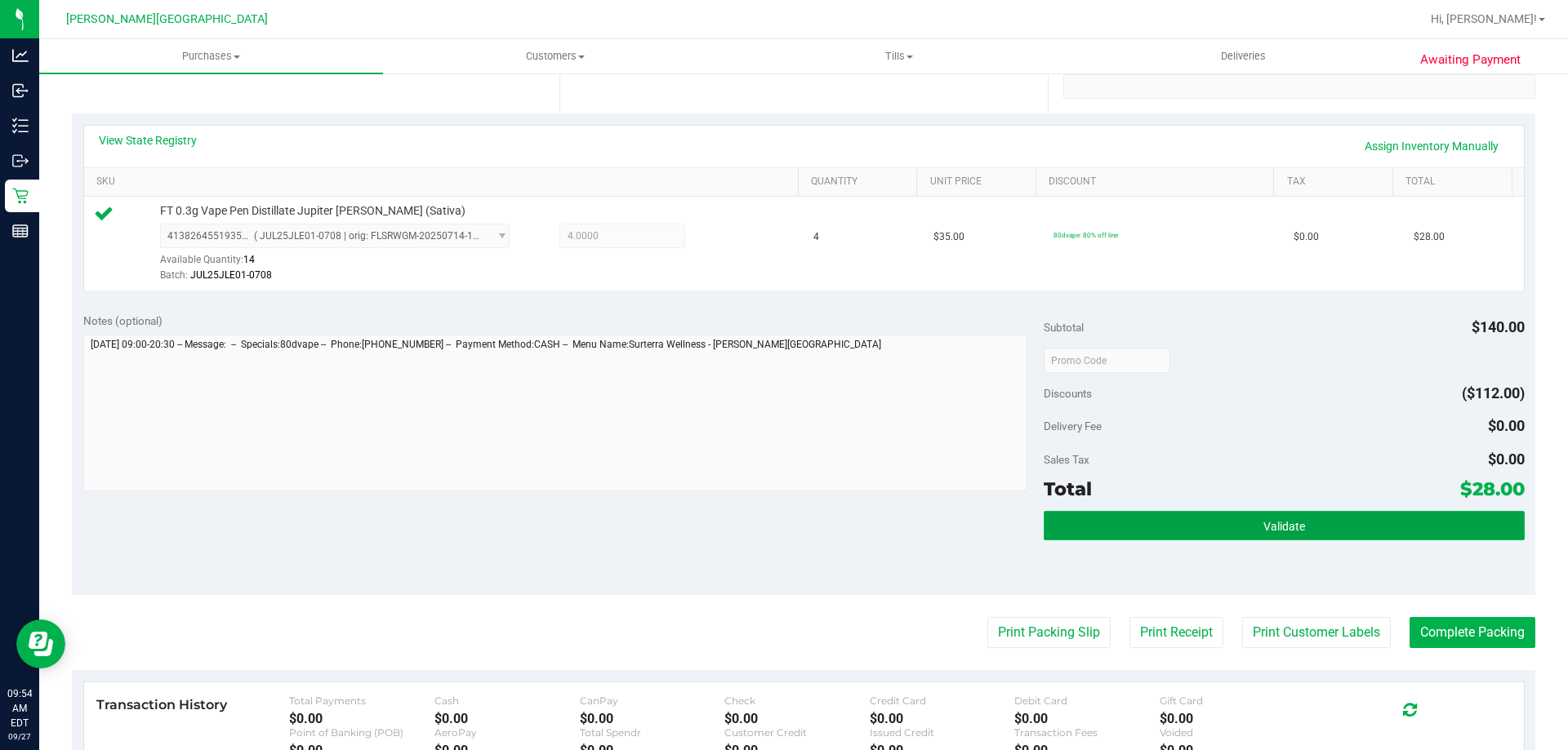
click at [1293, 525] on span "Validate" at bounding box center [1284, 525] width 42 height 13
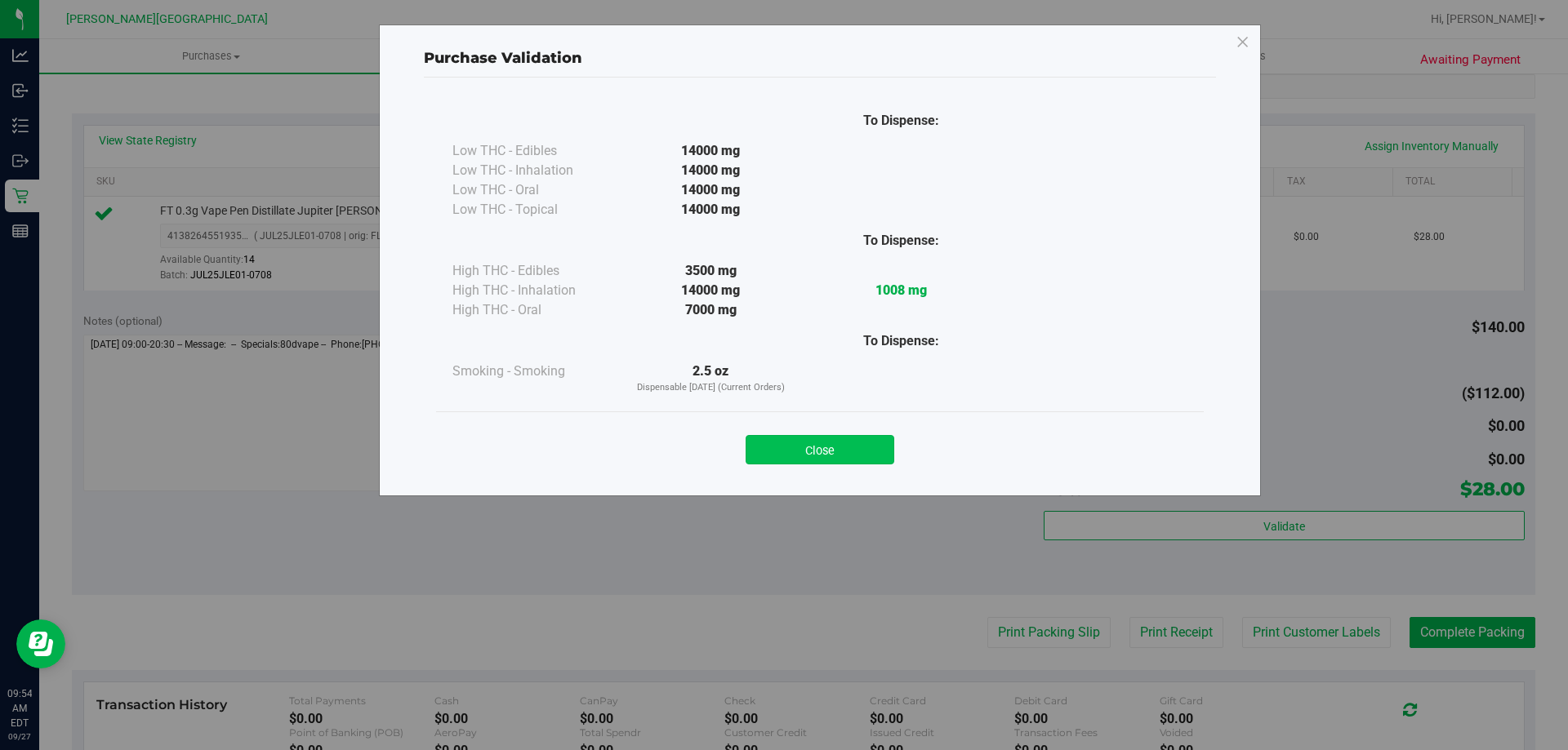
click at [803, 451] on button "Close" at bounding box center [820, 449] width 148 height 29
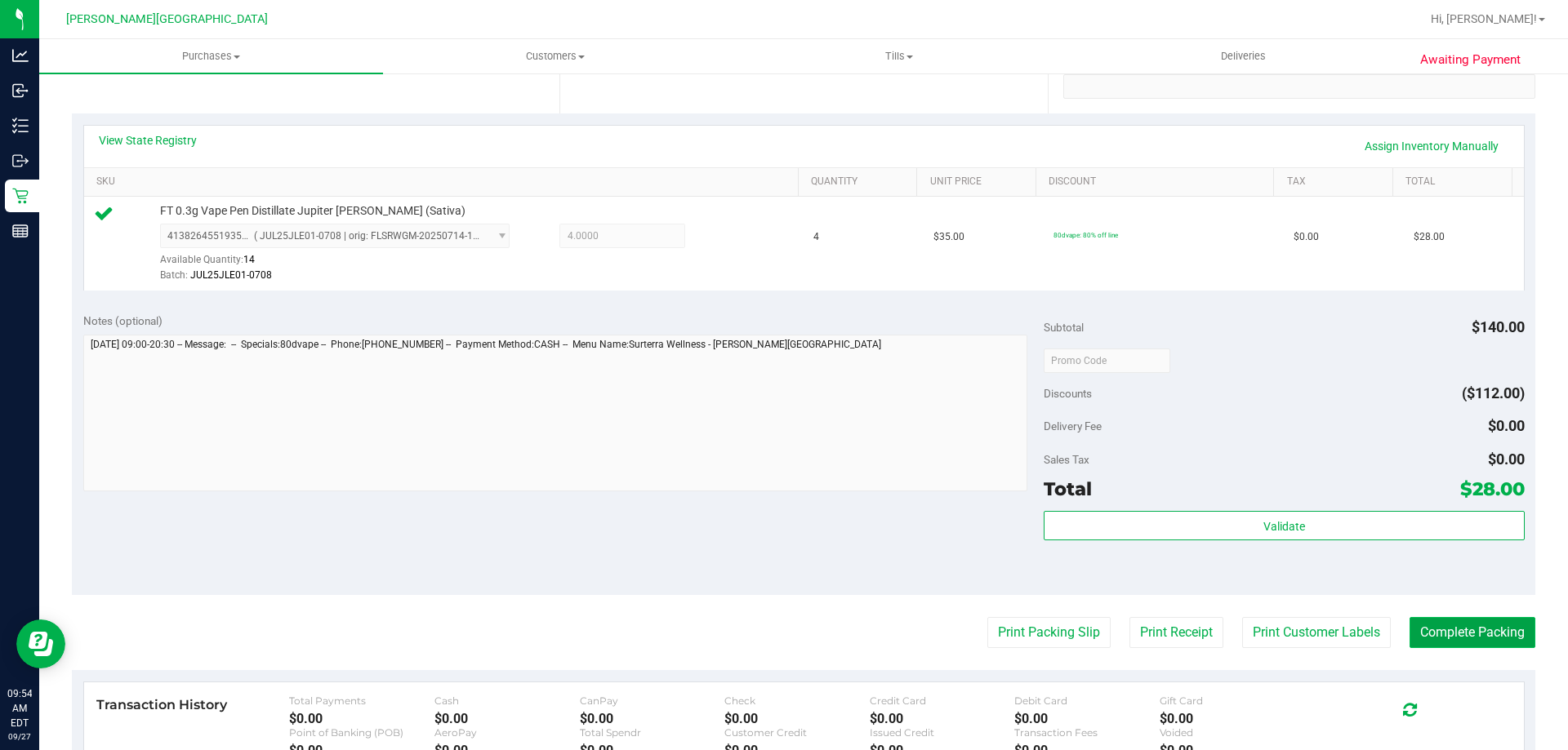
click at [1462, 637] on button "Complete Packing" at bounding box center [1472, 633] width 126 height 31
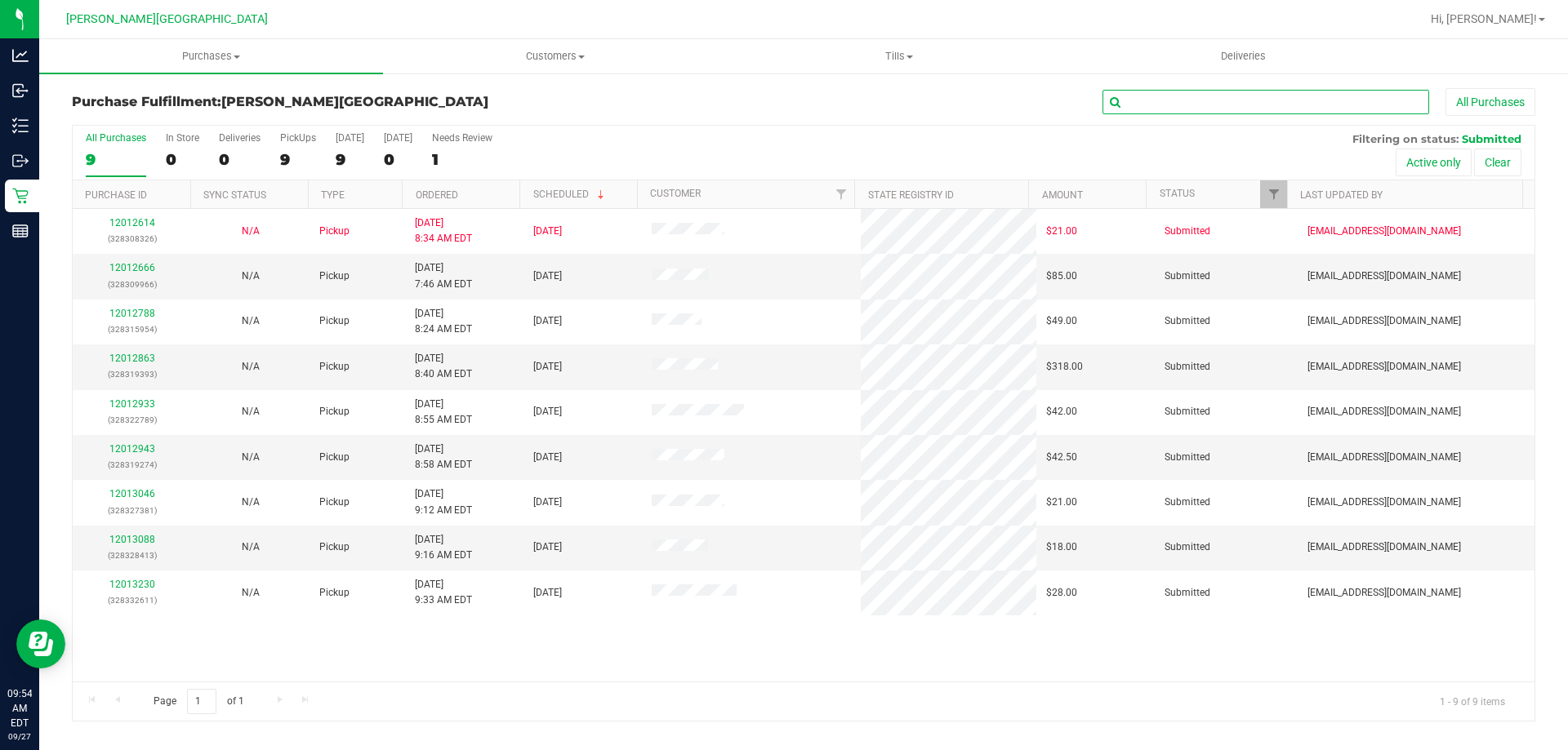
click at [1283, 98] on input "text" at bounding box center [1265, 102] width 326 height 24
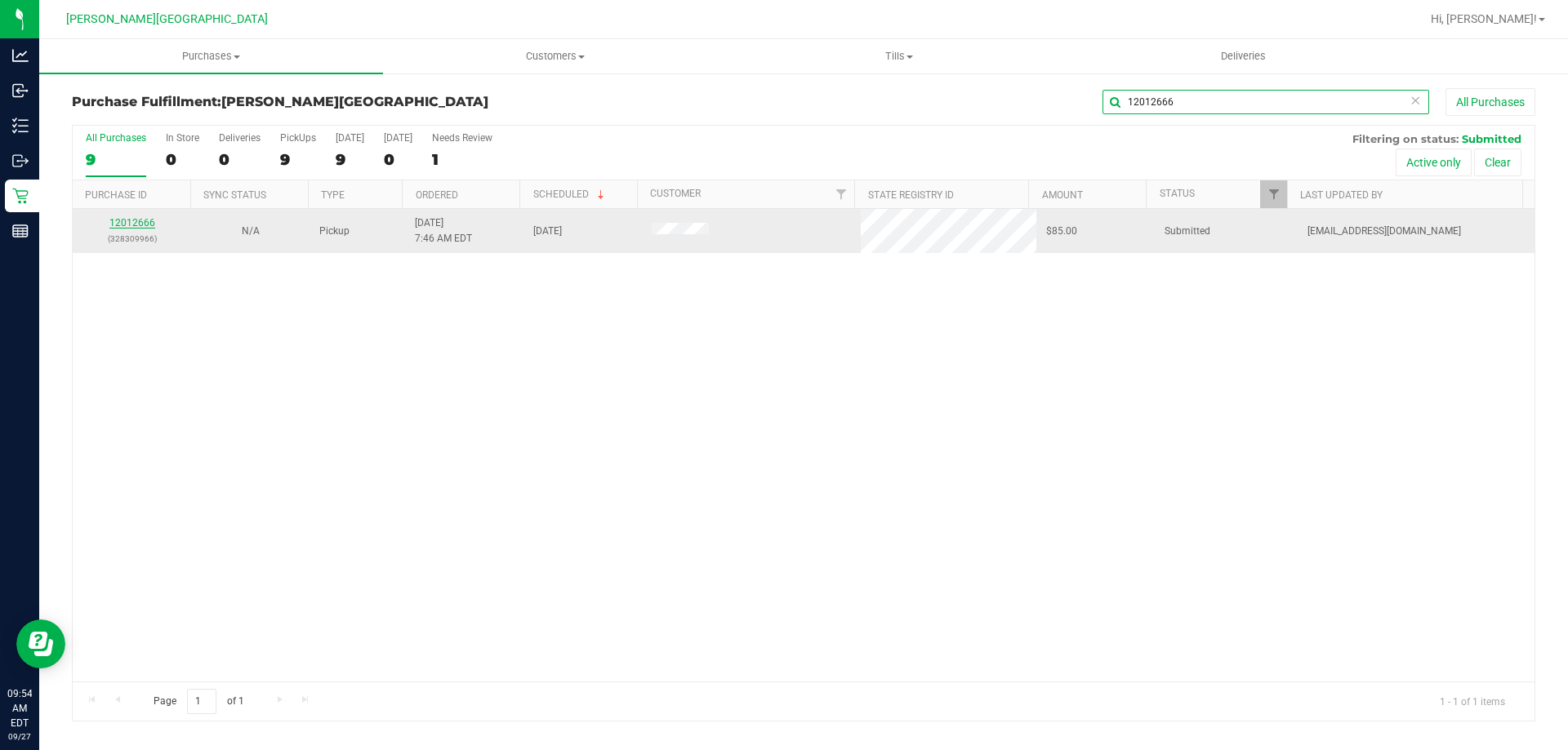
type input "12012666"
click at [144, 226] on link "12012666" at bounding box center [132, 223] width 46 height 12
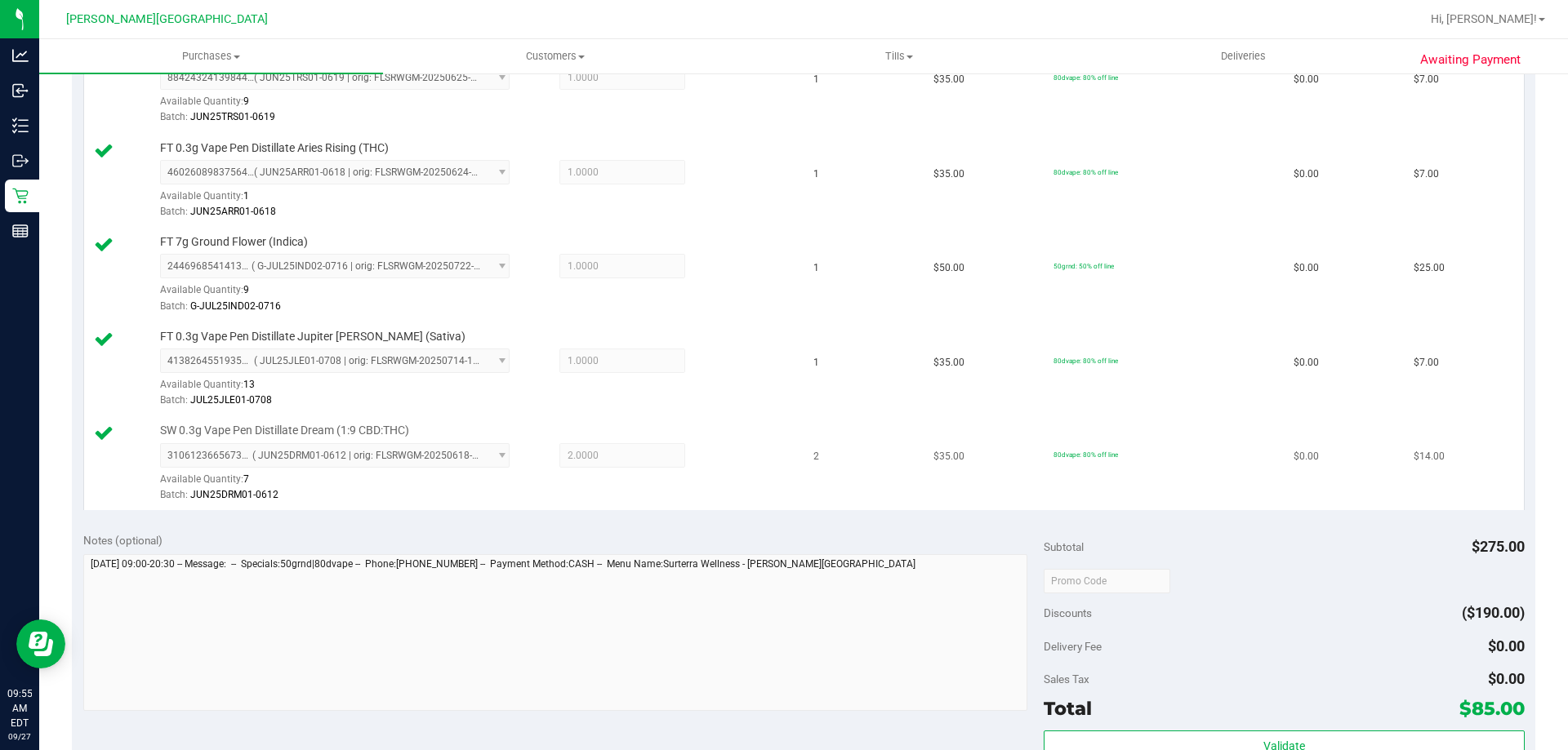
scroll to position [653, 0]
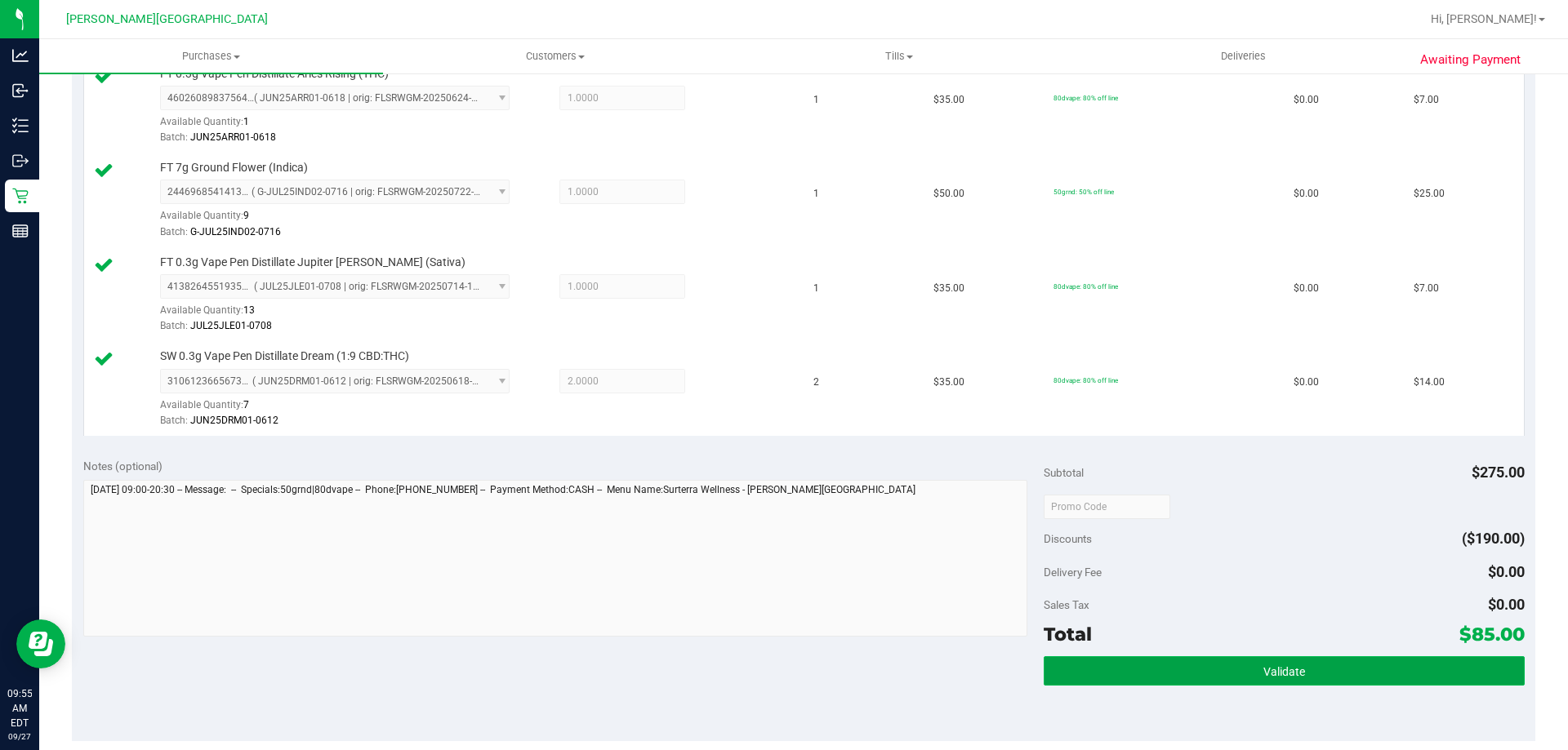
click at [1448, 670] on button "Validate" at bounding box center [1283, 671] width 480 height 29
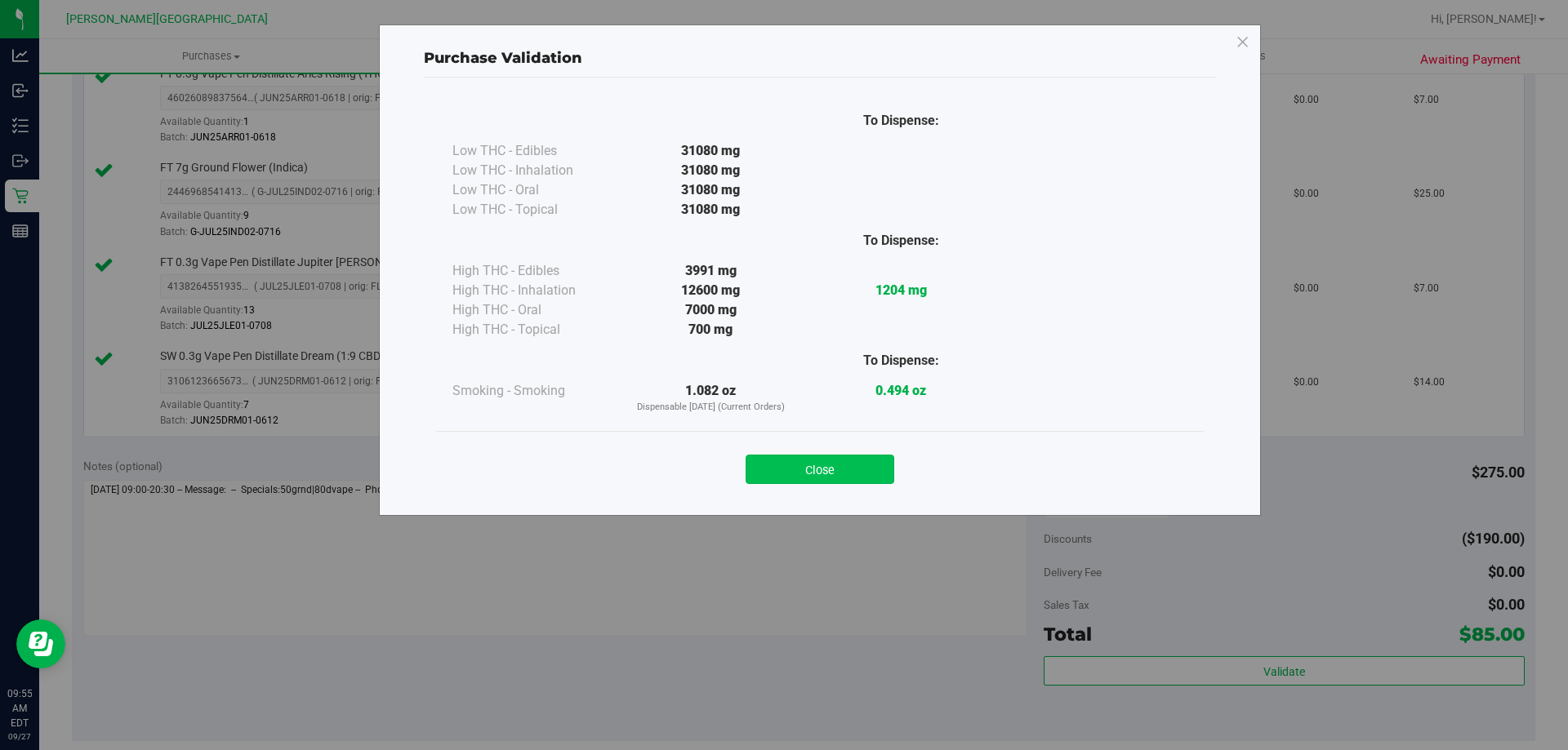
click at [837, 480] on button "Close" at bounding box center [820, 470] width 148 height 29
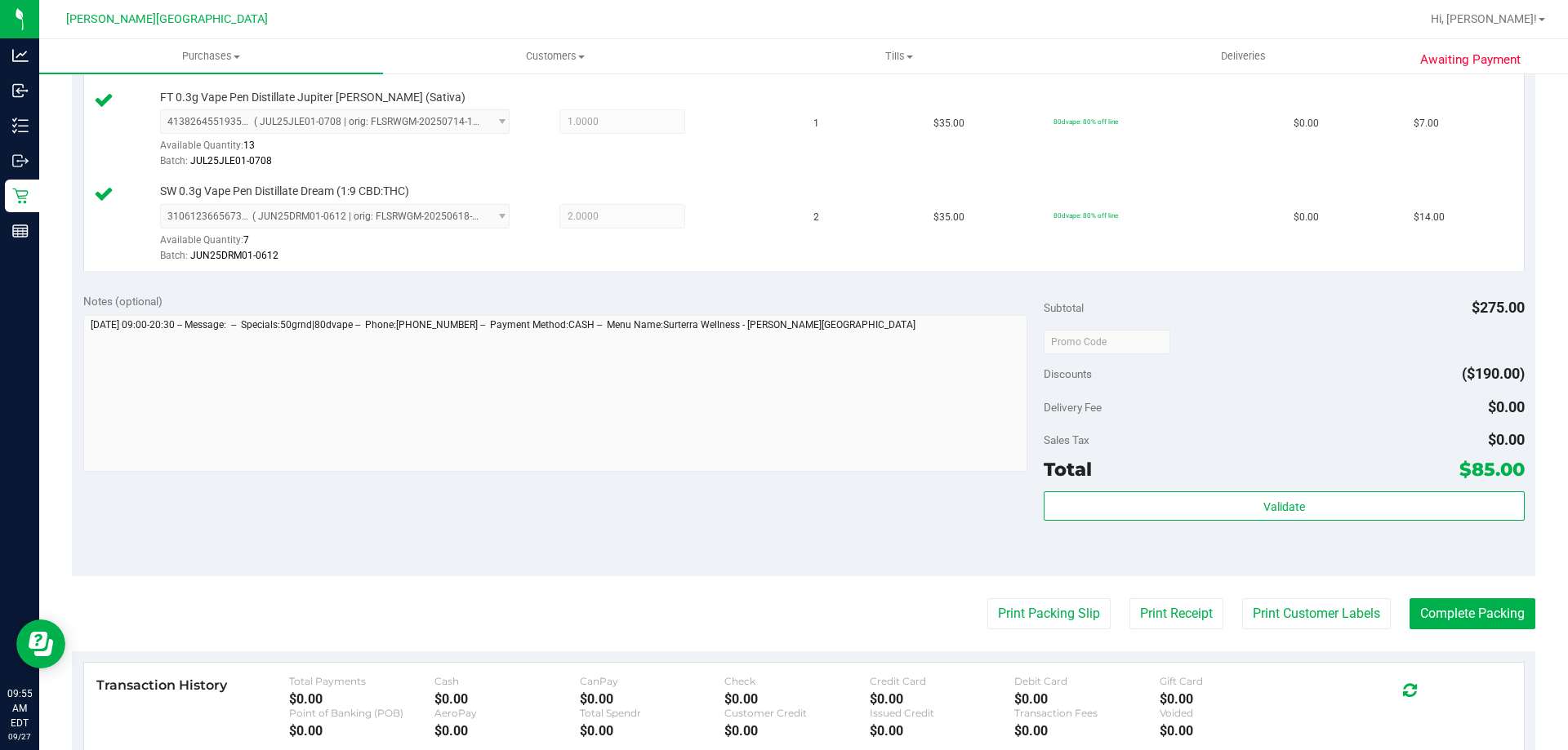
scroll to position [1056, 0]
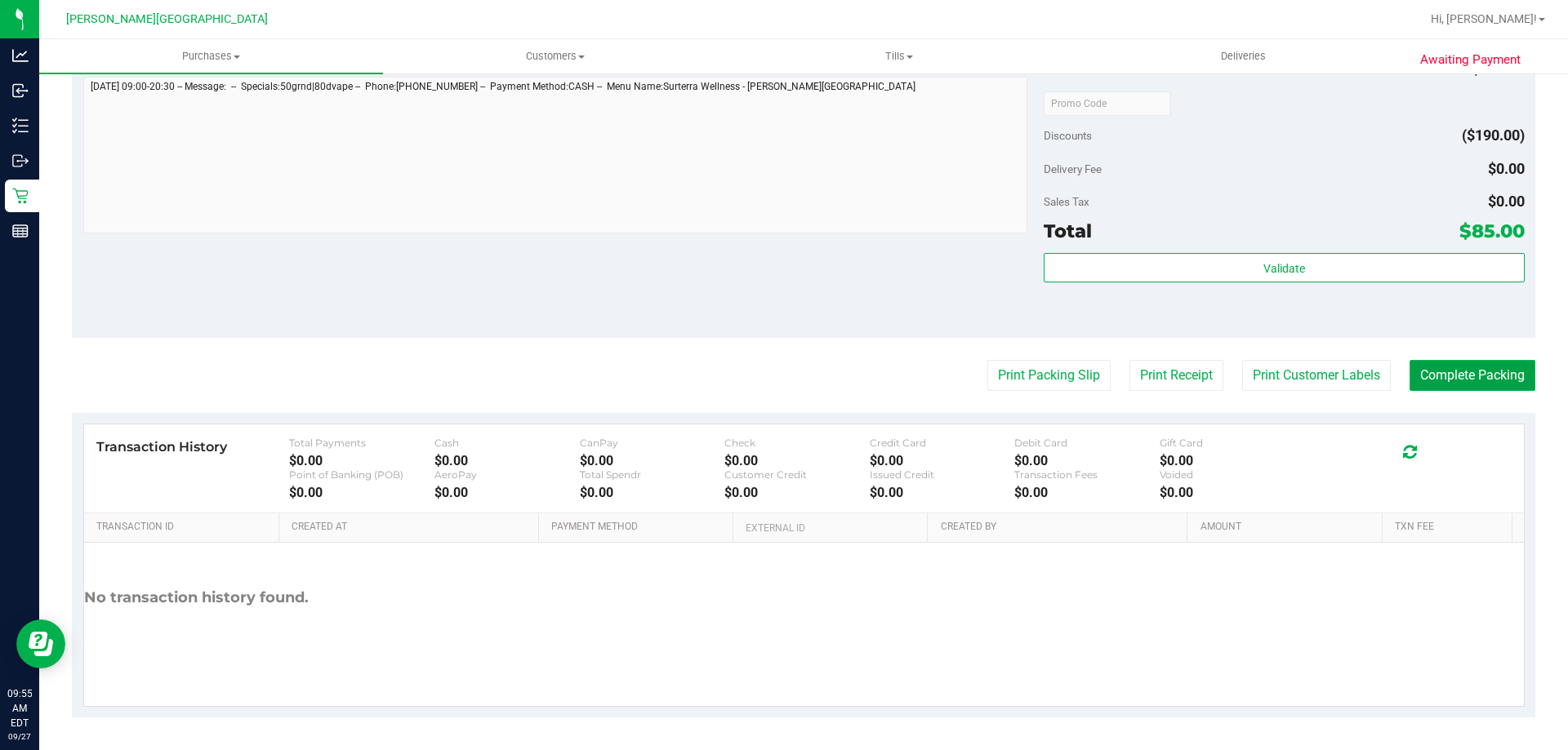
click at [1438, 362] on button "Complete Packing" at bounding box center [1472, 376] width 126 height 31
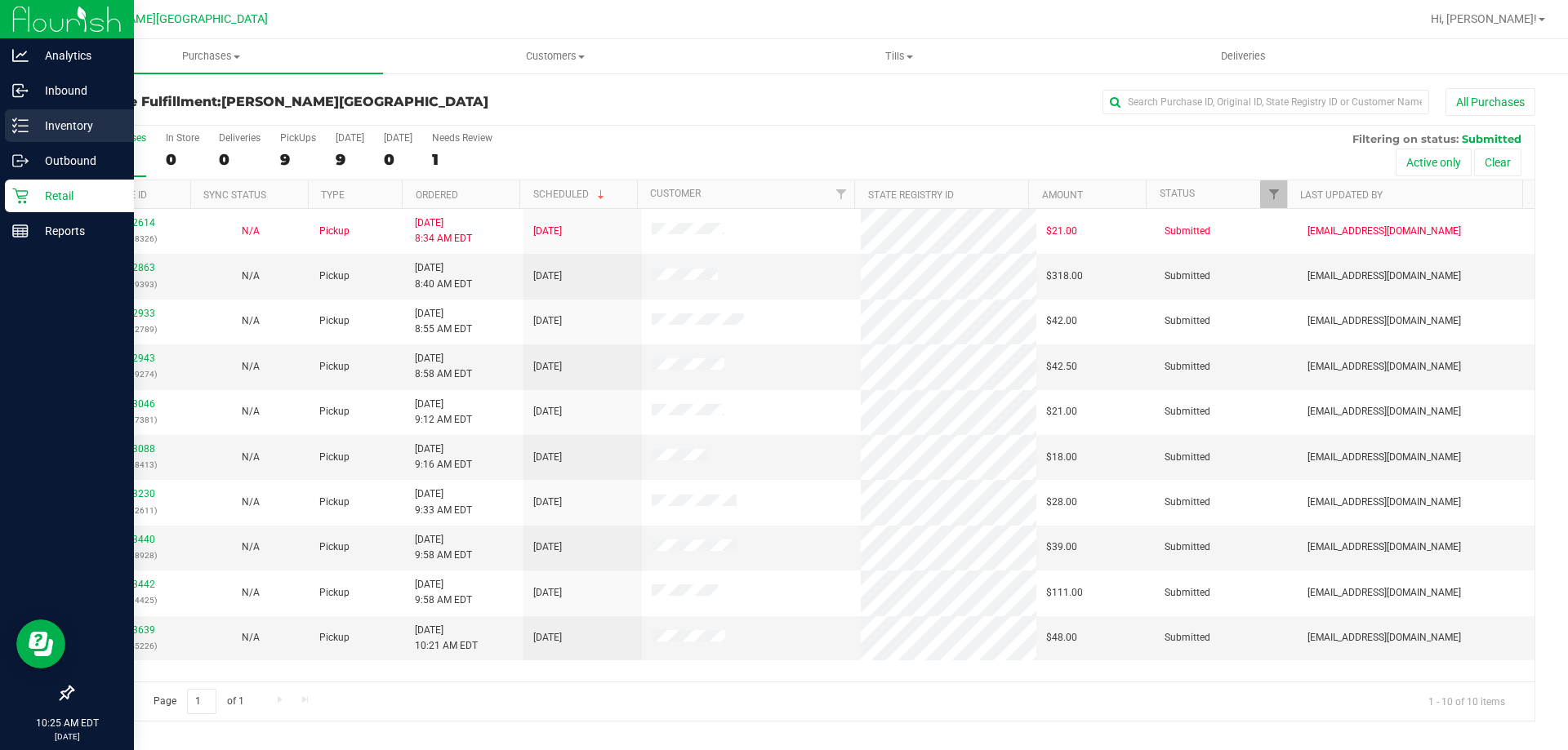
click at [92, 126] on p "Inventory" at bounding box center [77, 126] width 98 height 20
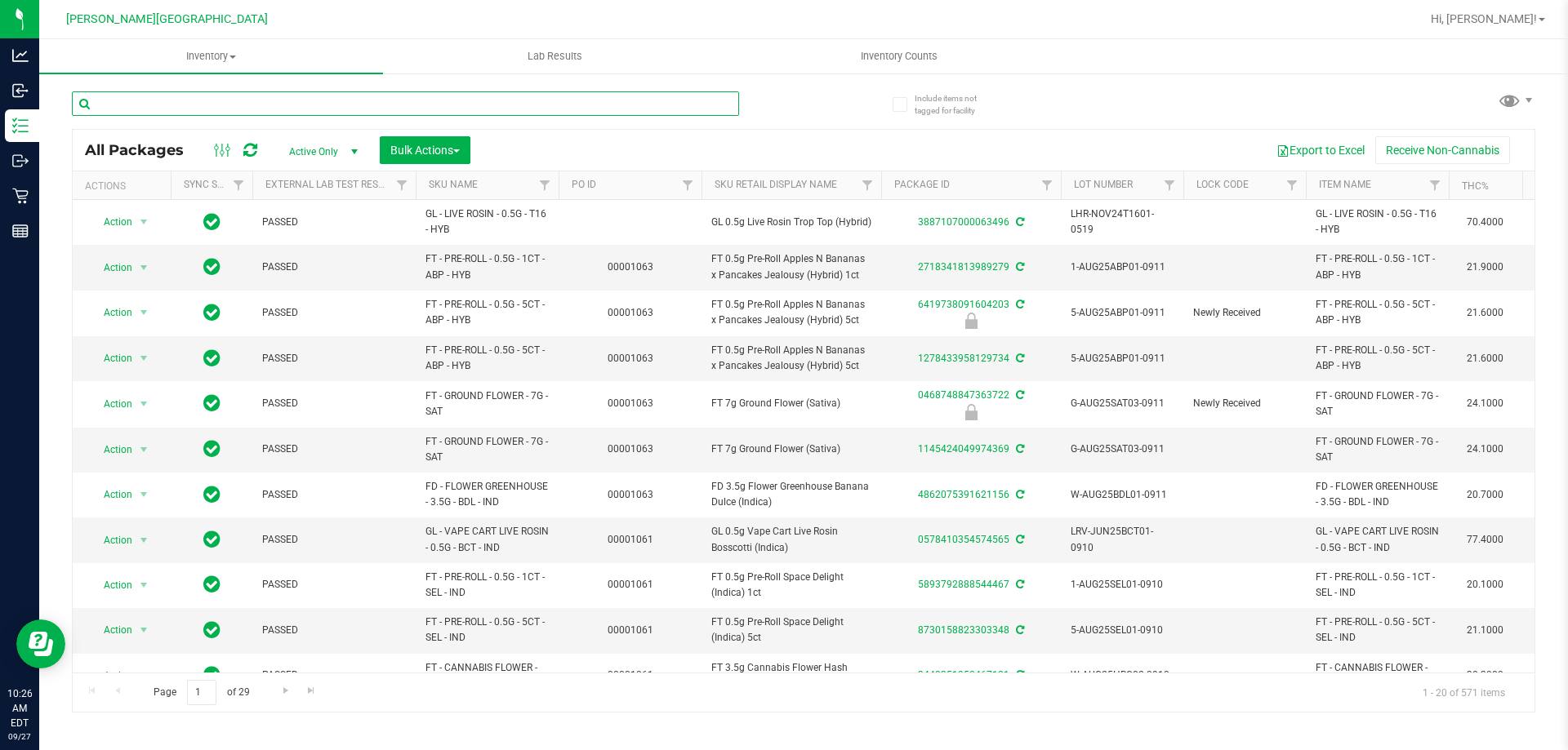
click at [260, 107] on input "text" at bounding box center [405, 104] width 667 height 24
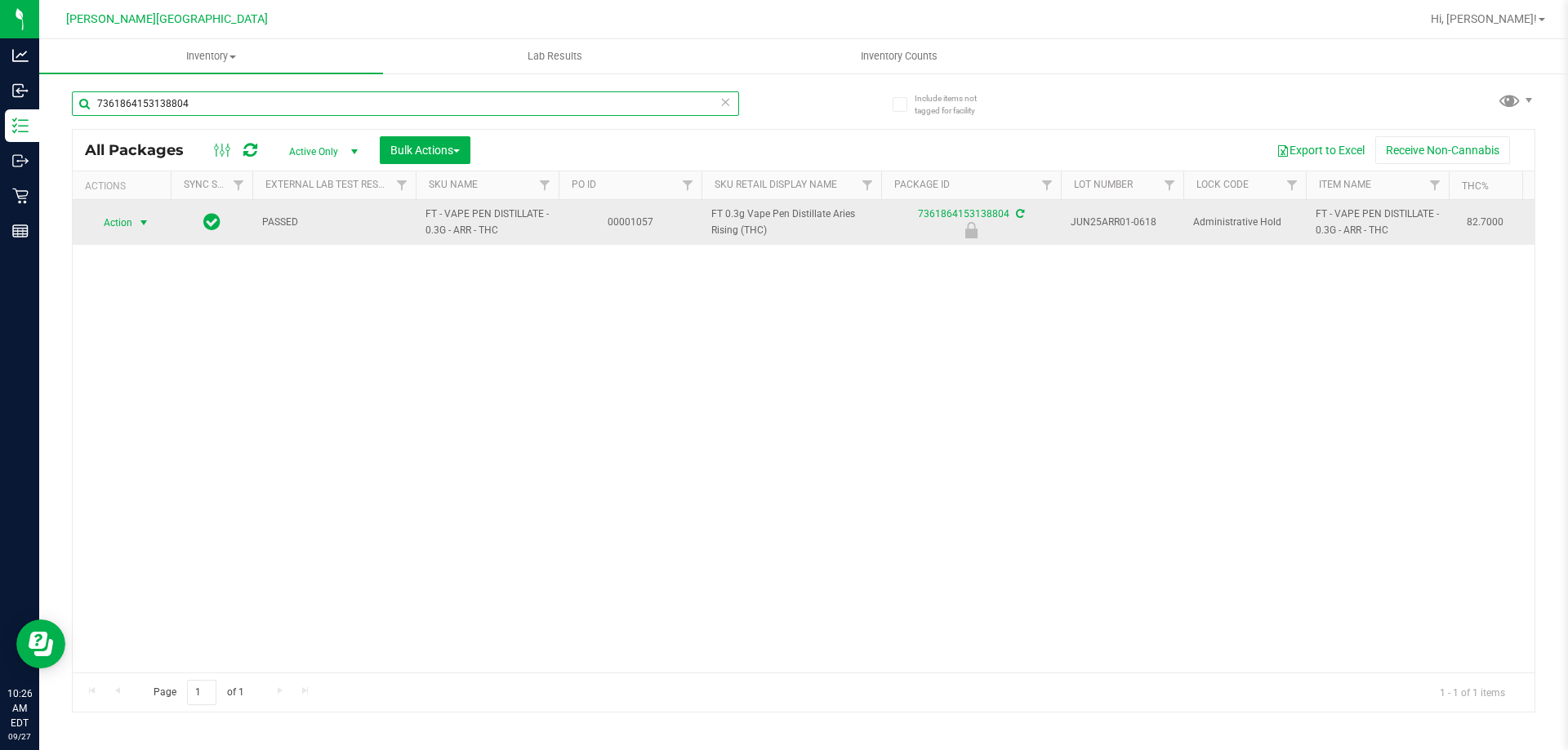
type input "7361864153138804"
click at [142, 222] on span "select" at bounding box center [143, 222] width 13 height 13
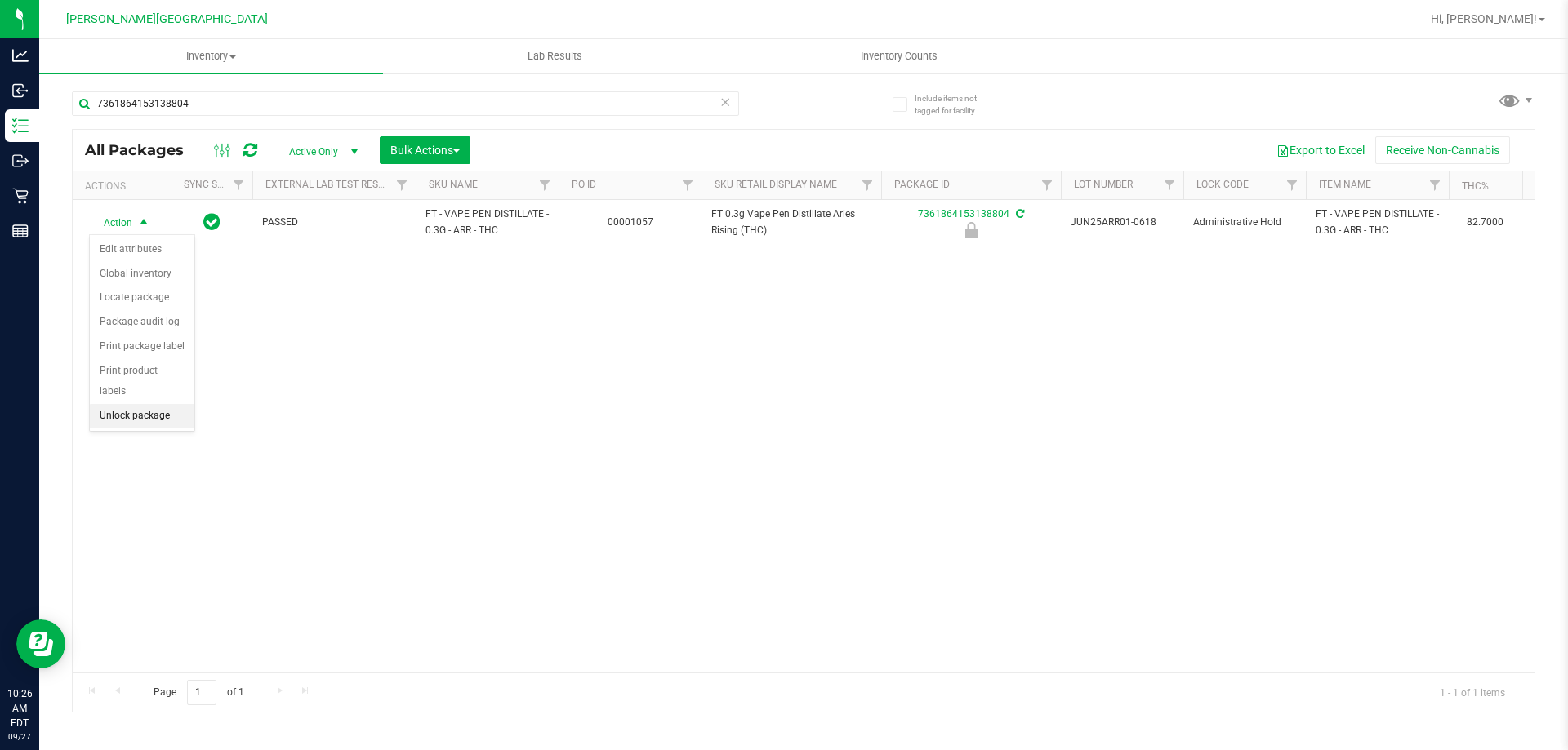
click at [132, 404] on li "Unlock package" at bounding box center [142, 416] width 105 height 24
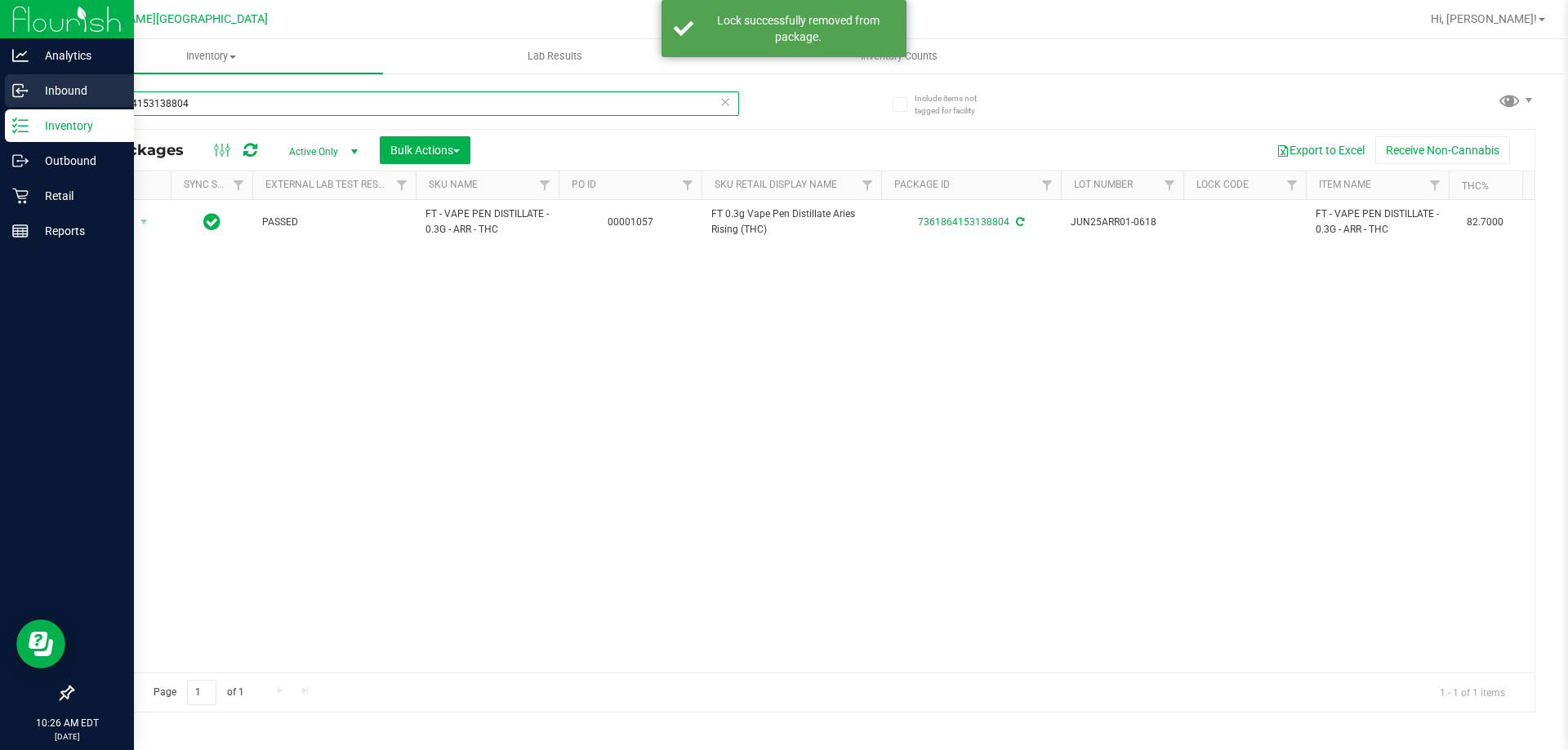
drag, startPoint x: 191, startPoint y: 100, endPoint x: 38, endPoint y: 98, distance: 153.0
click at [38, 98] on div "Analytics Inbound Inventory Outbound Retail Reports 10:26 AM EDT [DATE] 09/27 […" at bounding box center [784, 375] width 1568 height 750
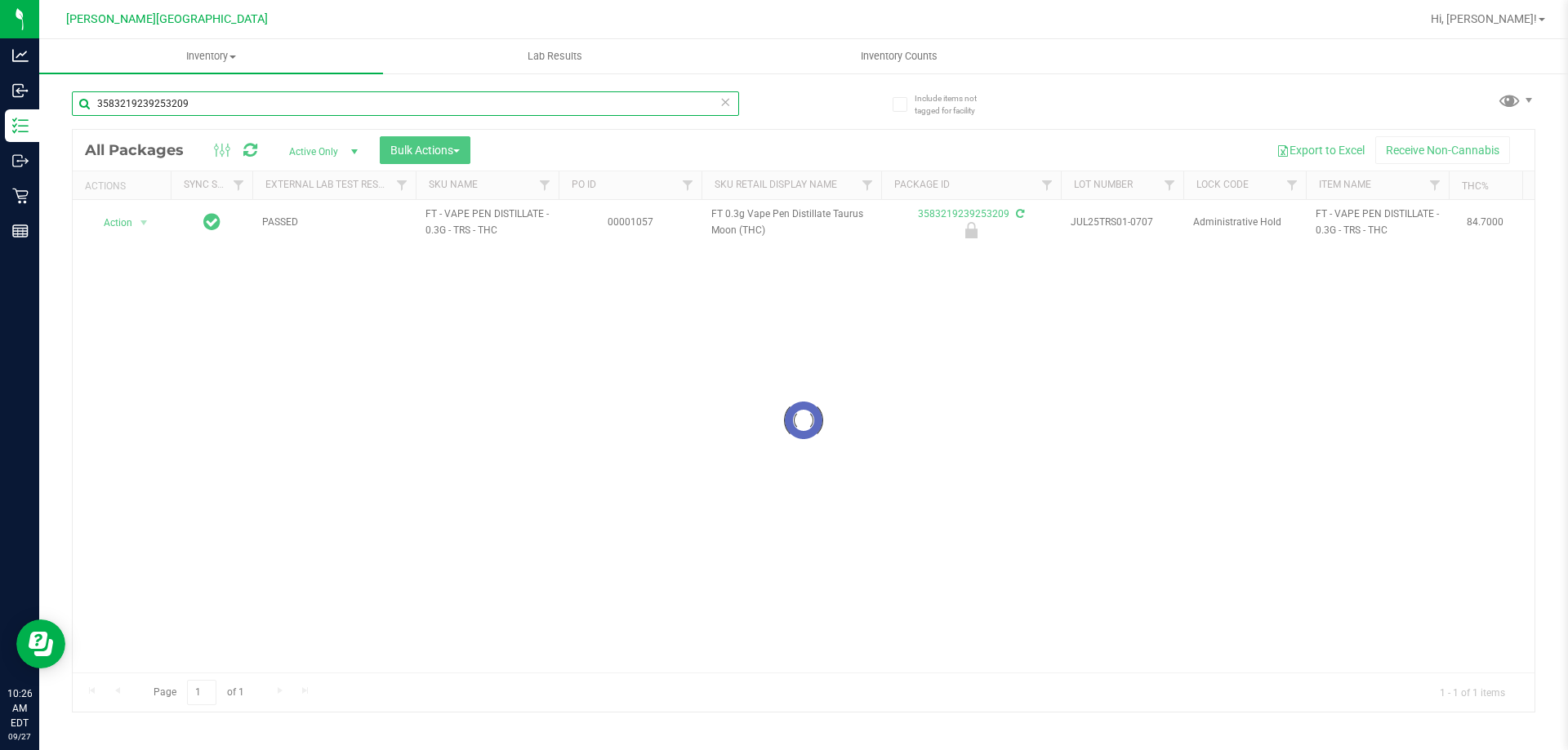
type input "3583219239253209"
click at [135, 217] on div at bounding box center [803, 421] width 1462 height 582
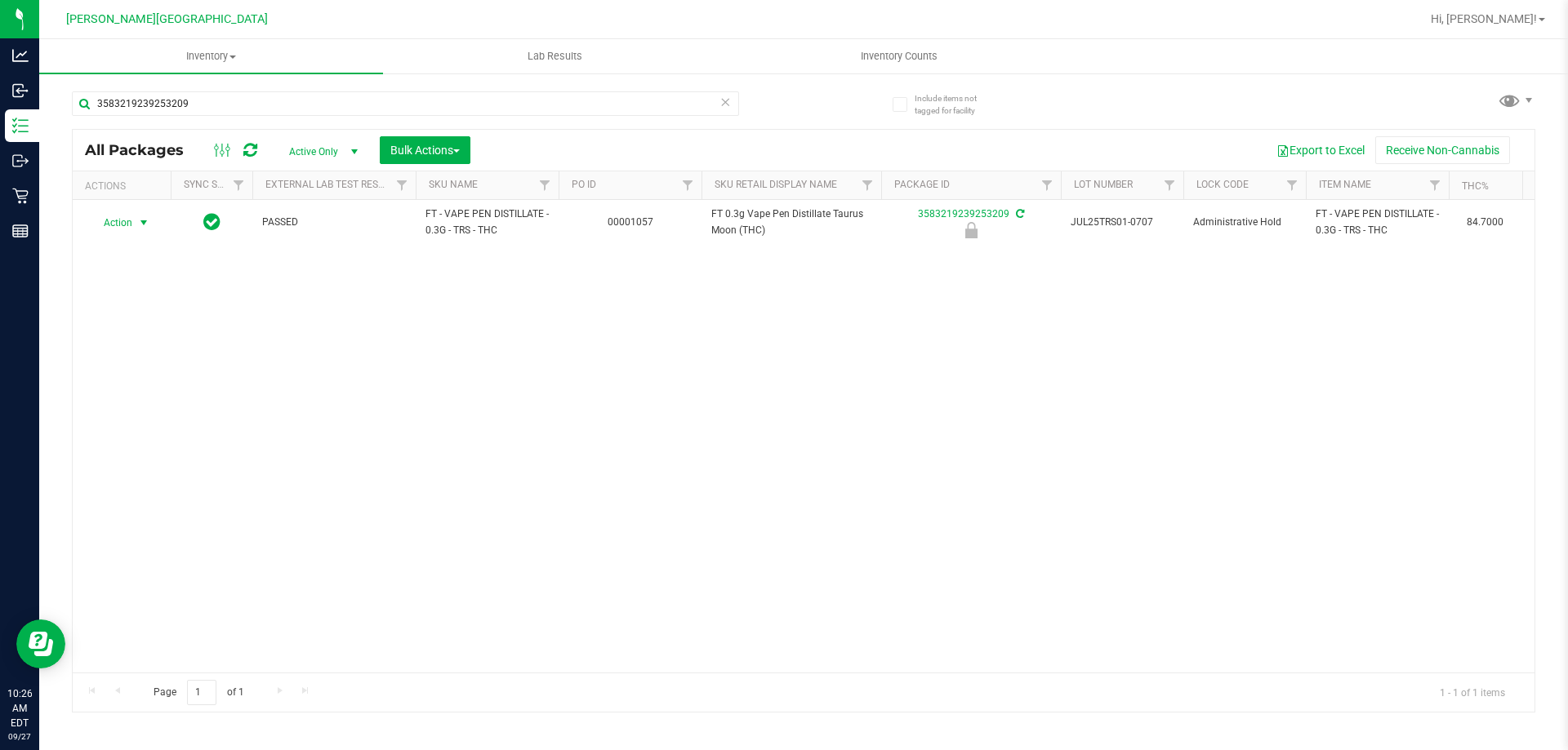
click at [135, 220] on span "select" at bounding box center [144, 222] width 21 height 22
click at [137, 404] on li "Unlock package" at bounding box center [142, 416] width 105 height 24
drag, startPoint x: 226, startPoint y: 91, endPoint x: 46, endPoint y: 96, distance: 180.1
click at [48, 120] on div "Include items not tagged for facility 3583219239253209 All Packages Active Only…" at bounding box center [803, 321] width 1529 height 498
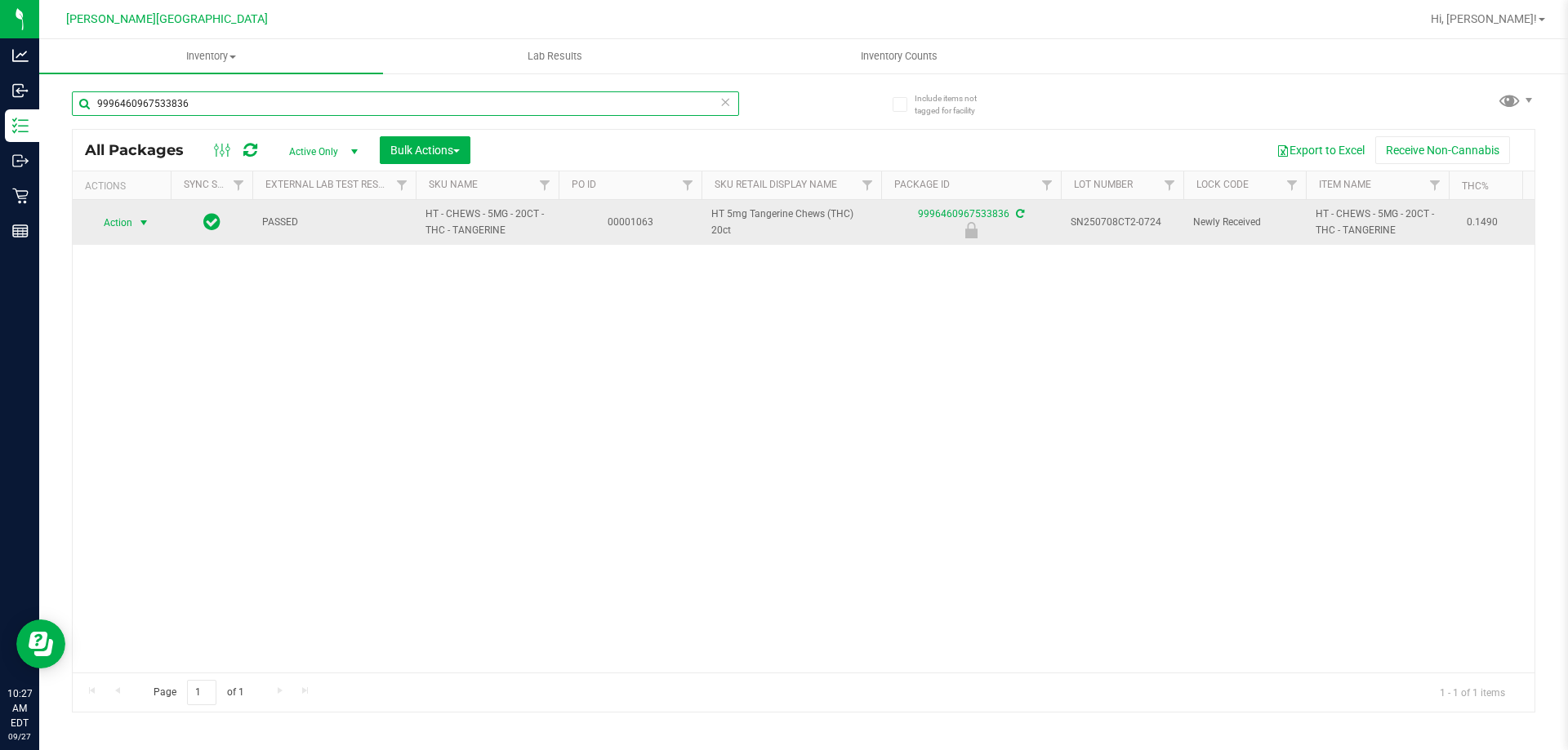
type input "9996460967533836"
click at [132, 227] on span "Action" at bounding box center [110, 222] width 44 height 22
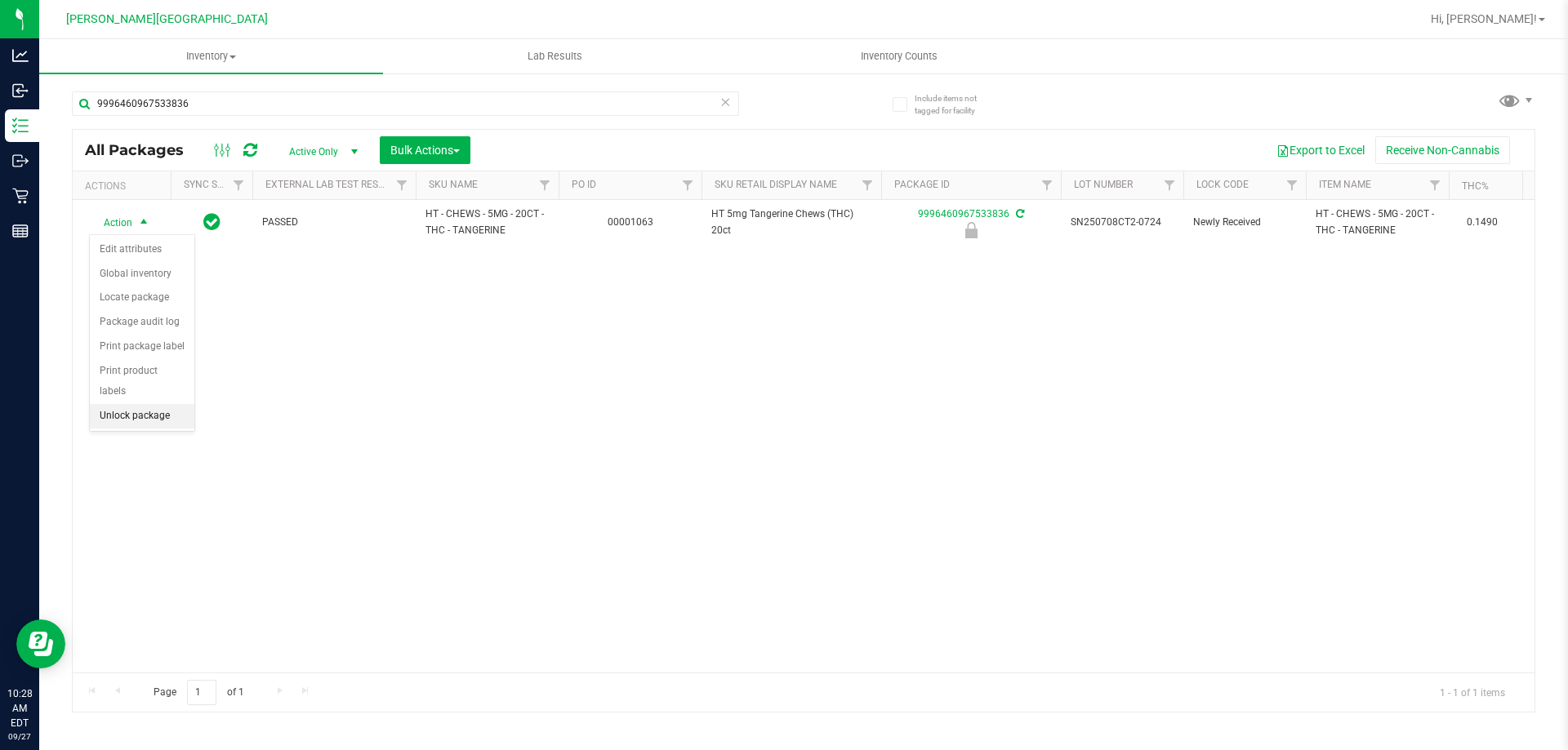
click at [122, 404] on li "Unlock package" at bounding box center [142, 416] width 105 height 24
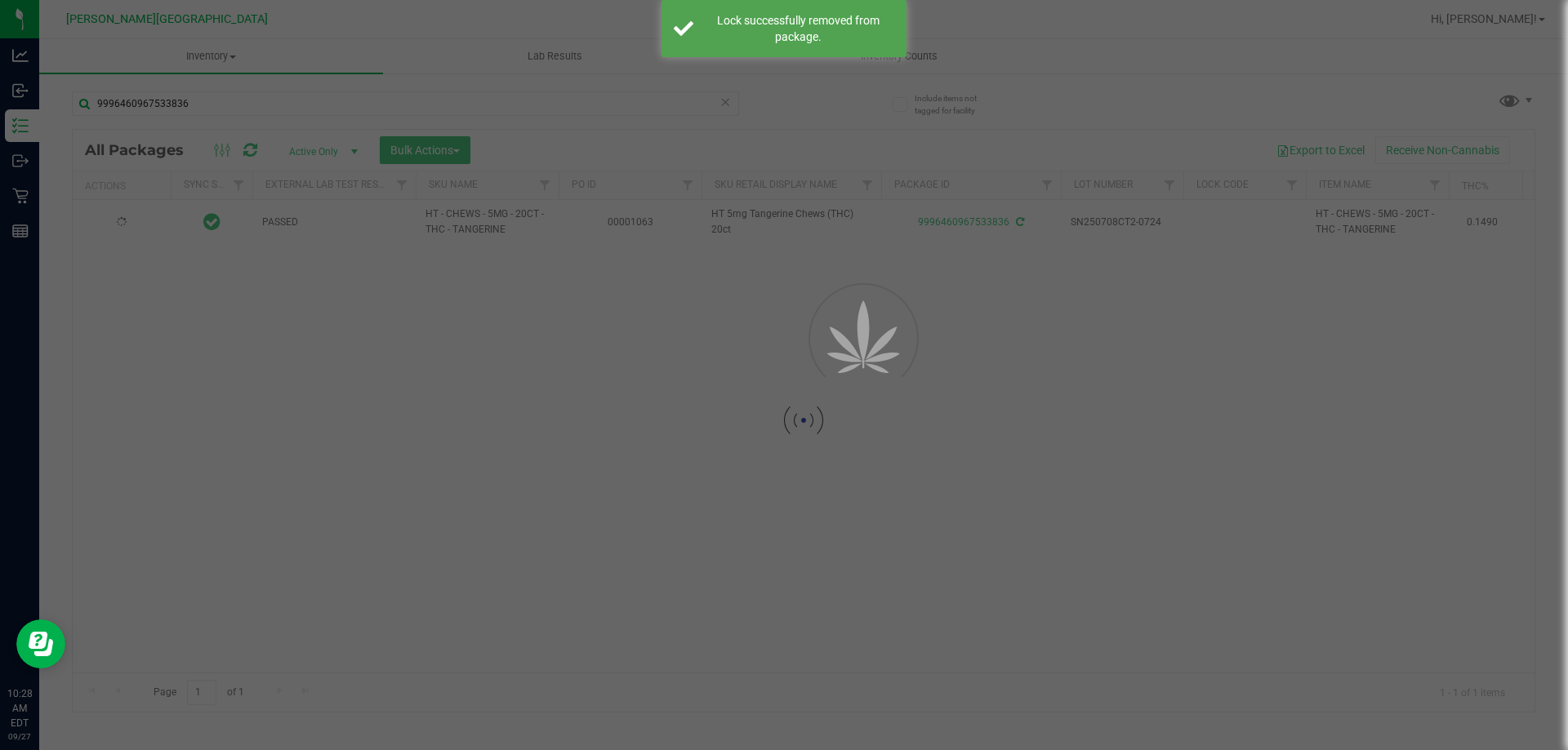
type input "[DATE]"
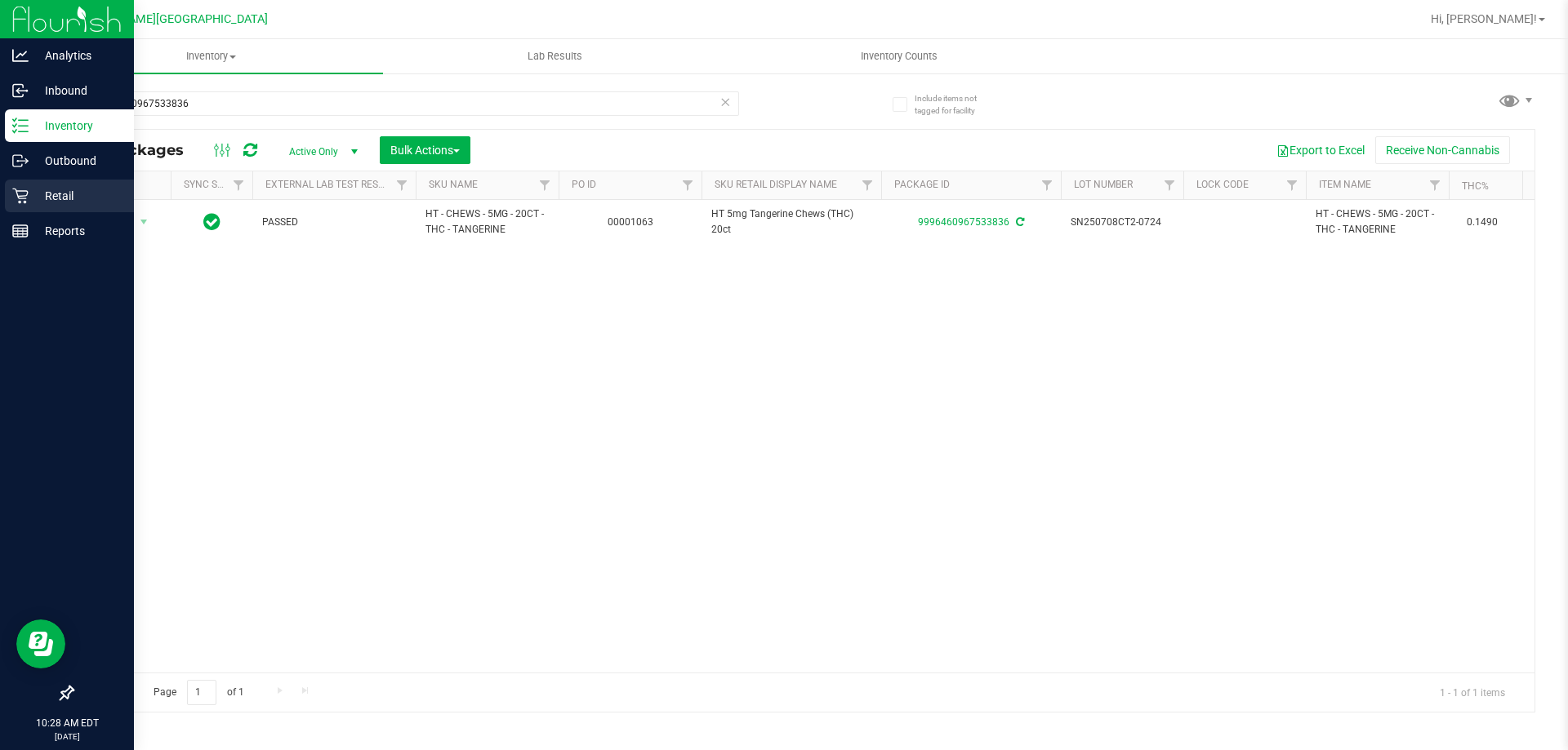
click at [32, 197] on p "Retail" at bounding box center [77, 196] width 98 height 20
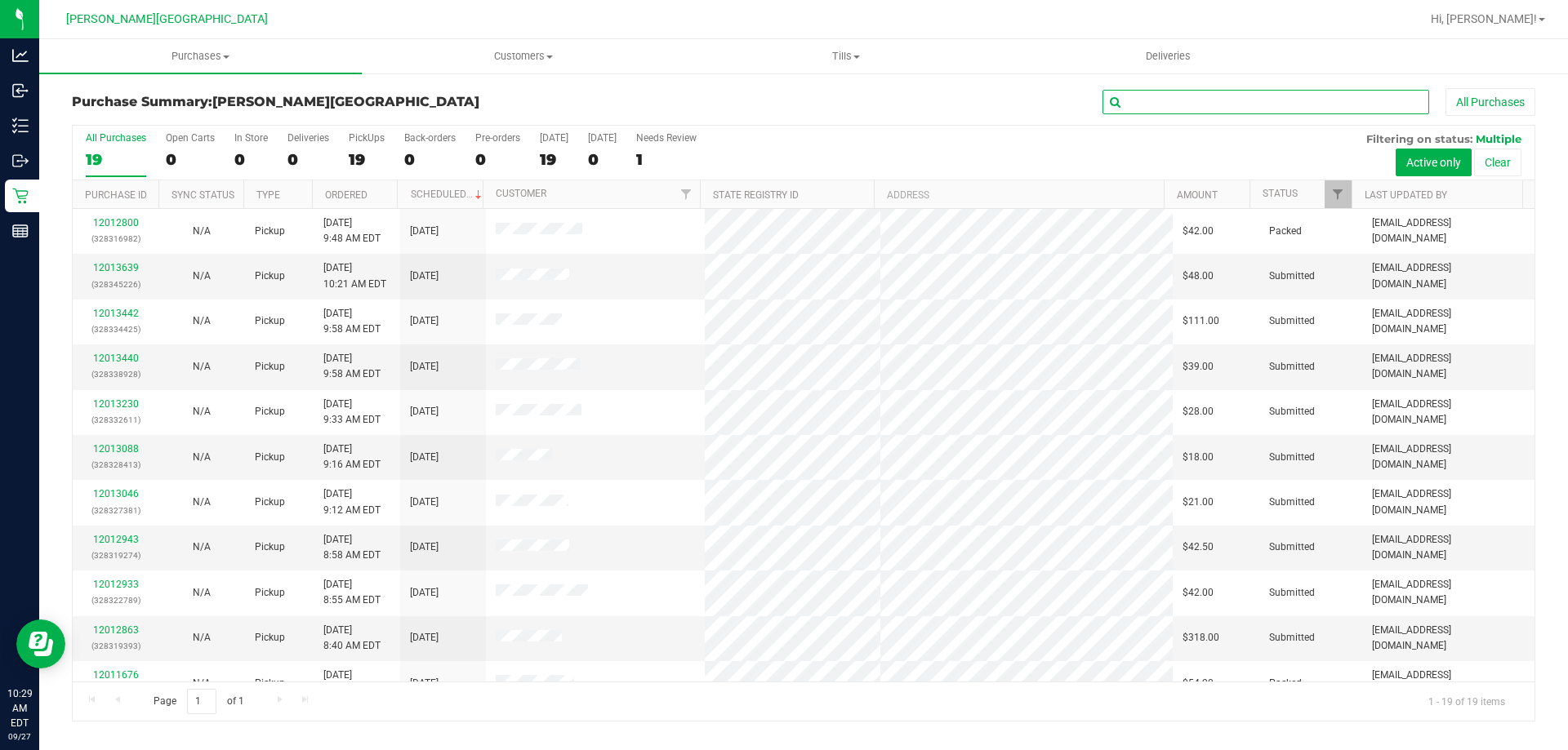
click at [1169, 97] on input "text" at bounding box center [1265, 102] width 326 height 24
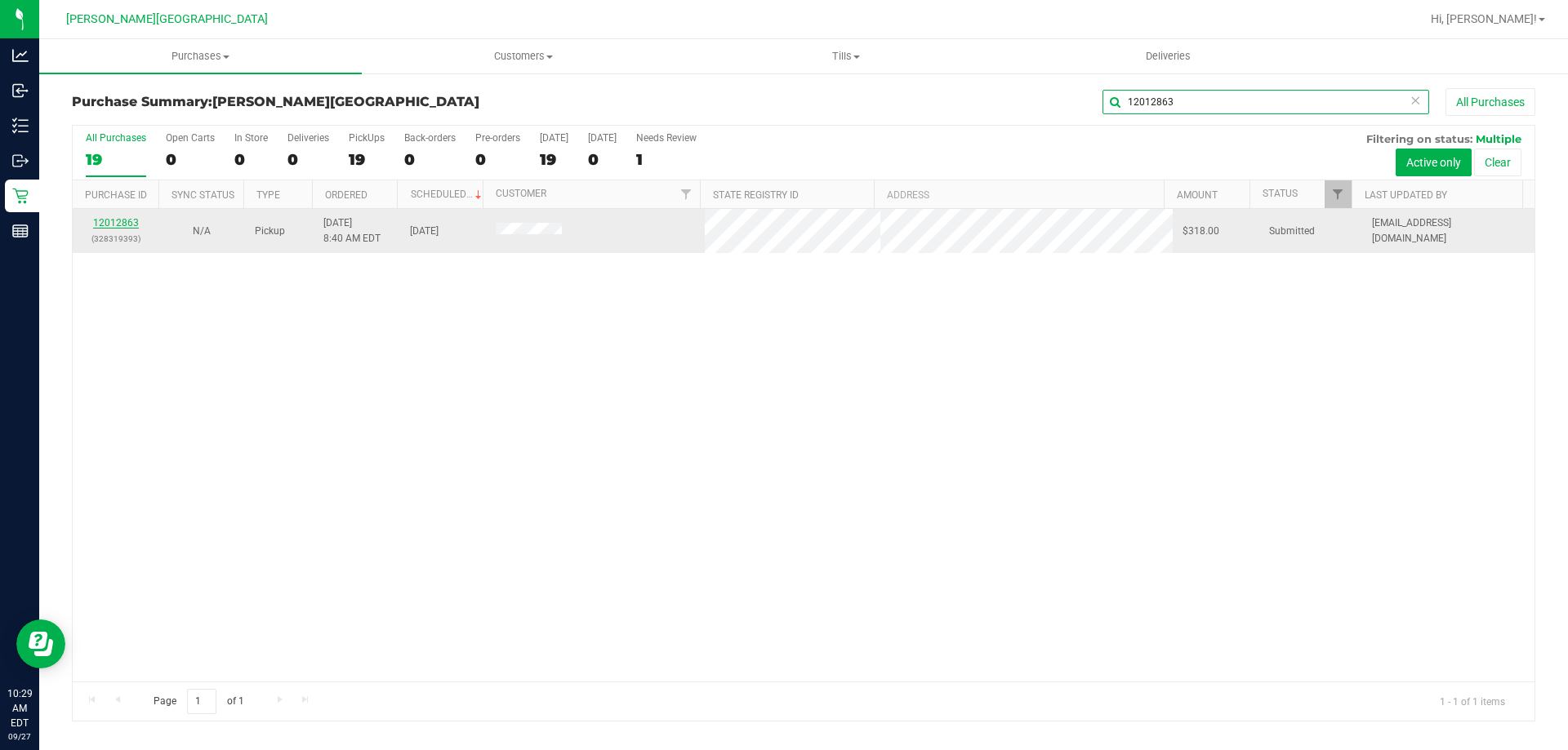
type input "12012863"
click at [133, 225] on link "12012863" at bounding box center [115, 223] width 46 height 12
